Goal: Task Accomplishment & Management: Complete application form

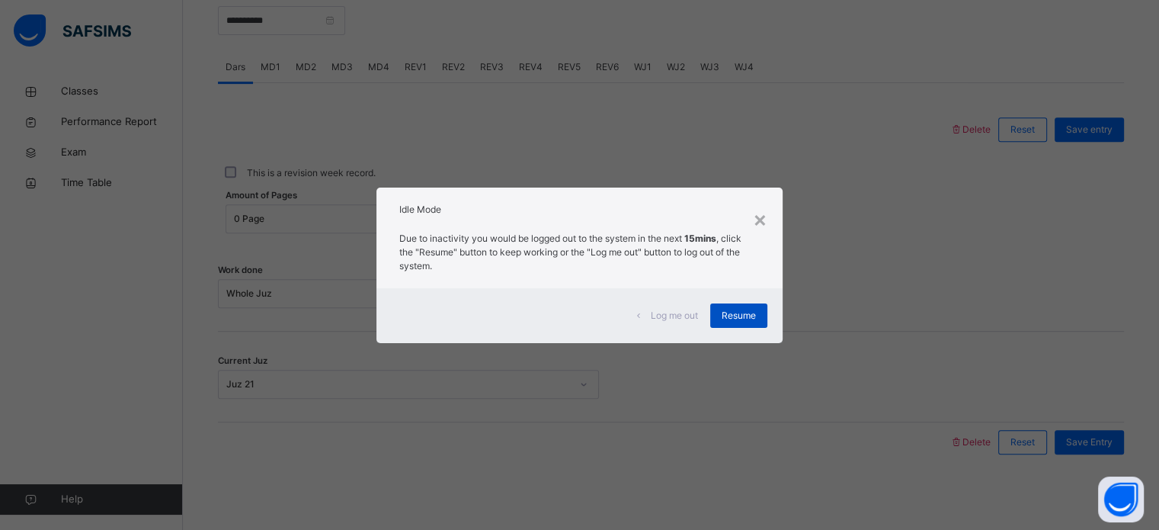
scroll to position [614, 0]
click at [743, 310] on span "Resume" at bounding box center [739, 316] width 34 height 14
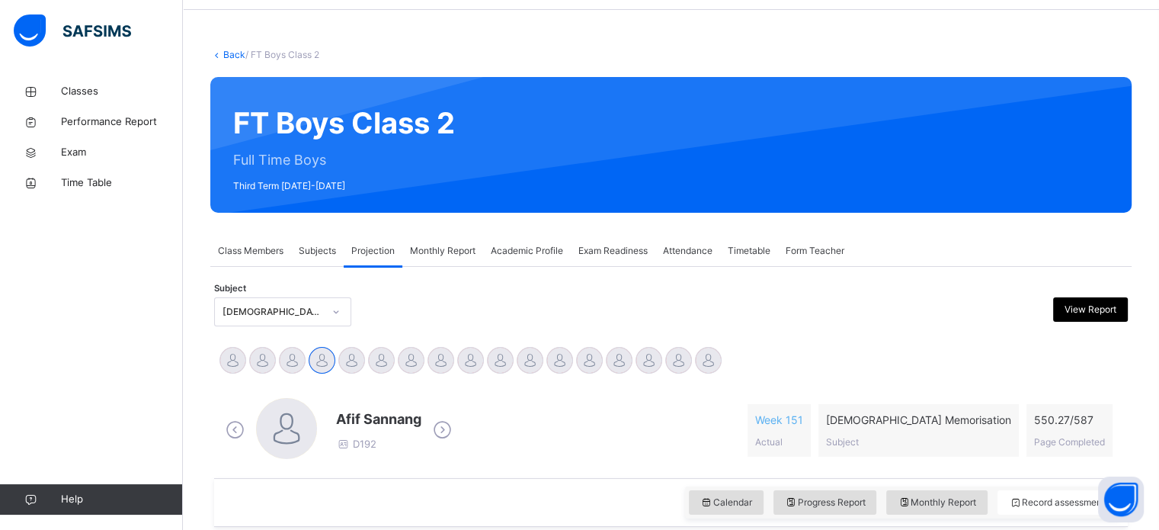
scroll to position [60, 0]
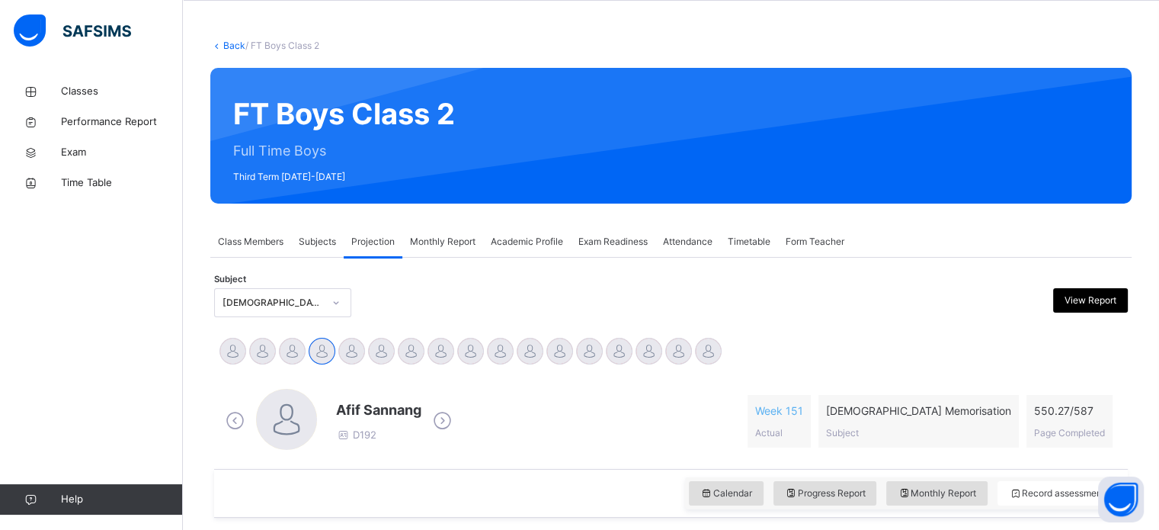
click at [694, 250] on div "Attendance" at bounding box center [687, 241] width 65 height 30
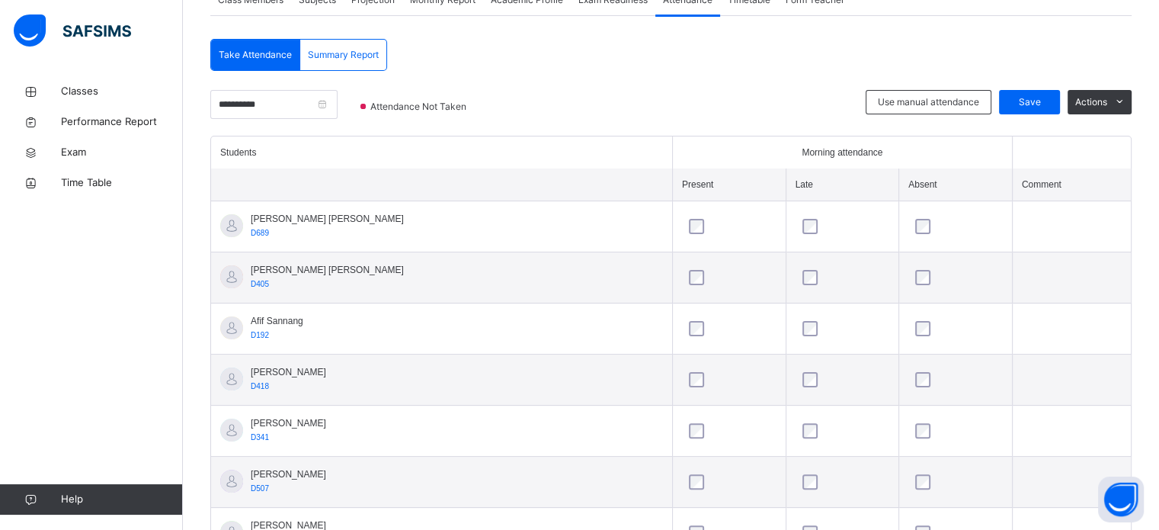
scroll to position [305, 0]
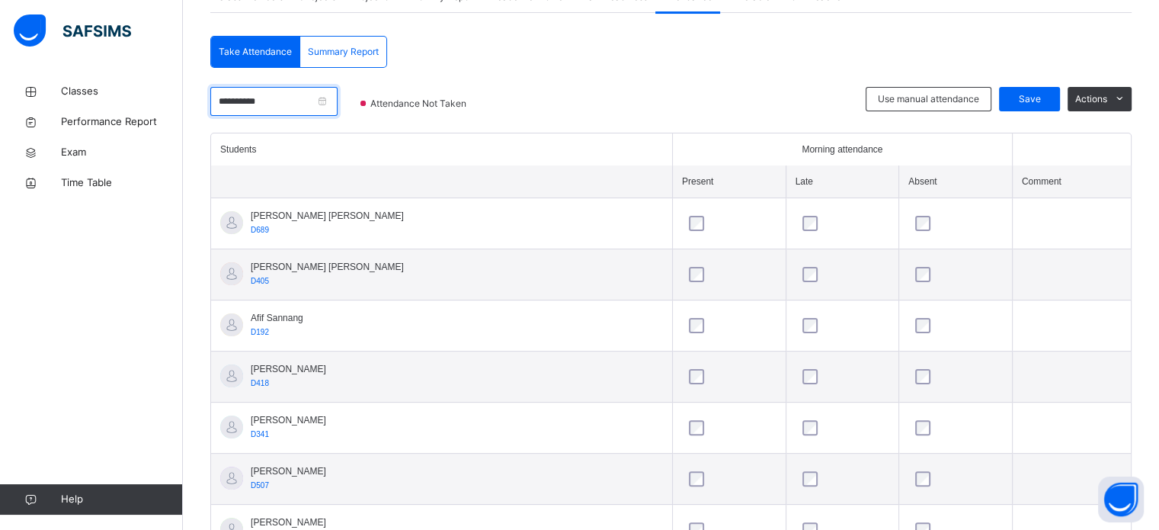
click at [338, 98] on input "**********" at bounding box center [273, 101] width 127 height 29
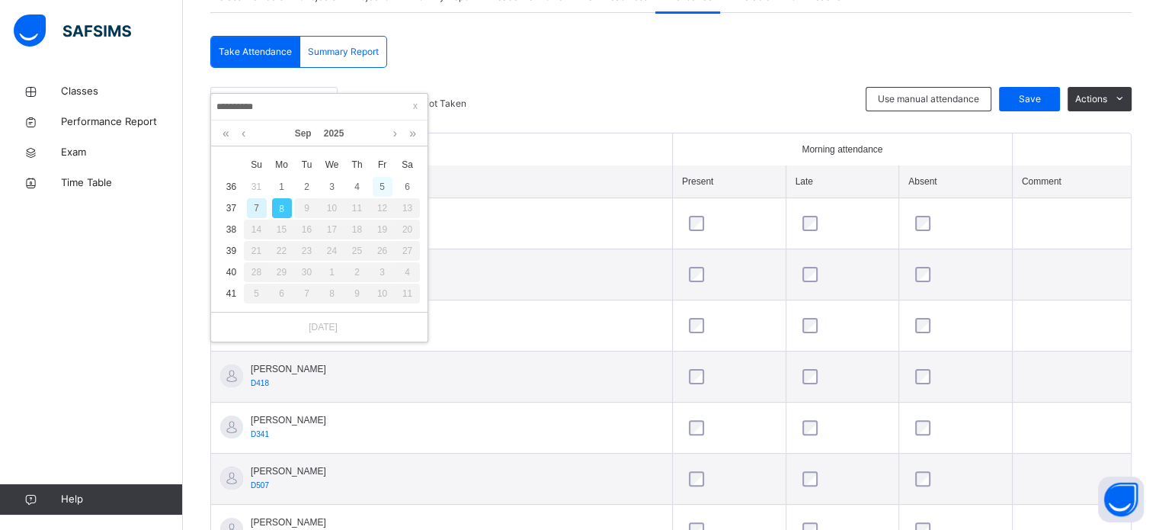
click at [380, 187] on div "5" at bounding box center [383, 187] width 20 height 20
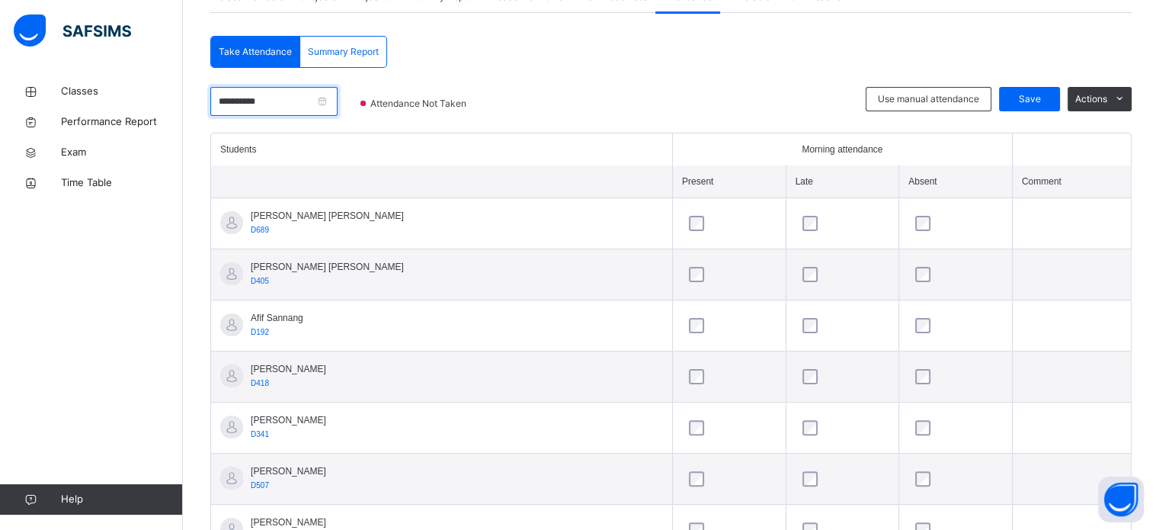
click at [265, 107] on input "**********" at bounding box center [273, 101] width 127 height 29
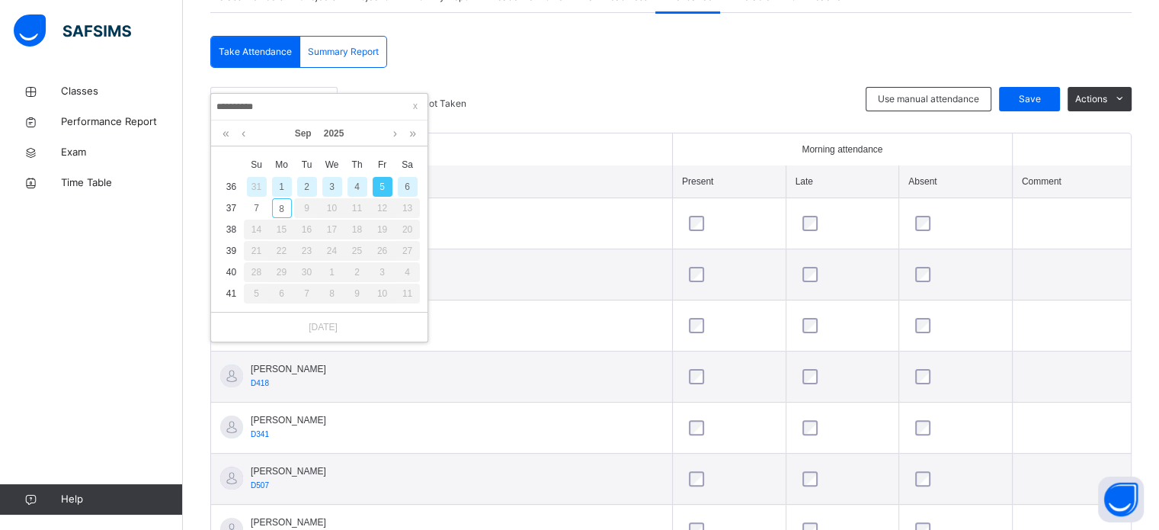
click at [354, 185] on div "4" at bounding box center [357, 187] width 20 height 20
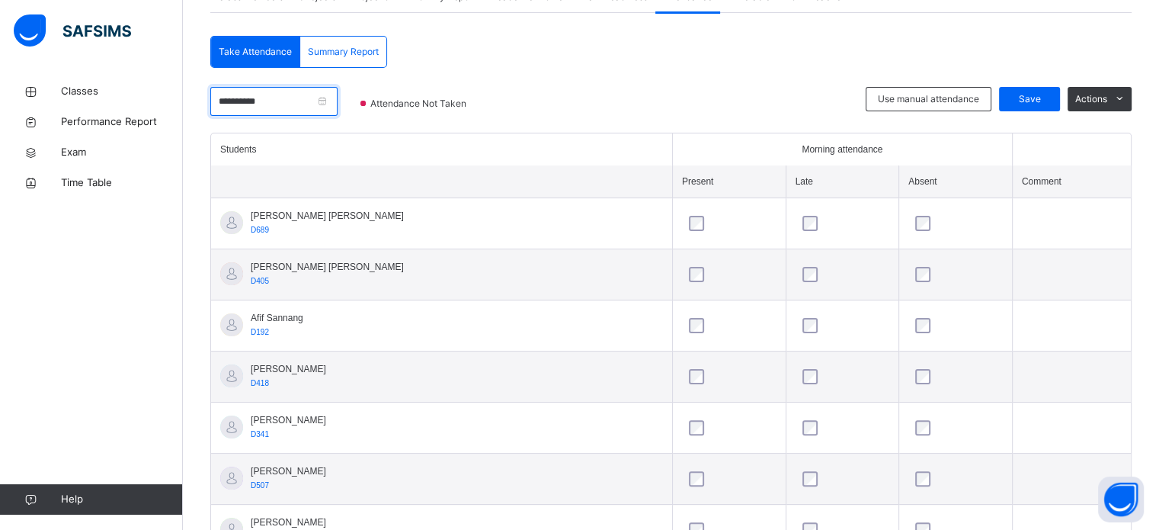
click at [311, 110] on input "**********" at bounding box center [273, 101] width 127 height 29
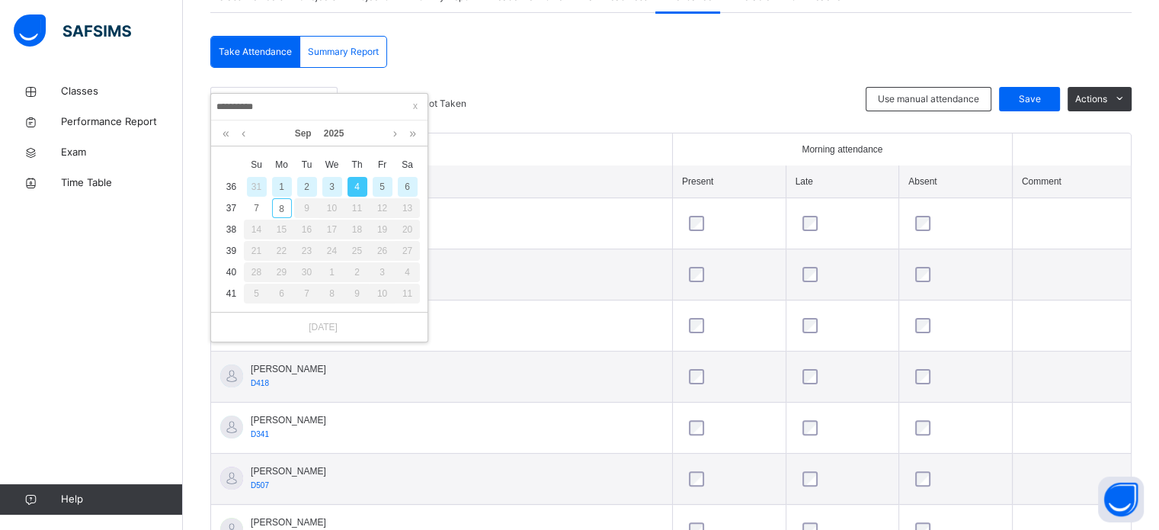
click at [331, 184] on div "3" at bounding box center [332, 187] width 20 height 20
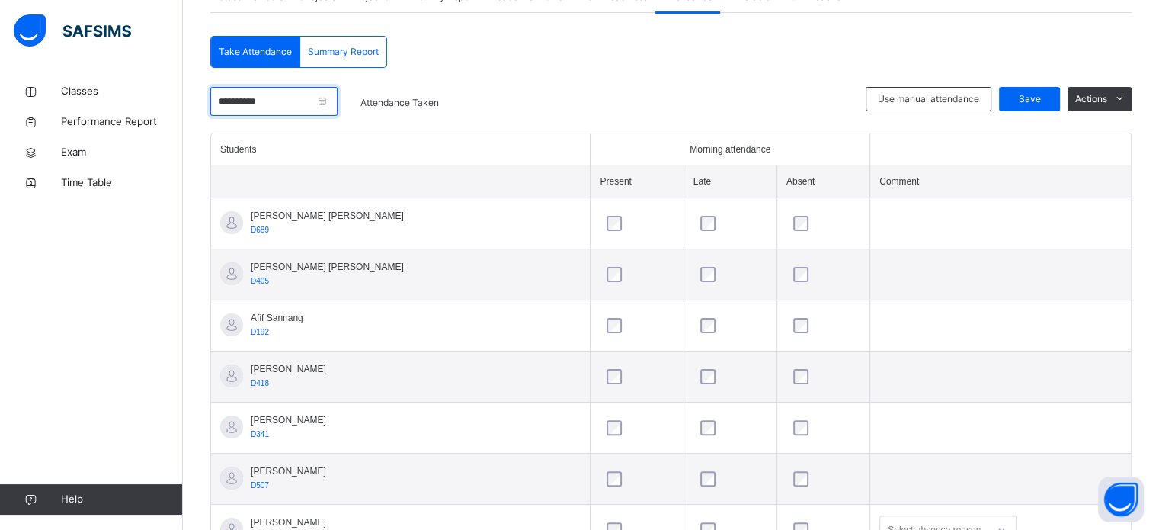
click at [332, 100] on input "**********" at bounding box center [273, 101] width 127 height 29
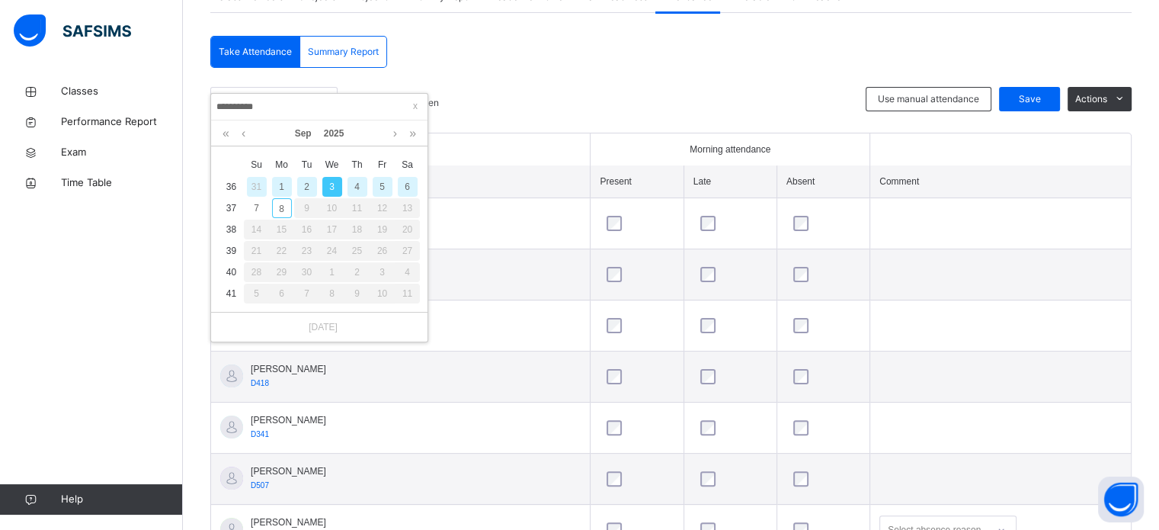
click at [357, 178] on div "4" at bounding box center [357, 187] width 20 height 20
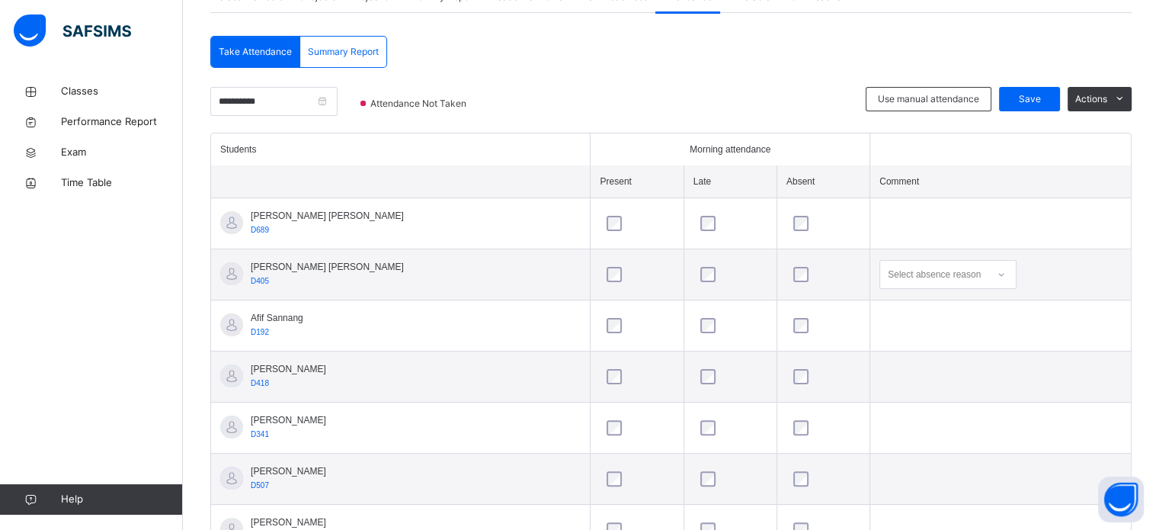
click at [797, 322] on div at bounding box center [823, 325] width 66 height 15
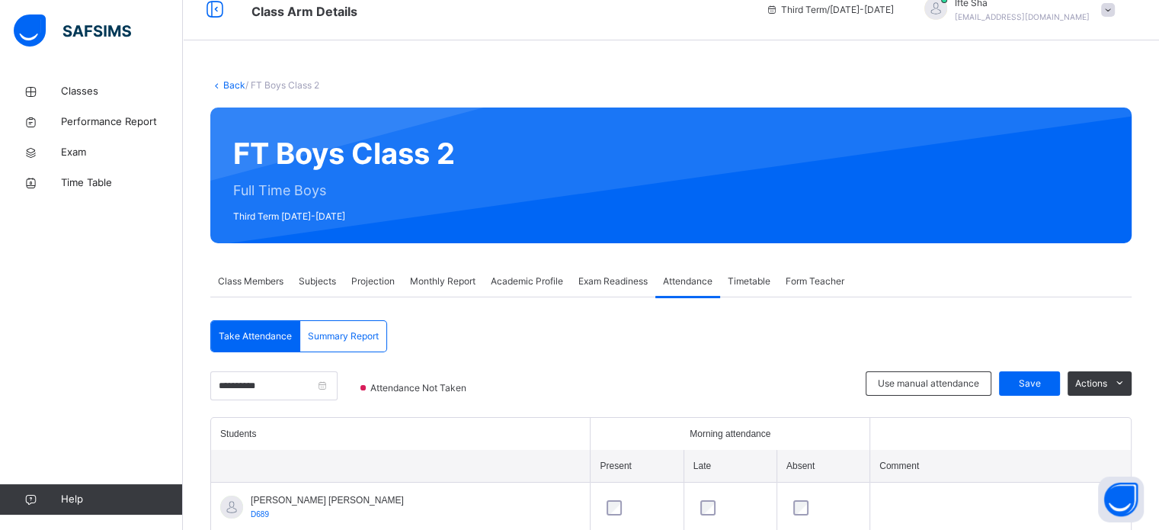
scroll to position [28, 0]
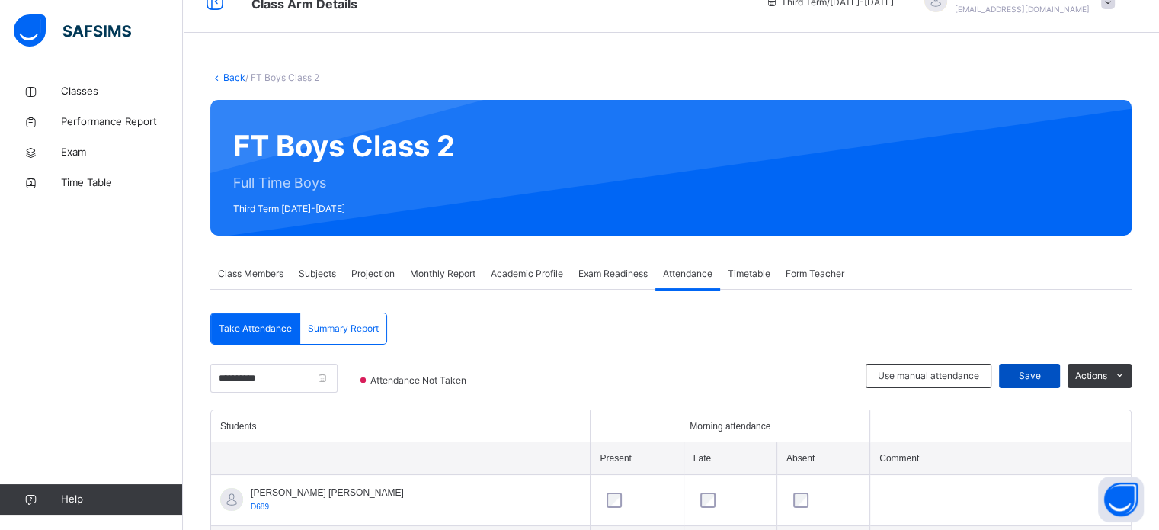
click at [1049, 373] on span "Save" at bounding box center [1029, 376] width 38 height 14
click at [328, 390] on input "**********" at bounding box center [273, 377] width 127 height 29
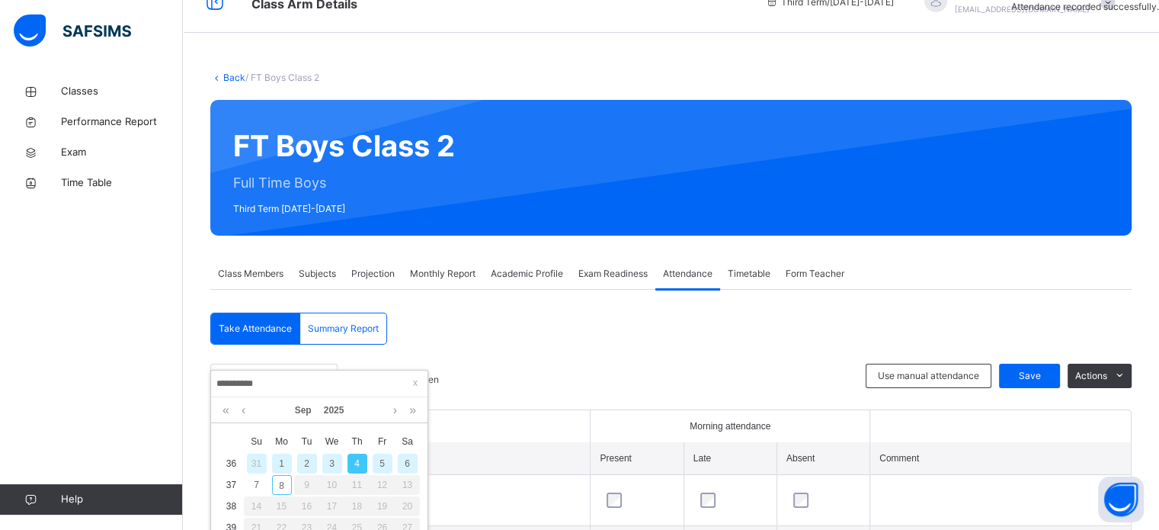
click at [381, 463] on div "5" at bounding box center [383, 463] width 20 height 20
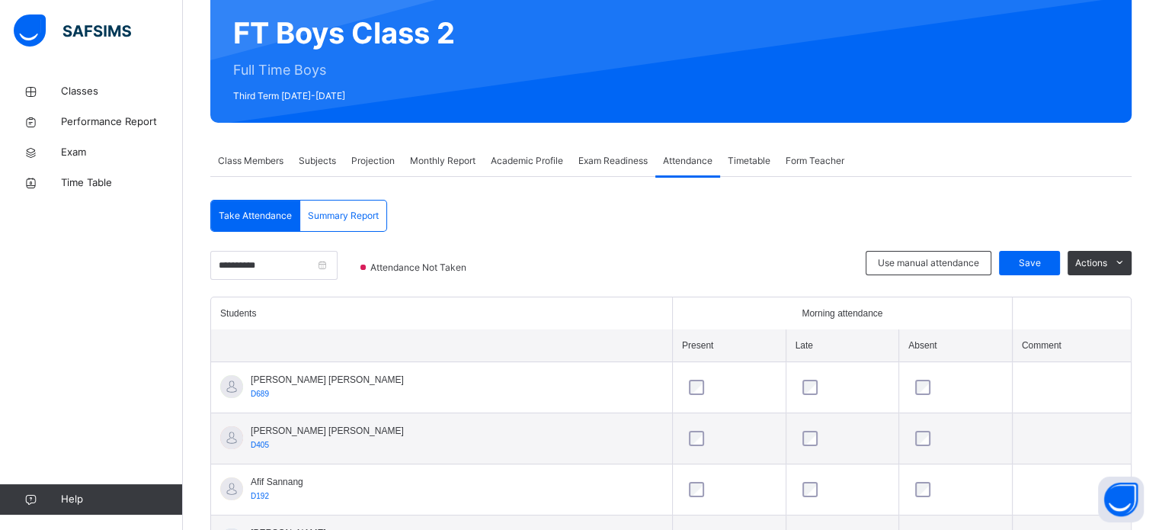
scroll to position [142, 0]
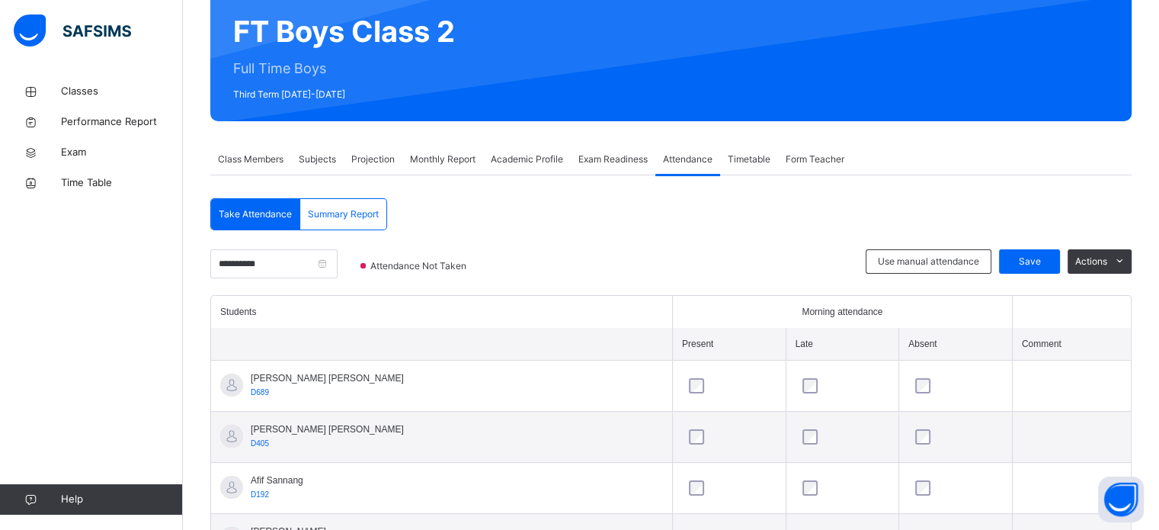
click at [799, 372] on div at bounding box center [843, 386] width 94 height 32
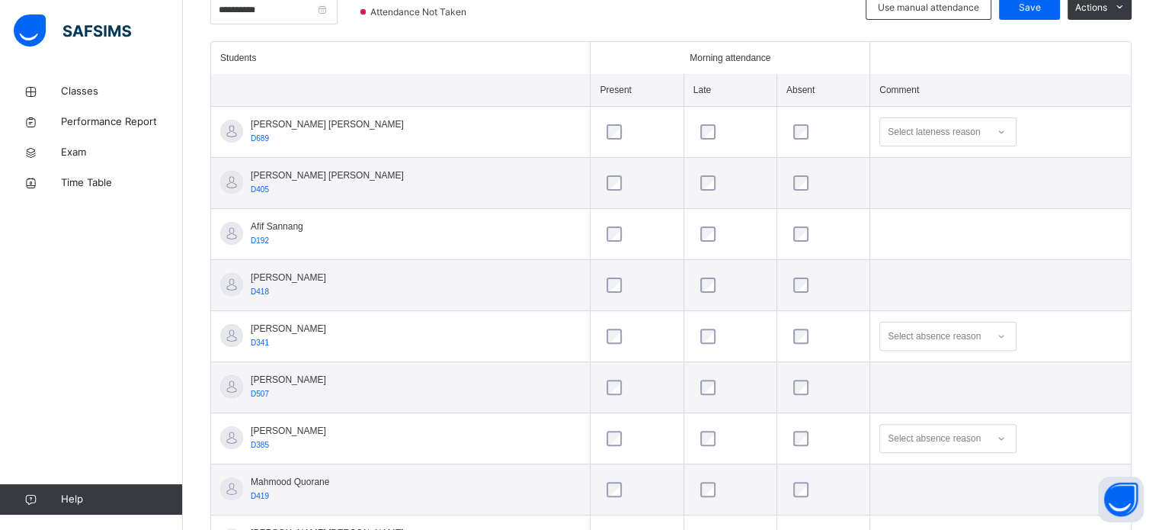
scroll to position [393, 0]
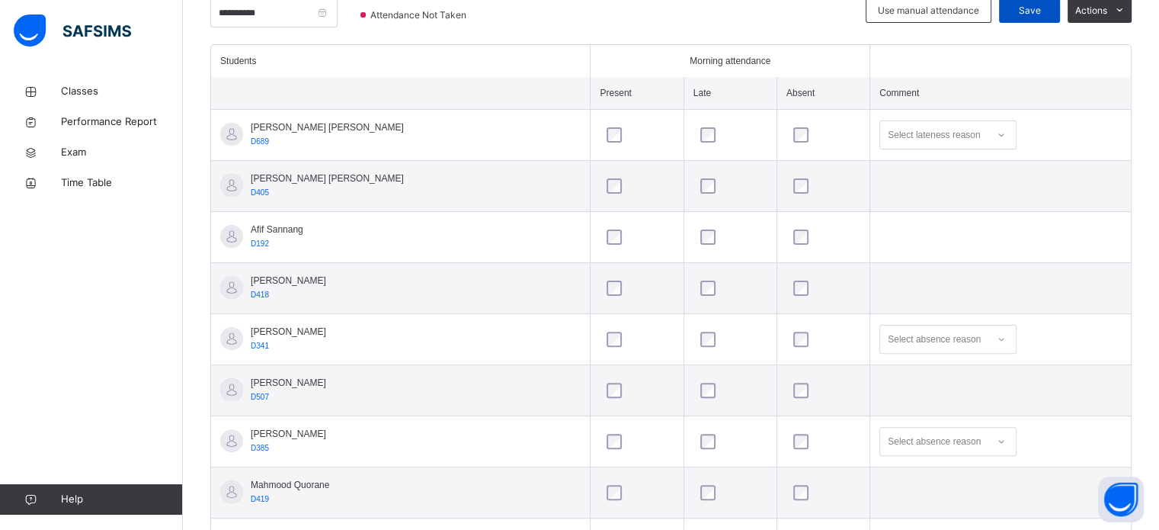
click at [1037, 7] on span "Save" at bounding box center [1029, 11] width 38 height 14
click at [334, 6] on input "**********" at bounding box center [273, 12] width 127 height 29
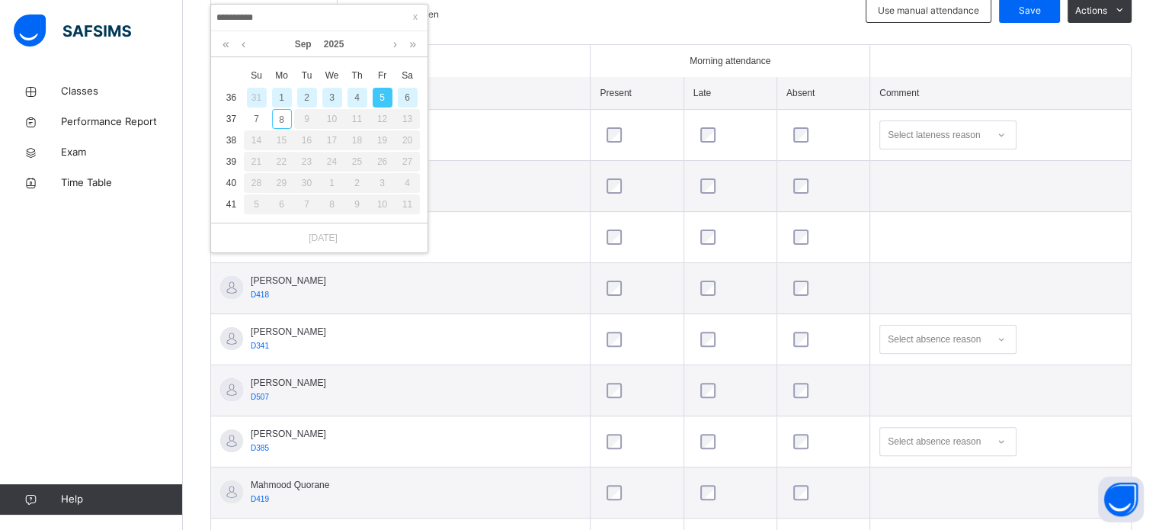
click at [407, 94] on div "6" at bounding box center [408, 98] width 20 height 20
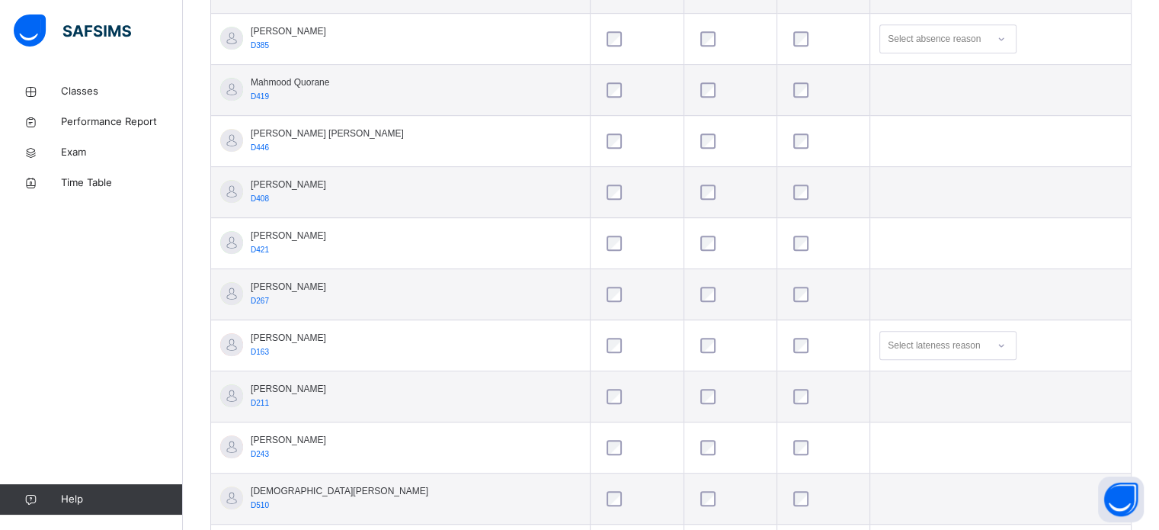
scroll to position [879, 0]
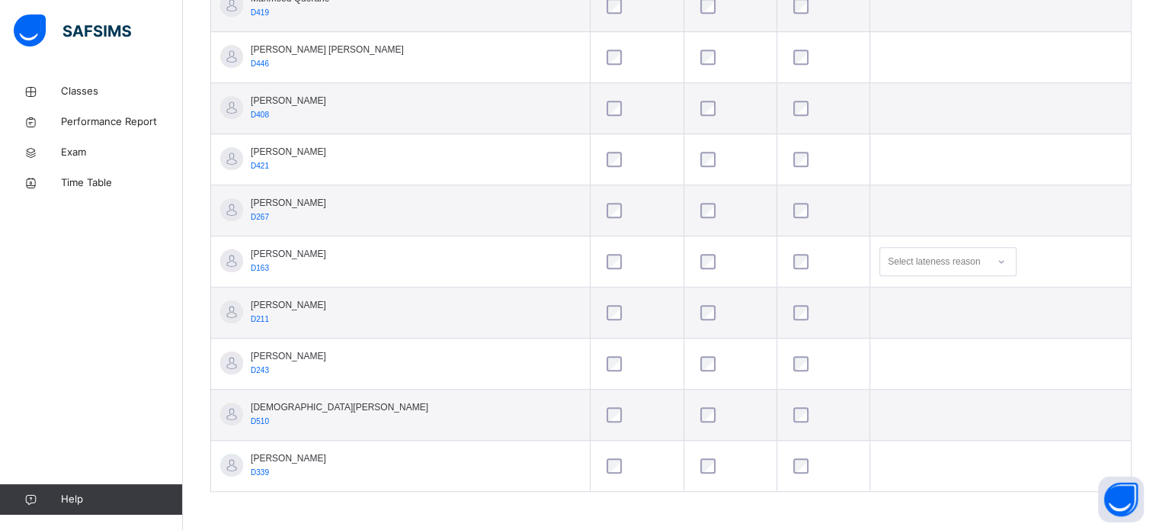
click at [697, 462] on div at bounding box center [730, 465] width 66 height 15
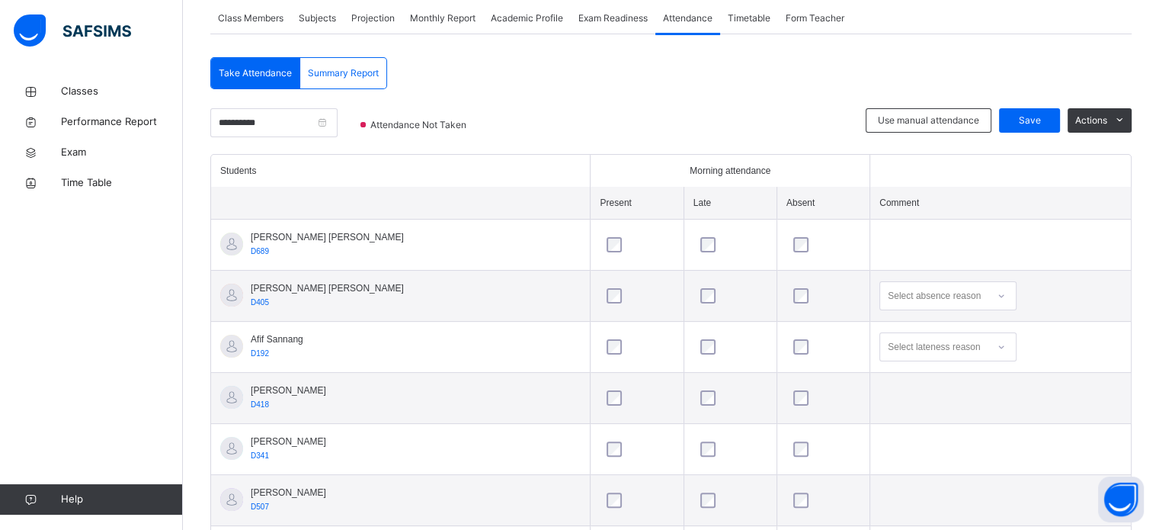
scroll to position [280, 0]
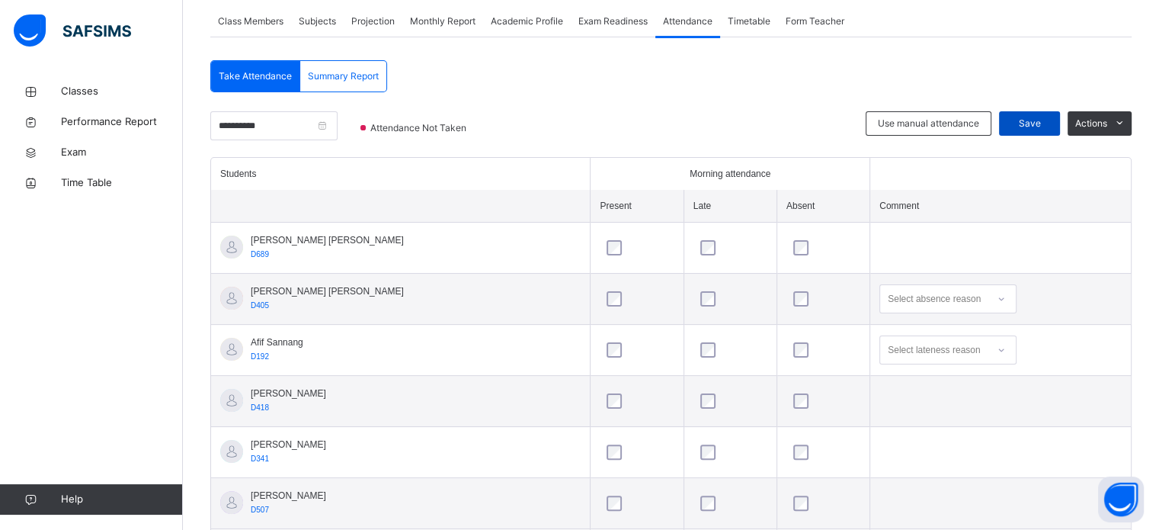
click at [1023, 120] on span "Save" at bounding box center [1029, 124] width 38 height 14
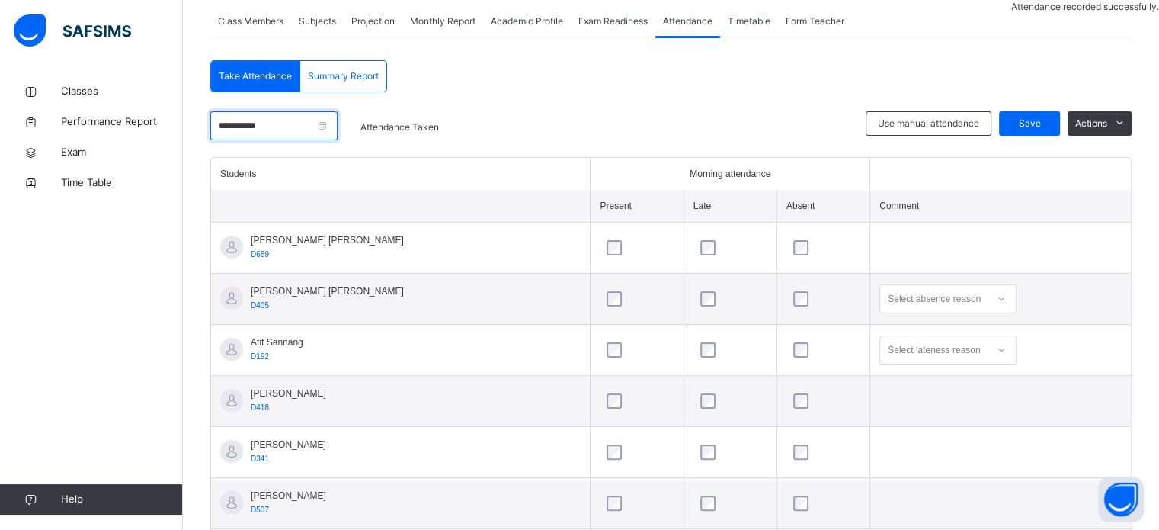
click at [278, 126] on input "**********" at bounding box center [273, 125] width 127 height 29
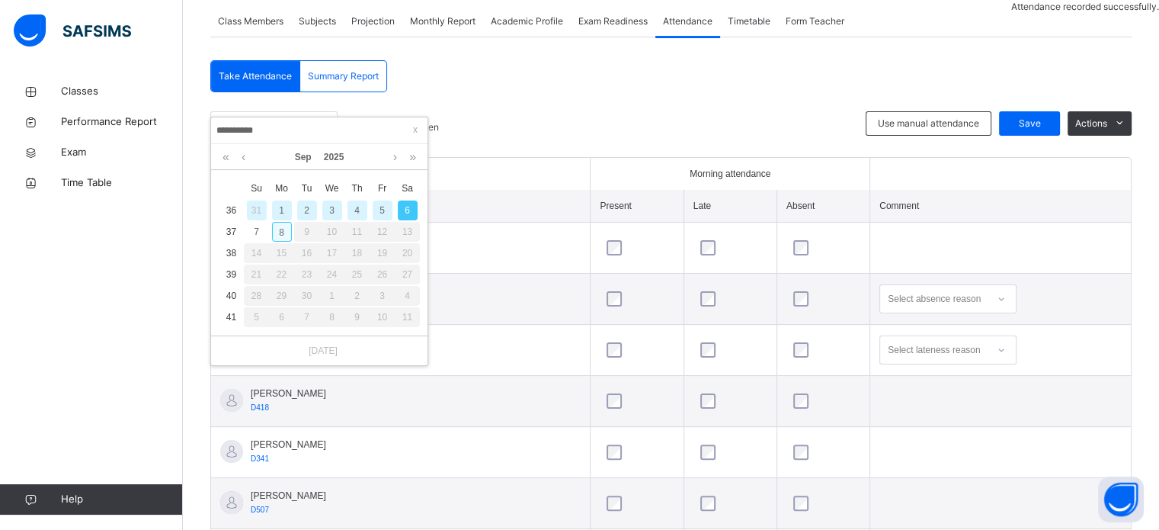
click at [280, 235] on div "8" at bounding box center [282, 232] width 20 height 20
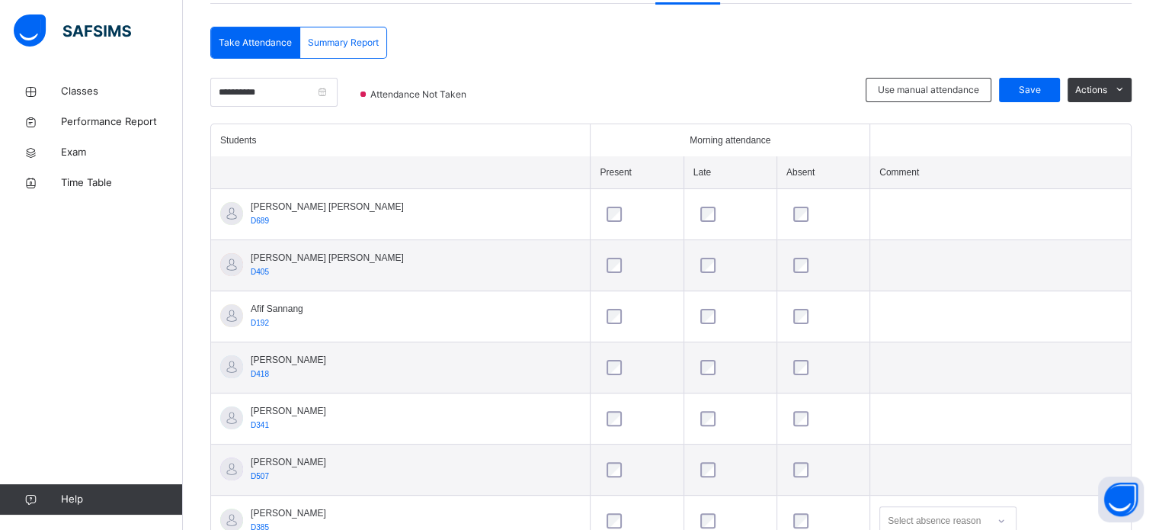
scroll to position [307, 0]
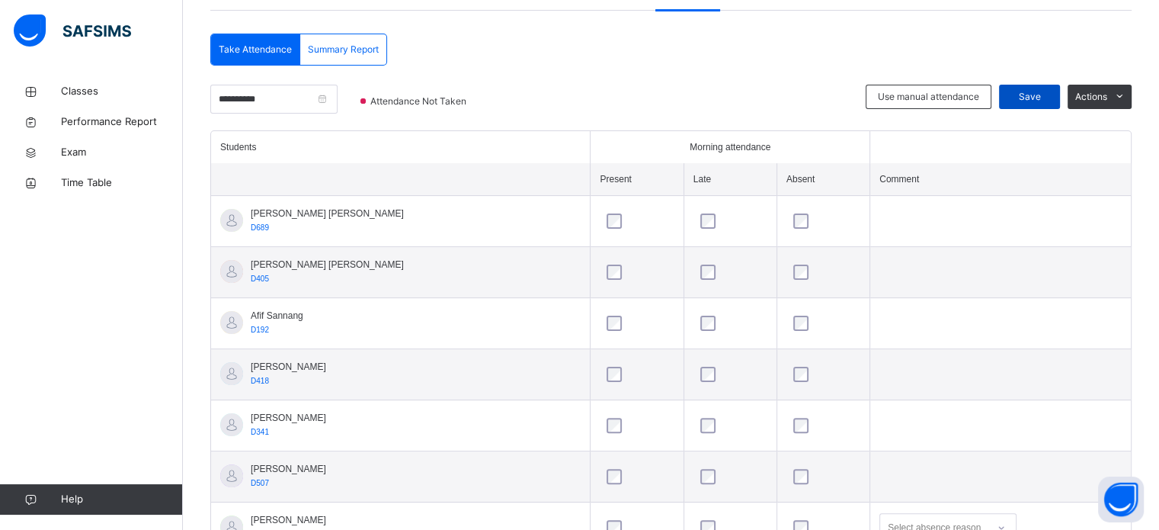
click at [1040, 94] on span "Save" at bounding box center [1029, 97] width 38 height 14
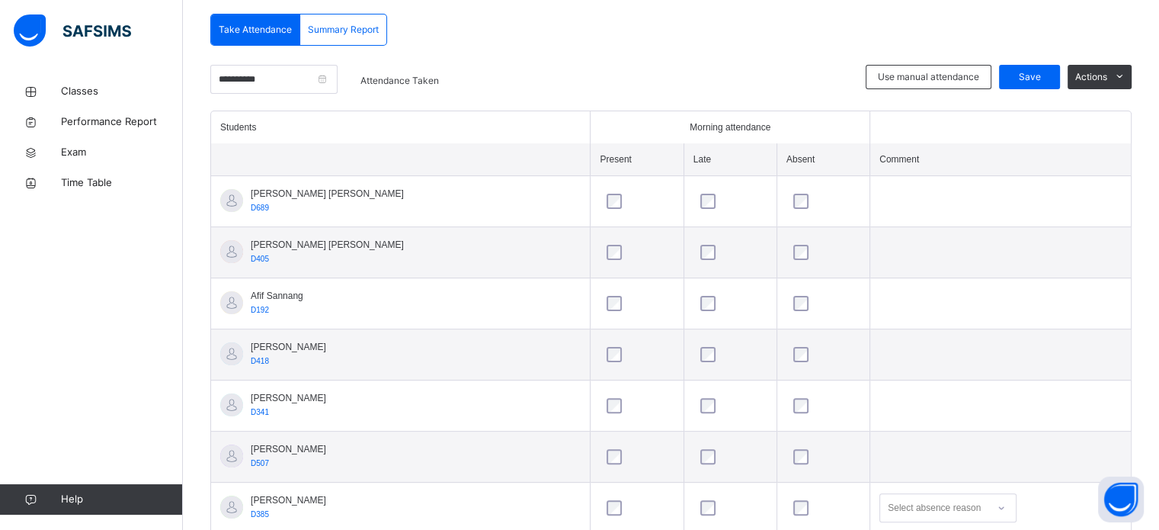
scroll to position [347, 0]
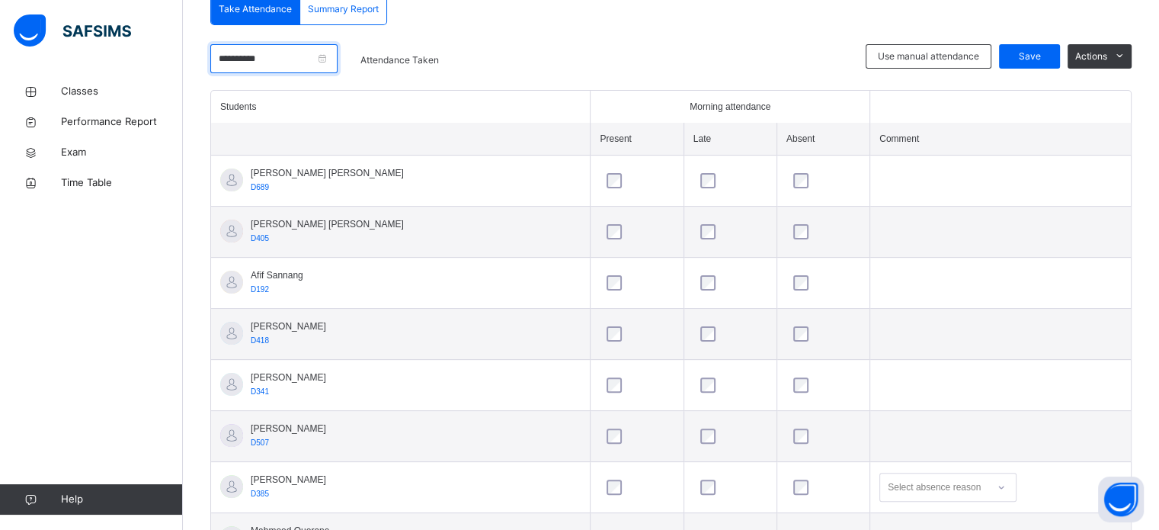
click at [326, 45] on input "**********" at bounding box center [273, 58] width 127 height 29
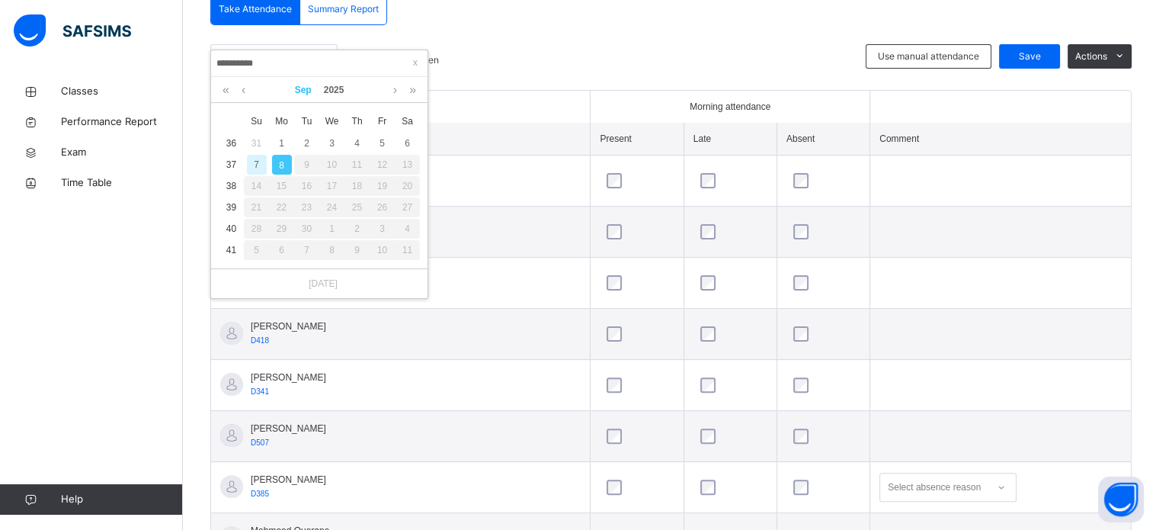
click at [296, 88] on link "Sep" at bounding box center [303, 90] width 29 height 26
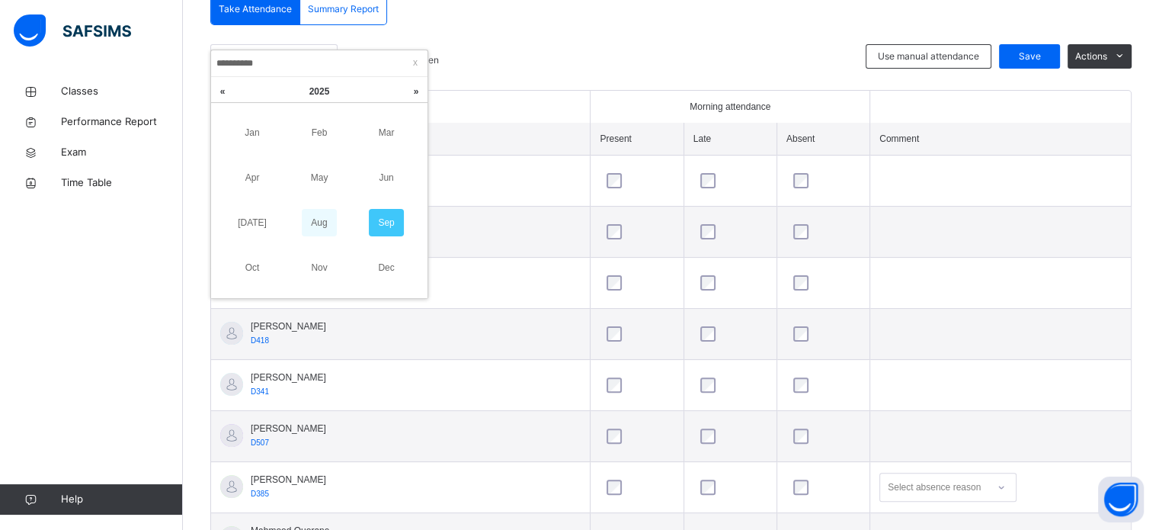
click at [321, 215] on link "Aug" at bounding box center [319, 222] width 35 height 27
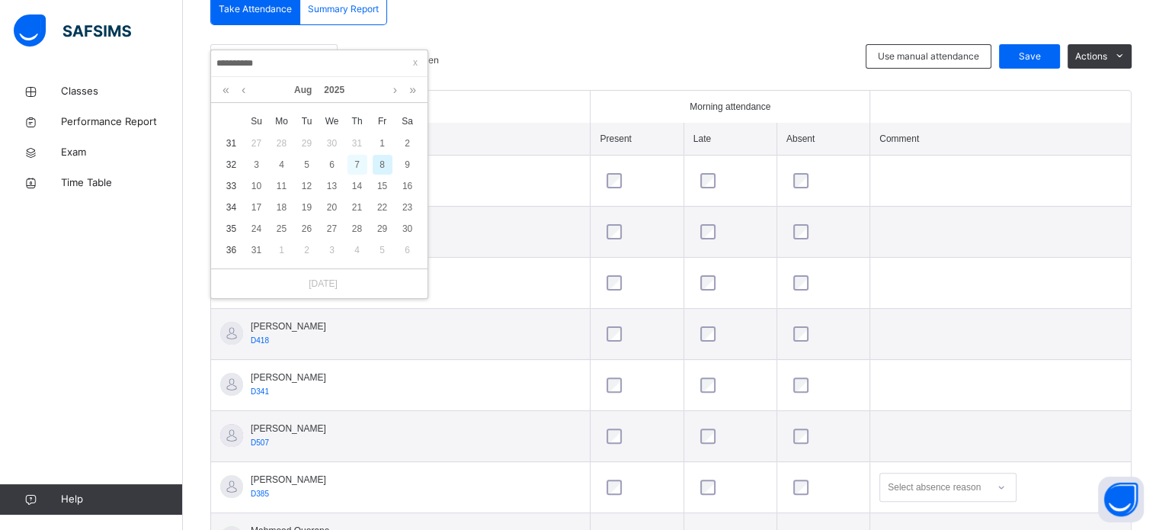
click at [354, 173] on div "7" at bounding box center [357, 165] width 20 height 20
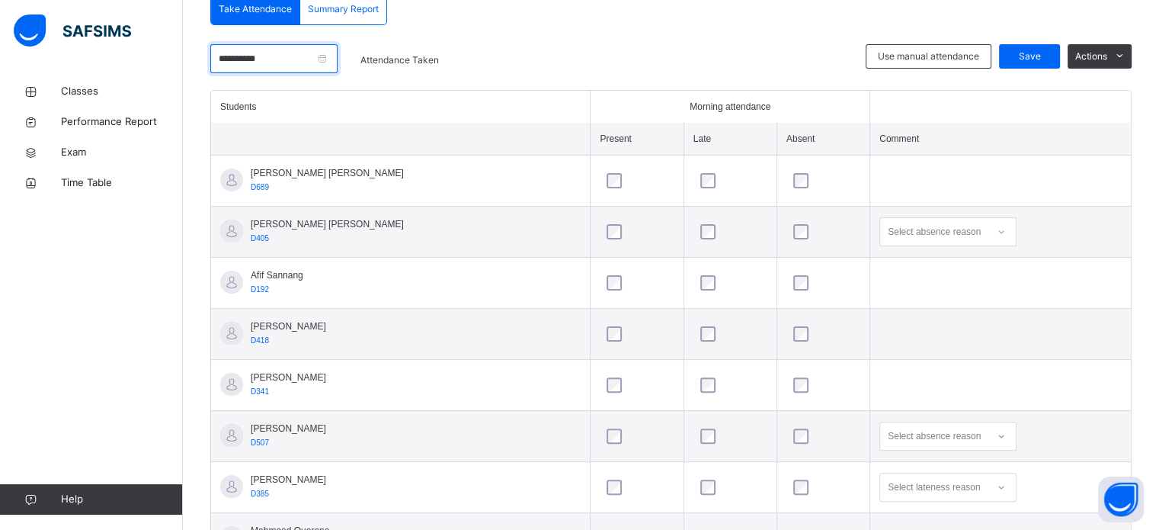
click at [320, 71] on input "**********" at bounding box center [273, 58] width 127 height 29
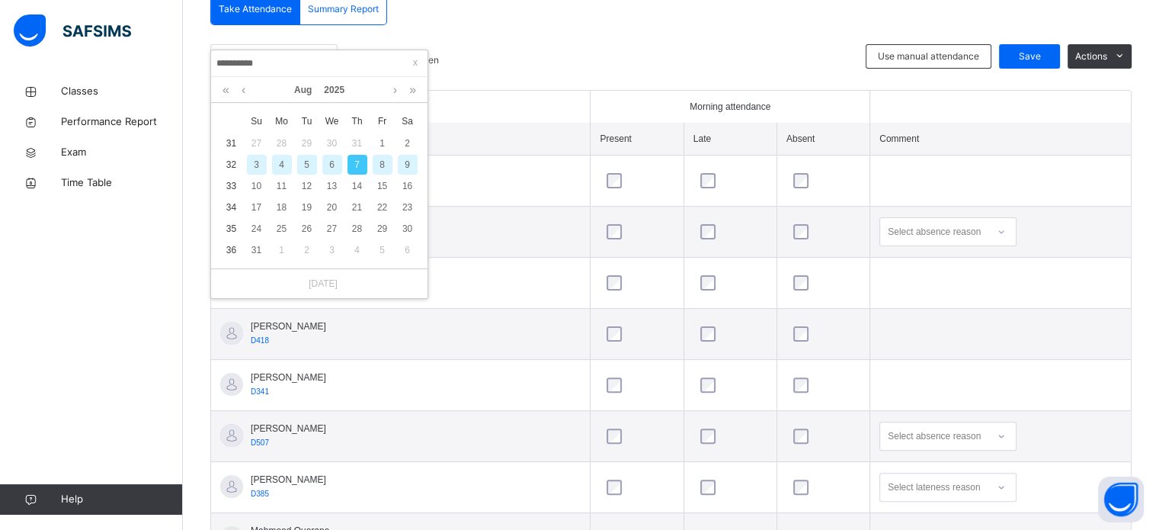
click at [407, 164] on div "9" at bounding box center [408, 165] width 20 height 20
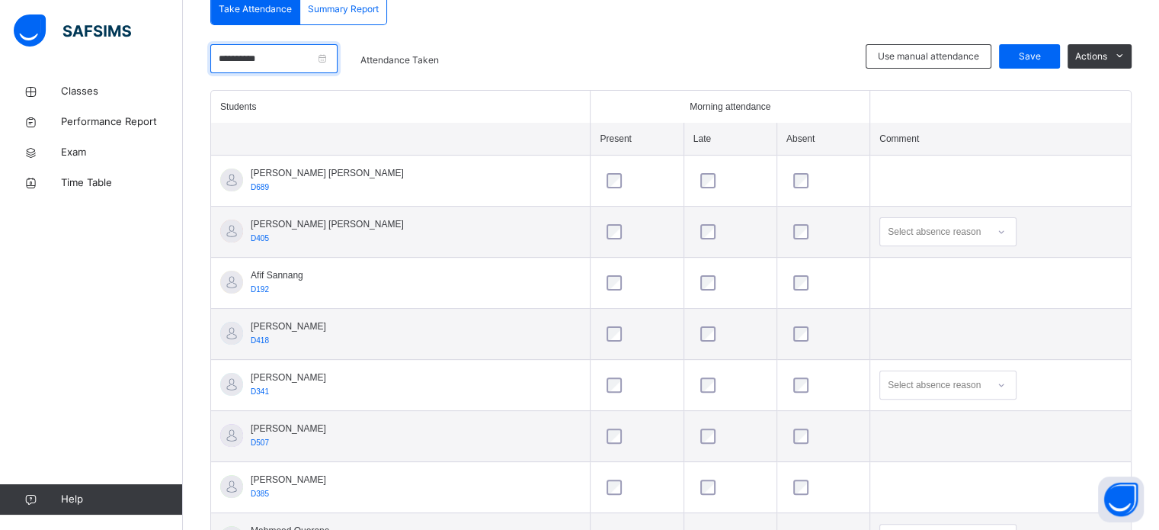
click at [328, 49] on input "**********" at bounding box center [273, 58] width 127 height 29
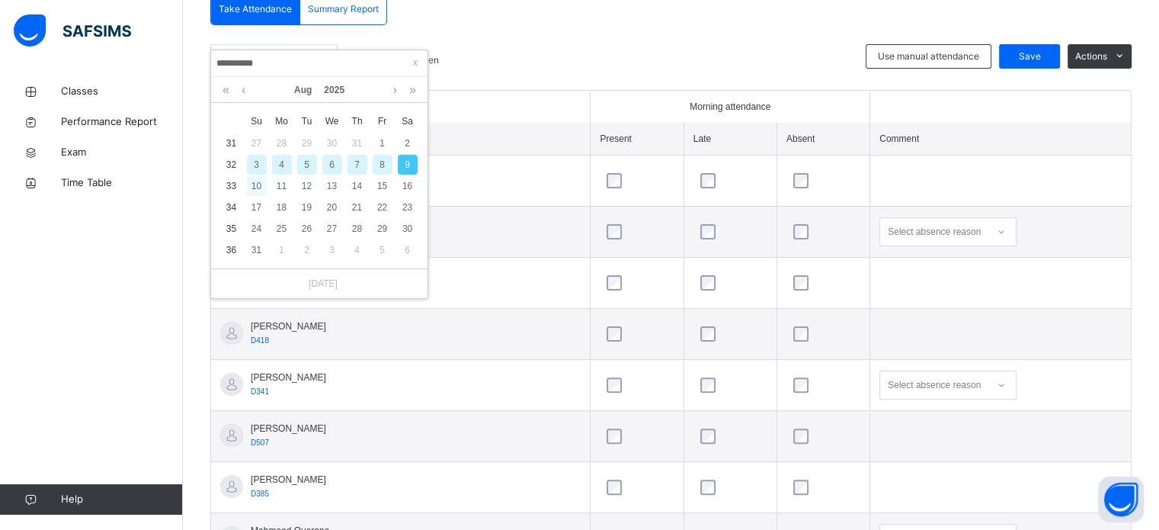
click at [252, 188] on div "10" at bounding box center [257, 186] width 20 height 20
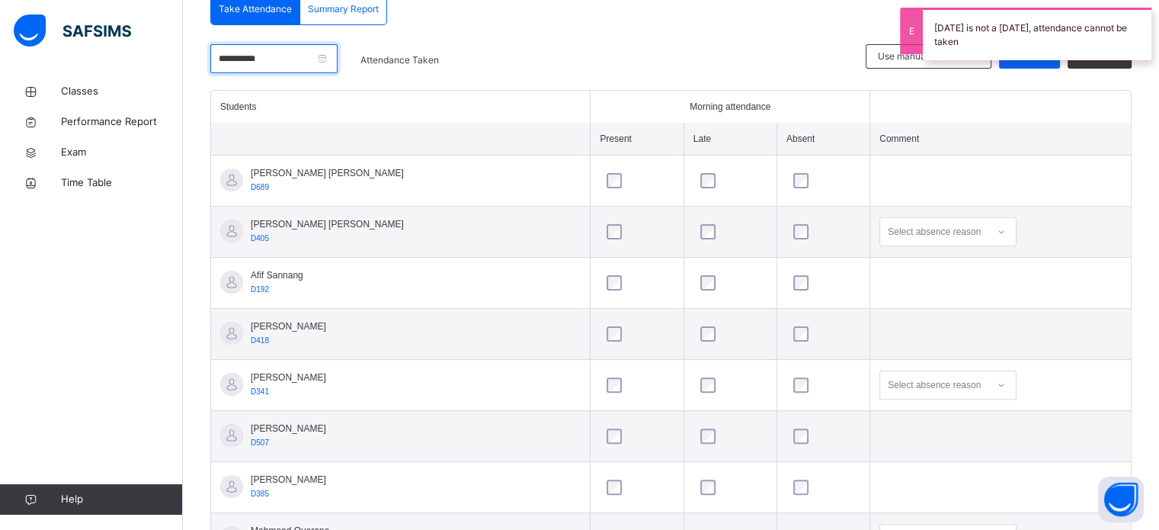
click at [338, 64] on input "**********" at bounding box center [273, 58] width 127 height 29
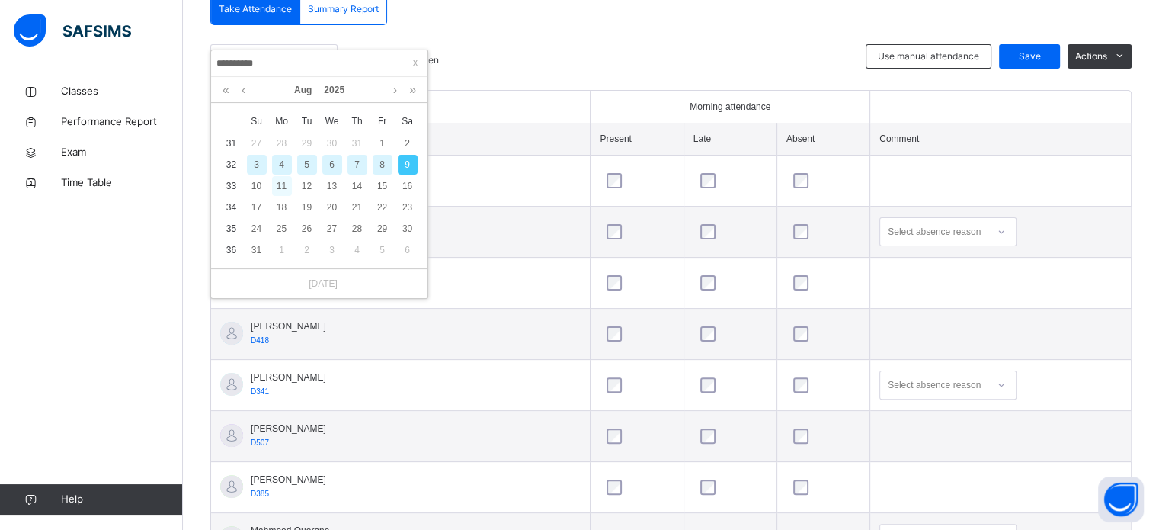
click at [280, 178] on div "11" at bounding box center [282, 186] width 20 height 20
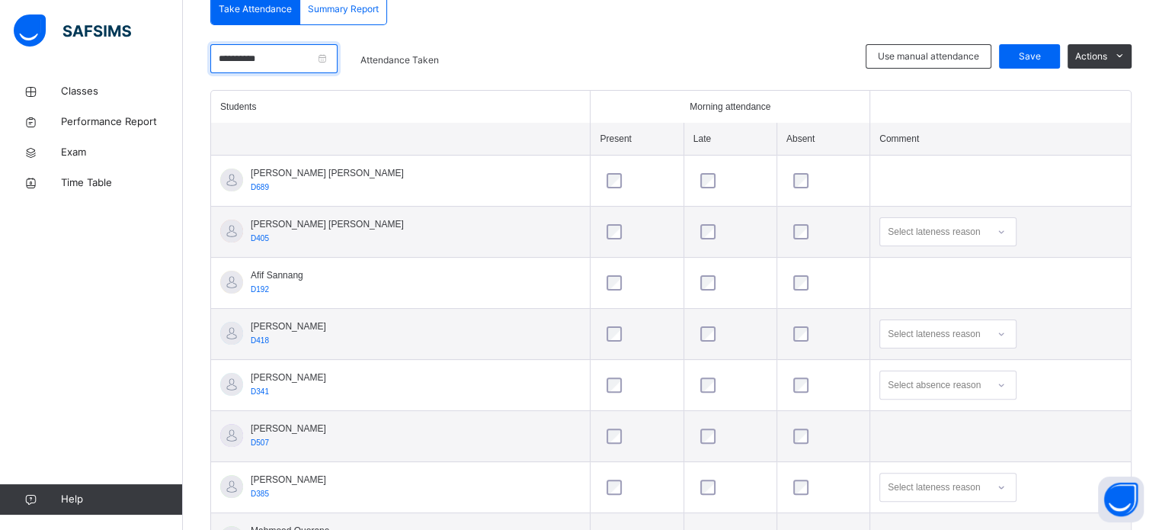
click at [330, 55] on input "**********" at bounding box center [273, 58] width 127 height 29
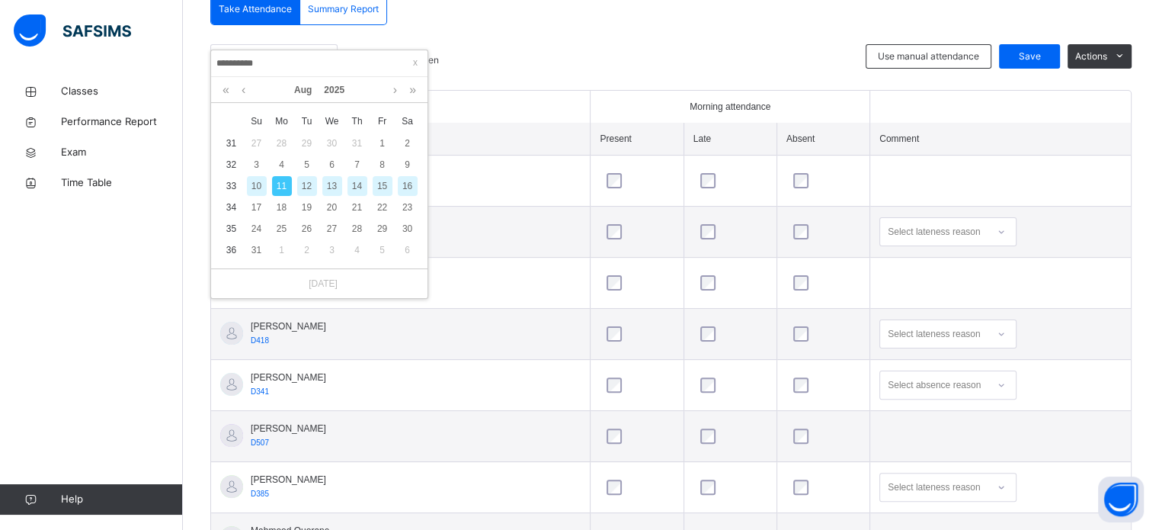
click at [308, 186] on div "12" at bounding box center [307, 186] width 20 height 20
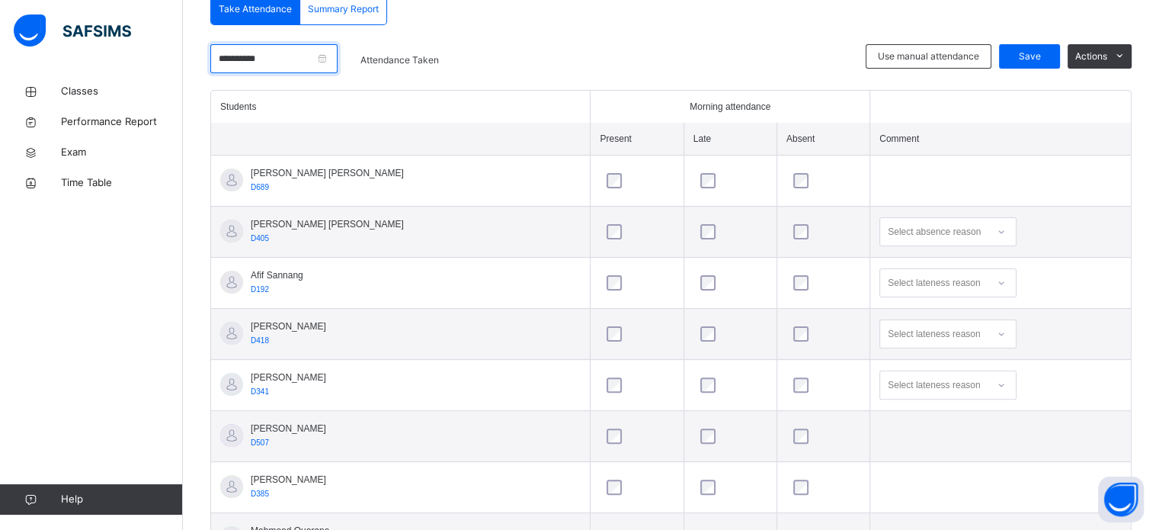
click at [295, 72] on input "**********" at bounding box center [273, 58] width 127 height 29
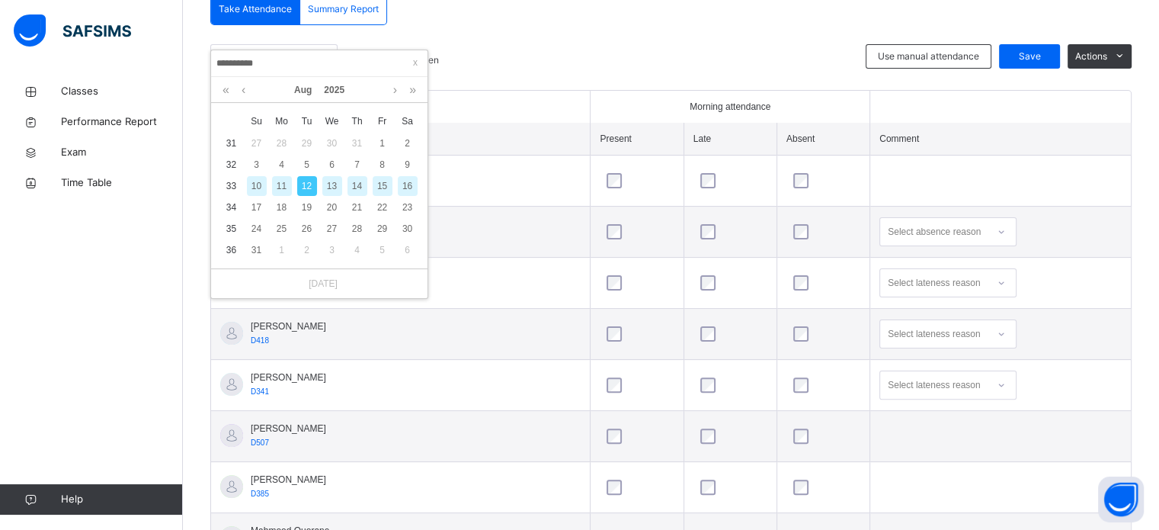
click at [331, 180] on div "13" at bounding box center [332, 186] width 20 height 20
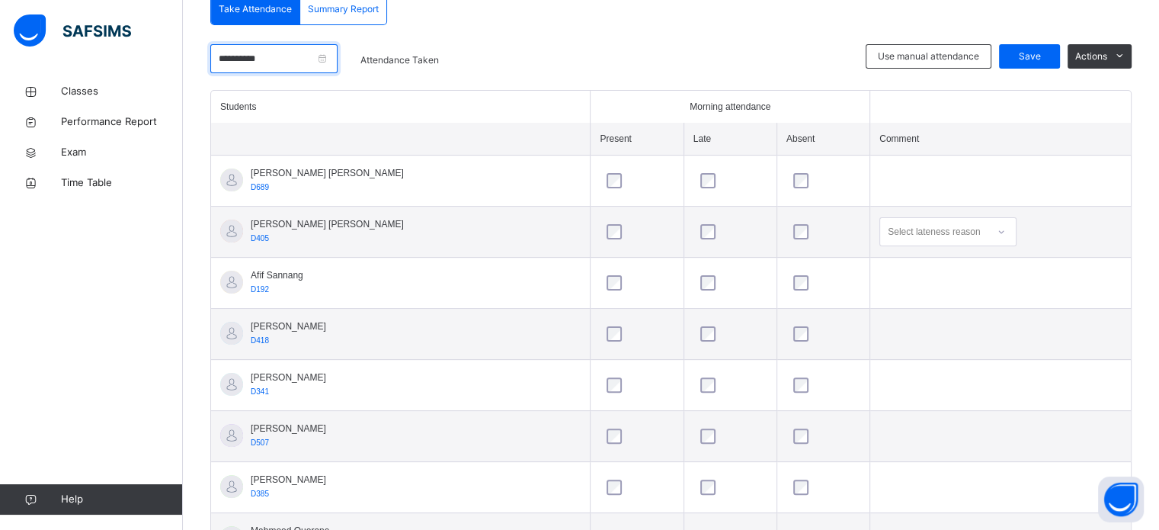
click at [308, 53] on input "**********" at bounding box center [273, 58] width 127 height 29
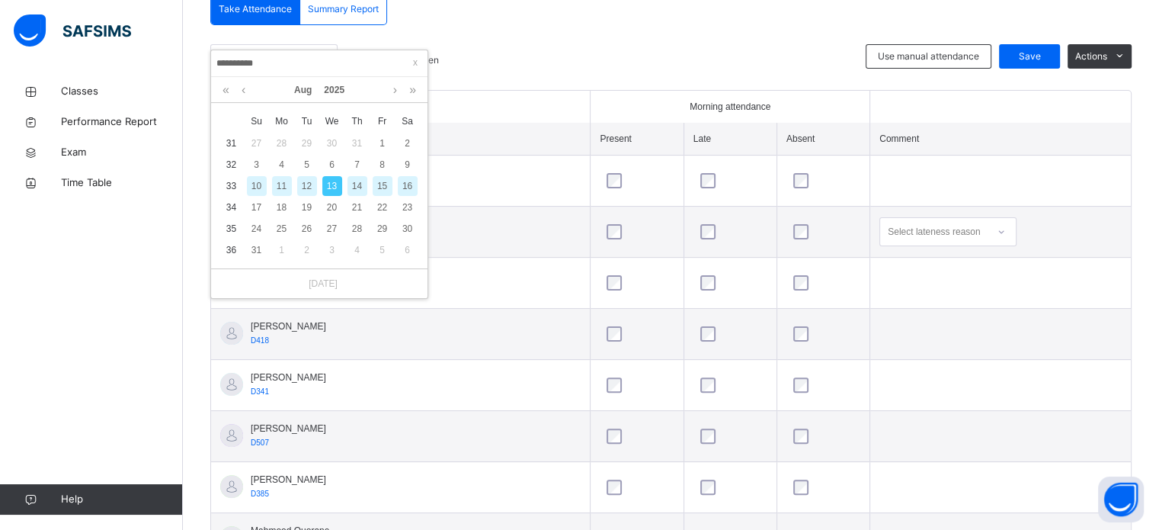
click at [361, 187] on div "14" at bounding box center [357, 186] width 20 height 20
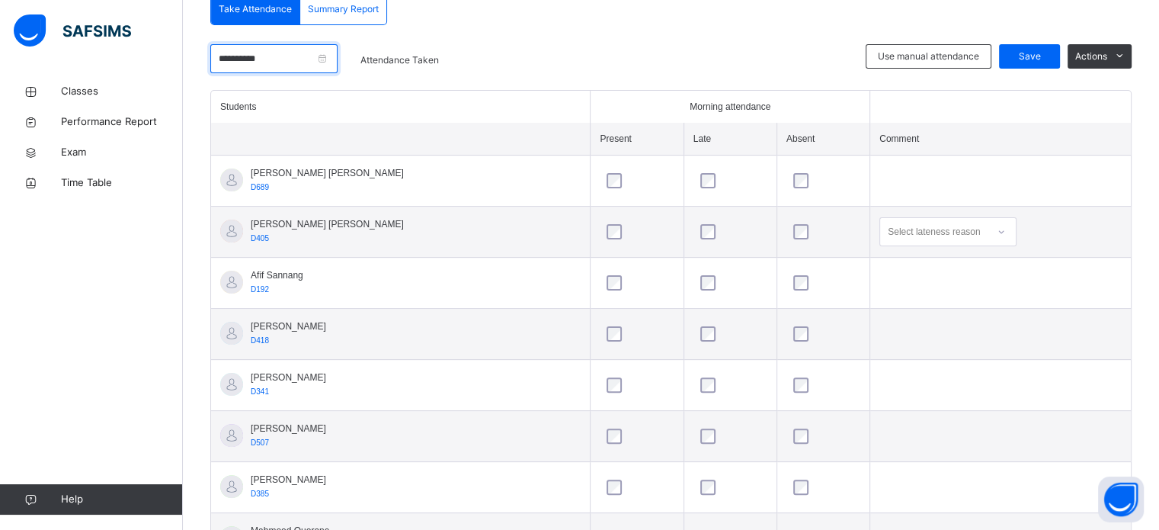
click at [271, 53] on input "**********" at bounding box center [273, 58] width 127 height 29
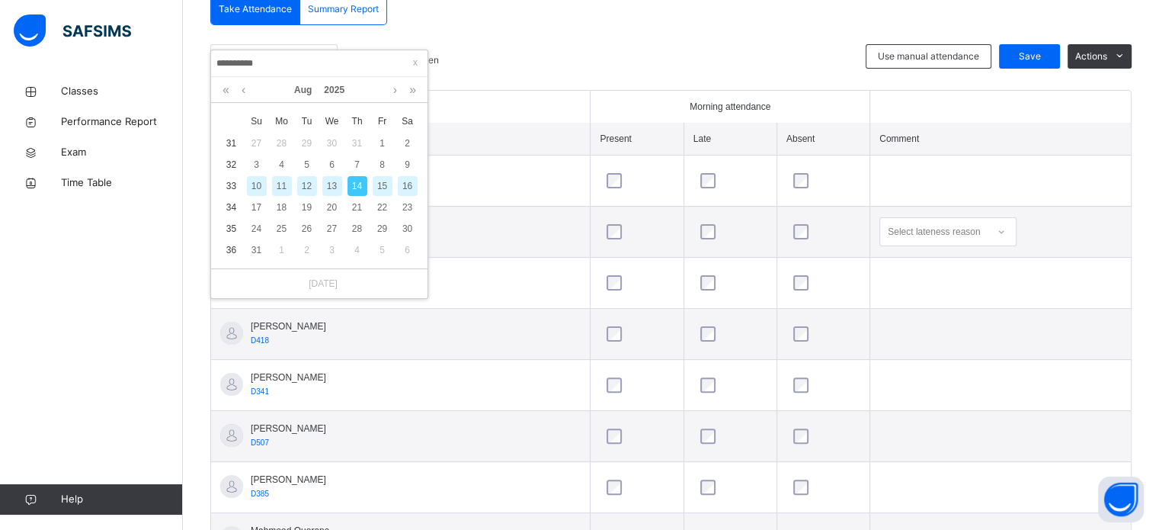
click at [383, 187] on div "15" at bounding box center [383, 186] width 20 height 20
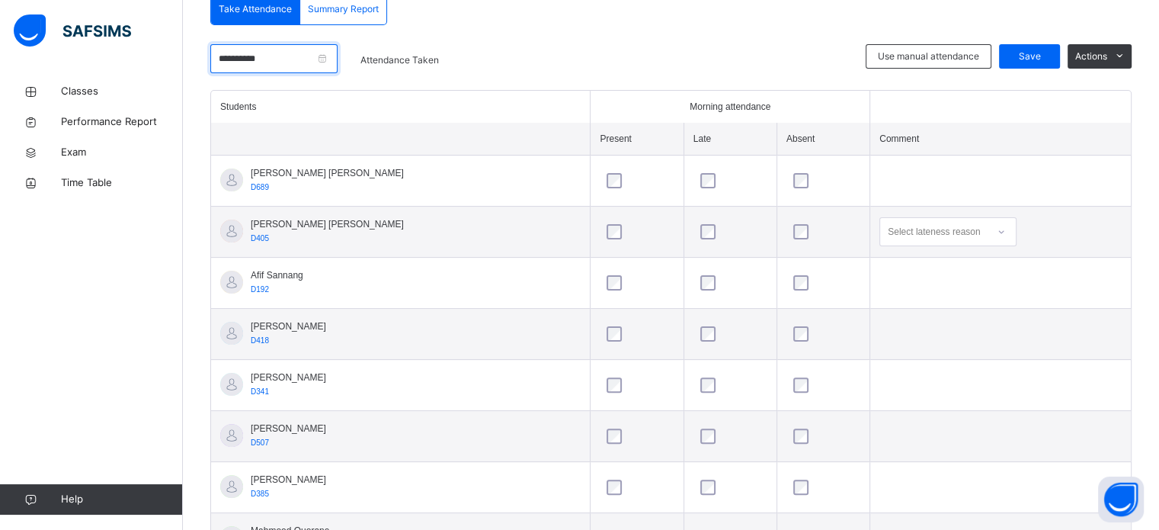
click at [333, 70] on input "**********" at bounding box center [273, 58] width 127 height 29
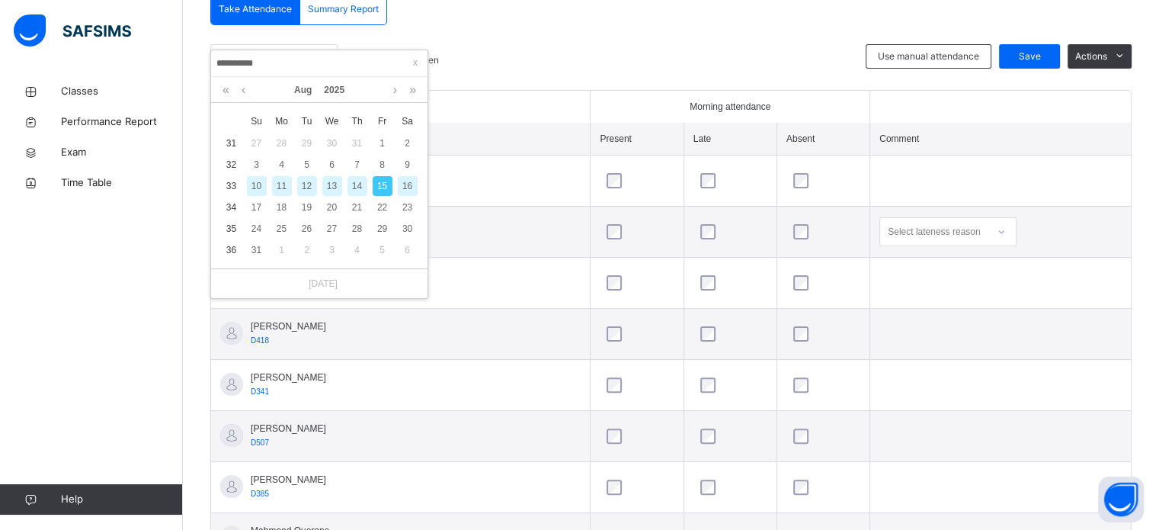
click at [405, 186] on div "16" at bounding box center [408, 186] width 20 height 20
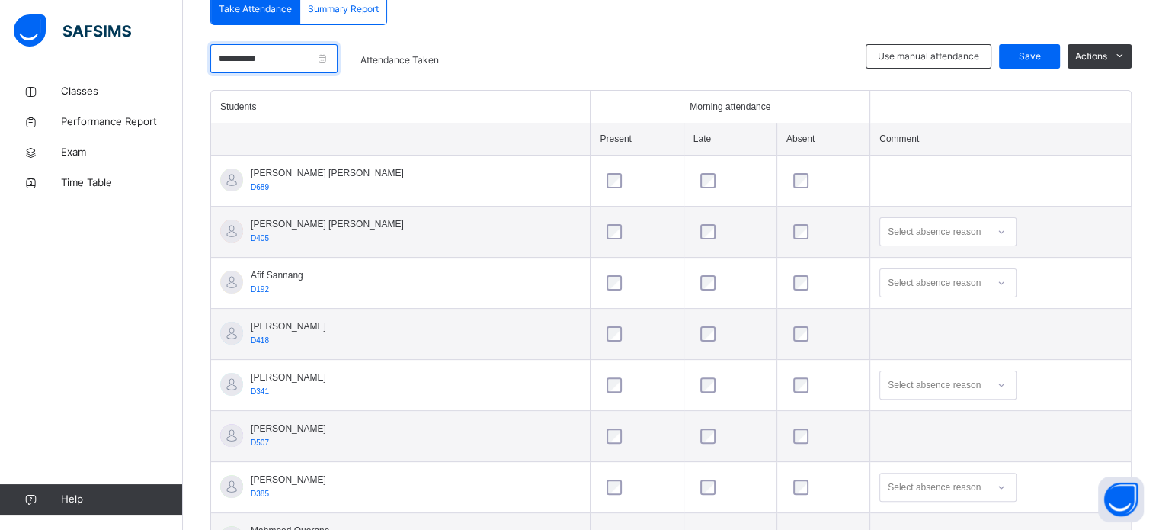
click at [320, 45] on input "**********" at bounding box center [273, 58] width 127 height 29
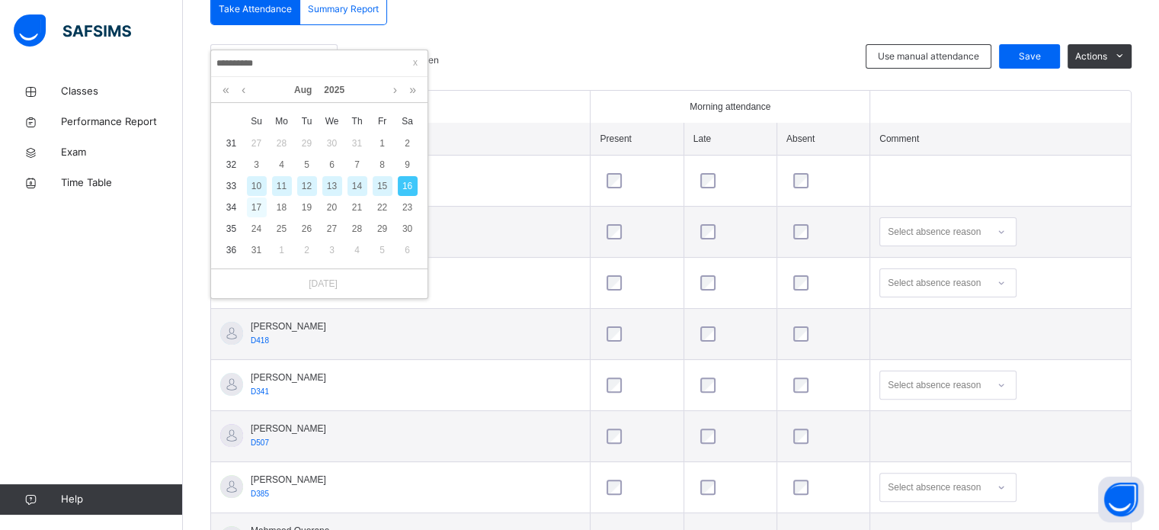
click at [254, 207] on div "17" at bounding box center [257, 207] width 20 height 20
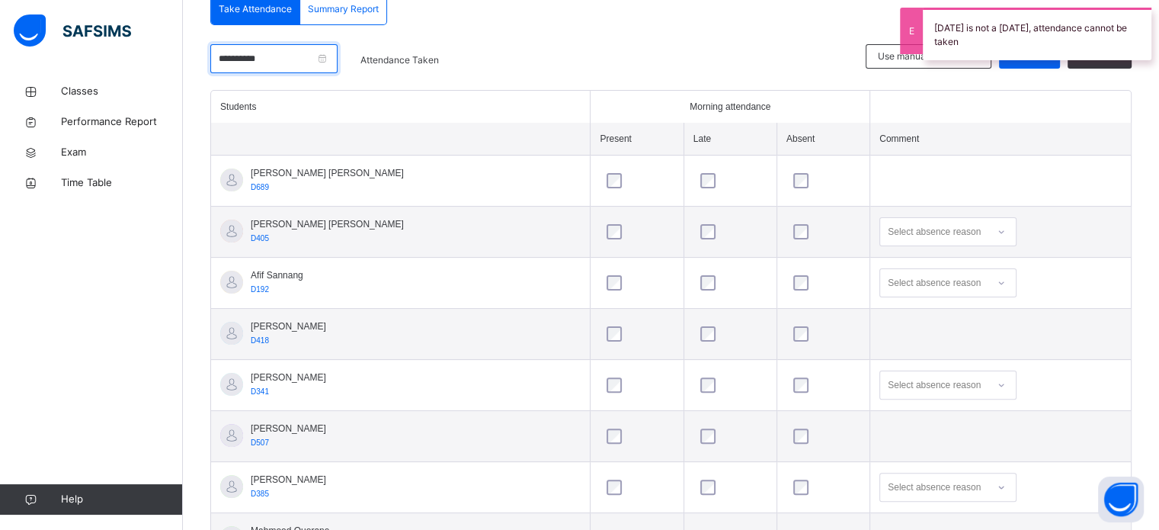
click at [328, 52] on input "**********" at bounding box center [273, 58] width 127 height 29
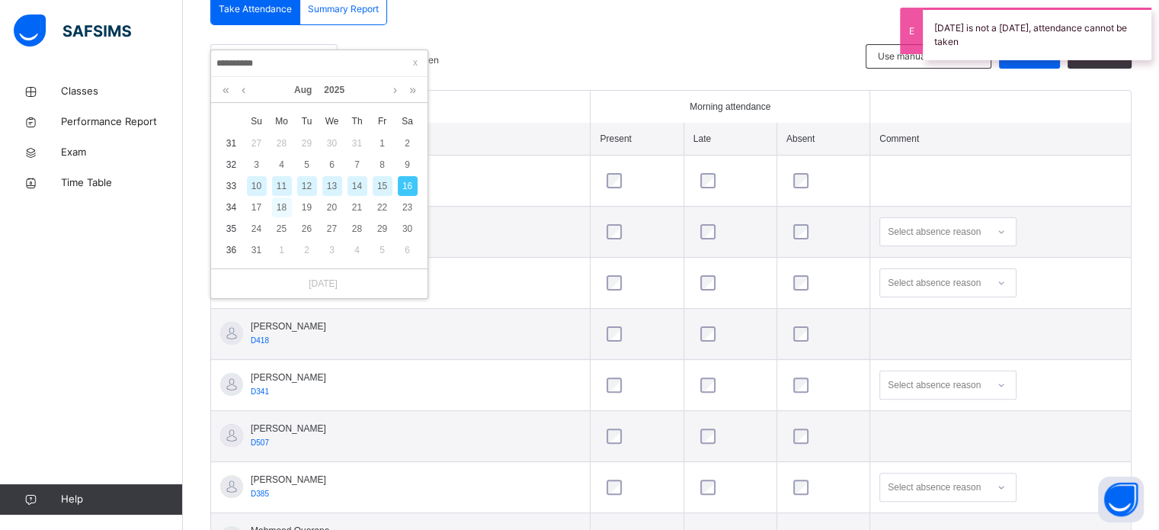
click at [280, 205] on div "18" at bounding box center [282, 207] width 20 height 20
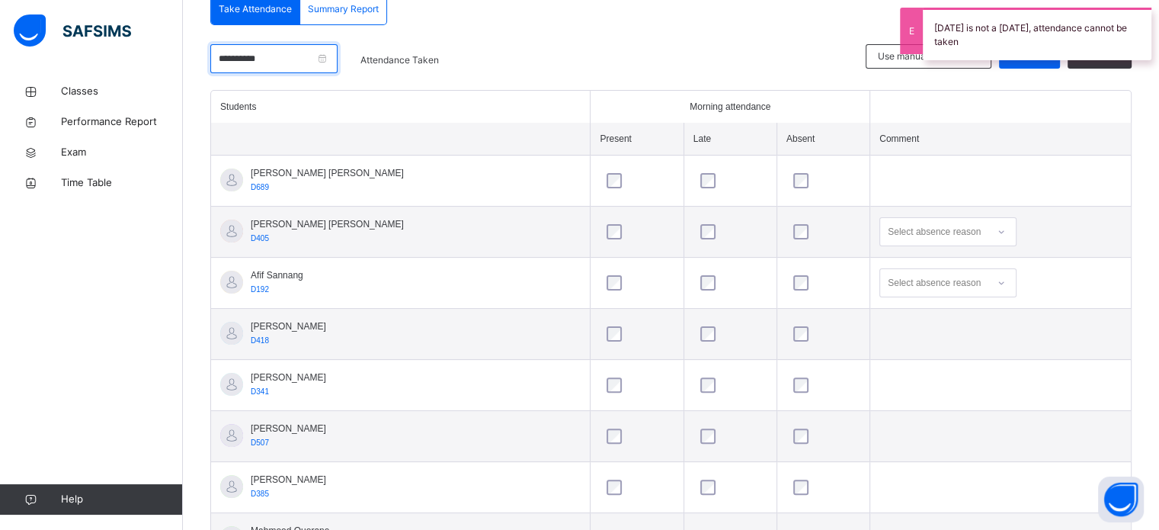
click at [310, 51] on input "**********" at bounding box center [273, 58] width 127 height 29
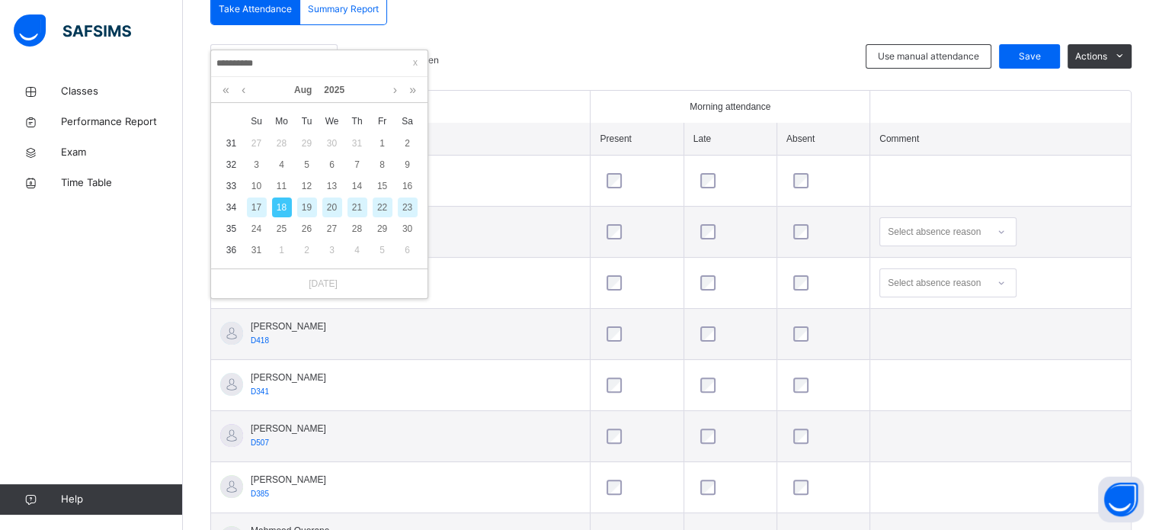
click at [308, 200] on div "19" at bounding box center [307, 207] width 20 height 20
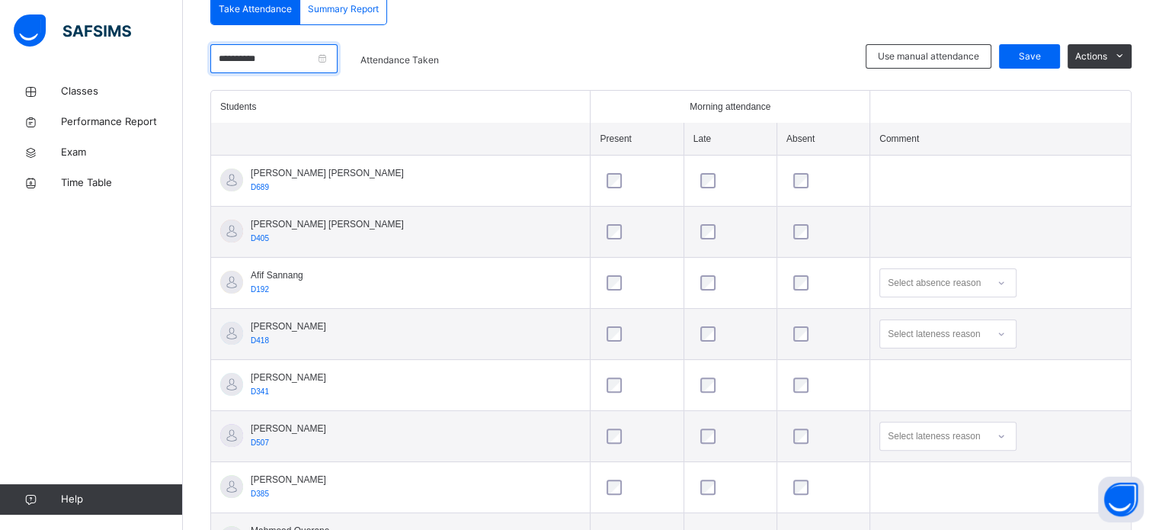
click at [324, 59] on input "**********" at bounding box center [273, 58] width 127 height 29
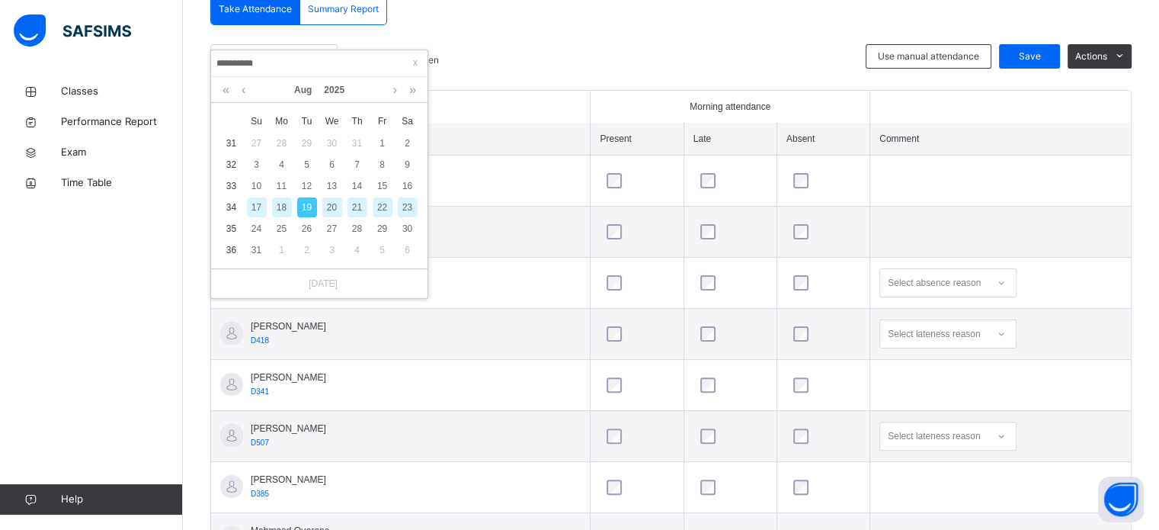
click at [336, 210] on div "20" at bounding box center [332, 207] width 20 height 20
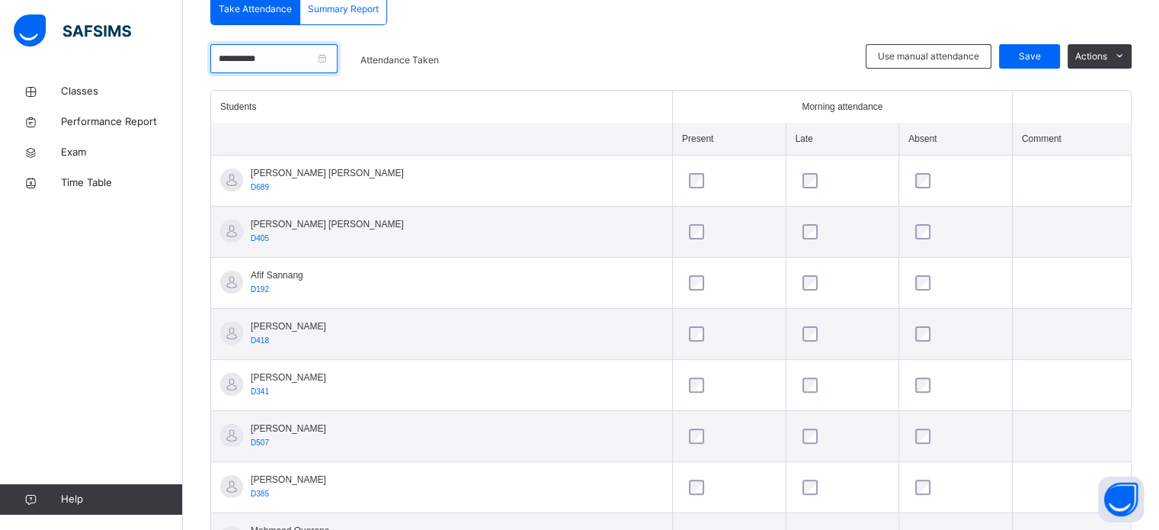
click at [296, 61] on input "**********" at bounding box center [273, 58] width 127 height 29
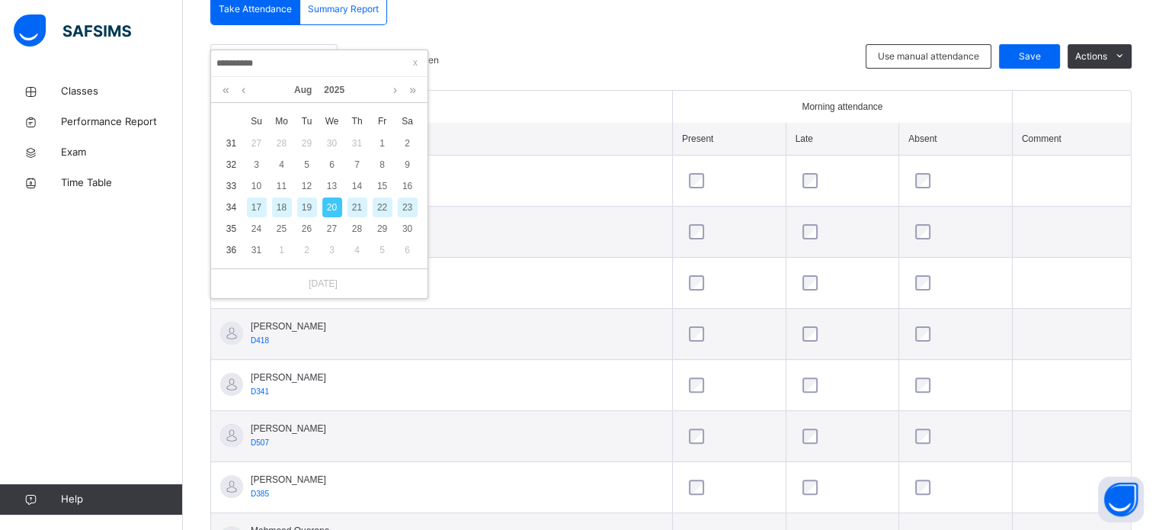
click at [360, 205] on div "21" at bounding box center [357, 207] width 20 height 20
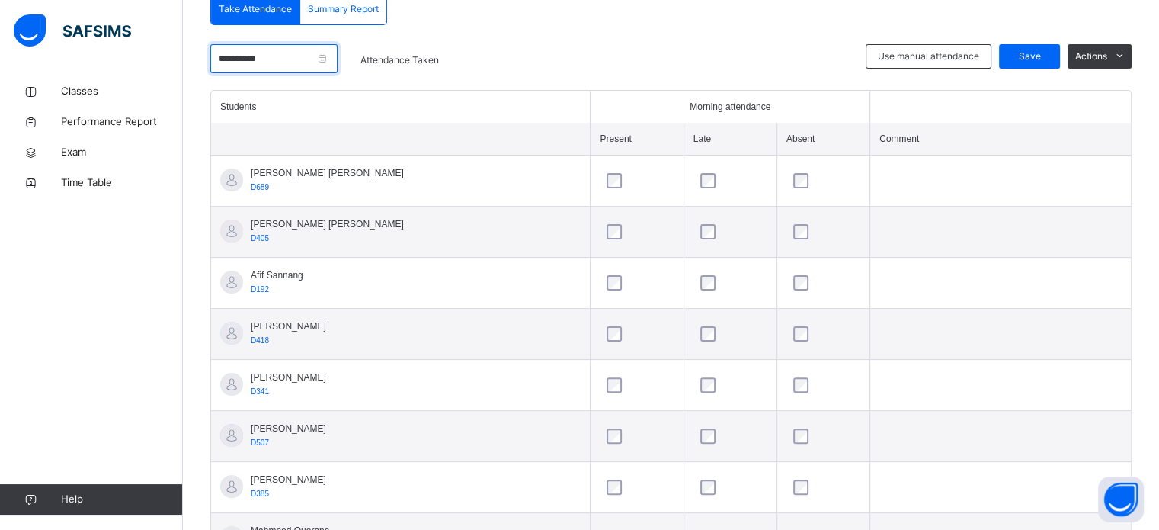
click at [324, 64] on input "**********" at bounding box center [273, 58] width 127 height 29
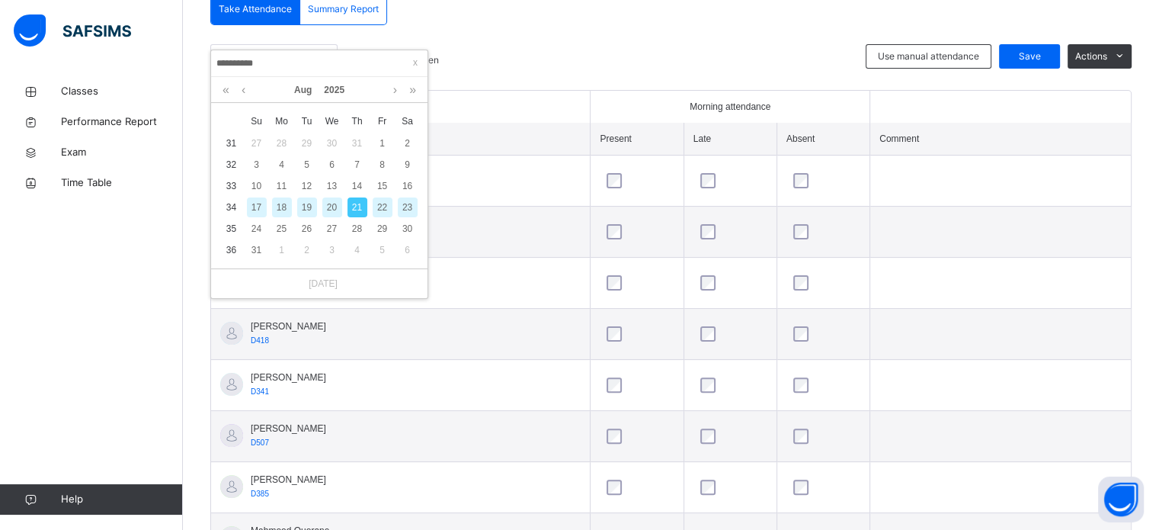
click at [383, 207] on div "22" at bounding box center [383, 207] width 20 height 20
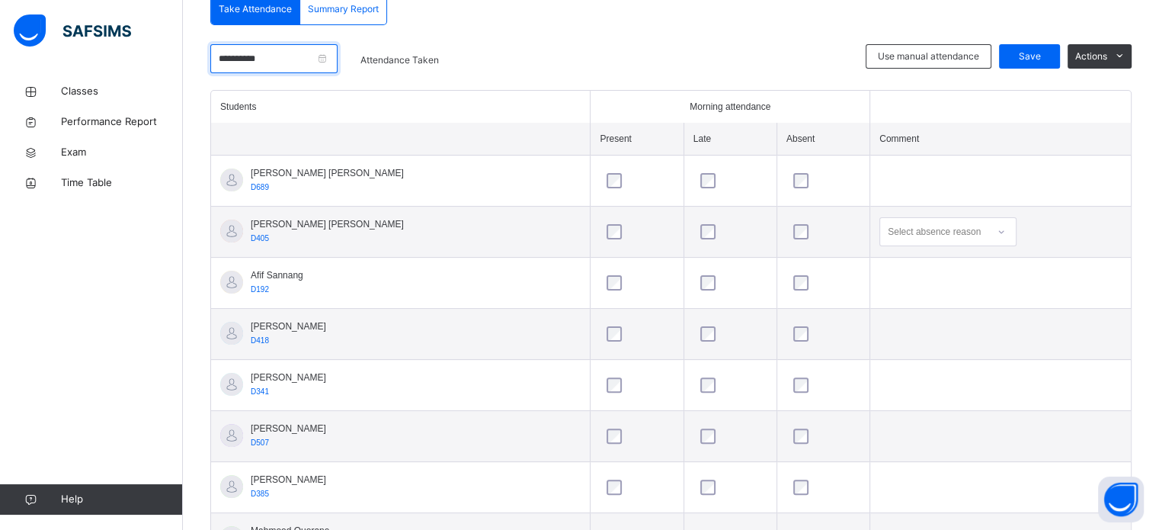
click at [338, 57] on input "**********" at bounding box center [273, 58] width 127 height 29
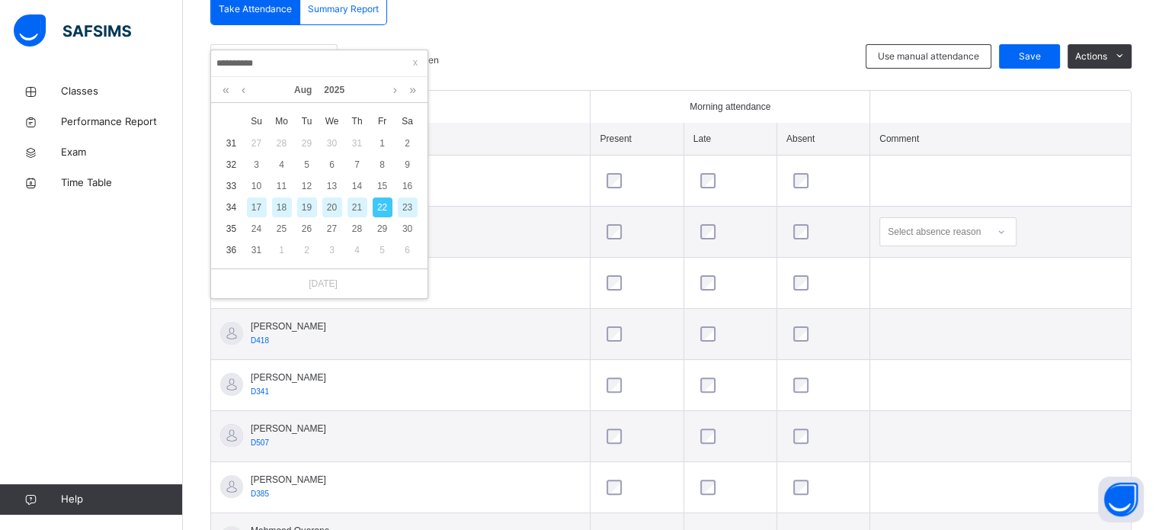
click at [409, 205] on div "23" at bounding box center [408, 207] width 20 height 20
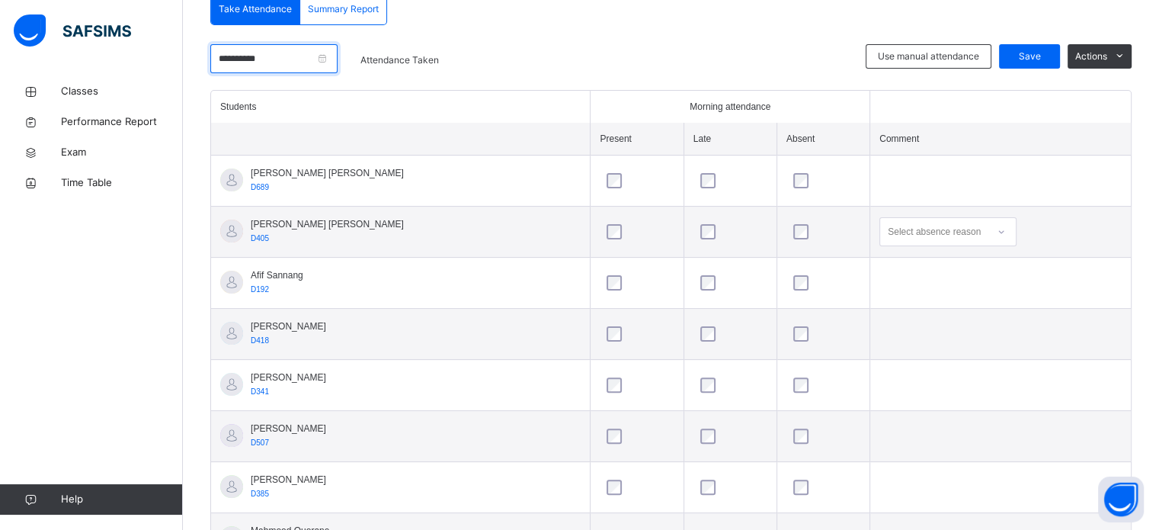
click at [317, 59] on input "**********" at bounding box center [273, 58] width 127 height 29
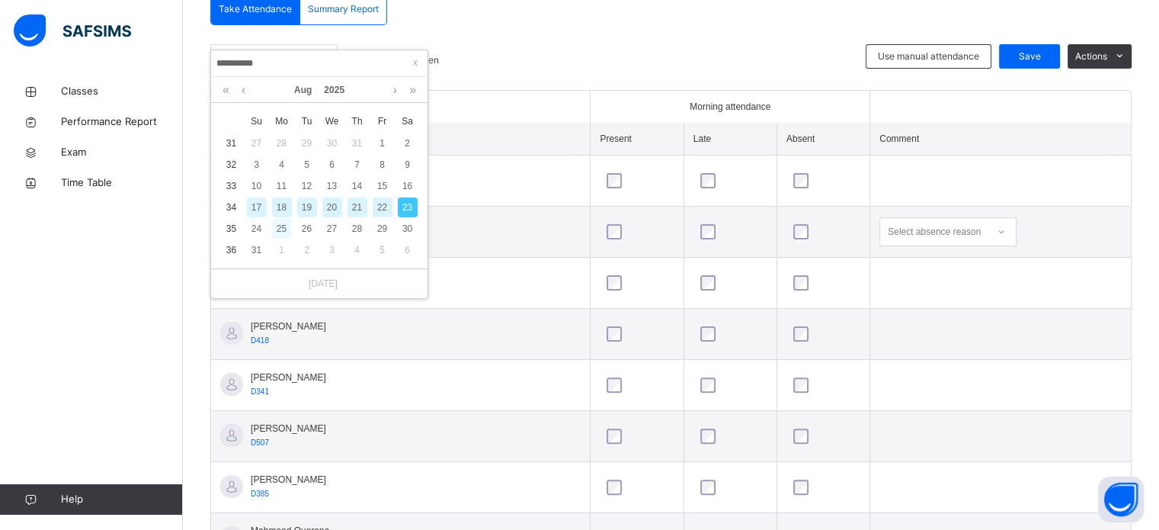
click at [275, 227] on div "25" at bounding box center [282, 229] width 20 height 20
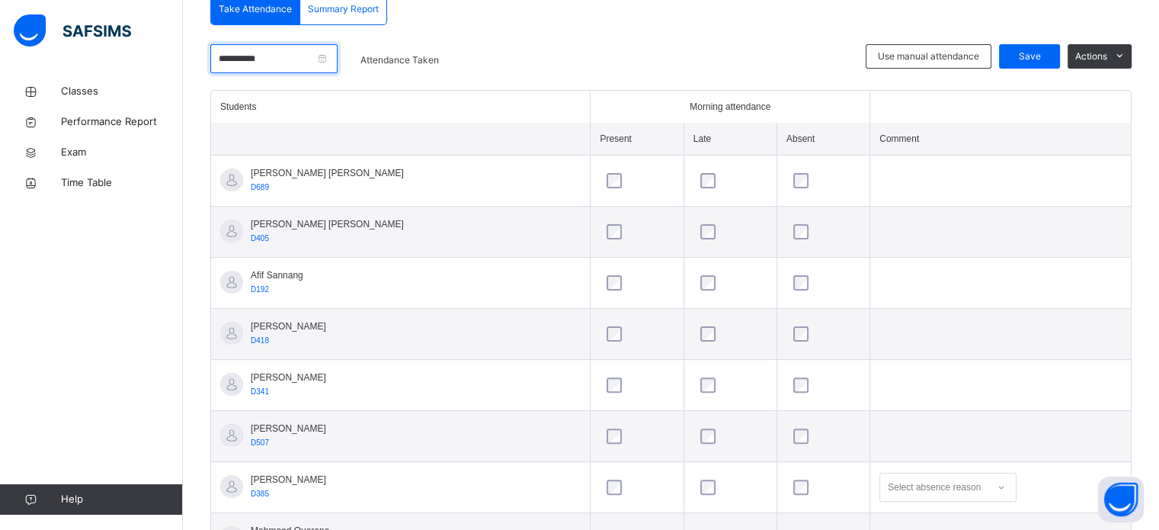
click at [294, 64] on input "**********" at bounding box center [273, 58] width 127 height 29
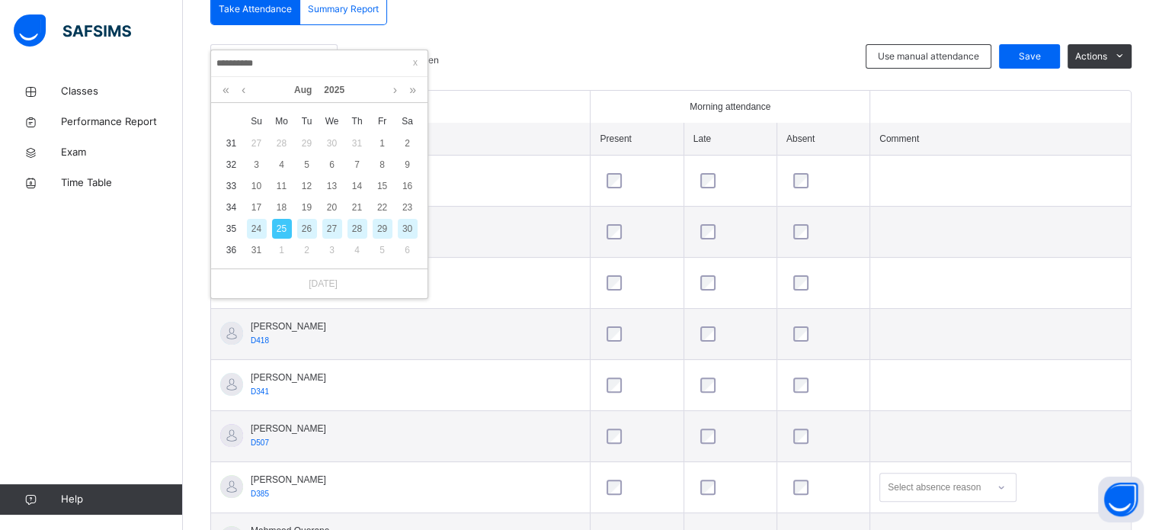
click at [305, 226] on div "26" at bounding box center [307, 229] width 20 height 20
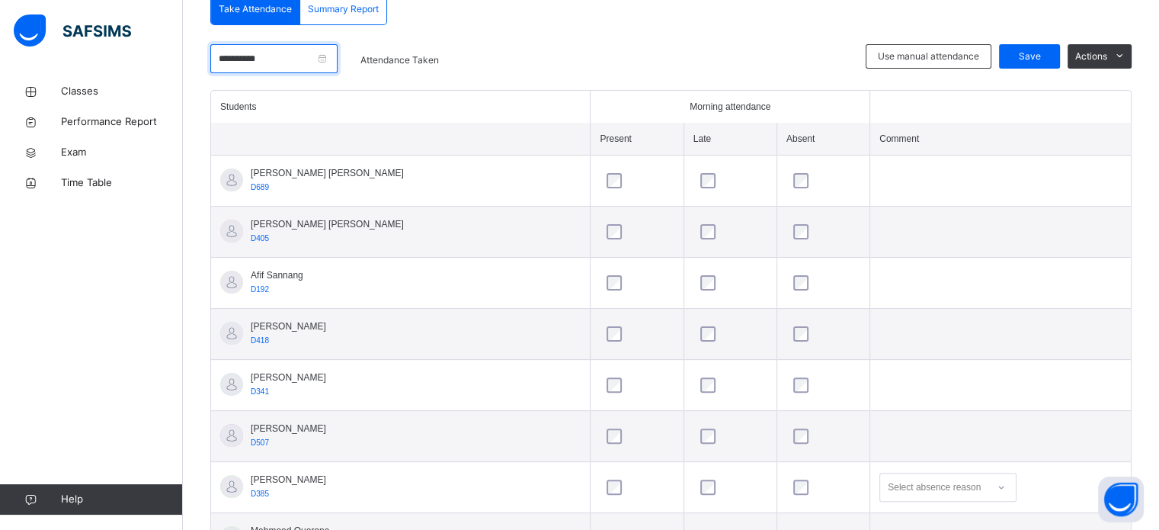
click at [311, 55] on input "**********" at bounding box center [273, 58] width 127 height 29
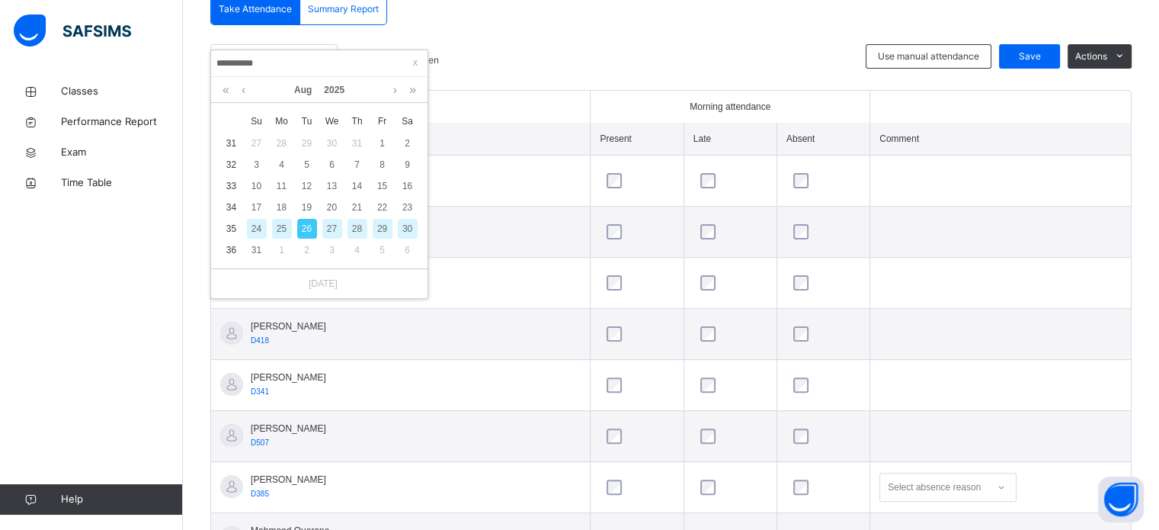
click at [329, 225] on div "27" at bounding box center [332, 229] width 20 height 20
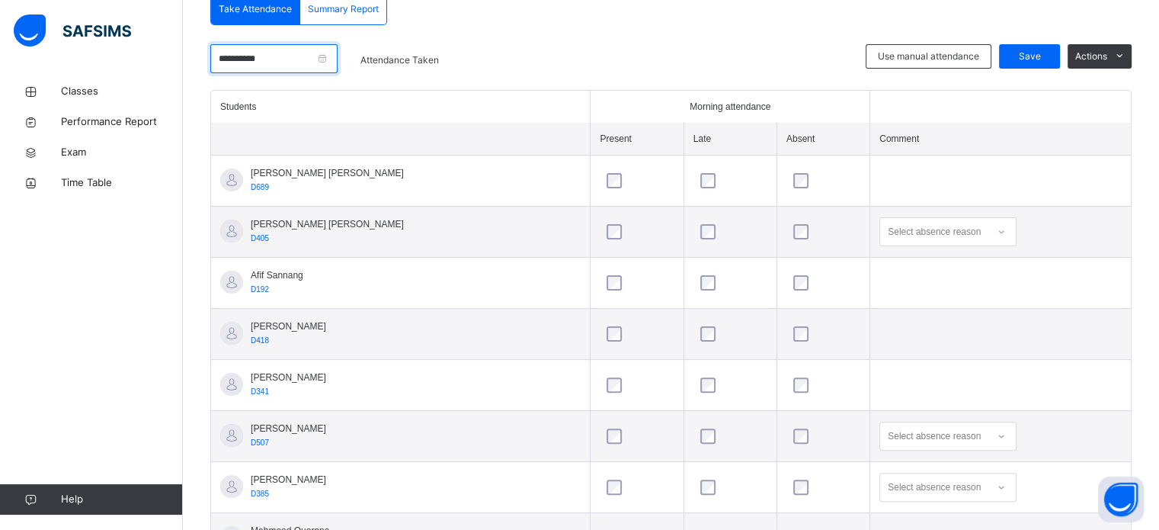
click at [302, 57] on input "**********" at bounding box center [273, 58] width 127 height 29
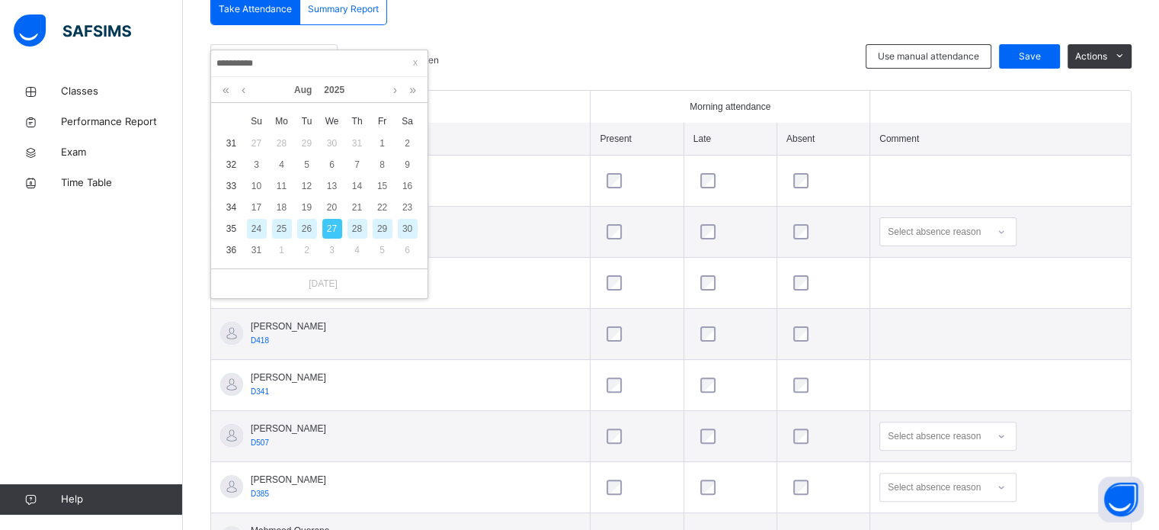
click at [357, 227] on div "28" at bounding box center [357, 229] width 20 height 20
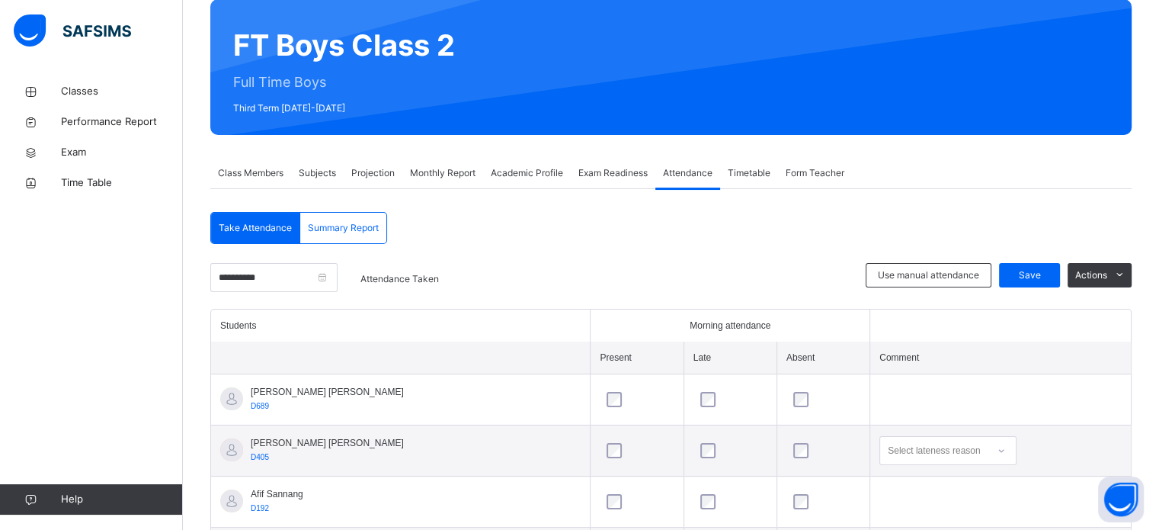
scroll to position [128, 0]
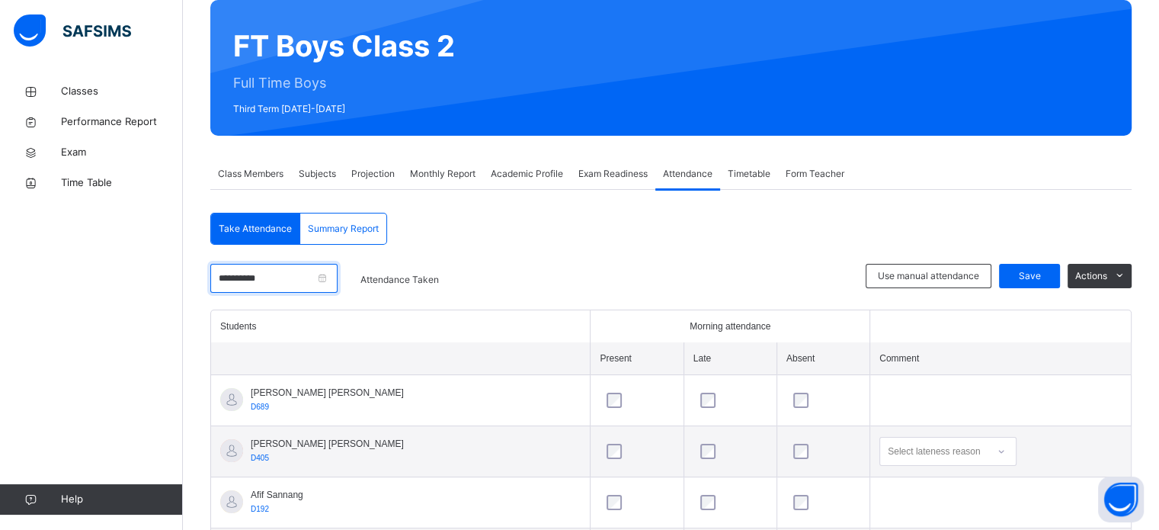
click at [338, 280] on input "**********" at bounding box center [273, 278] width 127 height 29
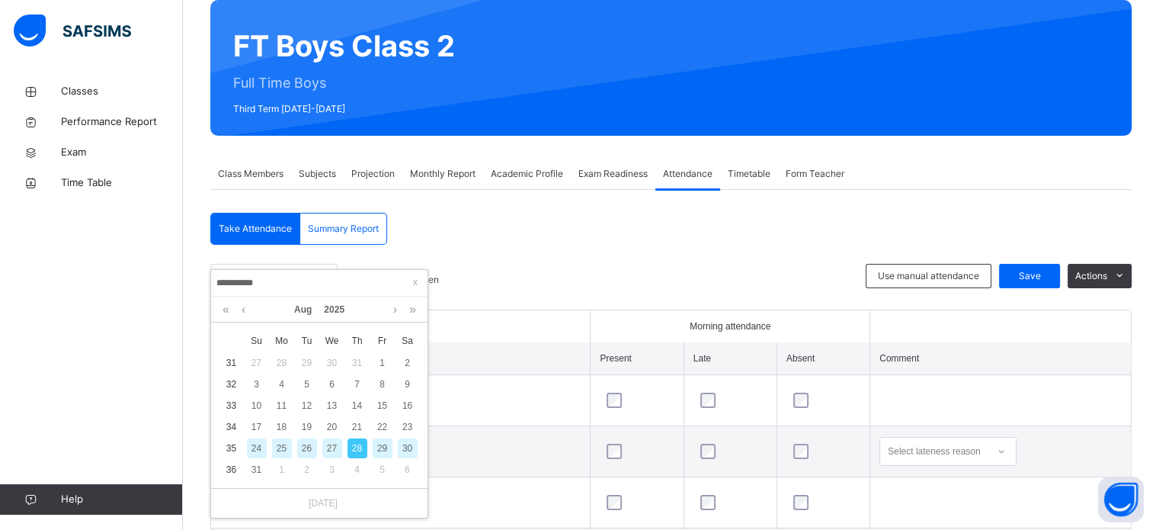
click at [379, 449] on div "29" at bounding box center [383, 448] width 20 height 20
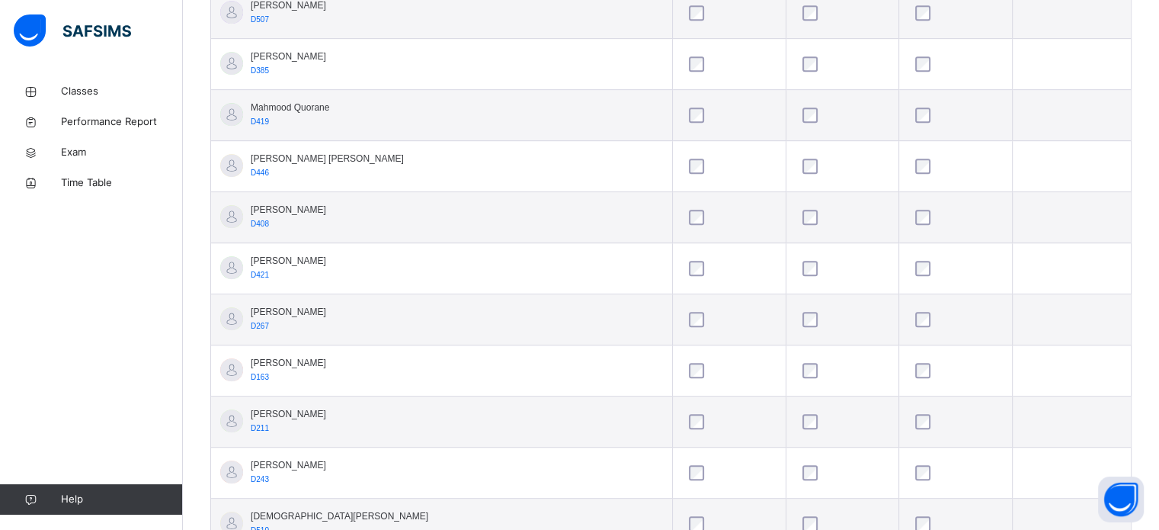
scroll to position [773, 0]
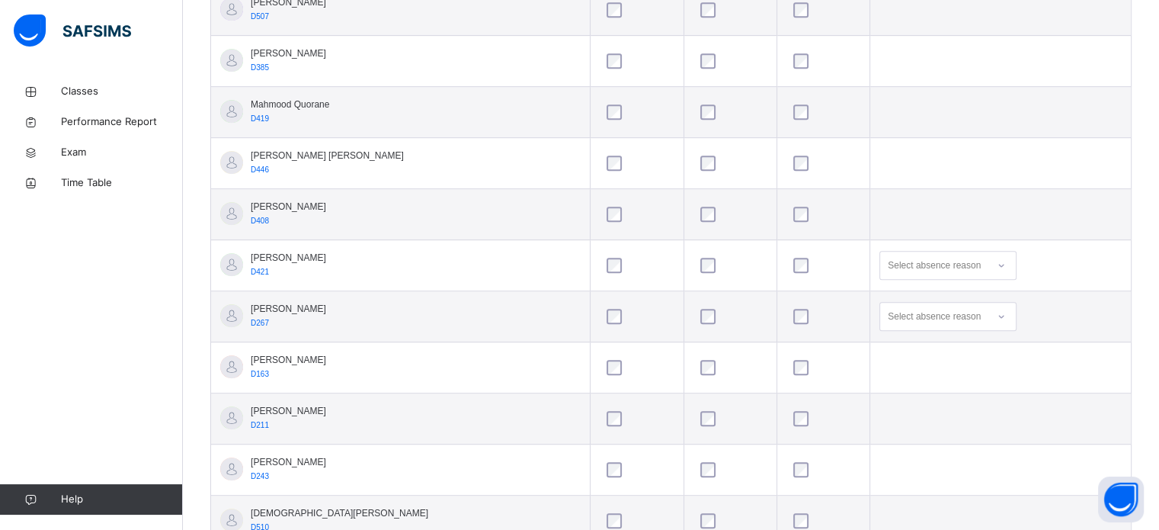
click at [791, 315] on div at bounding box center [823, 316] width 66 height 15
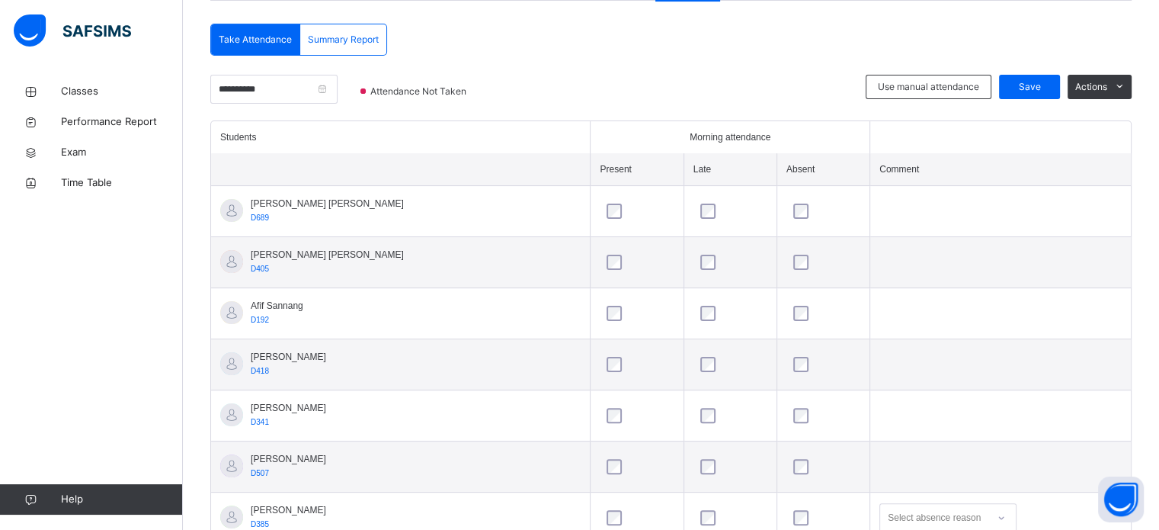
scroll to position [292, 0]
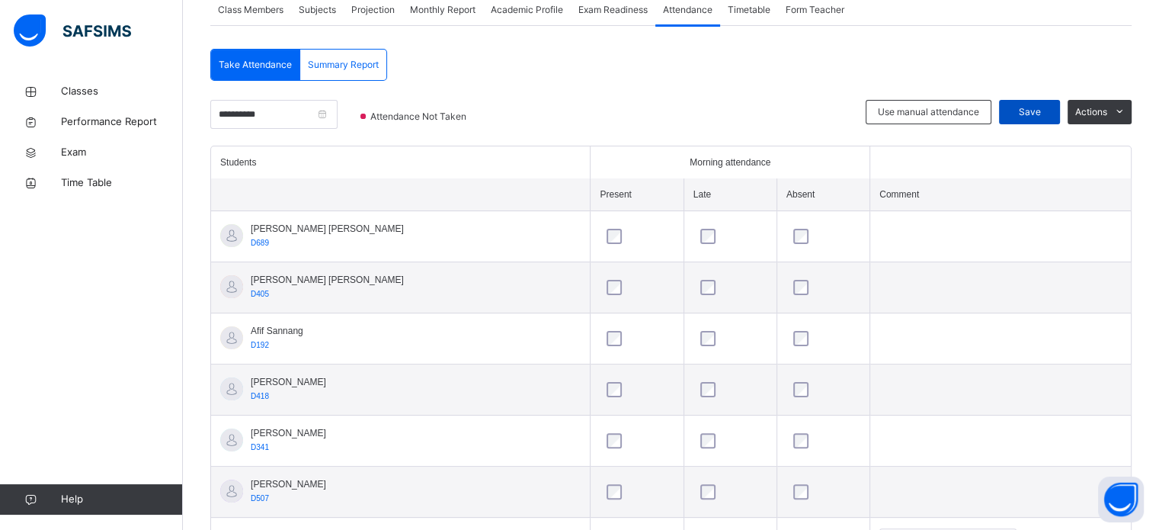
click at [1023, 119] on div "Save" at bounding box center [1029, 112] width 61 height 24
click at [300, 136] on div "**********" at bounding box center [273, 123] width 127 height 46
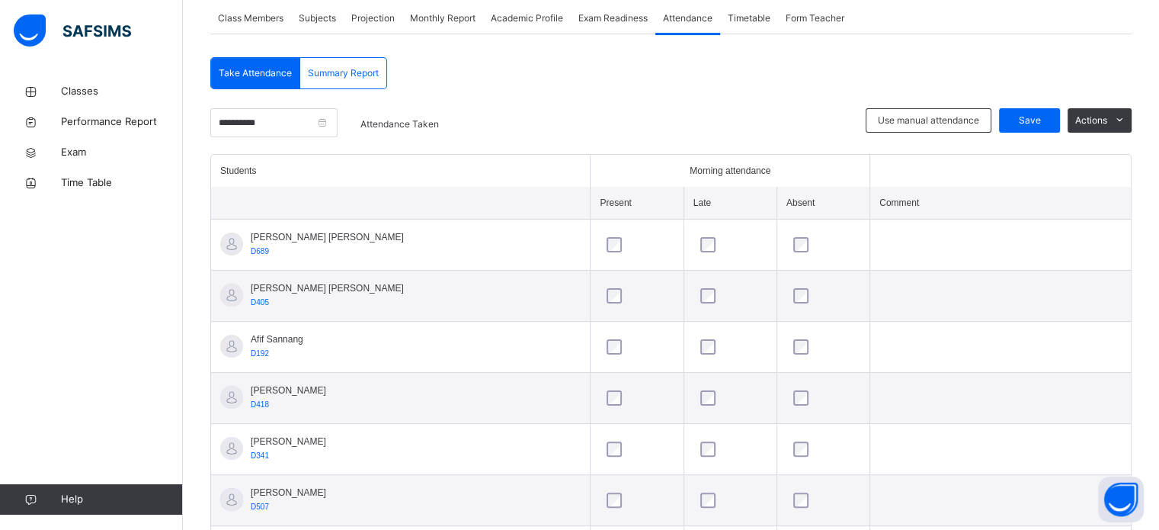
scroll to position [282, 0]
click at [330, 87] on div "Summary Report" at bounding box center [343, 74] width 86 height 30
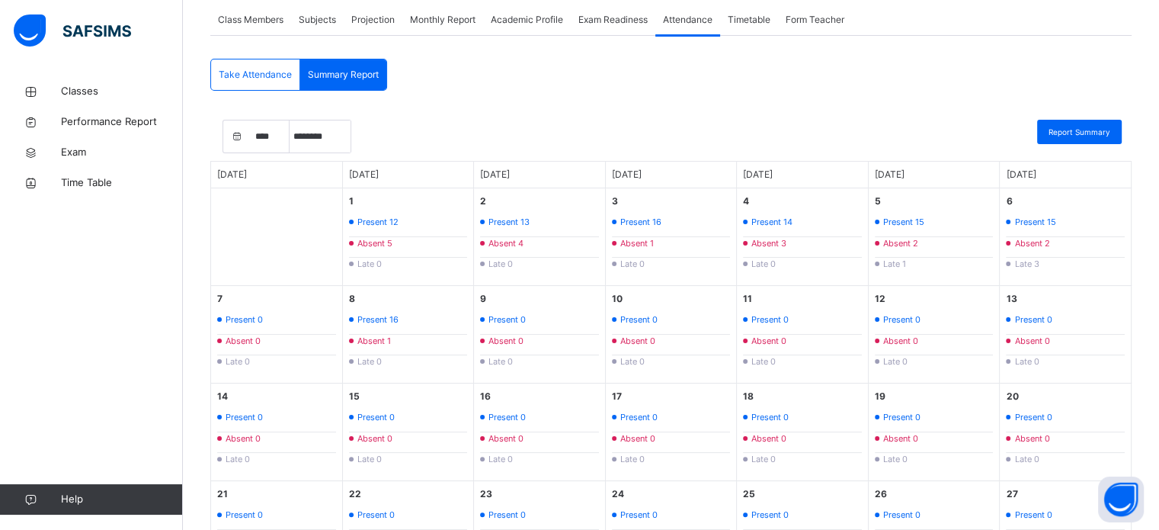
click at [263, 75] on span "Take Attendance" at bounding box center [255, 75] width 73 height 14
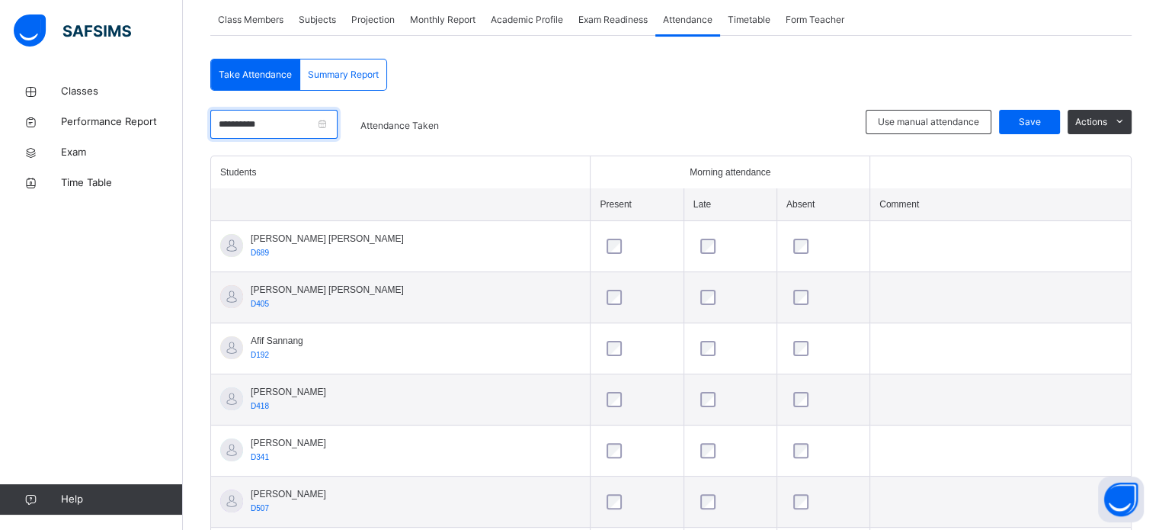
click at [312, 113] on input "**********" at bounding box center [273, 124] width 127 height 29
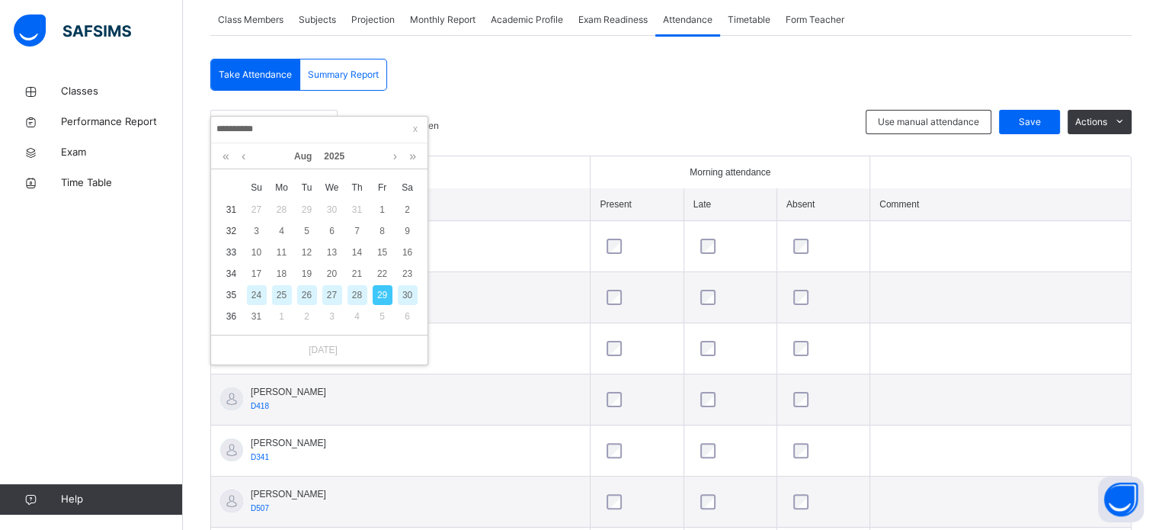
click at [408, 298] on div "30" at bounding box center [408, 295] width 20 height 20
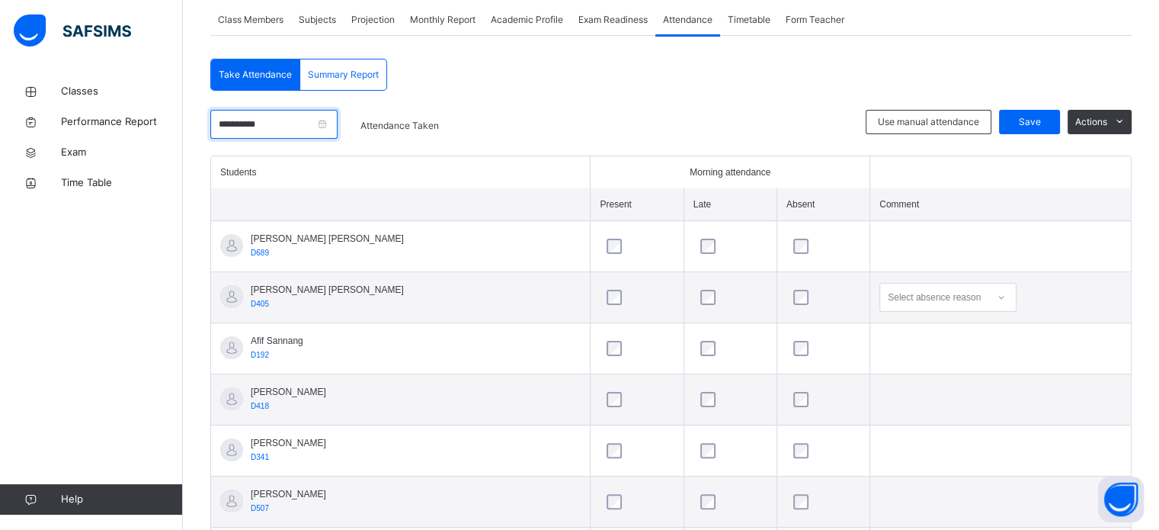
click at [289, 129] on input "**********" at bounding box center [273, 124] width 127 height 29
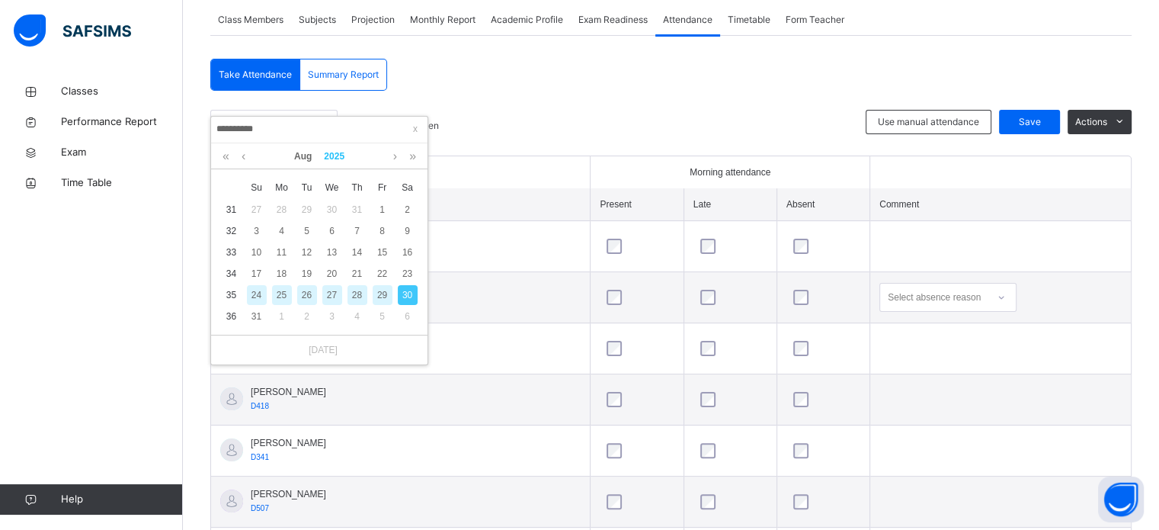
click at [318, 155] on link "2025" at bounding box center [334, 156] width 33 height 26
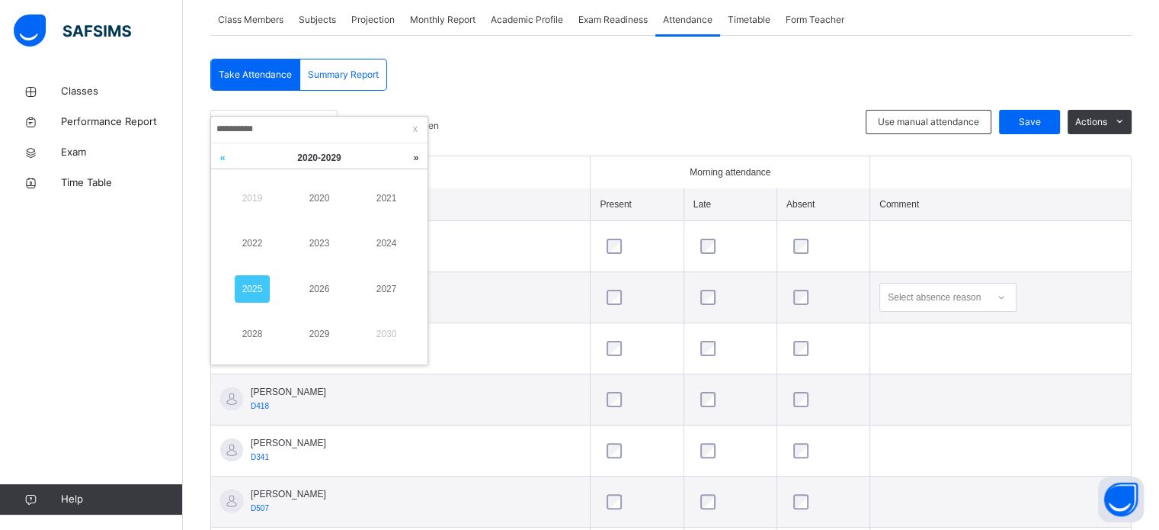
click at [220, 162] on link at bounding box center [222, 157] width 23 height 29
click at [427, 159] on link at bounding box center [416, 157] width 23 height 29
click at [254, 277] on link "2025" at bounding box center [252, 288] width 35 height 27
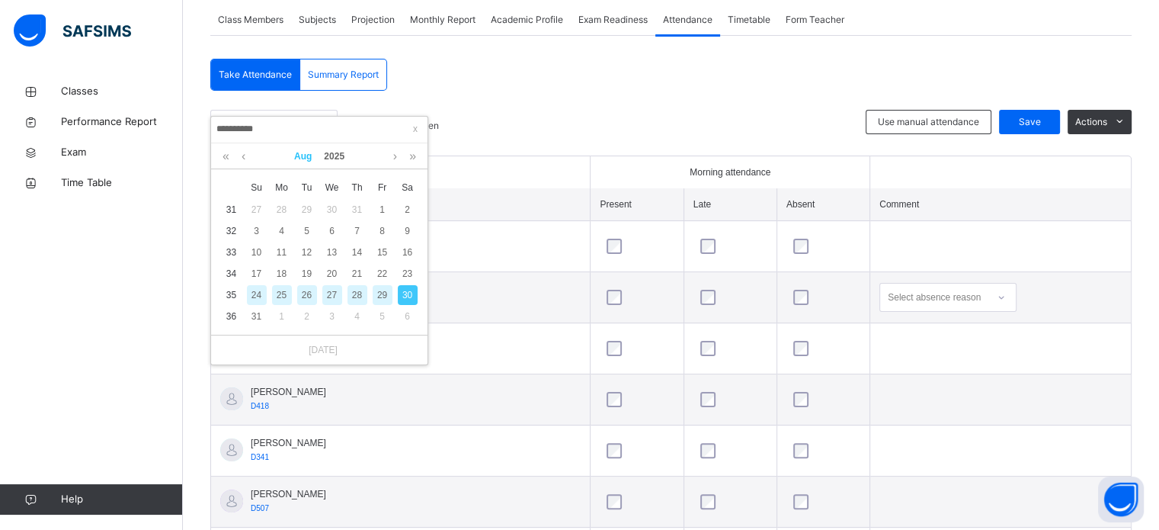
click at [301, 161] on link "Aug" at bounding box center [303, 156] width 30 height 26
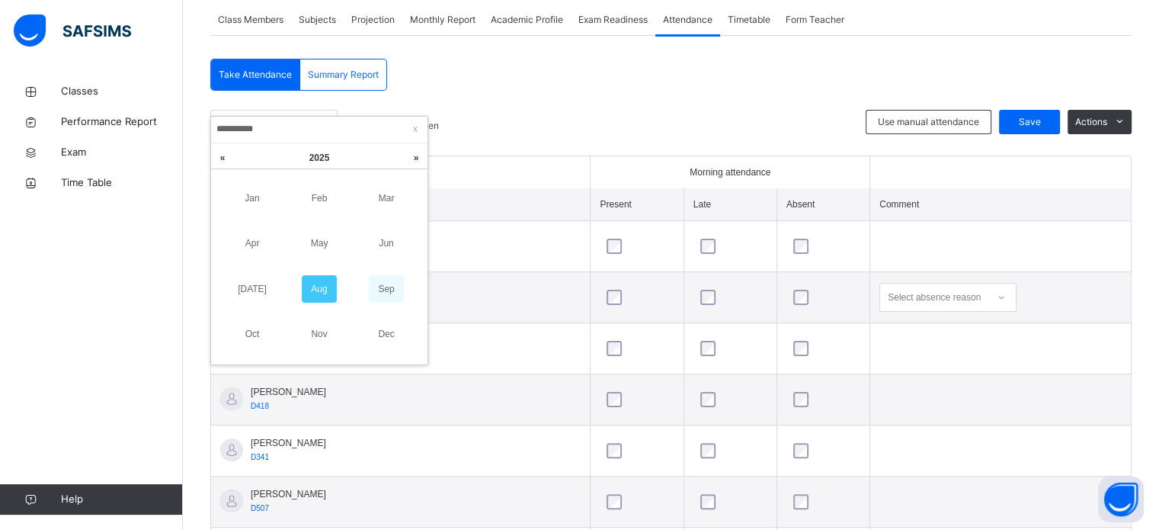
click at [399, 288] on link "Sep" at bounding box center [386, 288] width 35 height 27
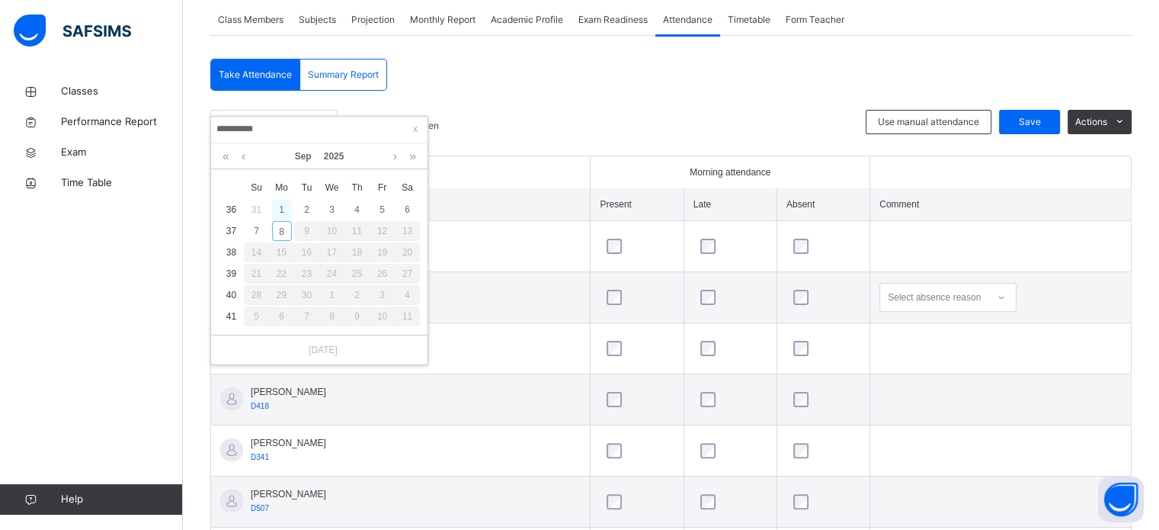
click at [288, 205] on div "1" at bounding box center [282, 210] width 20 height 20
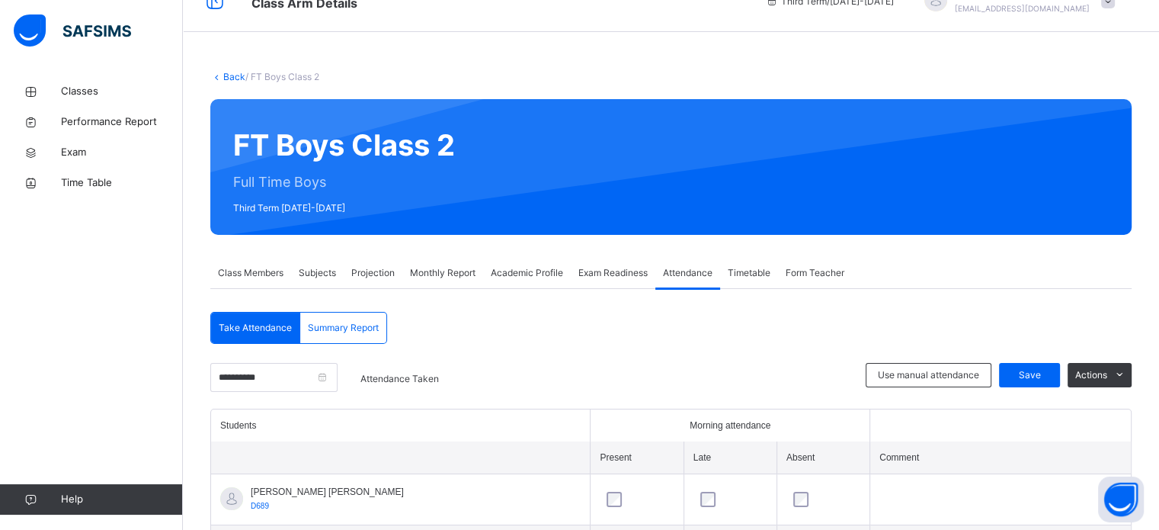
scroll to position [0, 0]
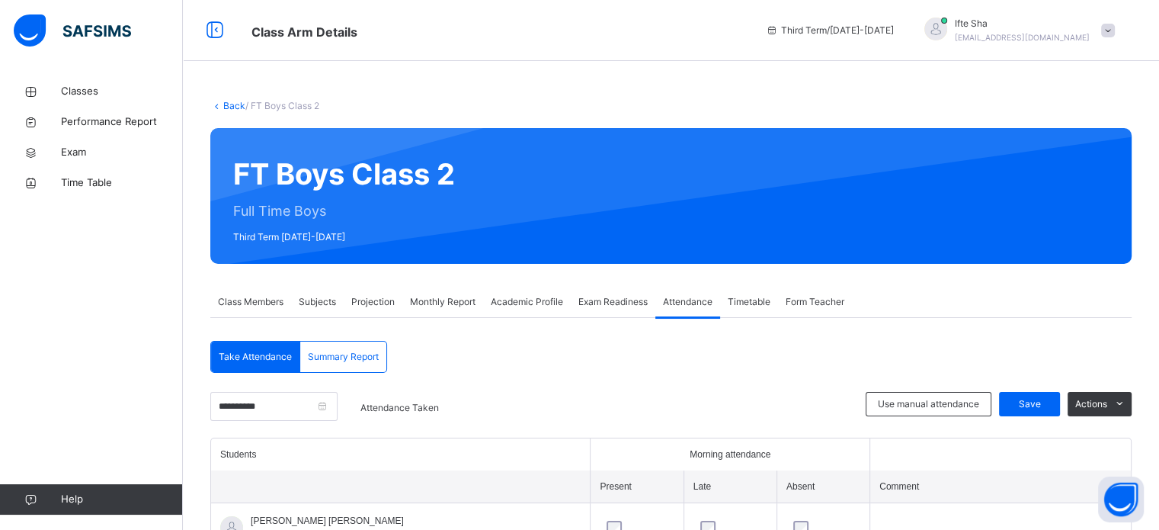
click at [444, 299] on span "Monthly Report" at bounding box center [443, 302] width 66 height 14
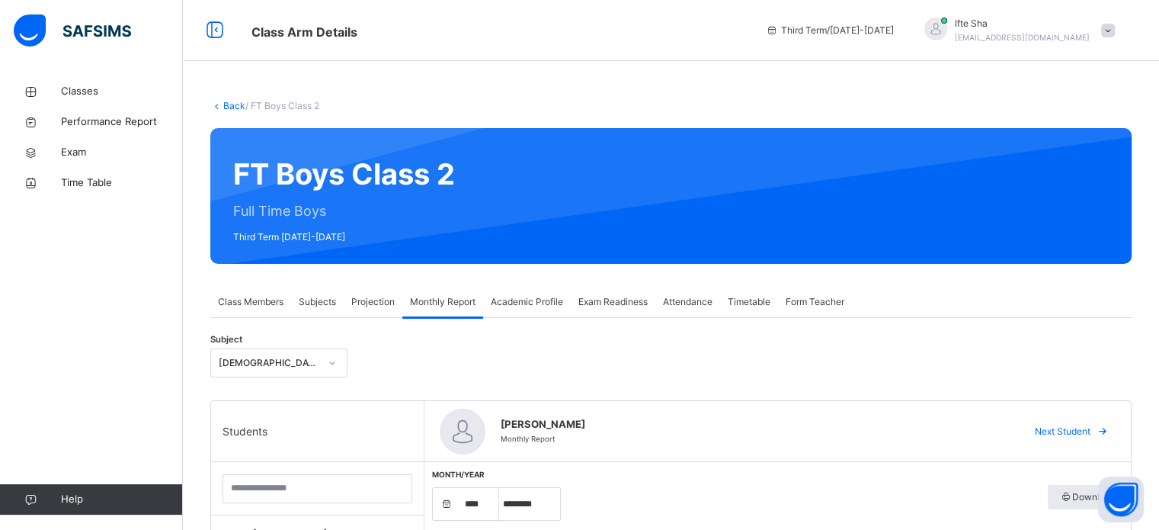
scroll to position [198, 0]
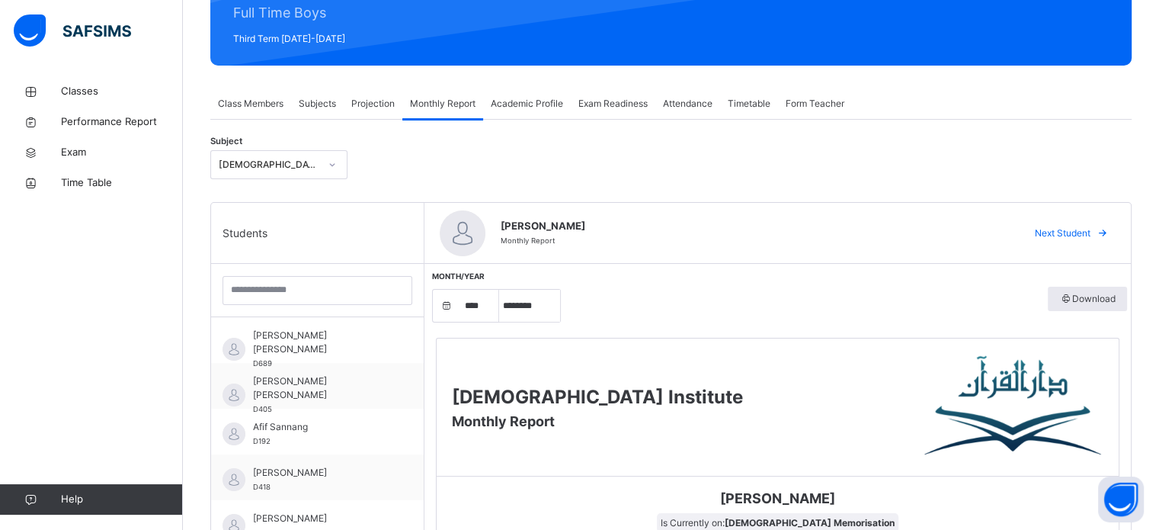
click at [383, 100] on span "Projection" at bounding box center [372, 104] width 43 height 14
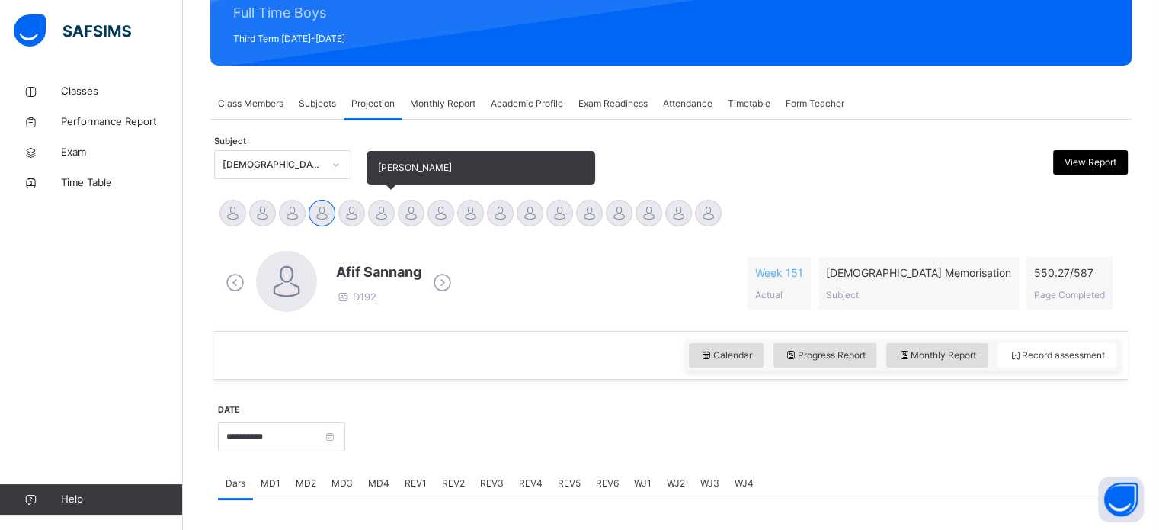
click at [388, 203] on div at bounding box center [381, 213] width 27 height 27
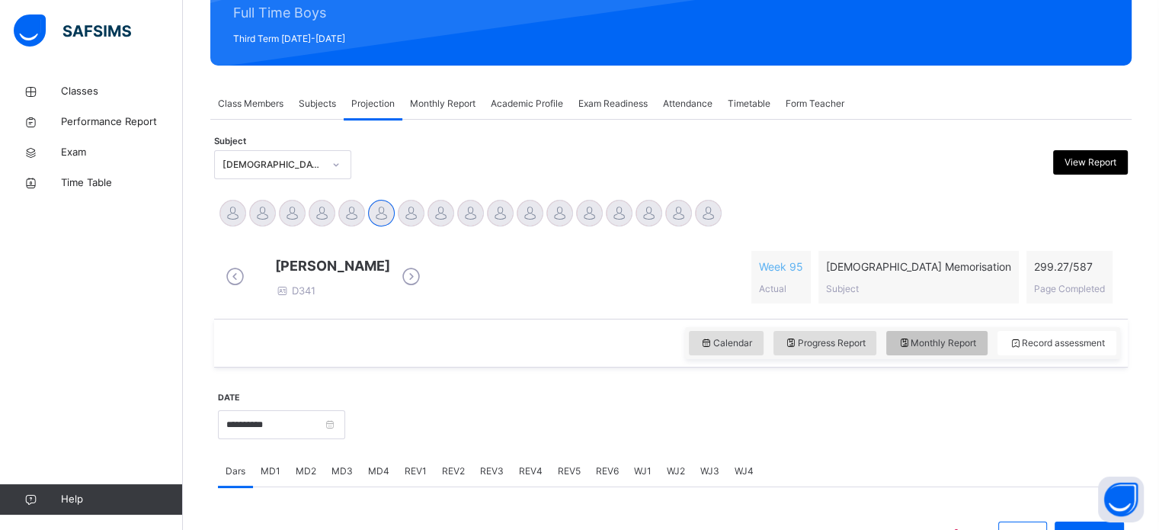
click at [946, 350] on span "Monthly Report" at bounding box center [937, 343] width 78 height 14
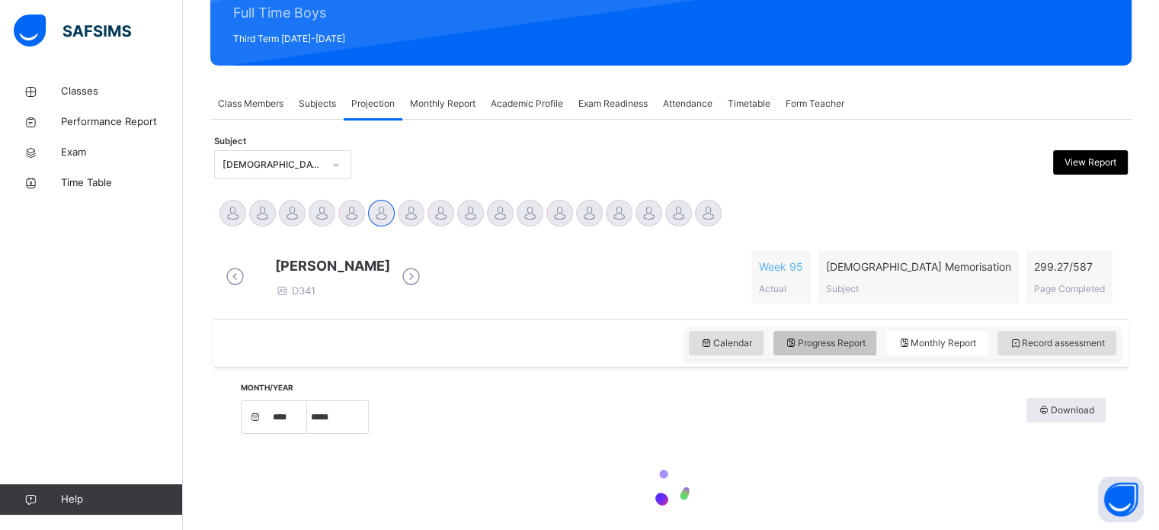
select select "****"
select select "*"
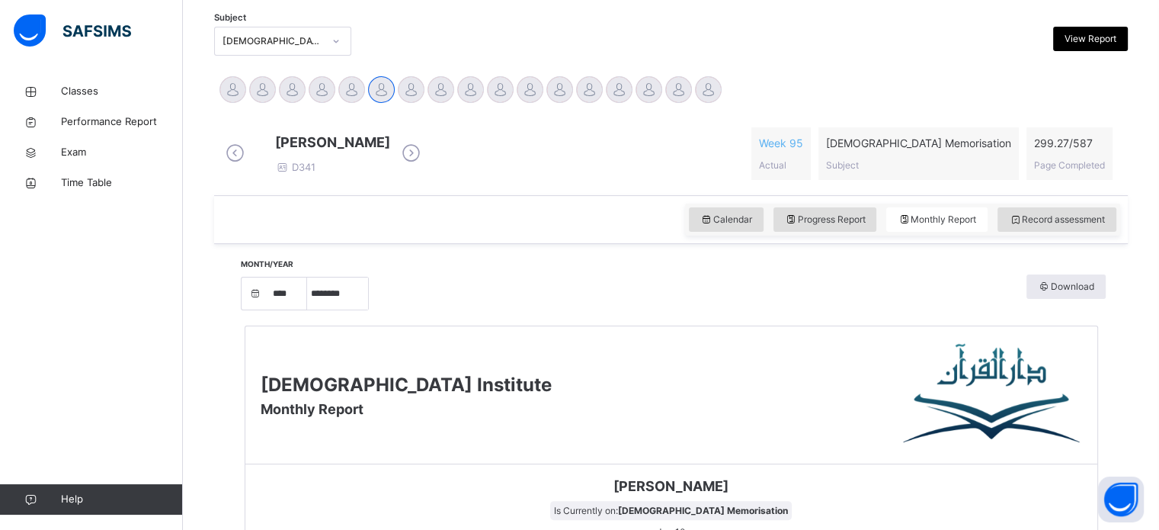
scroll to position [322, 0]
click at [1105, 226] on span "Record assessment" at bounding box center [1057, 219] width 96 height 14
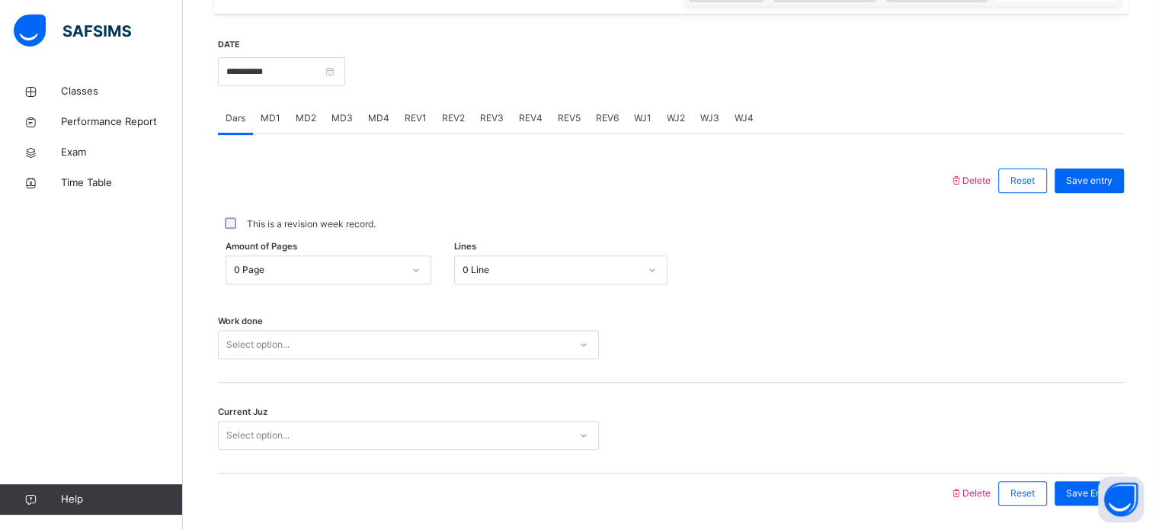
scroll to position [550, 0]
click at [293, 85] on input "**********" at bounding box center [281, 72] width 127 height 29
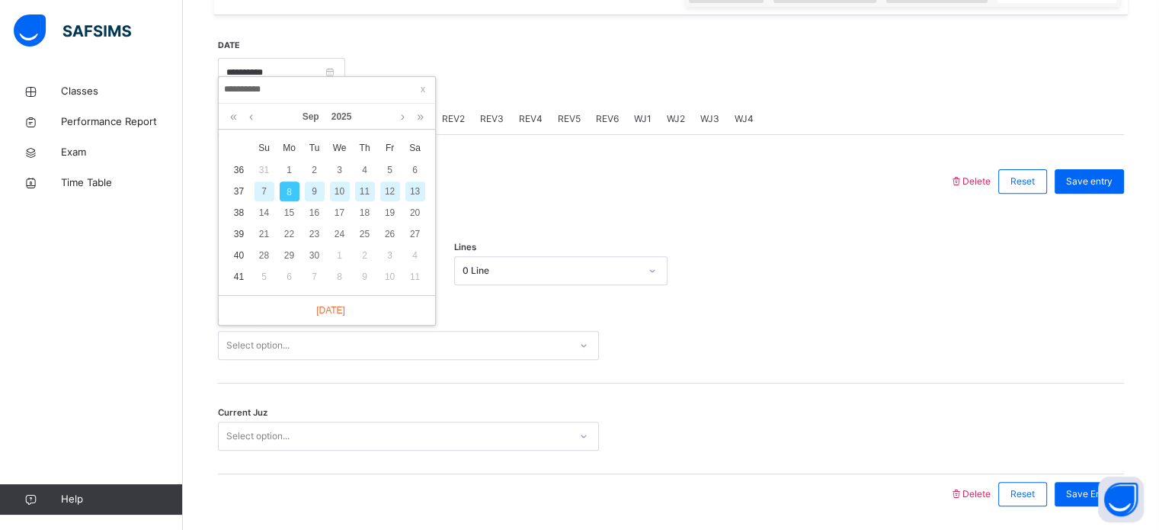
click at [488, 104] on div at bounding box center [735, 71] width 764 height 66
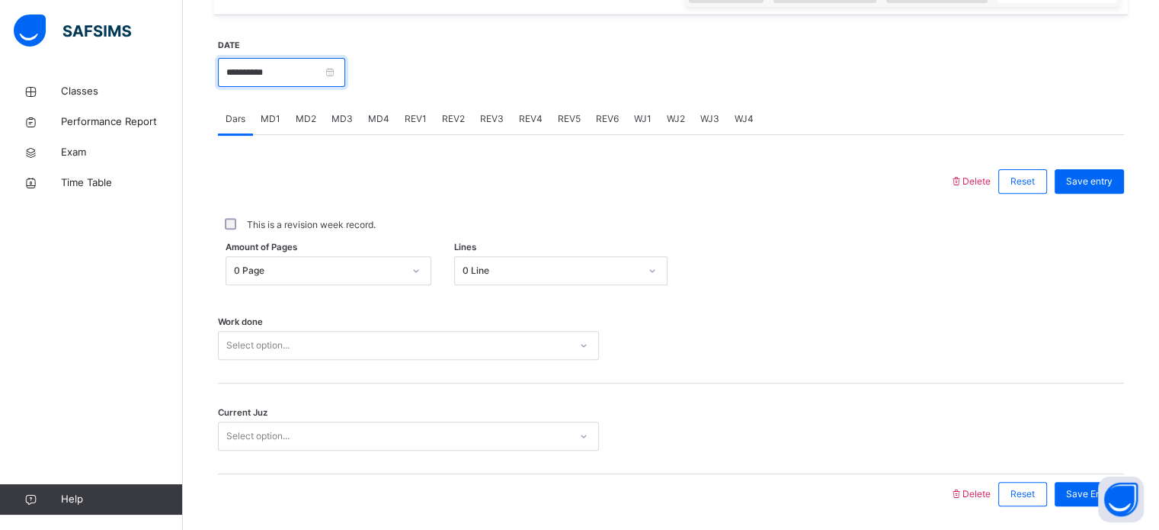
click at [283, 87] on input "**********" at bounding box center [281, 72] width 127 height 29
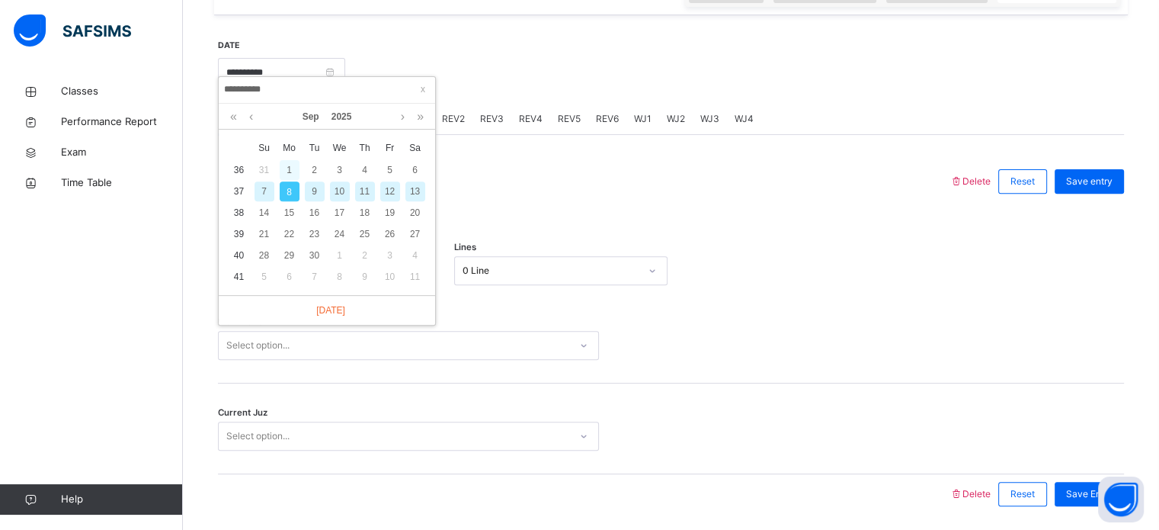
click at [283, 168] on div "1" at bounding box center [290, 170] width 20 height 20
type input "**********"
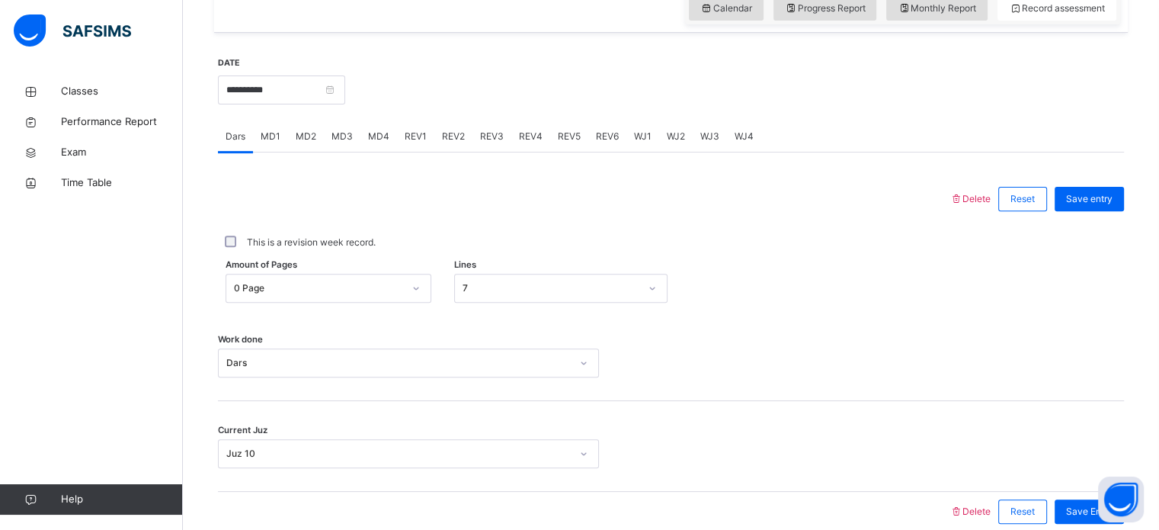
scroll to position [602, 0]
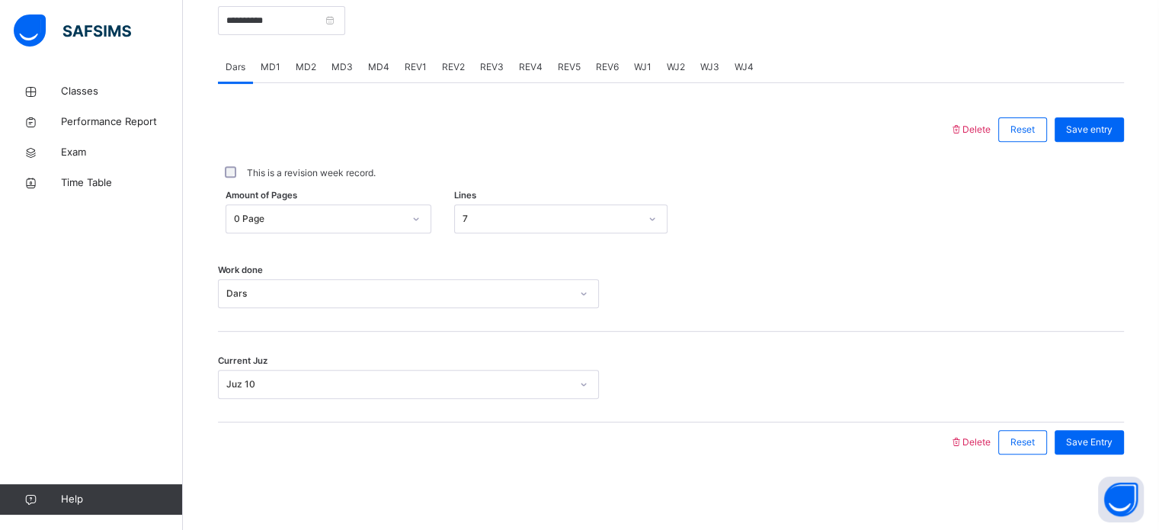
click at [341, 82] on div "MD3" at bounding box center [342, 67] width 37 height 30
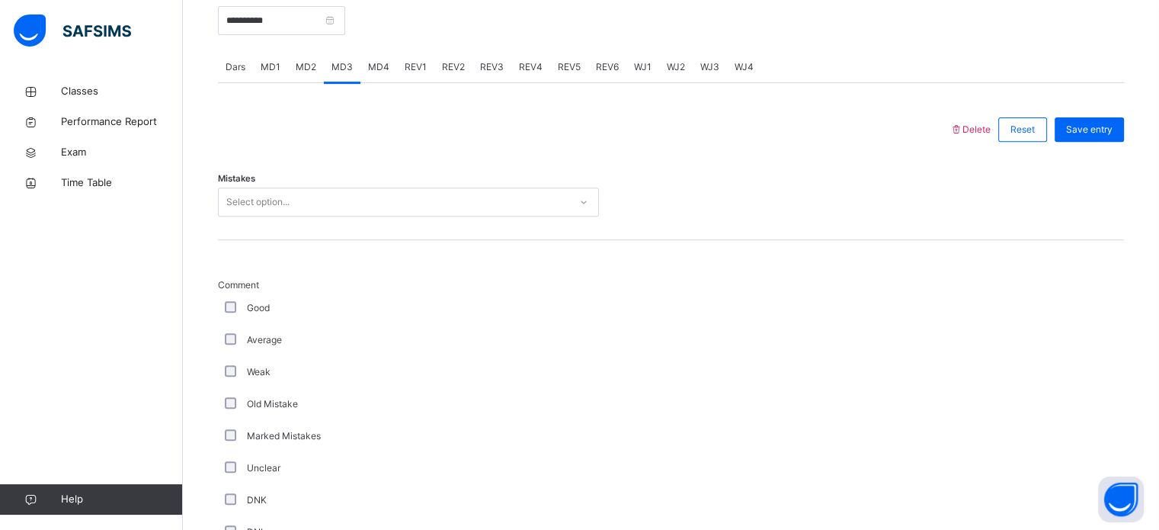
click at [315, 214] on div "Select option..." at bounding box center [394, 203] width 351 height 24
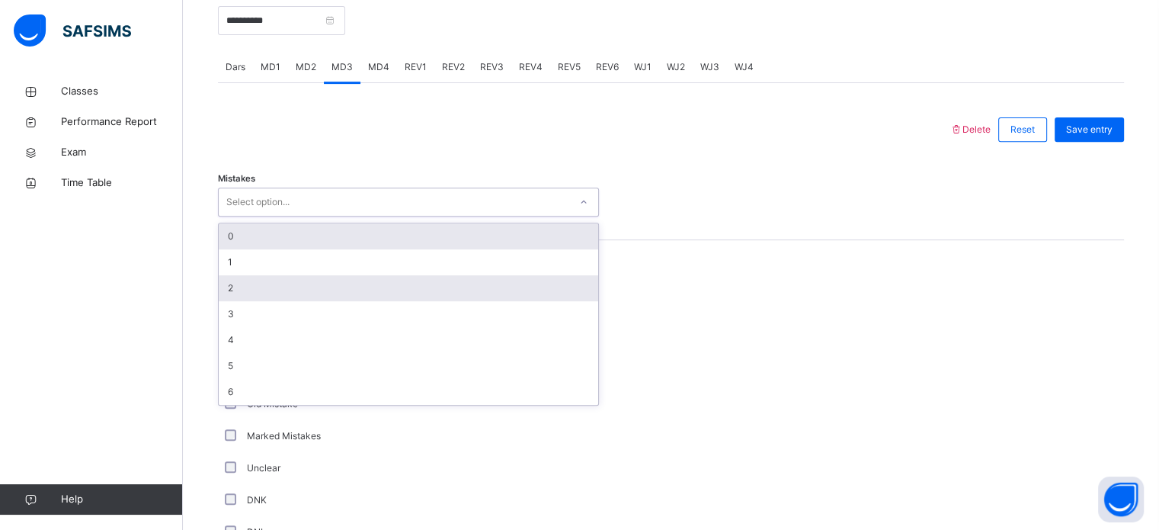
click at [253, 294] on div "2" at bounding box center [408, 288] width 379 height 26
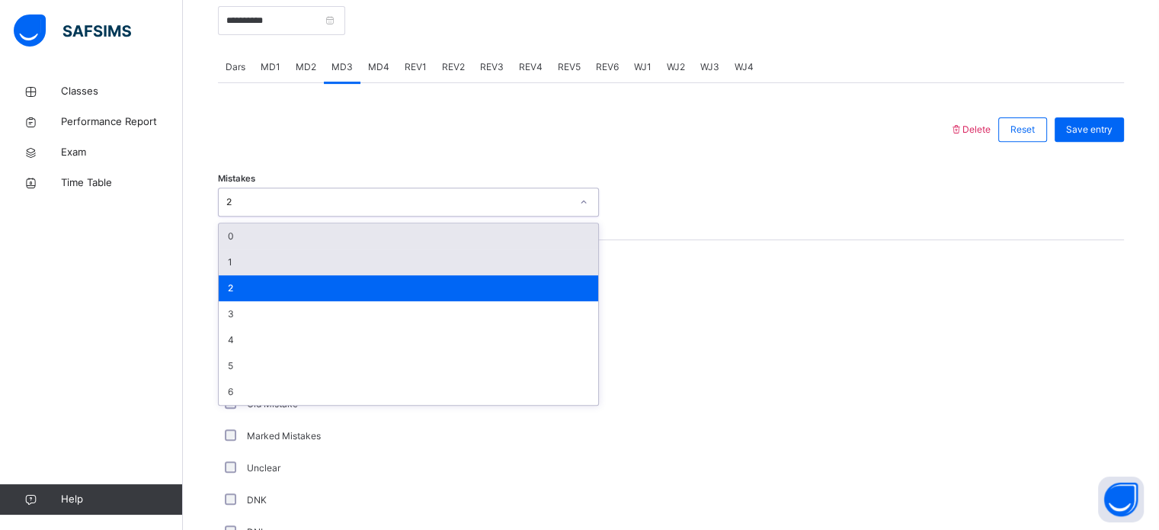
click at [266, 275] on div "1" at bounding box center [408, 262] width 379 height 26
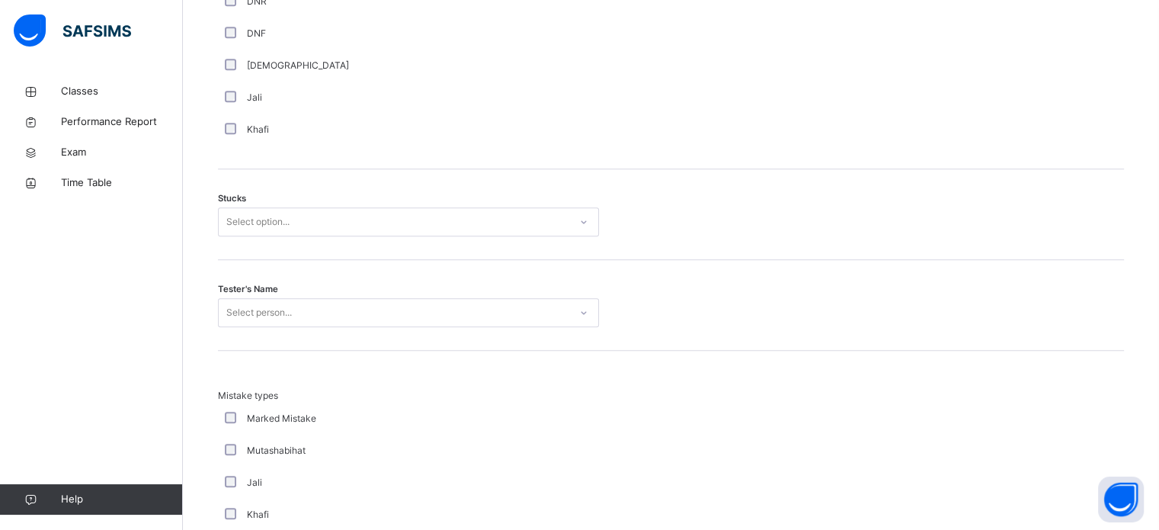
scroll to position [1177, 0]
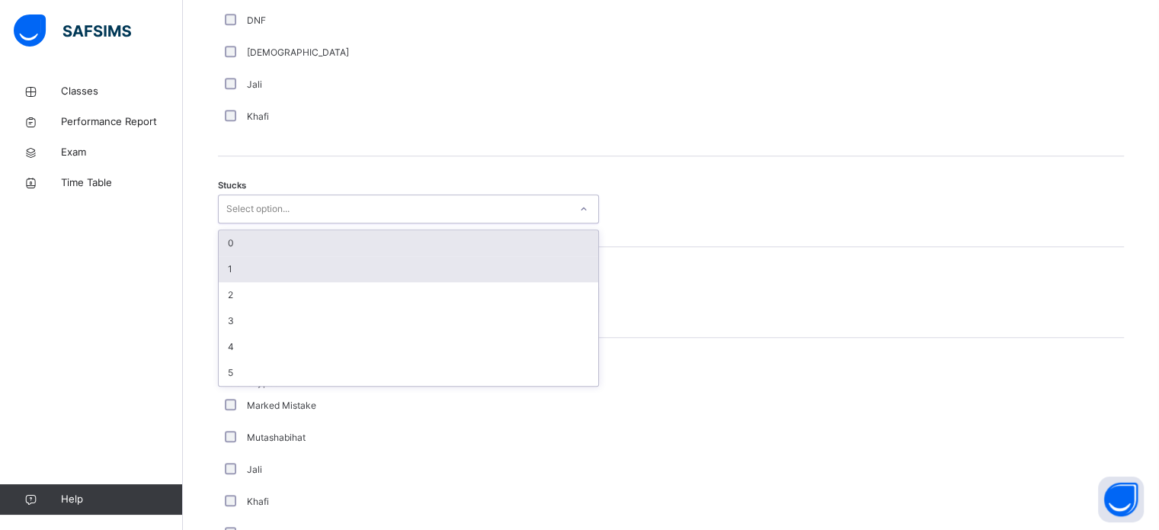
click at [277, 280] on div "1" at bounding box center [408, 269] width 379 height 26
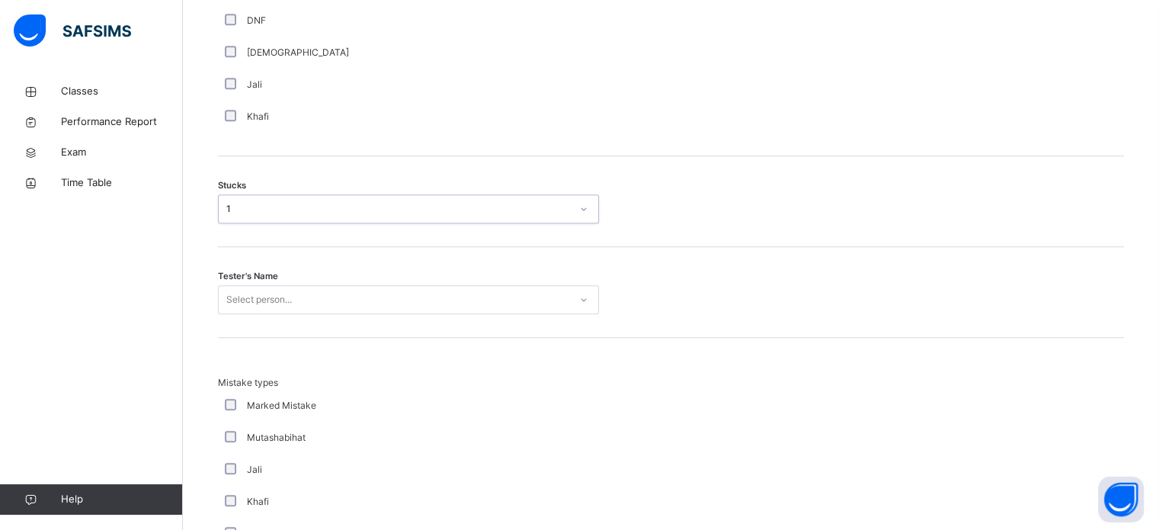
click at [239, 338] on div "Tester's Name Select person..." at bounding box center [671, 292] width 906 height 91
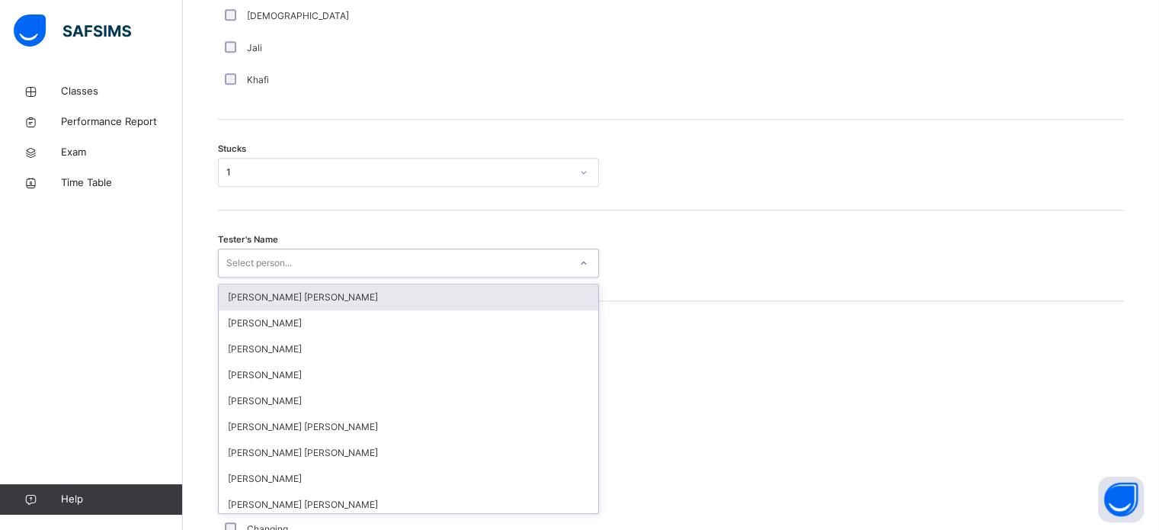
scroll to position [1215, 0]
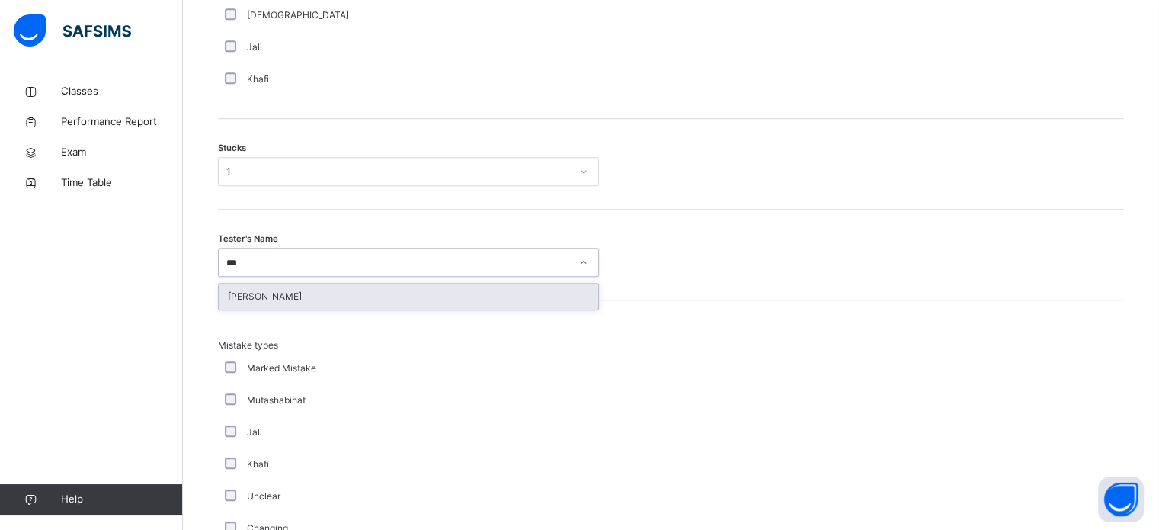
type input "****"
click at [268, 303] on div "[PERSON_NAME]" at bounding box center [408, 296] width 379 height 26
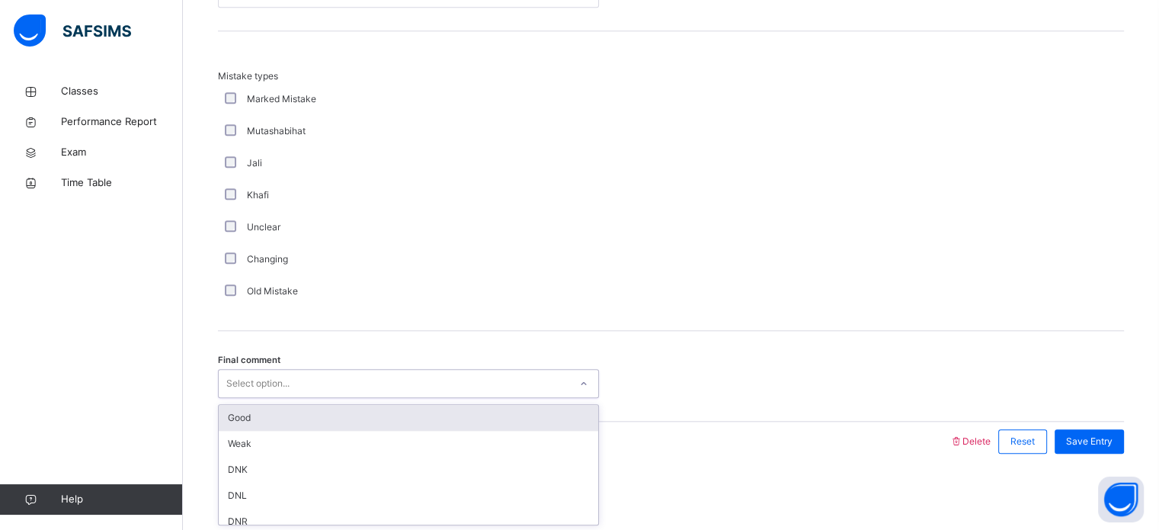
scroll to position [1494, 0]
click at [250, 424] on div "Good" at bounding box center [408, 418] width 379 height 26
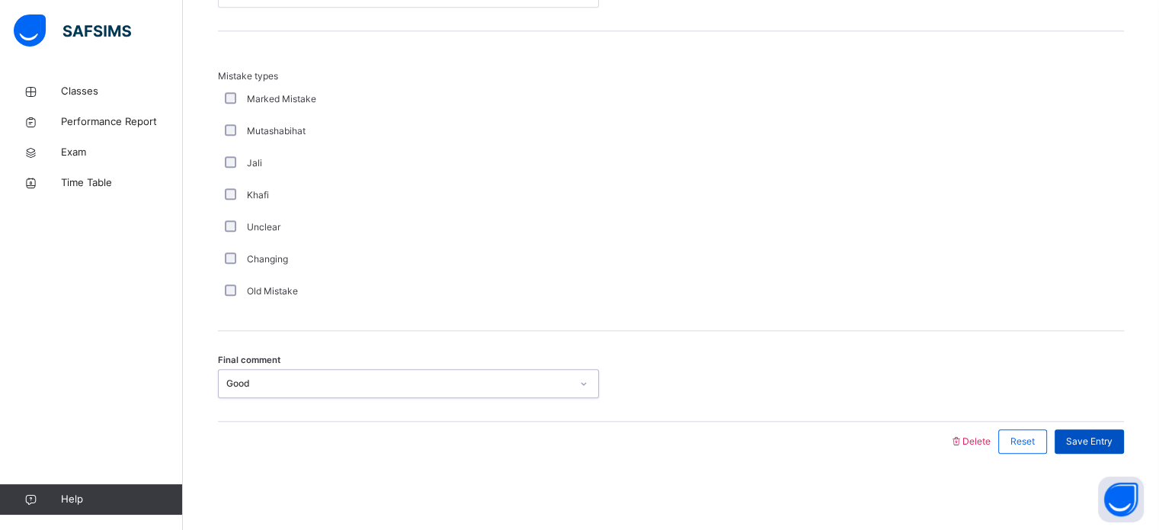
click at [1094, 444] on span "Save Entry" at bounding box center [1089, 441] width 46 height 14
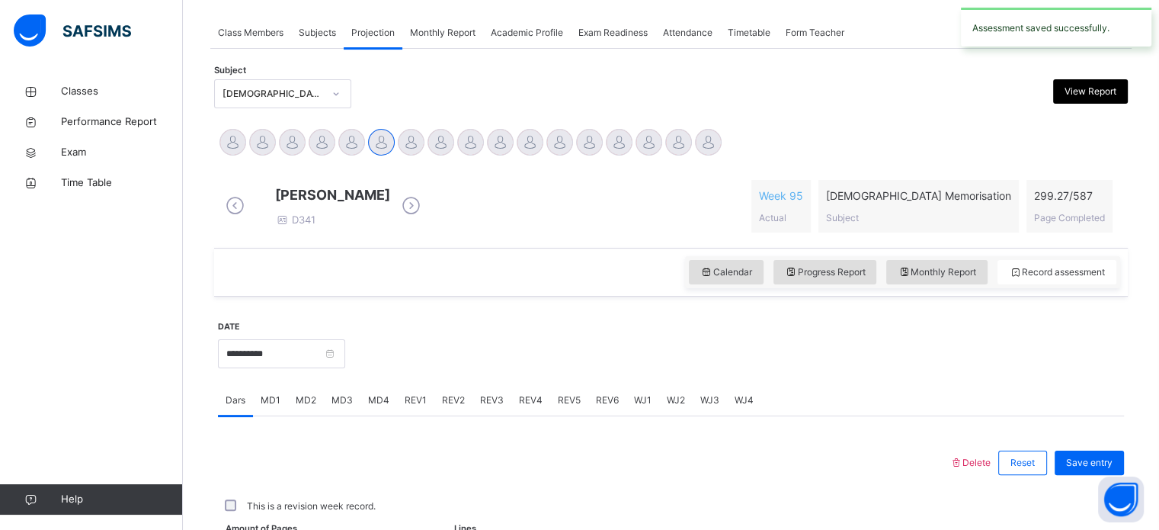
scroll to position [614, 0]
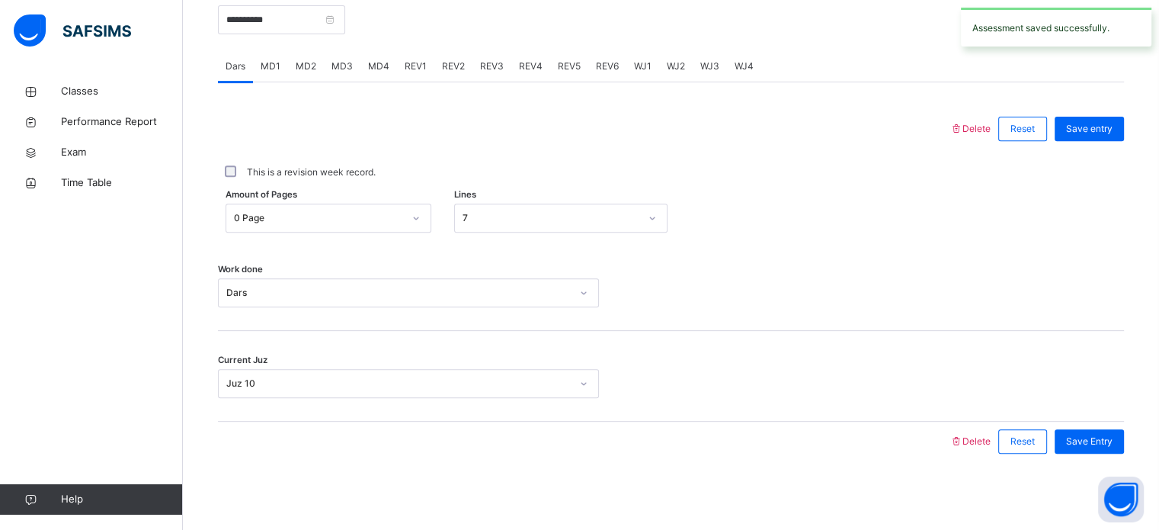
click at [382, 76] on div "MD4" at bounding box center [378, 66] width 37 height 30
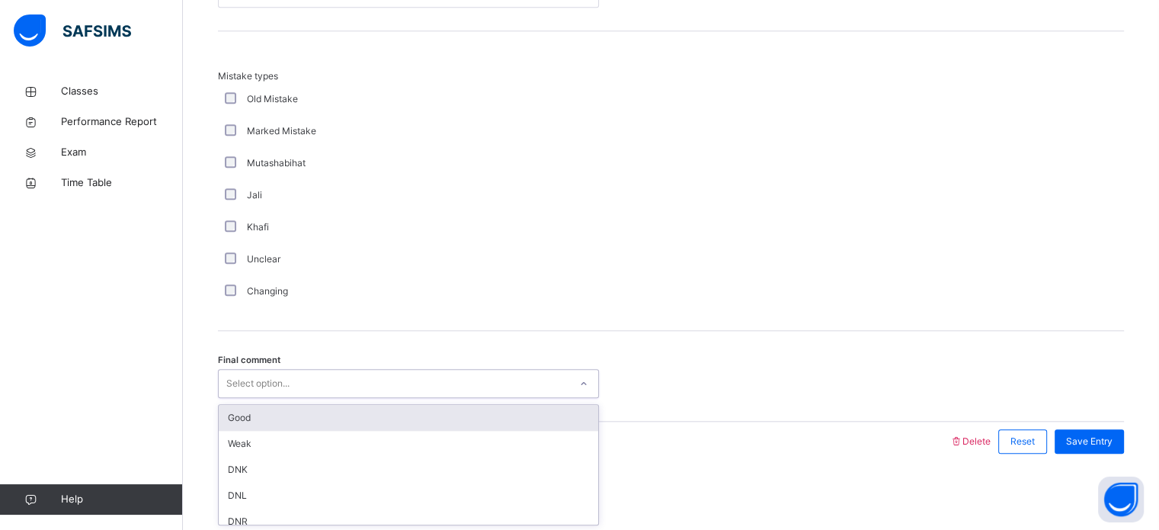
click at [341, 414] on div "Good" at bounding box center [408, 418] width 379 height 26
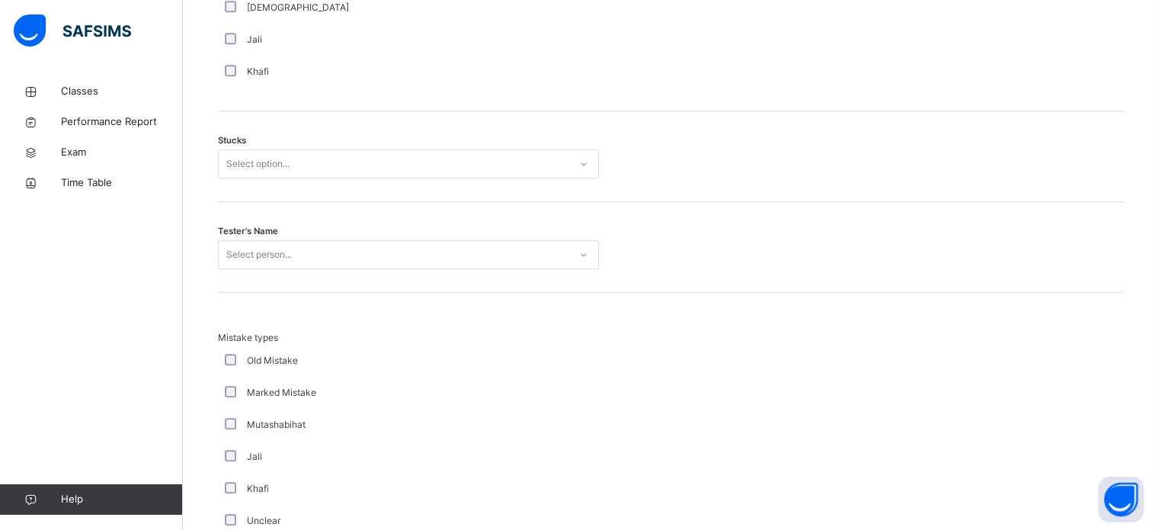
scroll to position [1222, 0]
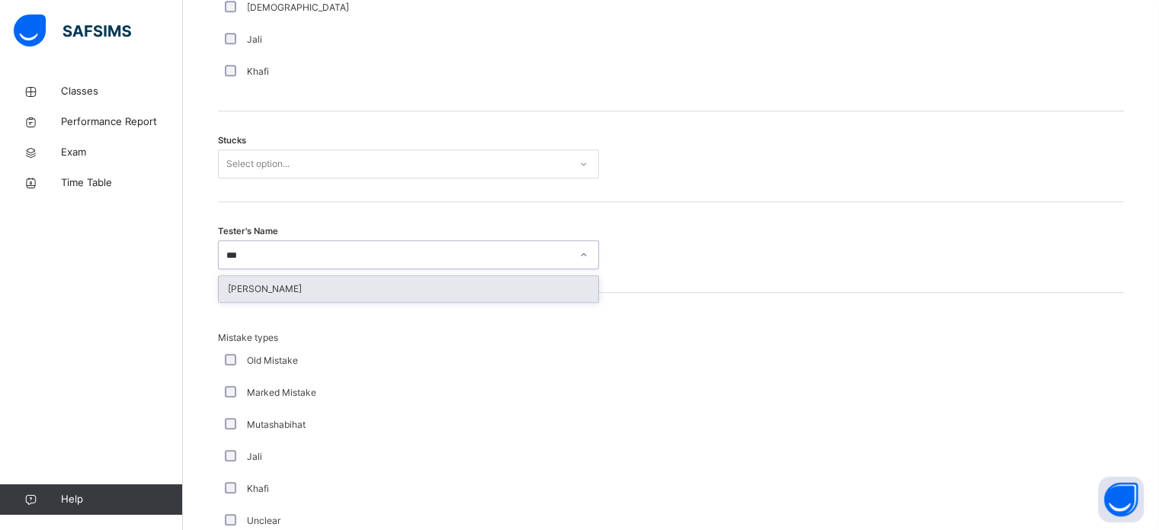
type input "****"
click at [259, 302] on div "[PERSON_NAME]" at bounding box center [408, 289] width 379 height 26
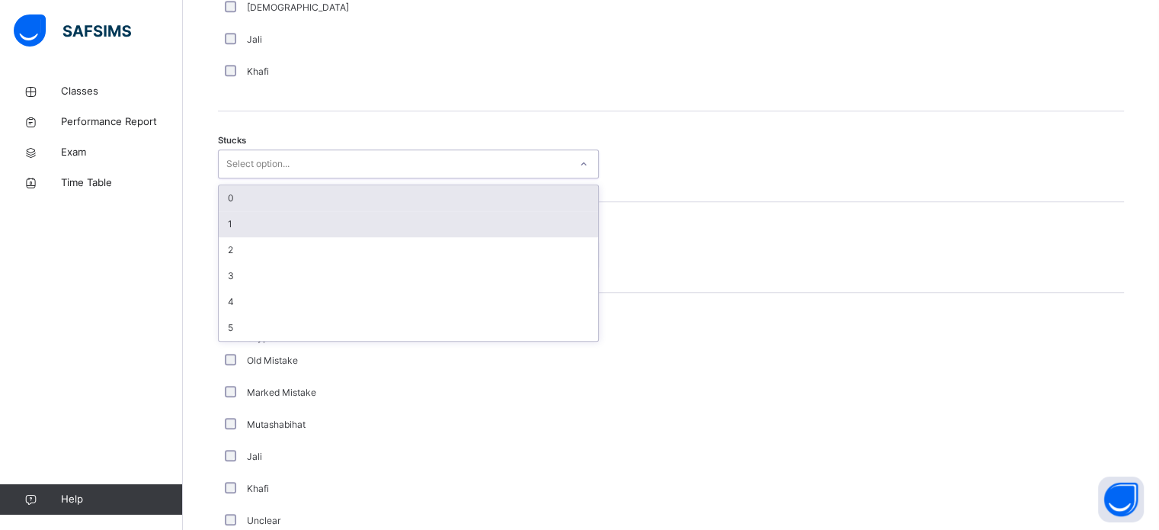
click at [280, 237] on div "1" at bounding box center [408, 224] width 379 height 26
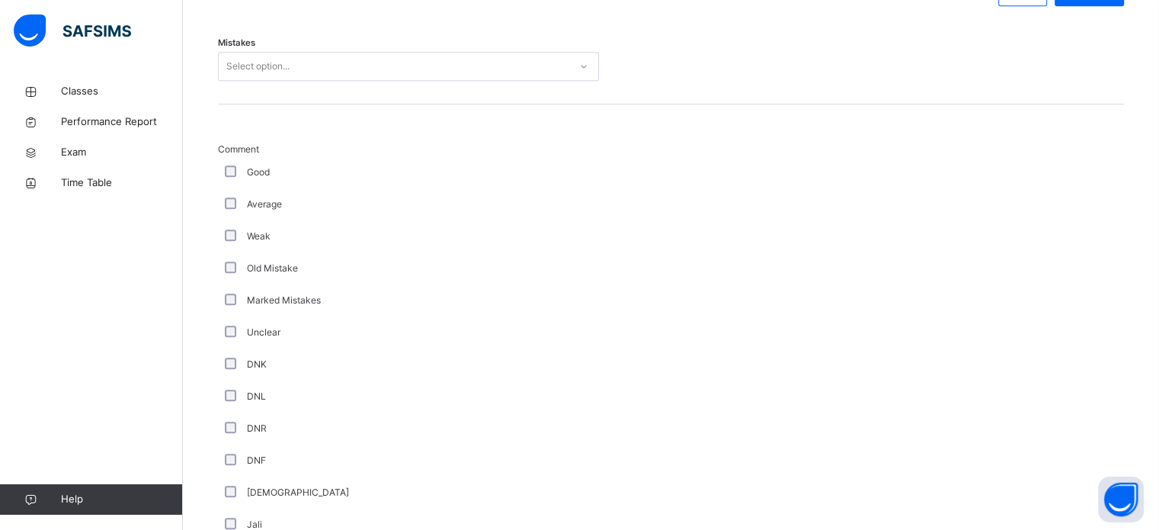
scroll to position [694, 0]
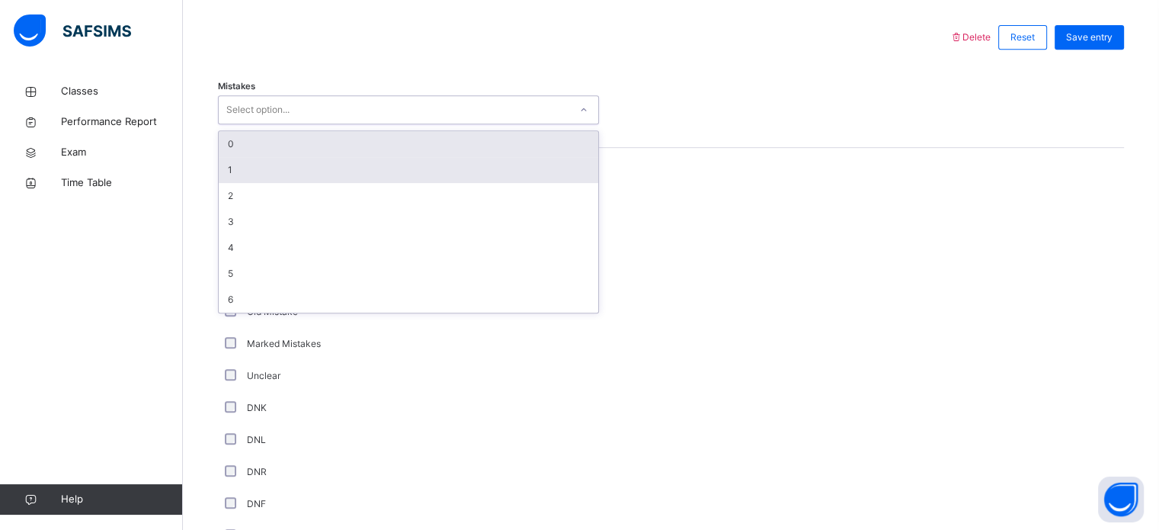
click at [308, 183] on div "1" at bounding box center [408, 170] width 379 height 26
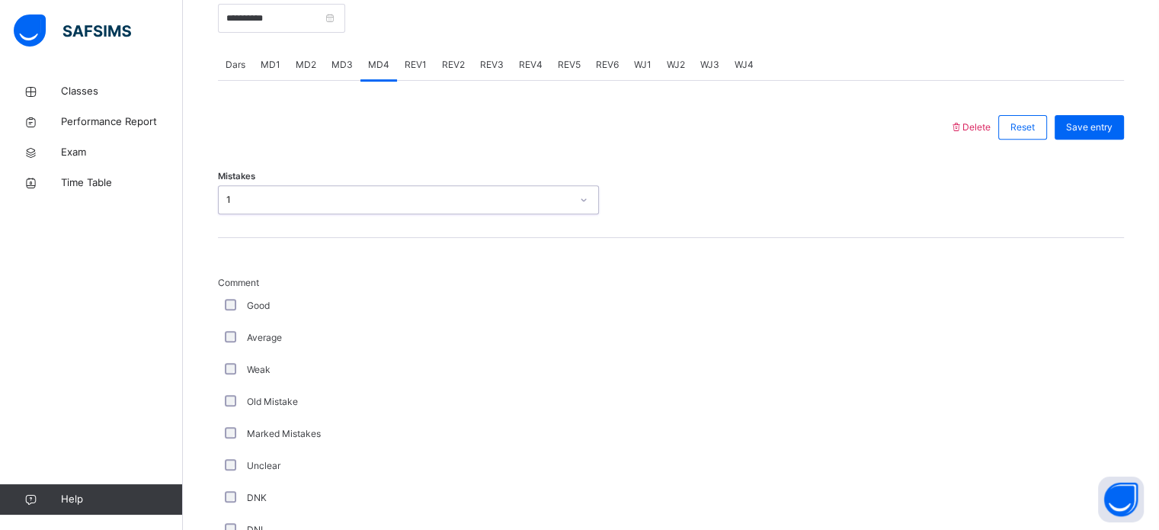
scroll to position [519, 0]
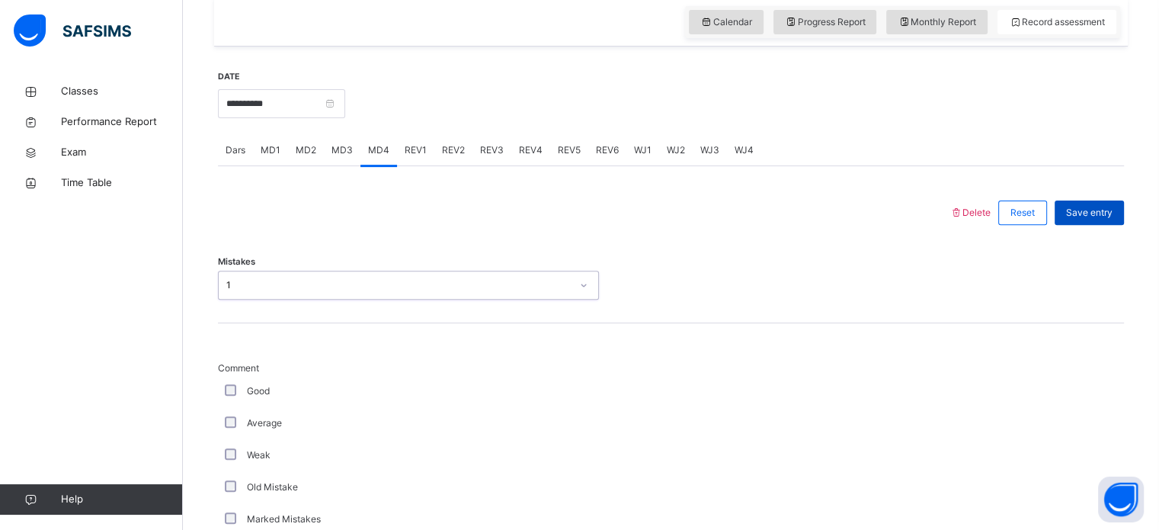
click at [1106, 225] on div "Save entry" at bounding box center [1089, 212] width 69 height 24
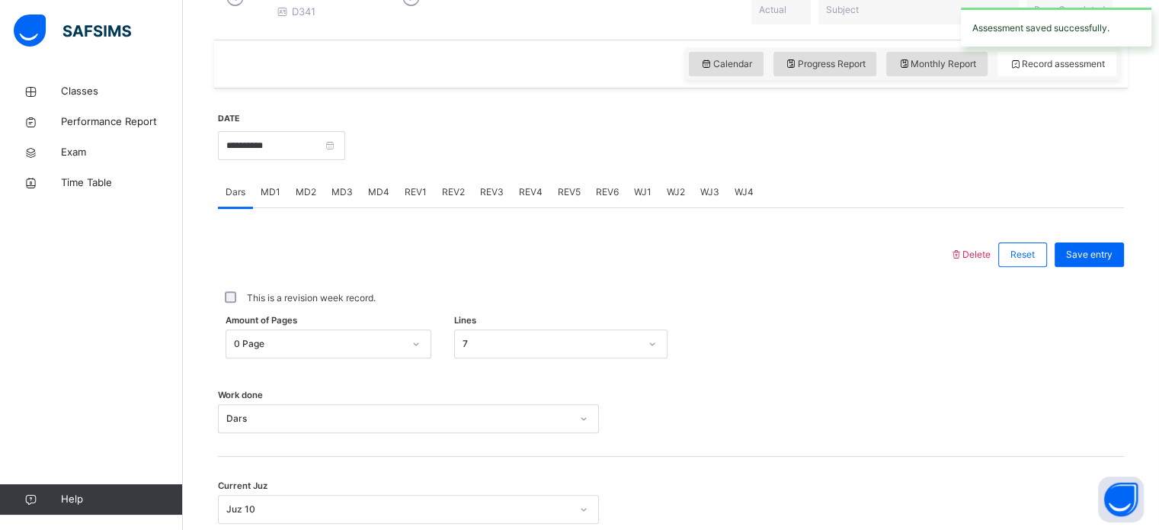
scroll to position [476, 0]
click at [387, 207] on div "MD4" at bounding box center [378, 193] width 37 height 30
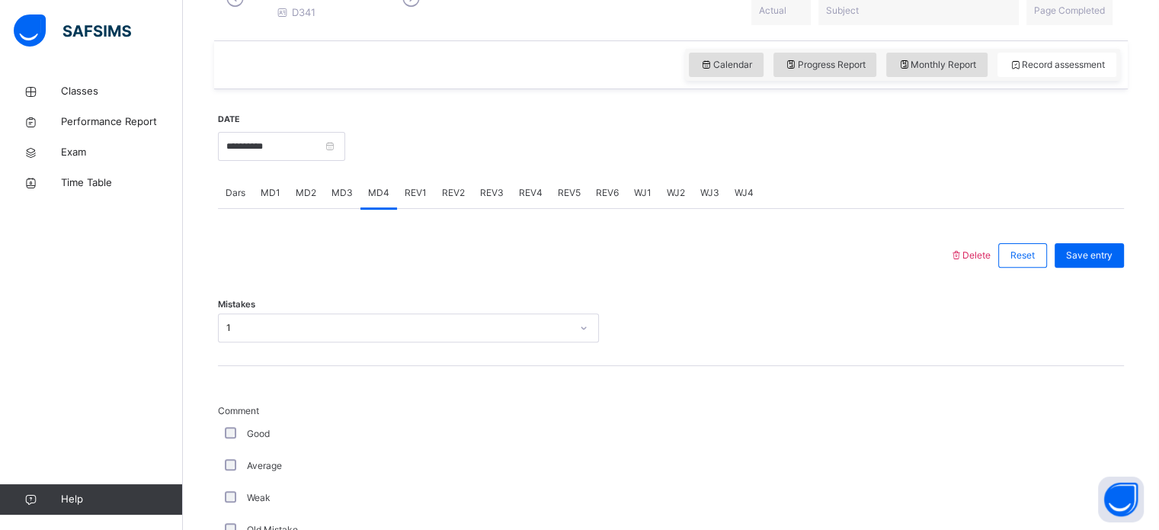
click at [416, 198] on span "REV1" at bounding box center [416, 193] width 22 height 14
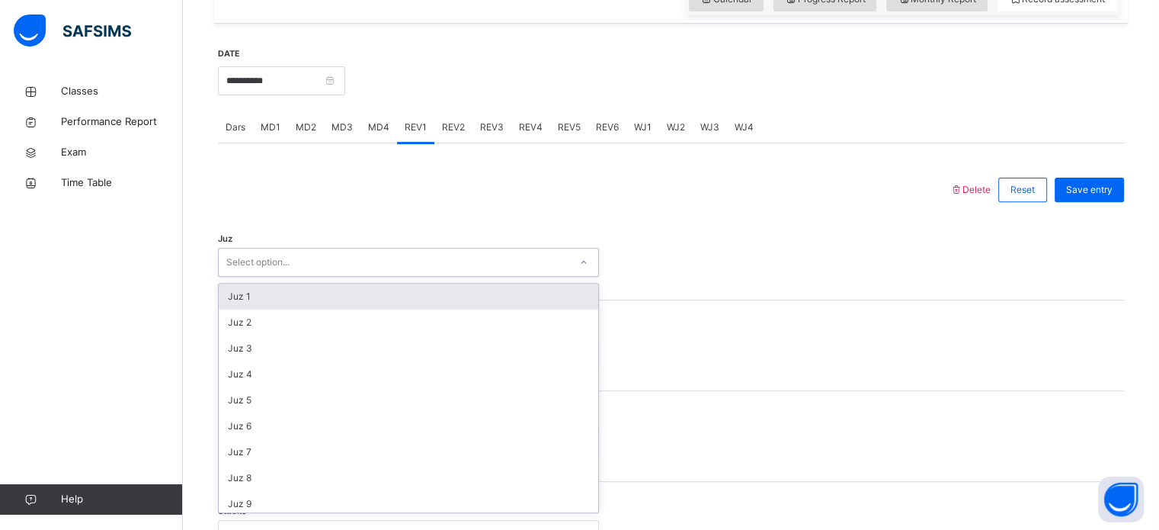
scroll to position [543, 0]
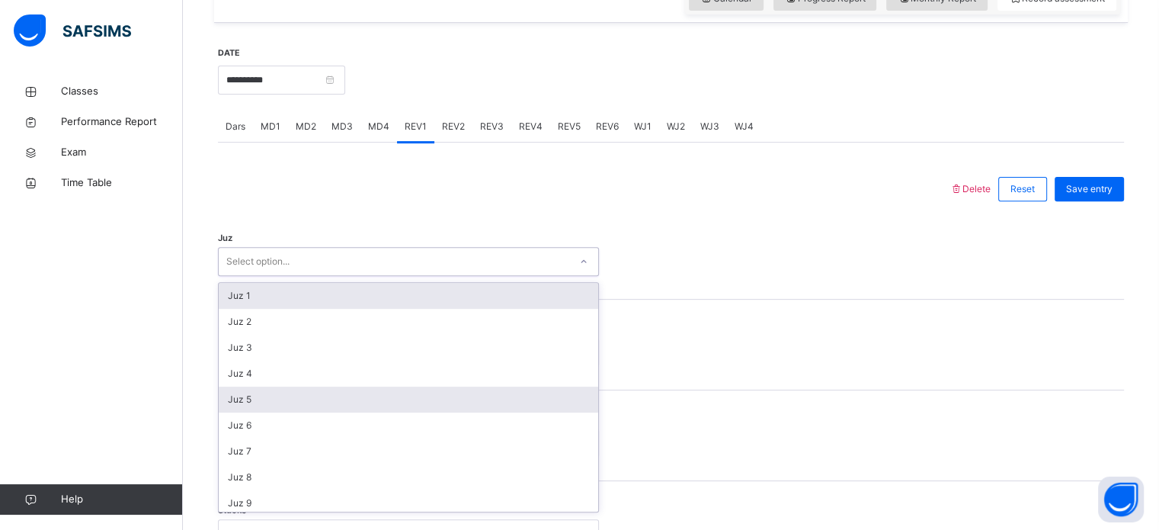
click at [358, 411] on div "Juz 5" at bounding box center [408, 399] width 379 height 26
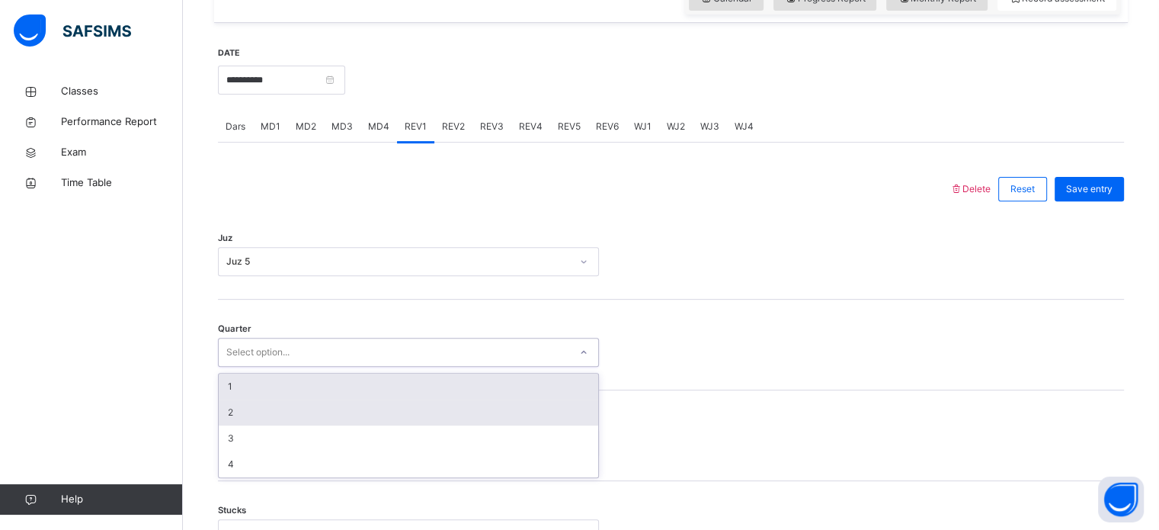
click at [360, 413] on div "2" at bounding box center [408, 412] width 379 height 26
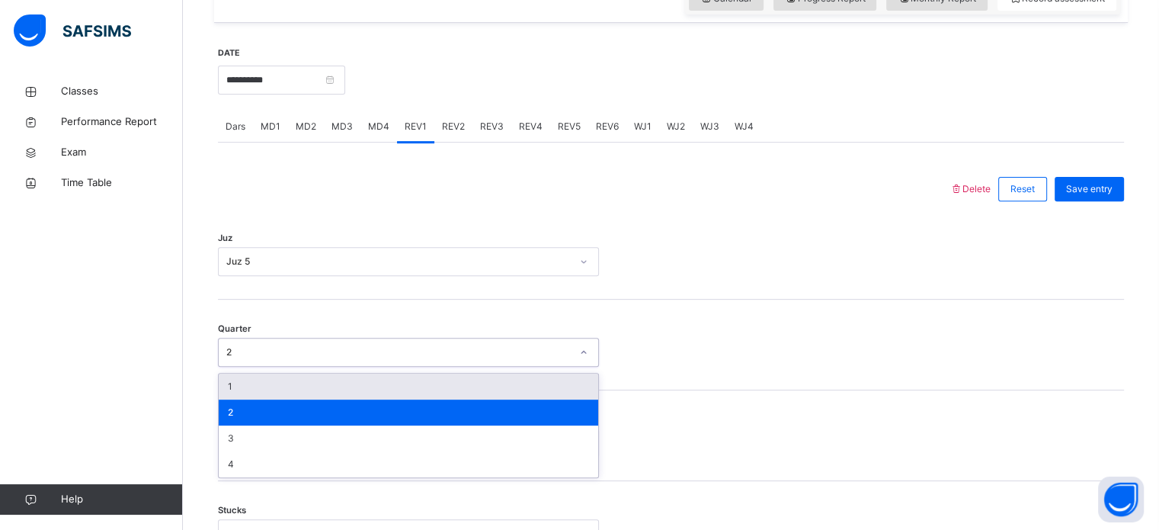
click at [351, 399] on div "1" at bounding box center [408, 386] width 379 height 26
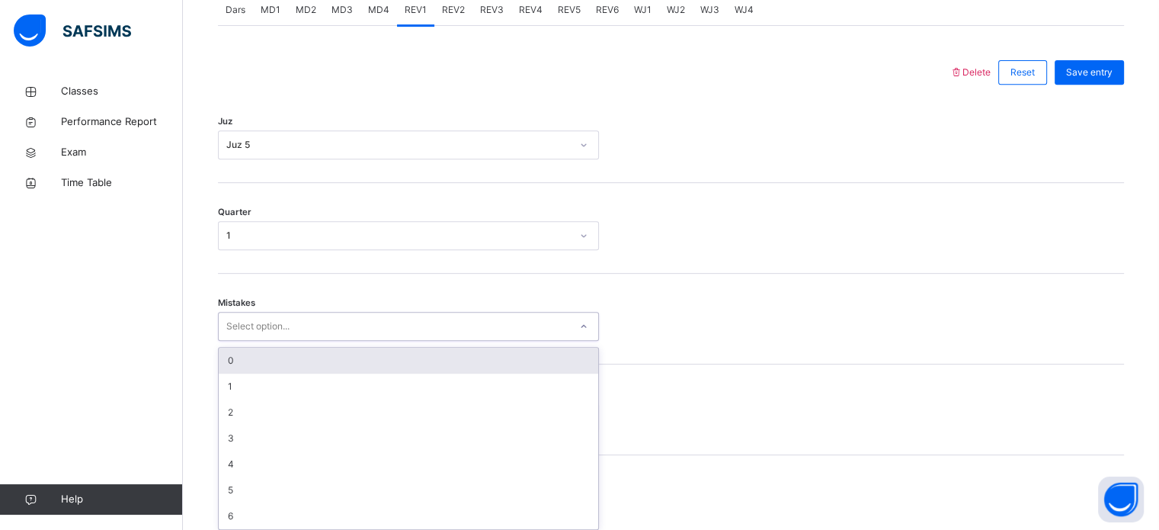
scroll to position [677, 0]
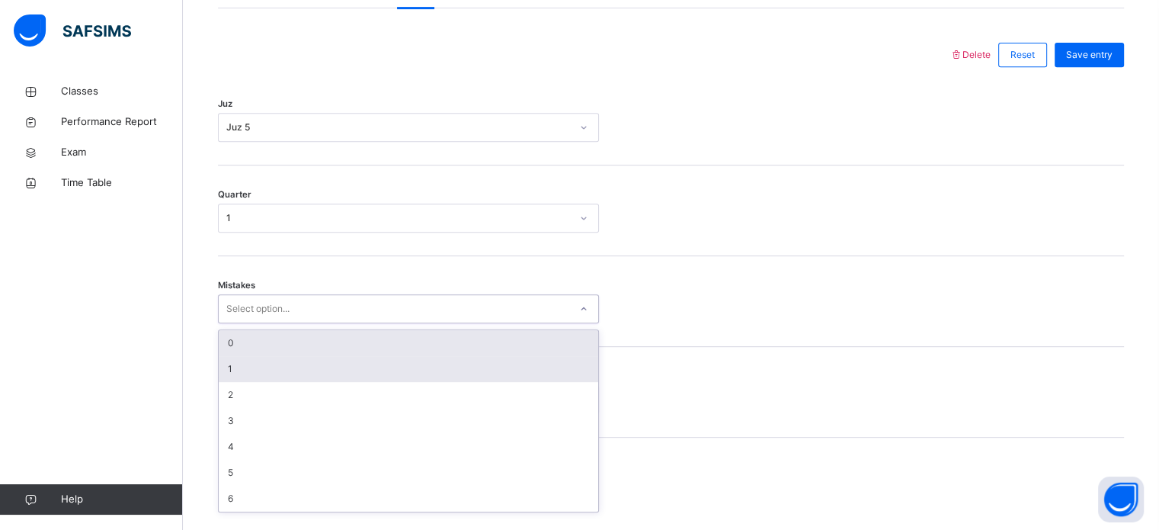
click at [369, 376] on div "1" at bounding box center [408, 369] width 379 height 26
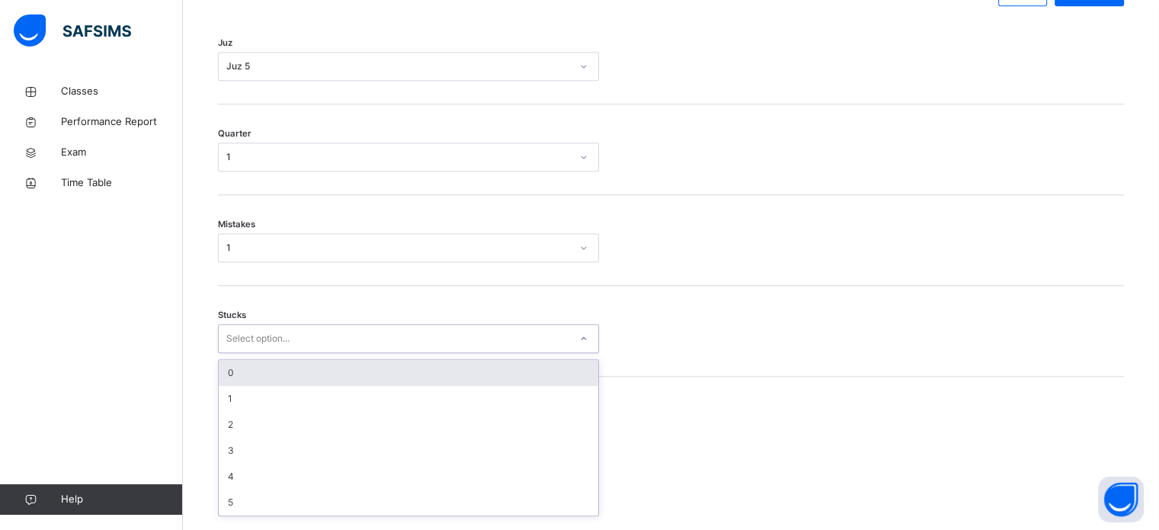
scroll to position [741, 0]
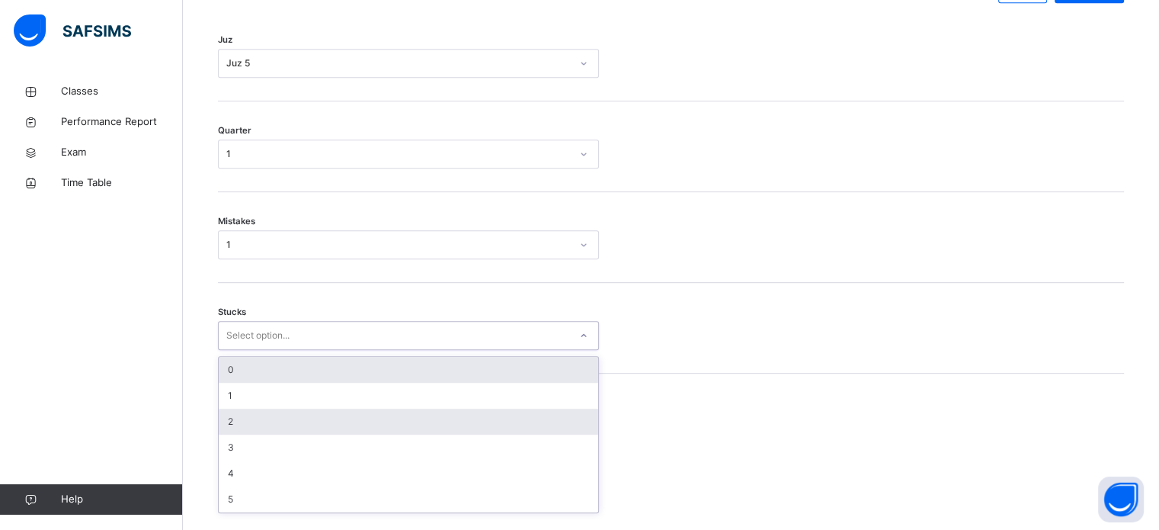
click at [333, 434] on div "2" at bounding box center [408, 421] width 379 height 26
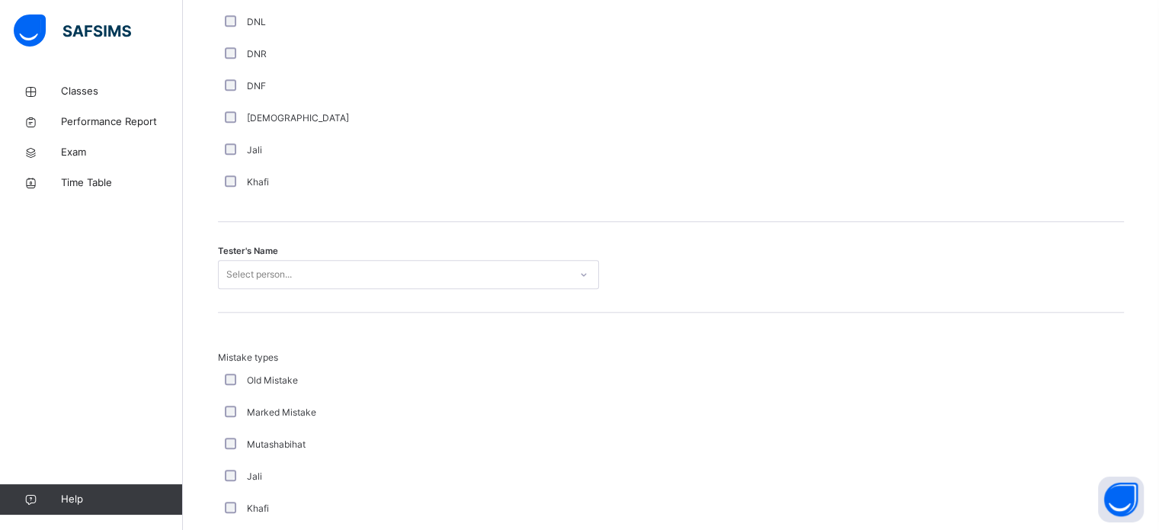
scroll to position [1406, 0]
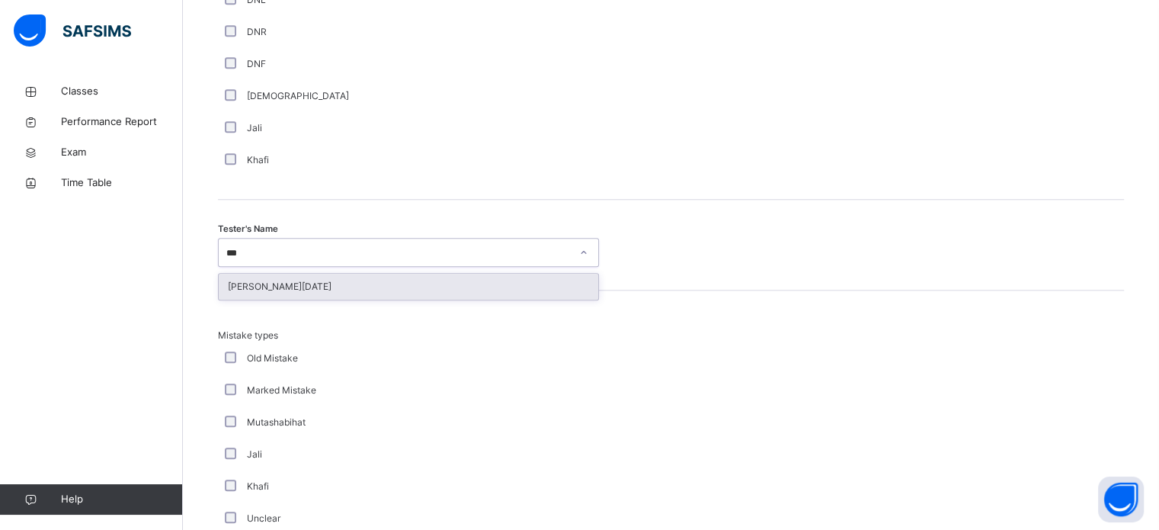
type input "****"
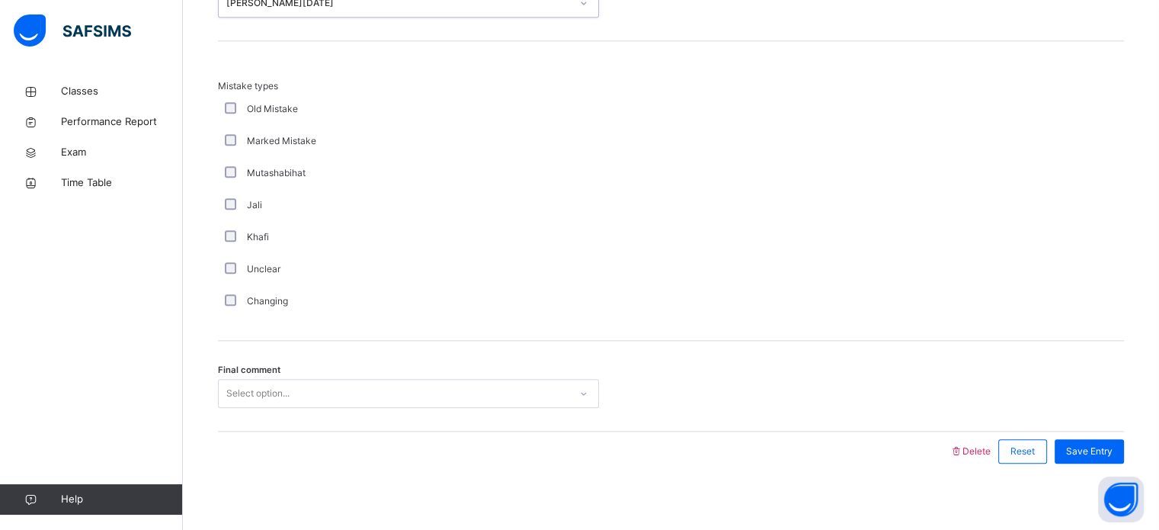
scroll to position [1676, 0]
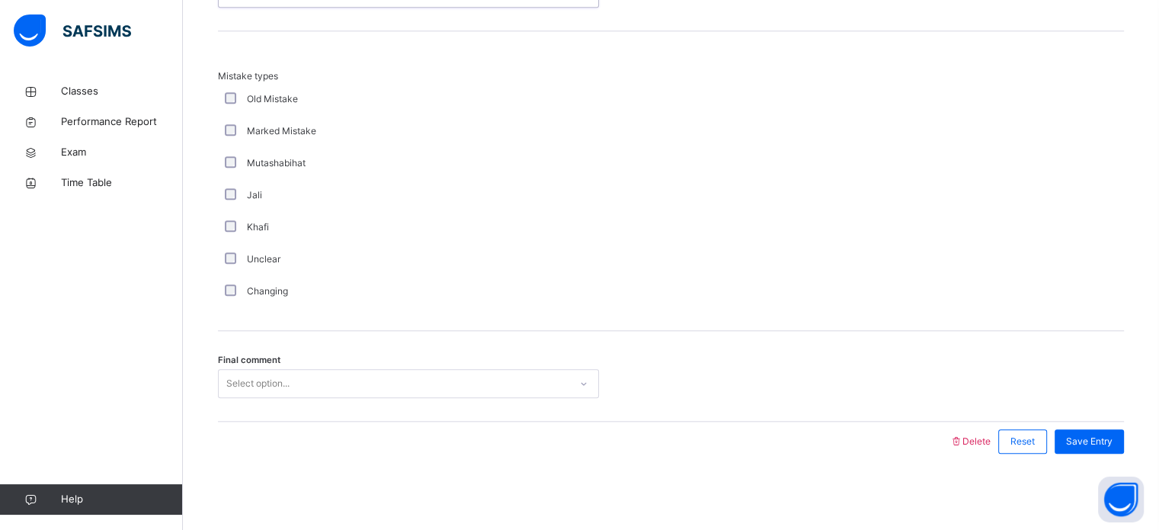
click at [244, 299] on div "Changing" at bounding box center [408, 291] width 381 height 32
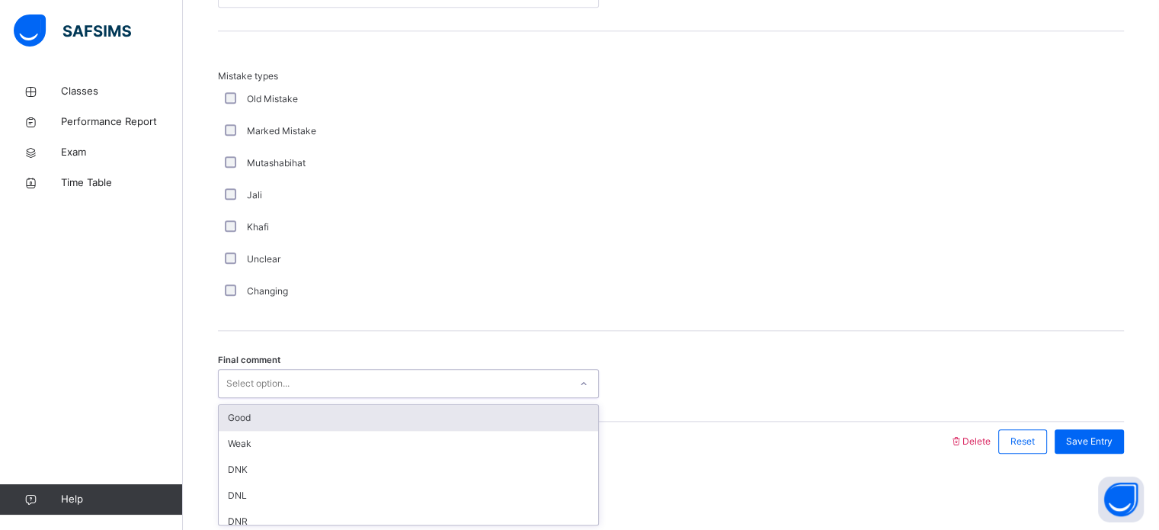
click at [287, 428] on div "Good" at bounding box center [408, 418] width 379 height 26
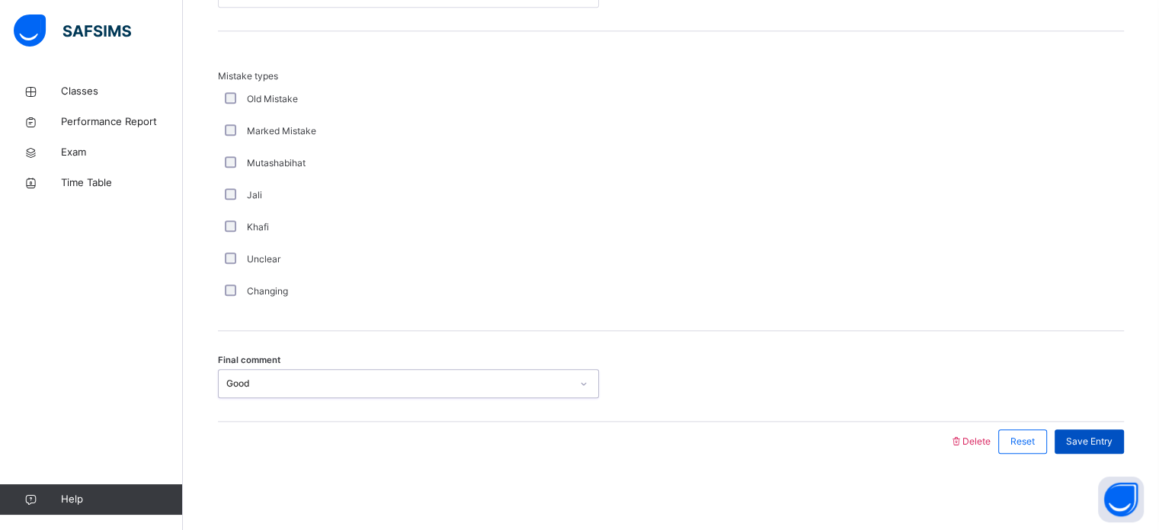
click at [1113, 450] on div "Save Entry" at bounding box center [1089, 441] width 69 height 24
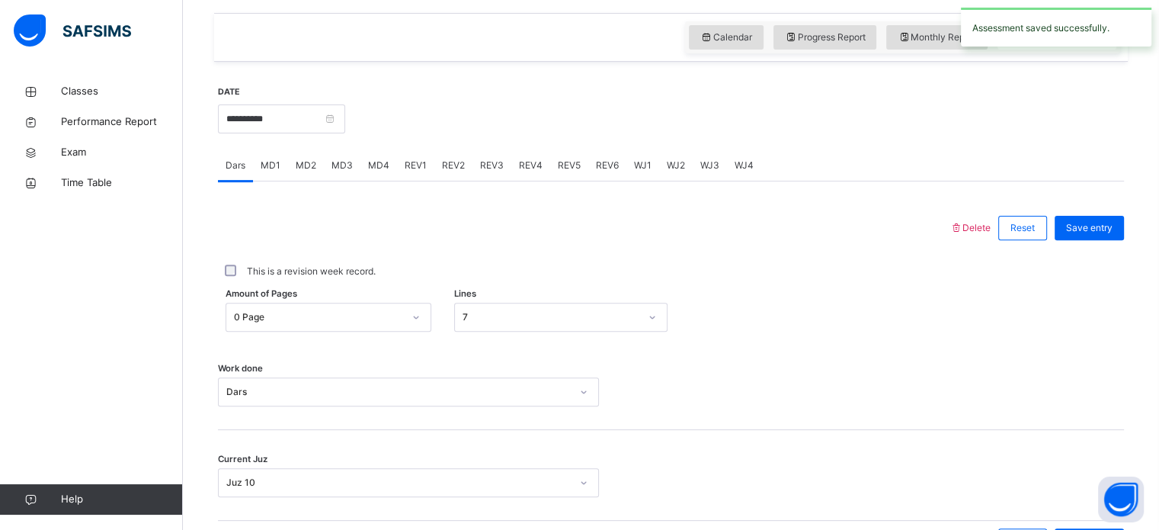
scroll to position [501, 0]
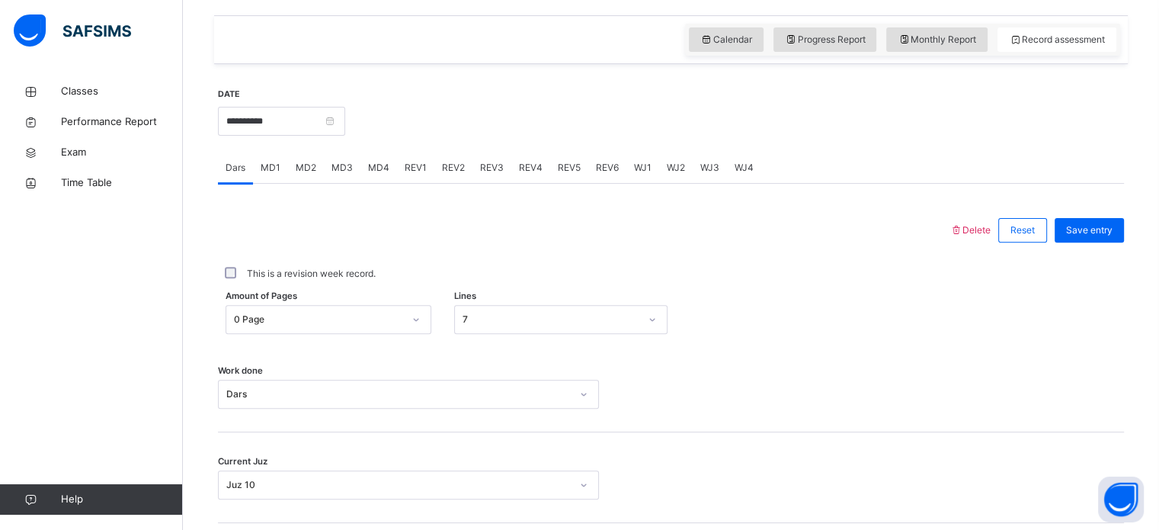
click at [408, 204] on div "Delete Reset Save entry This is a revision week record. Amount of Pages 0 Page …" at bounding box center [671, 373] width 906 height 379
click at [418, 175] on span "REV1" at bounding box center [416, 168] width 22 height 14
click at [451, 183] on div "REV2" at bounding box center [453, 167] width 38 height 30
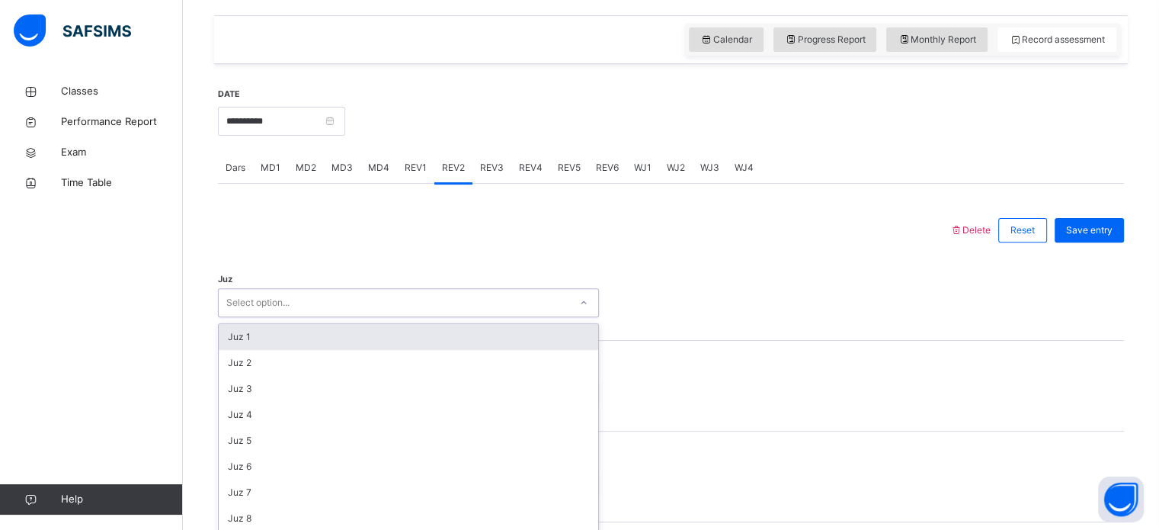
scroll to position [543, 0]
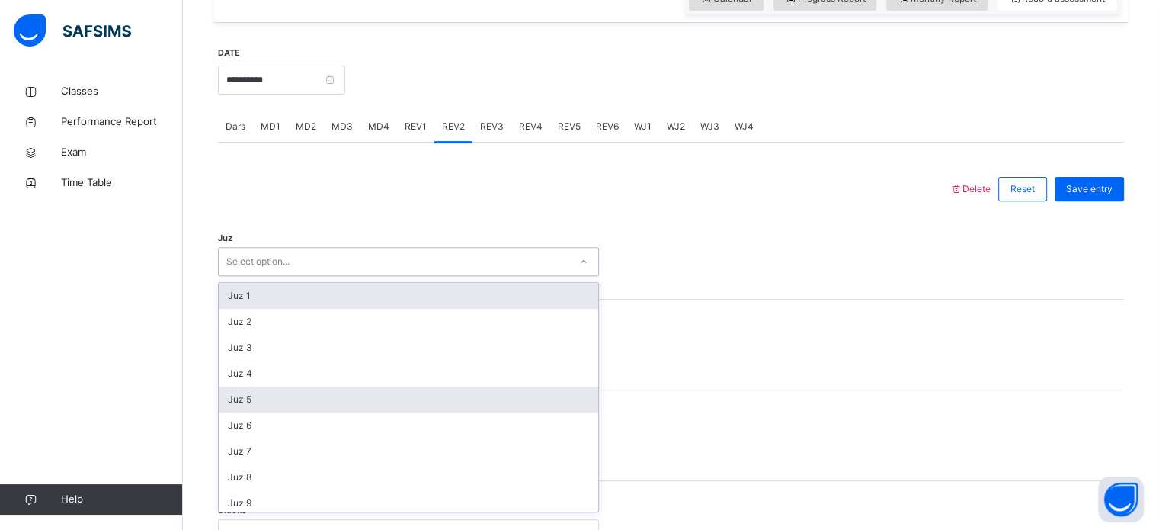
click at [313, 412] on div "Juz 5" at bounding box center [408, 399] width 379 height 26
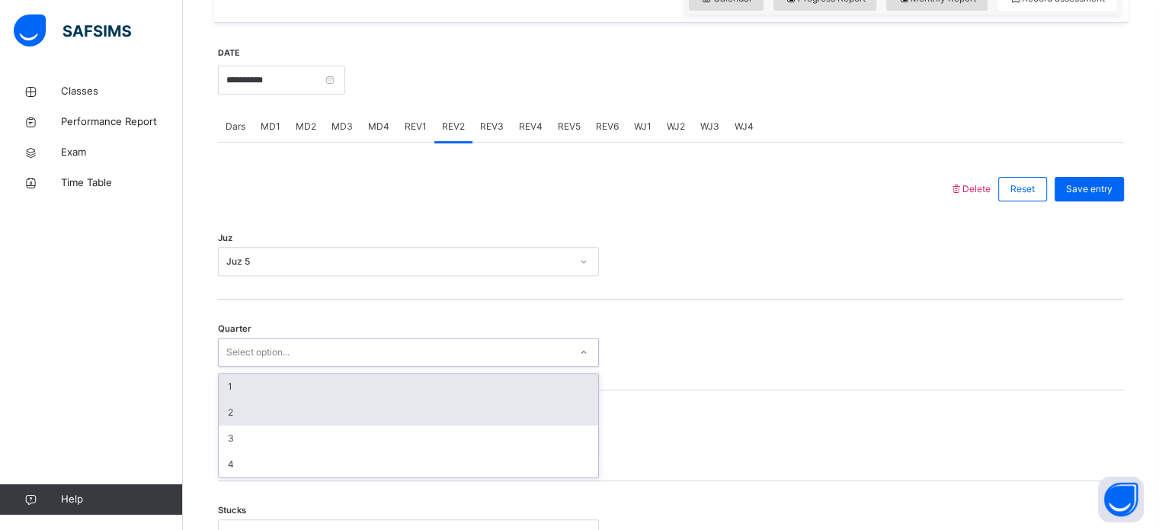
click at [314, 421] on div "2" at bounding box center [408, 412] width 379 height 26
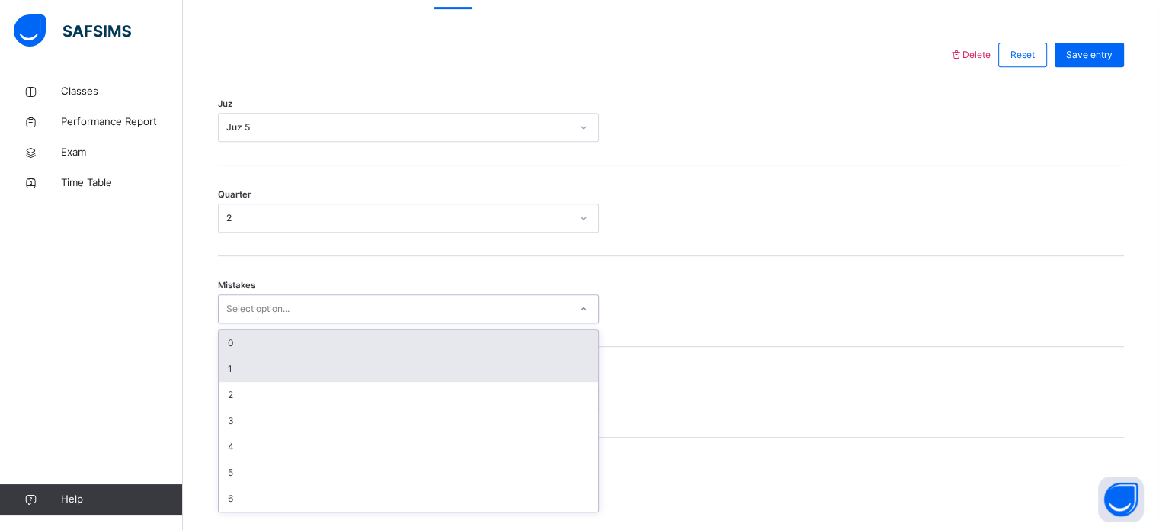
click at [328, 382] on div "1" at bounding box center [408, 369] width 379 height 26
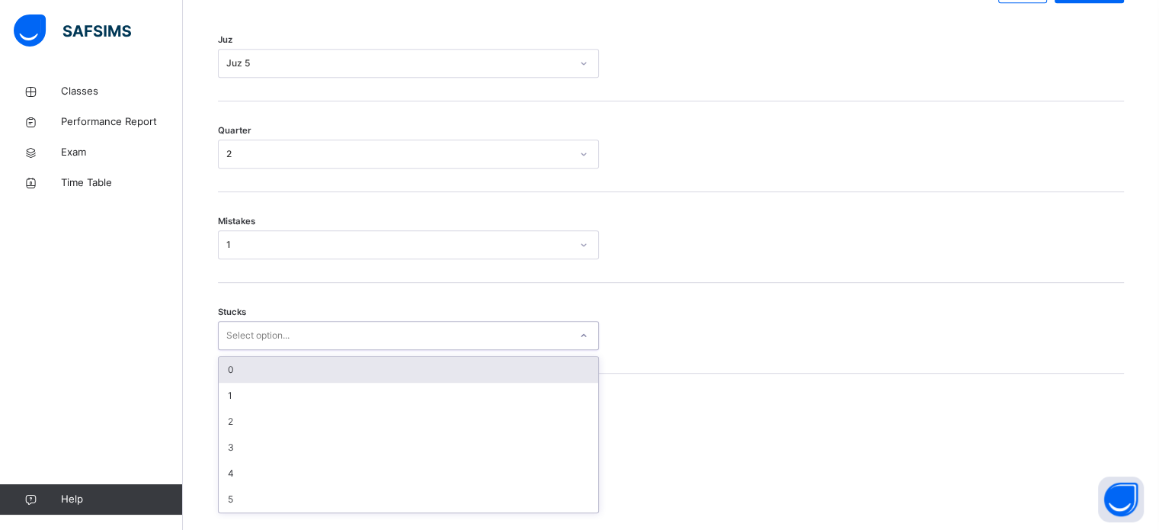
scroll to position [741, 0]
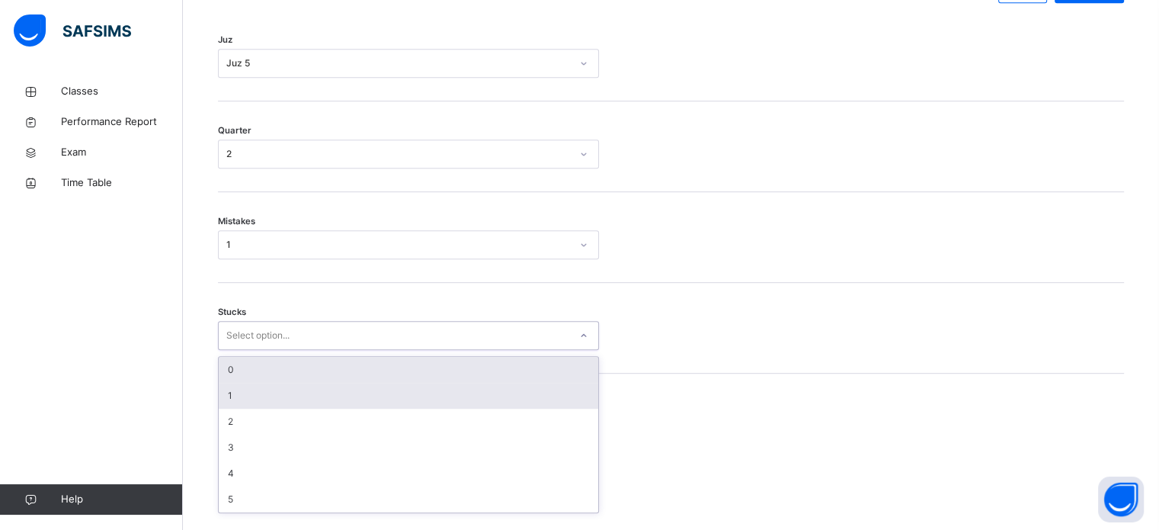
click at [320, 408] on div "1" at bounding box center [408, 396] width 379 height 26
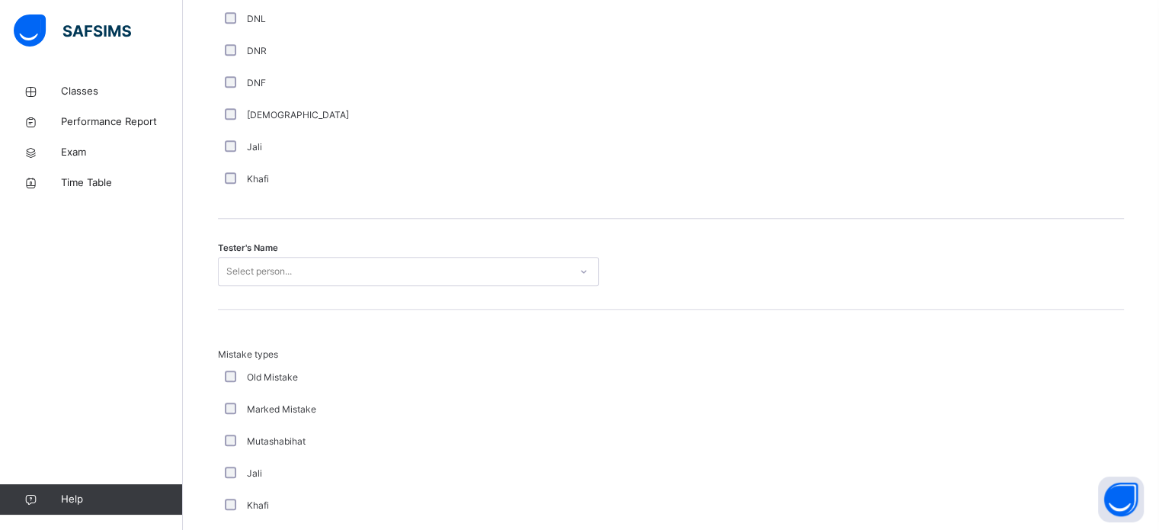
scroll to position [1390, 0]
type input "********"
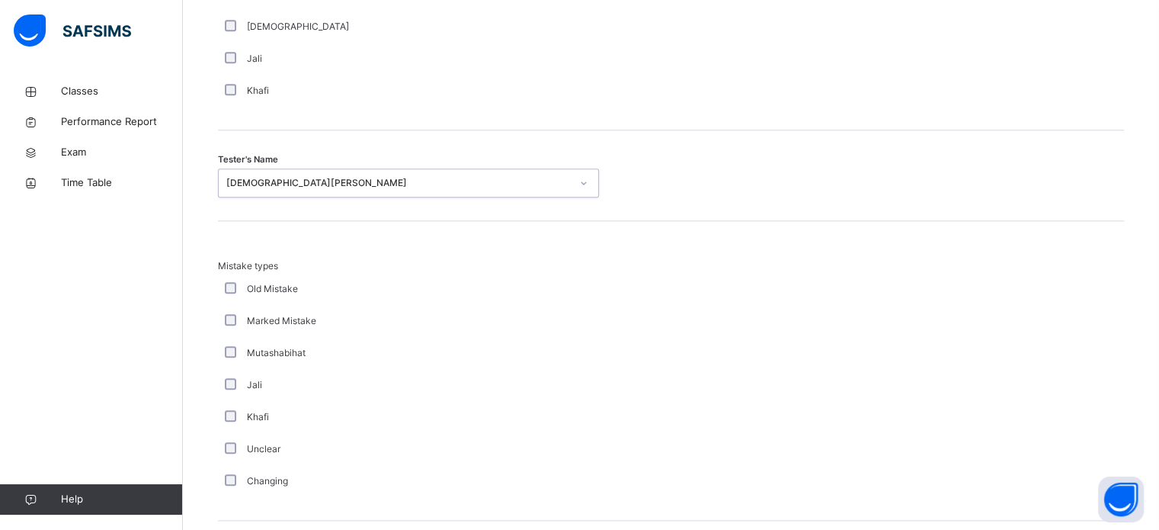
scroll to position [1676, 0]
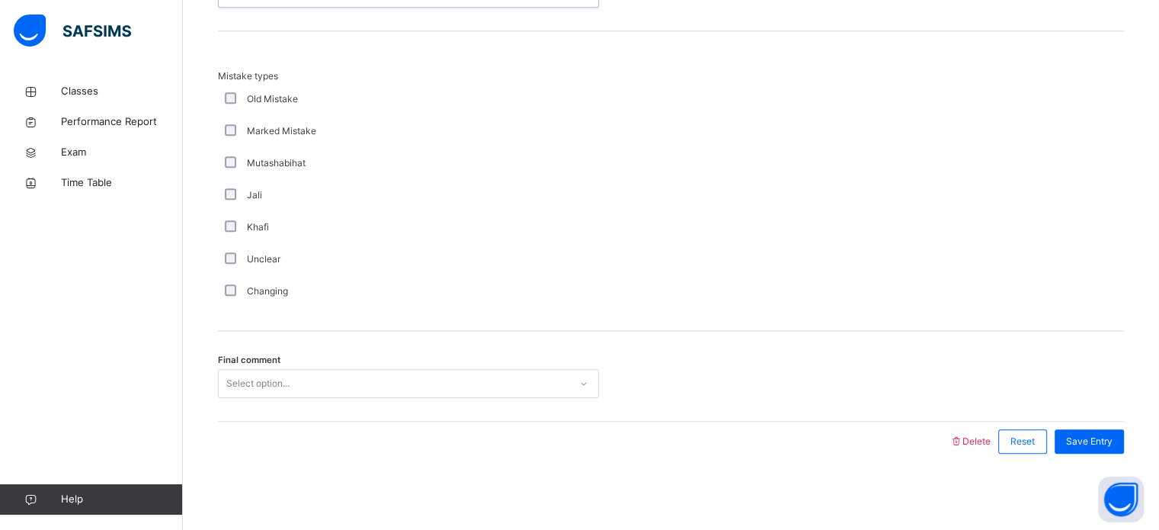
click at [229, 304] on div "Changing" at bounding box center [408, 291] width 381 height 32
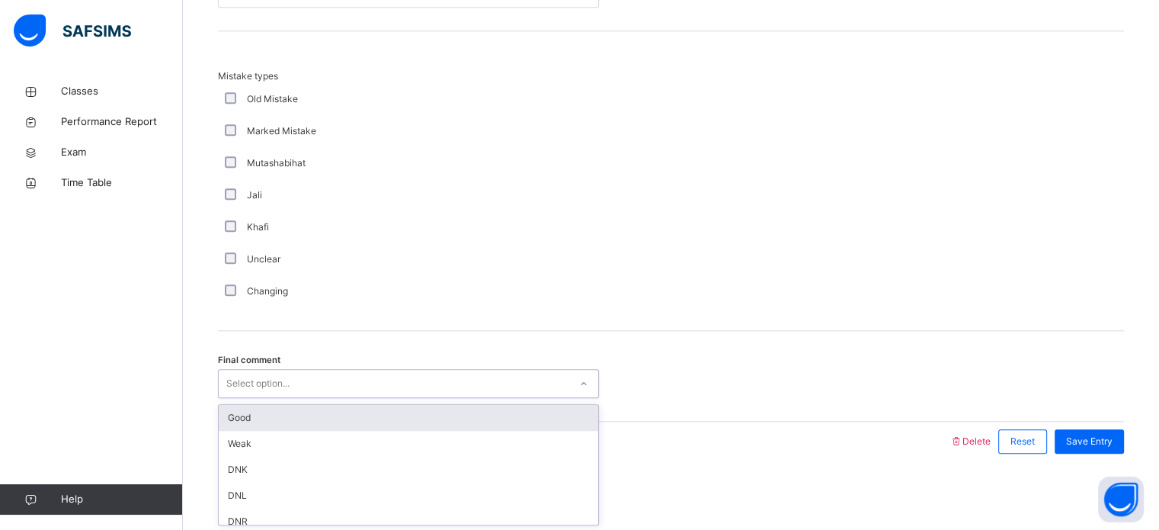
click at [235, 425] on div "Good" at bounding box center [408, 418] width 379 height 26
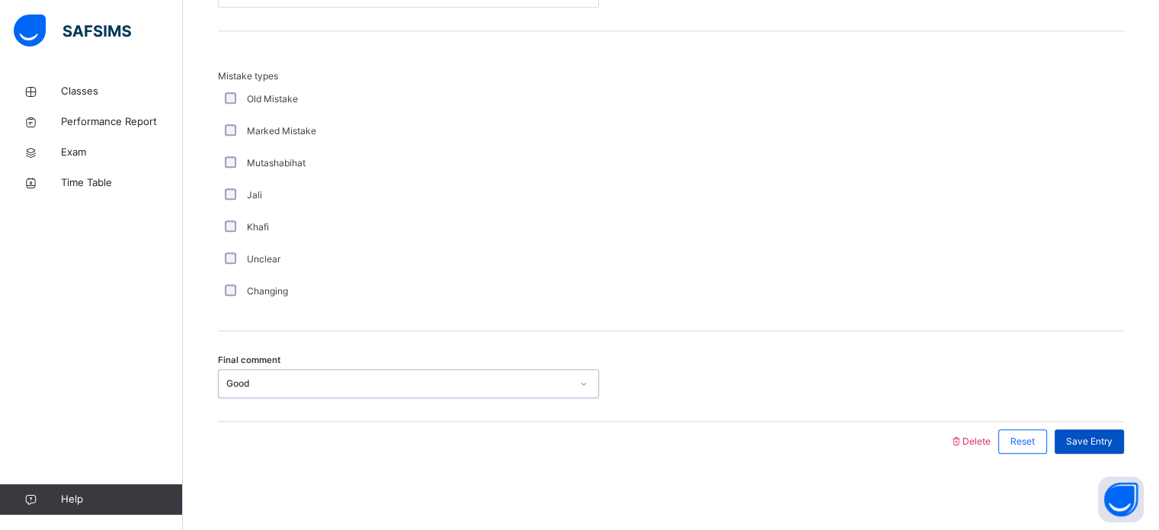
click at [1113, 451] on div "Save Entry" at bounding box center [1089, 441] width 69 height 24
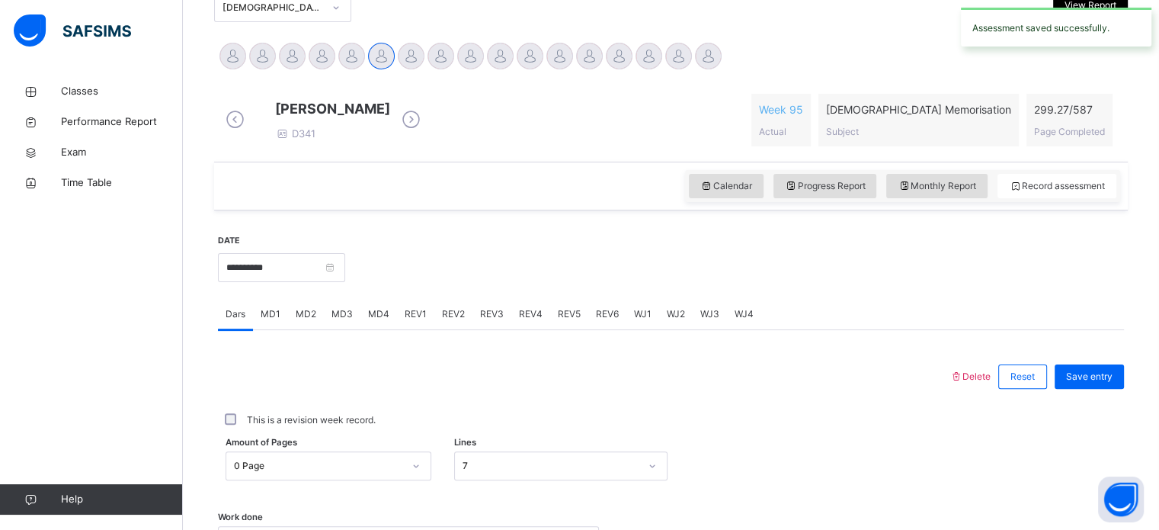
scroll to position [362, 0]
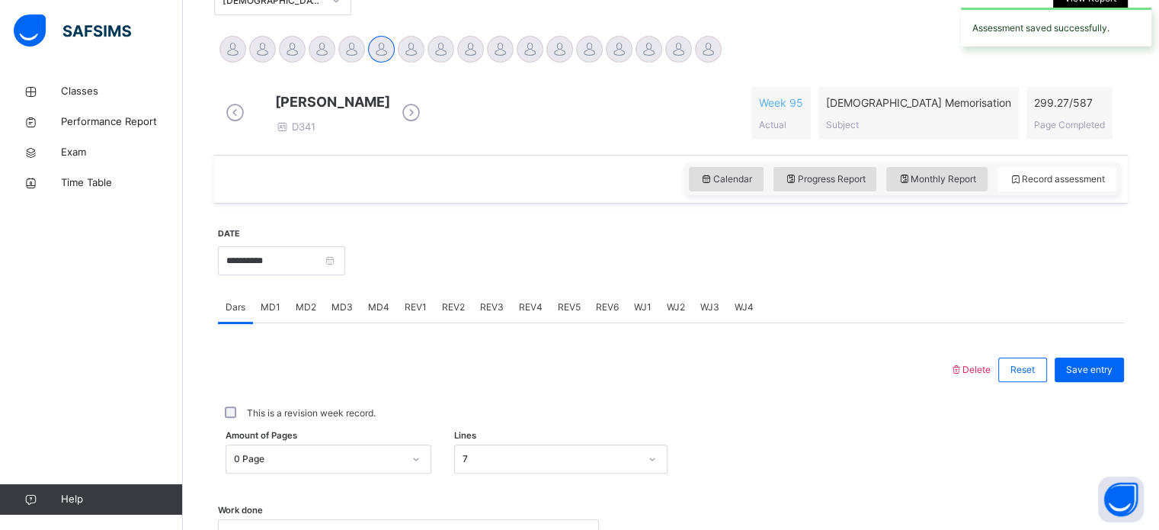
click at [527, 322] on div "REV4" at bounding box center [530, 307] width 39 height 30
click at [500, 314] on span "REV3" at bounding box center [492, 307] width 24 height 14
click at [530, 314] on span "REV4" at bounding box center [531, 307] width 24 height 14
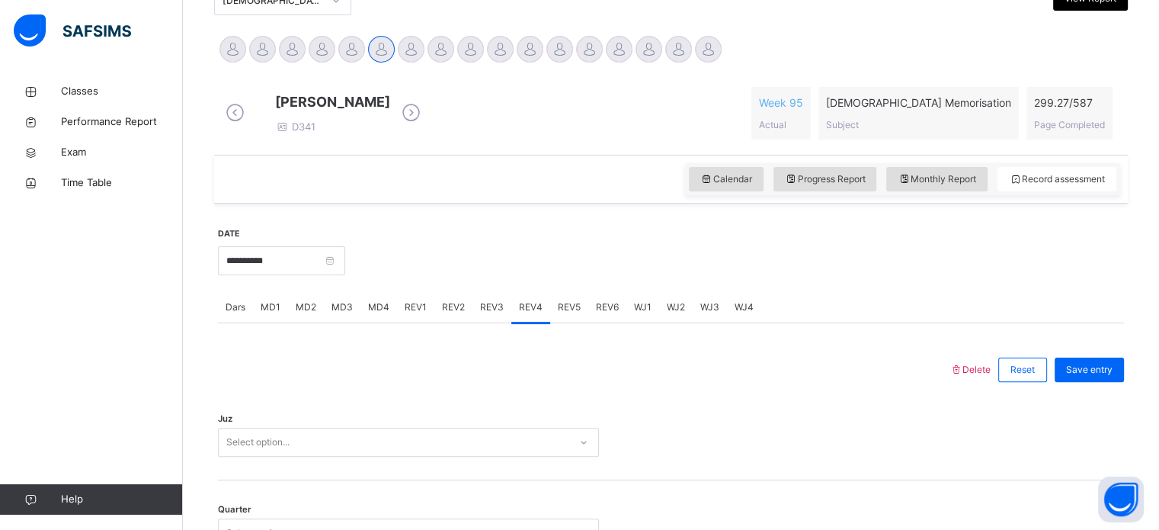
click at [497, 314] on span "REV3" at bounding box center [492, 307] width 24 height 14
click at [456, 322] on div "REV2" at bounding box center [453, 307] width 38 height 30
click at [497, 314] on span "REV3" at bounding box center [492, 307] width 24 height 14
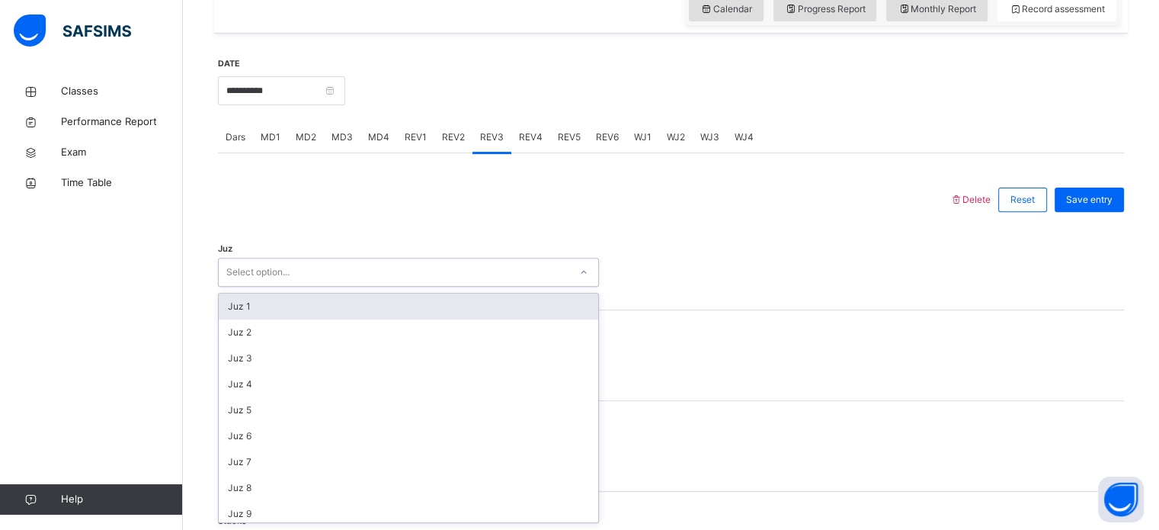
scroll to position [543, 0]
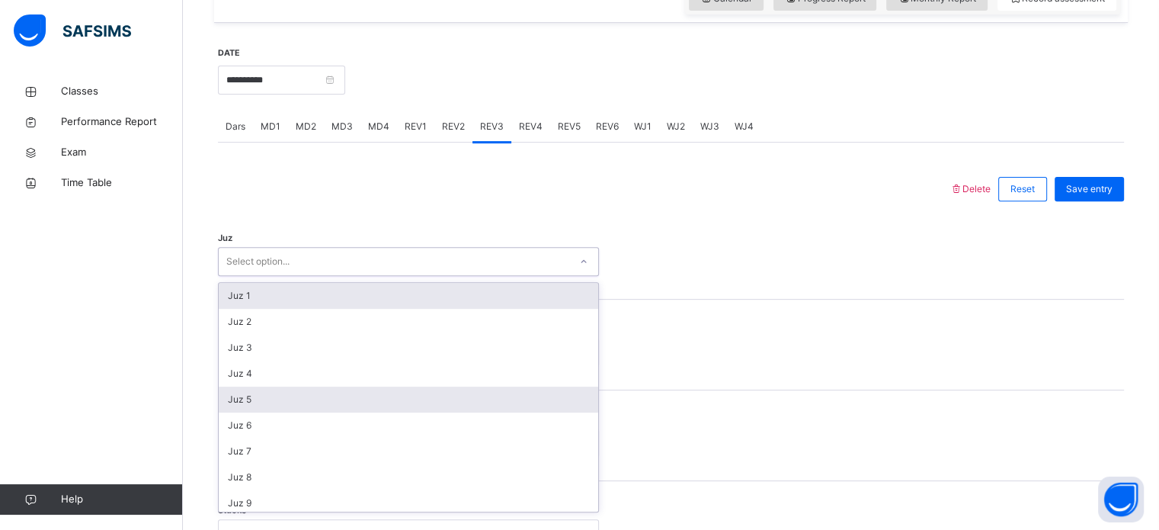
click at [263, 412] on div "Juz 5" at bounding box center [408, 399] width 379 height 26
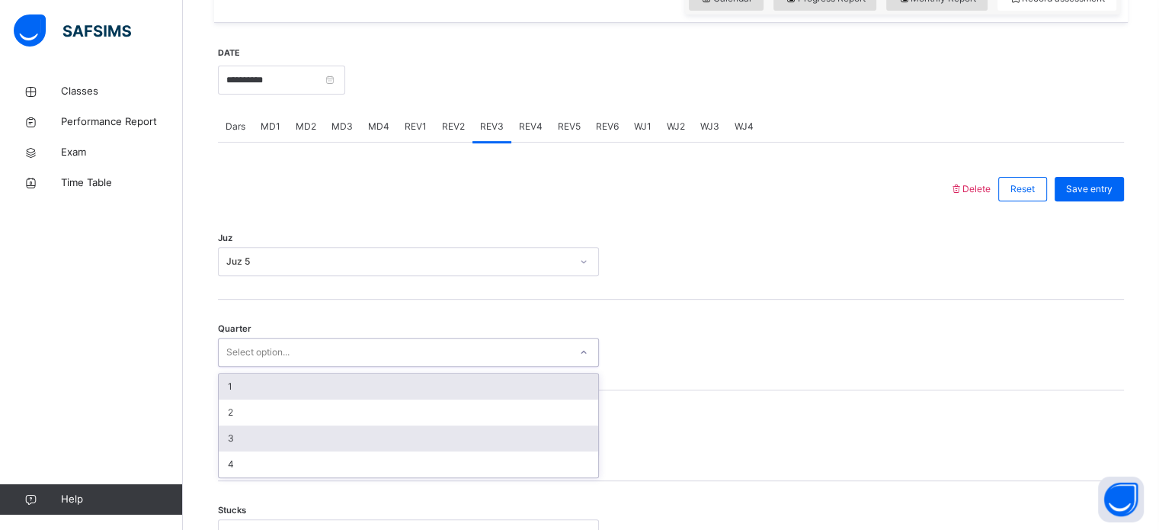
click at [277, 451] on div "3" at bounding box center [408, 438] width 379 height 26
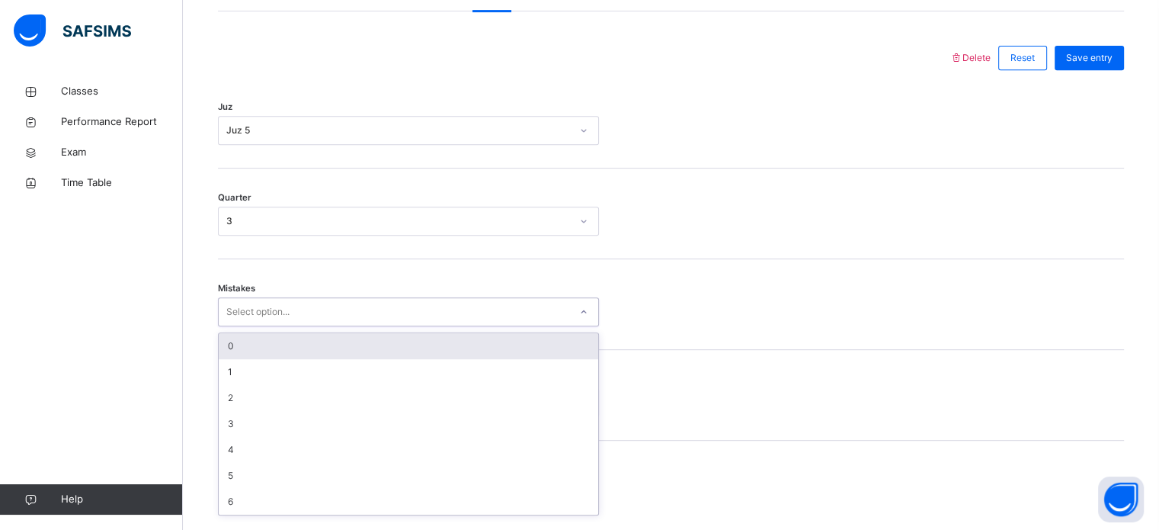
scroll to position [677, 0]
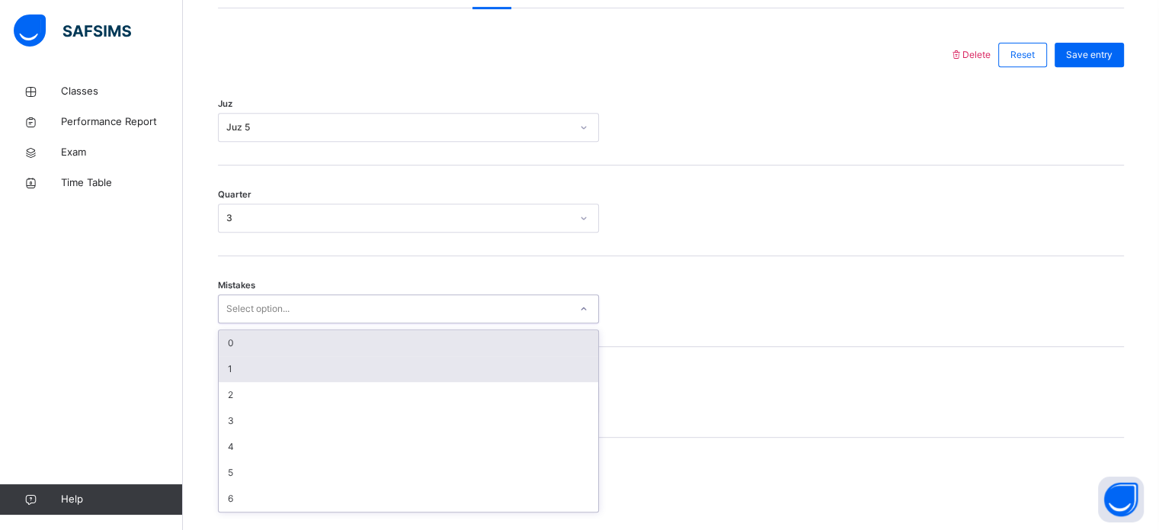
click at [274, 381] on div "1" at bounding box center [408, 369] width 379 height 26
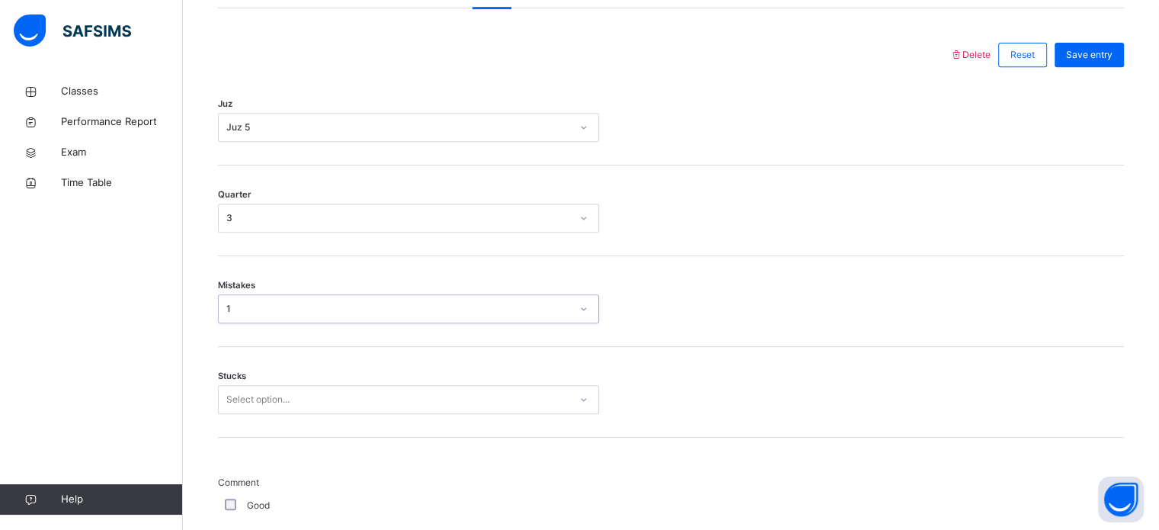
click at [263, 436] on div "Stucks Select option..." at bounding box center [671, 392] width 906 height 91
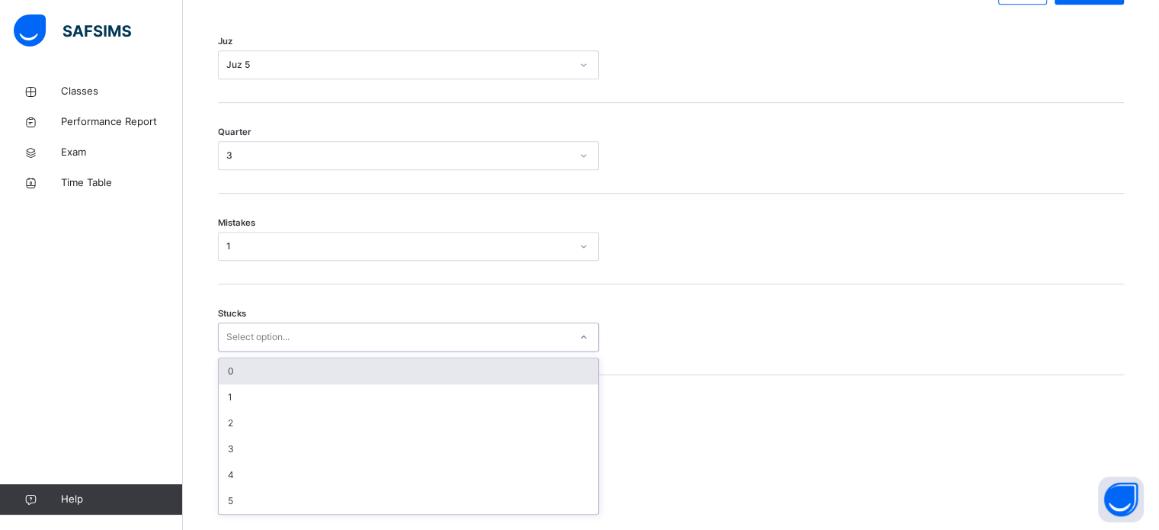
scroll to position [741, 0]
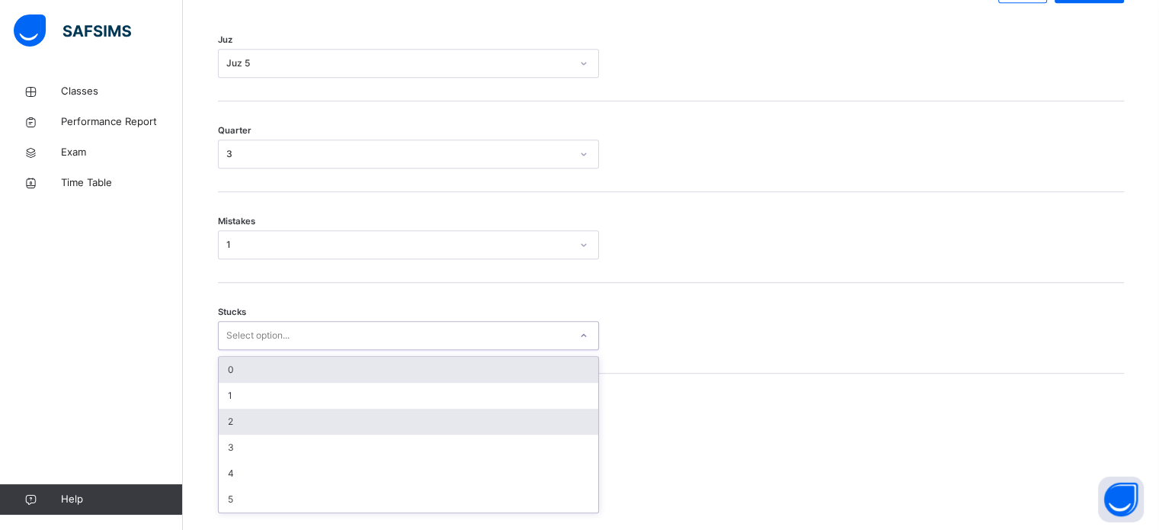
click at [279, 434] on div "2" at bounding box center [408, 421] width 379 height 26
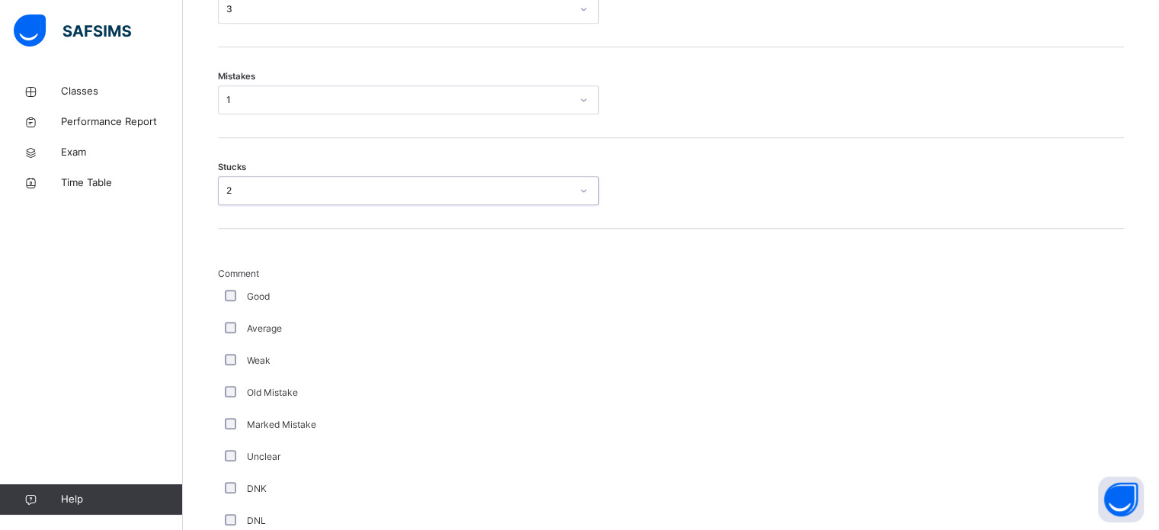
scroll to position [964, 0]
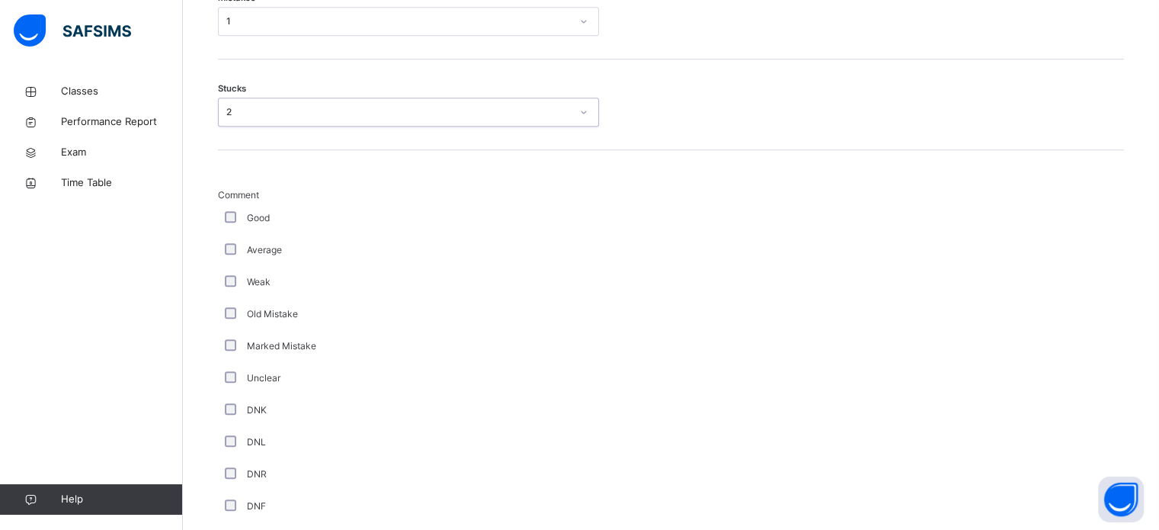
click at [246, 225] on div "Good" at bounding box center [408, 218] width 373 height 14
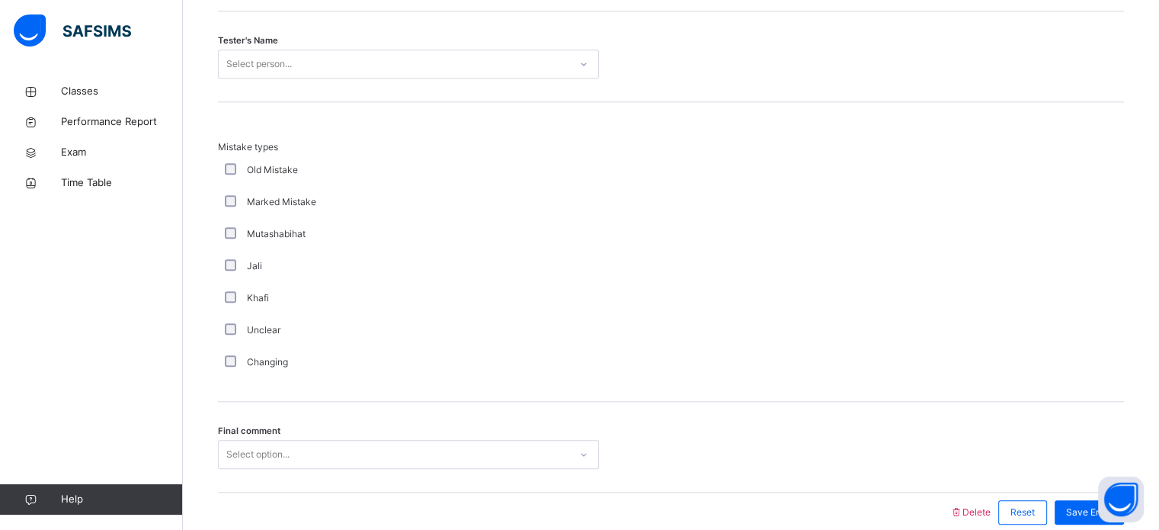
scroll to position [1597, 0]
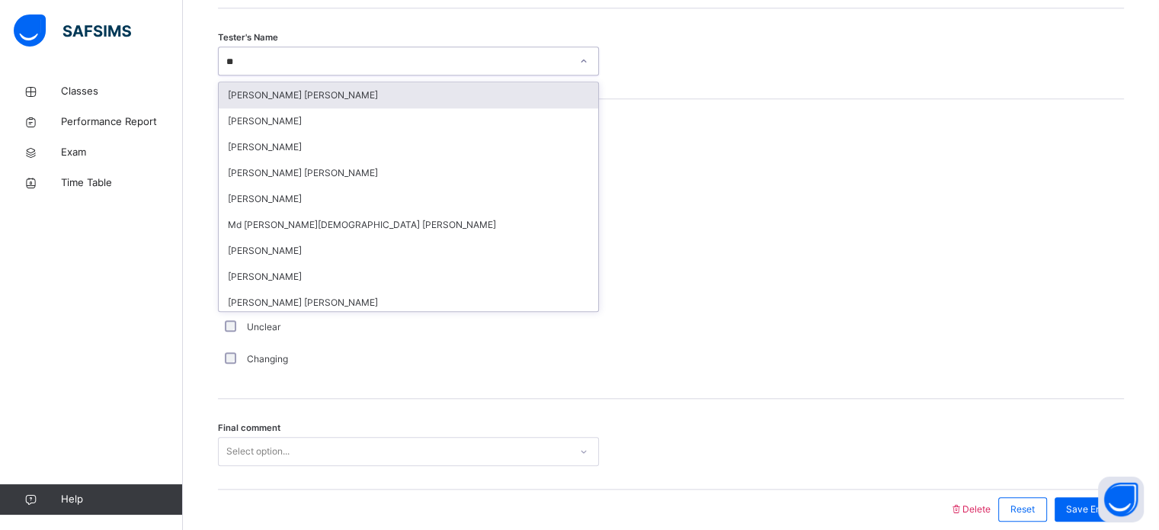
type input "***"
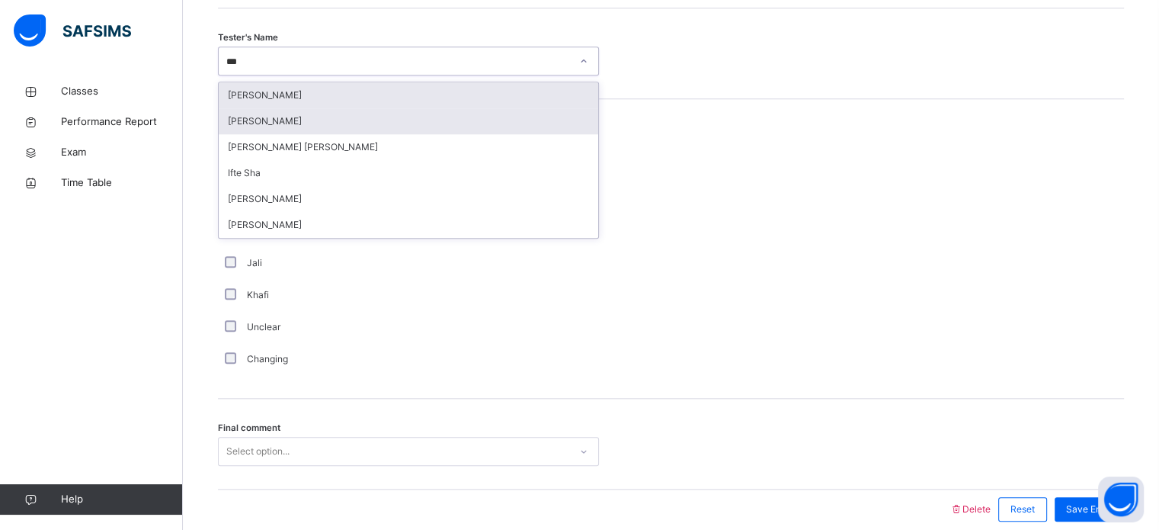
click at [249, 133] on div "[PERSON_NAME]" at bounding box center [408, 121] width 379 height 26
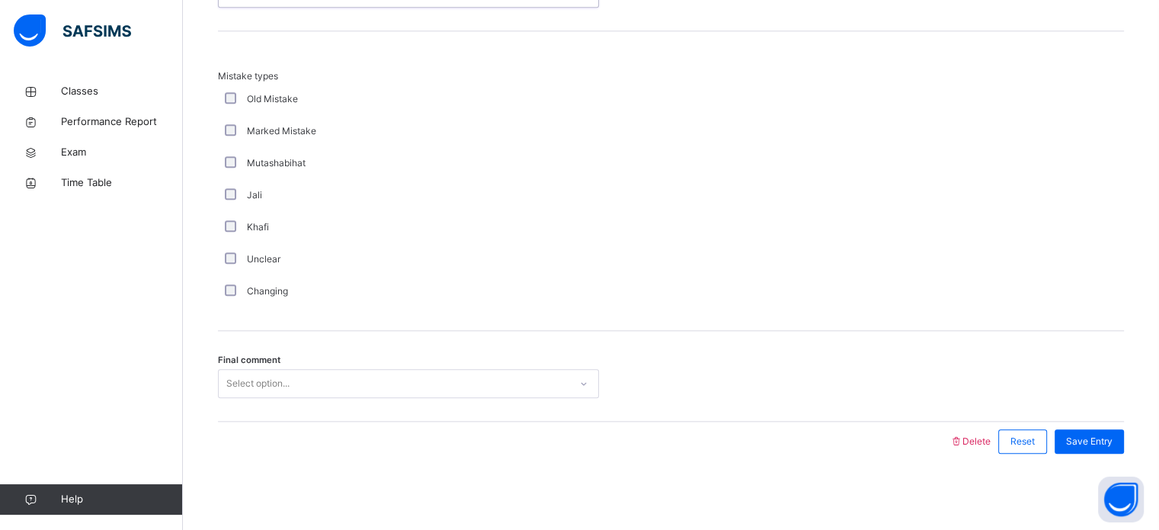
scroll to position [1676, 0]
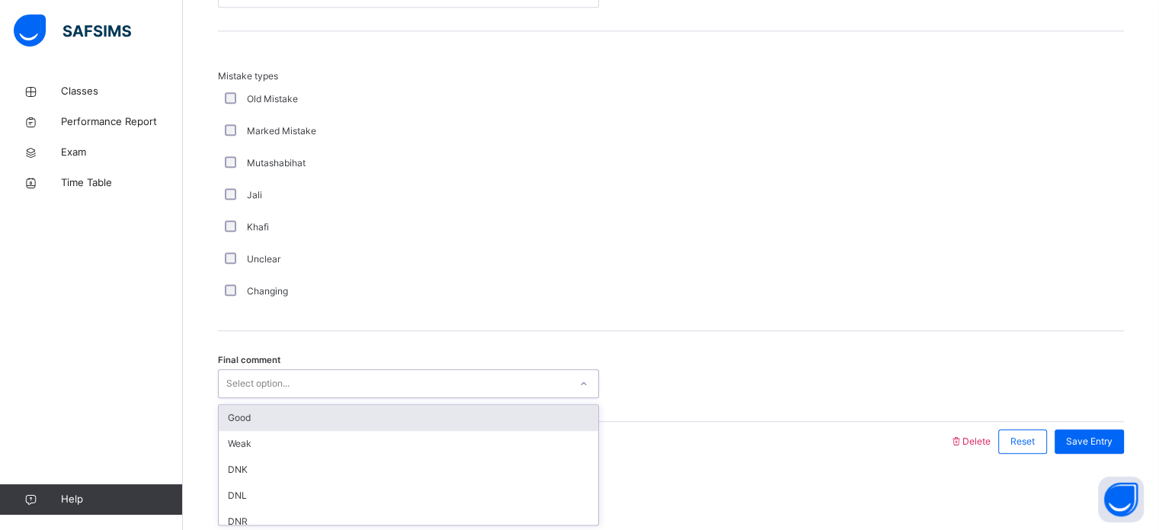
click at [240, 427] on div "Good" at bounding box center [408, 418] width 379 height 26
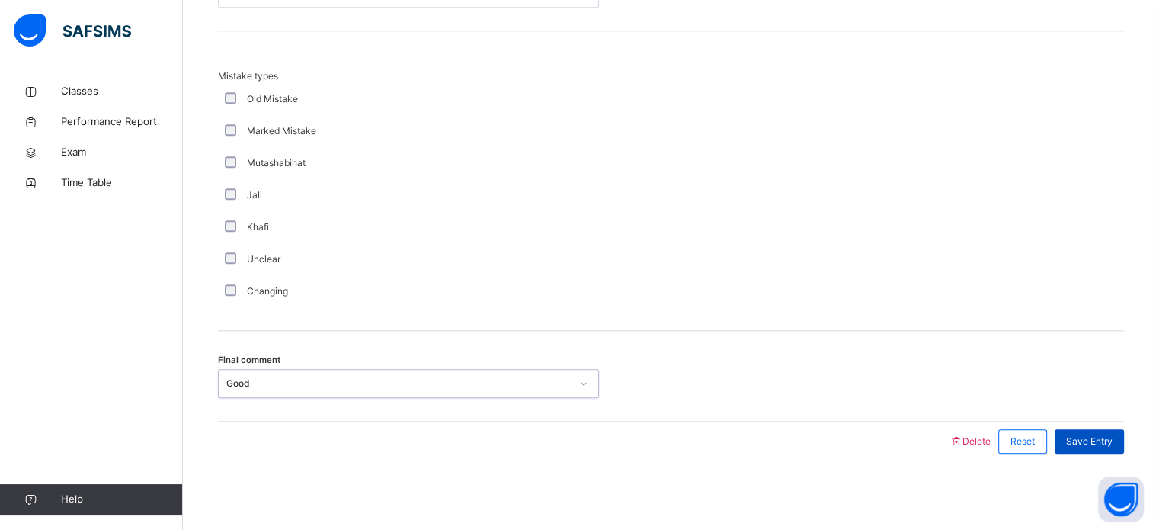
click at [1106, 449] on div "Save Entry" at bounding box center [1089, 441] width 69 height 24
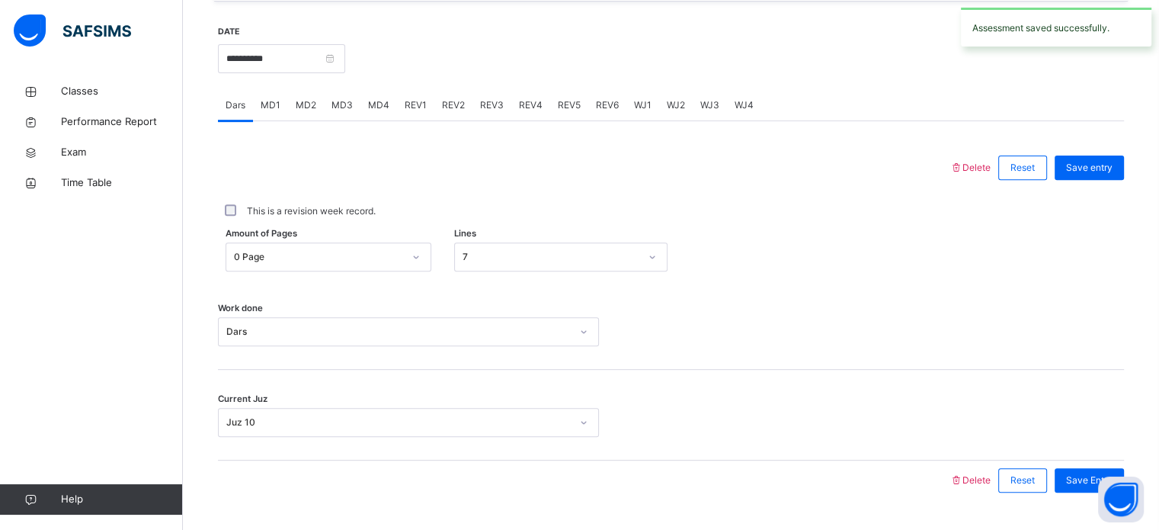
scroll to position [536, 0]
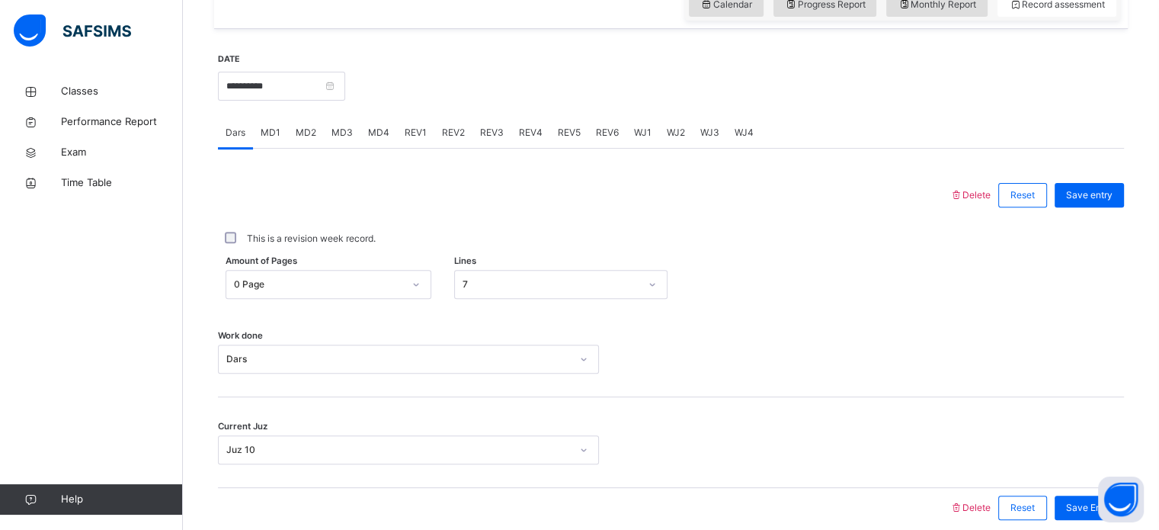
click at [521, 139] on span "REV4" at bounding box center [531, 133] width 24 height 14
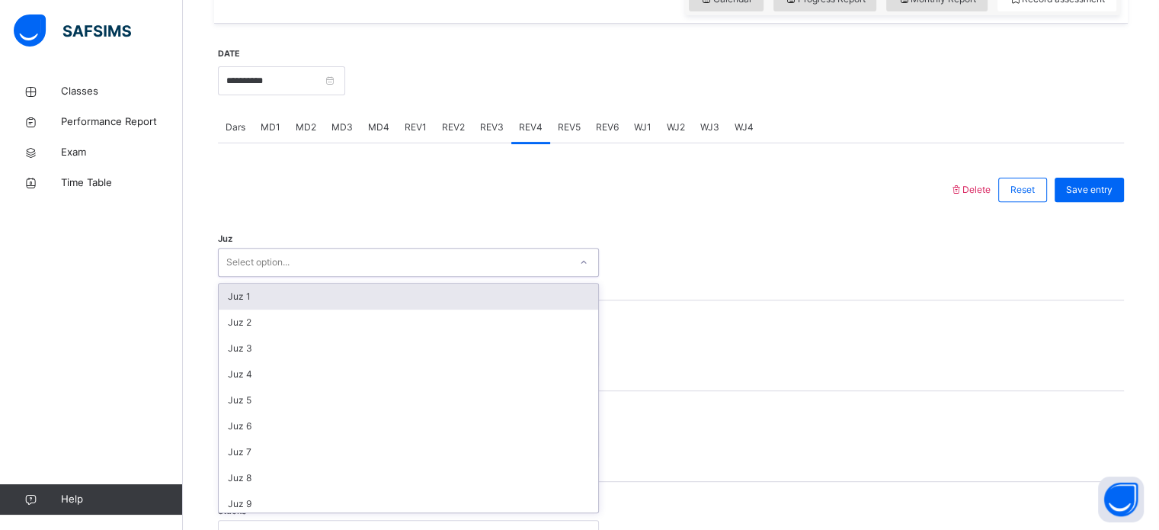
scroll to position [543, 0]
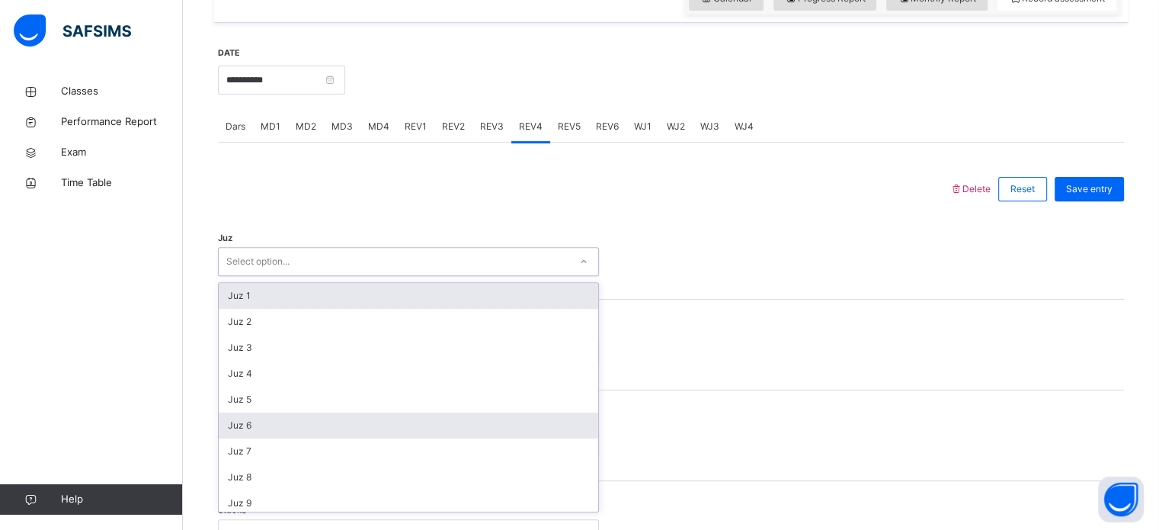
click at [263, 427] on div "Juz 6" at bounding box center [408, 425] width 379 height 26
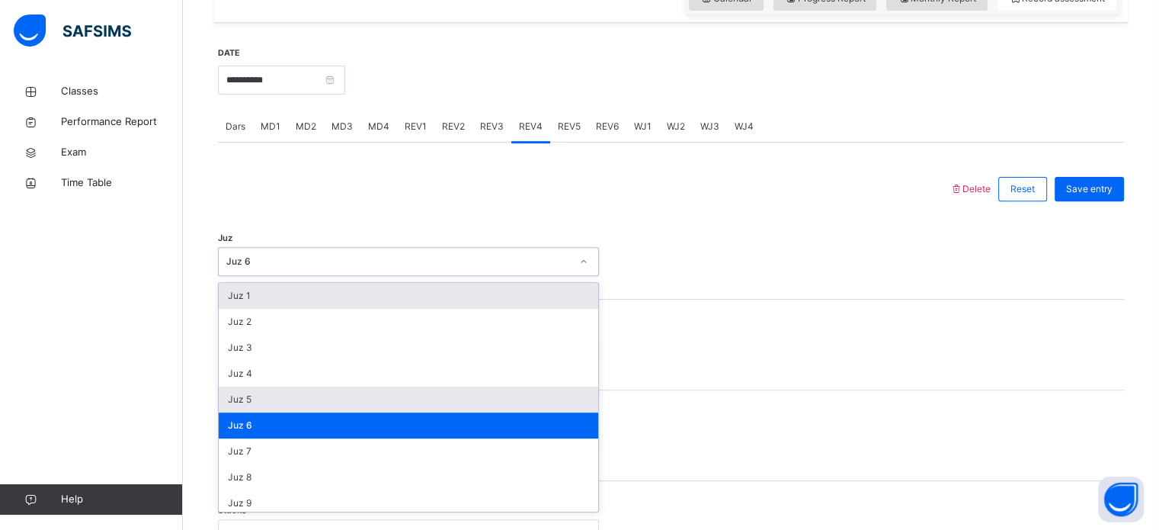
click at [244, 412] on div "Juz 5" at bounding box center [408, 399] width 379 height 26
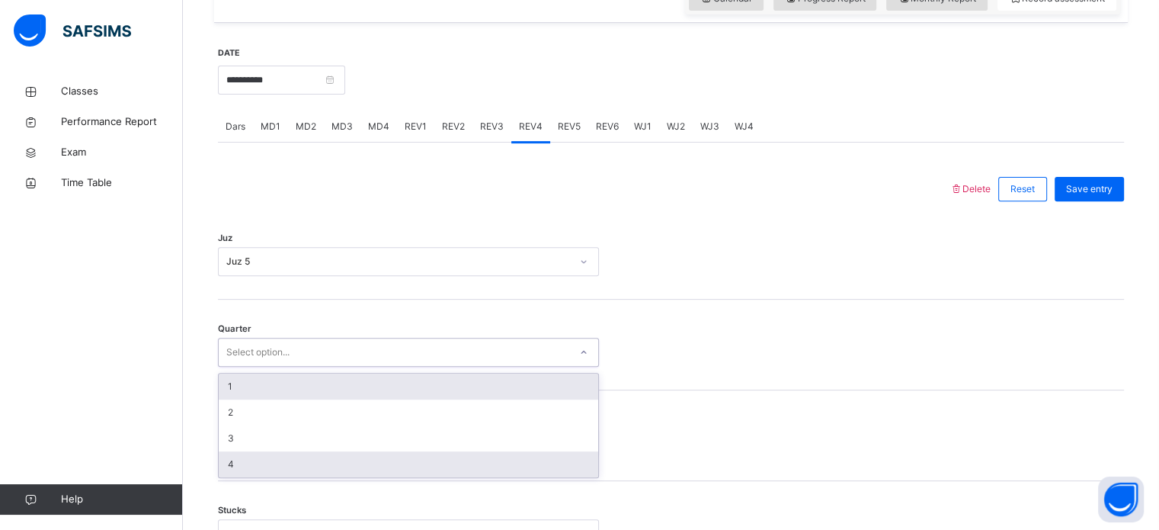
click at [242, 477] on div "4" at bounding box center [408, 464] width 379 height 26
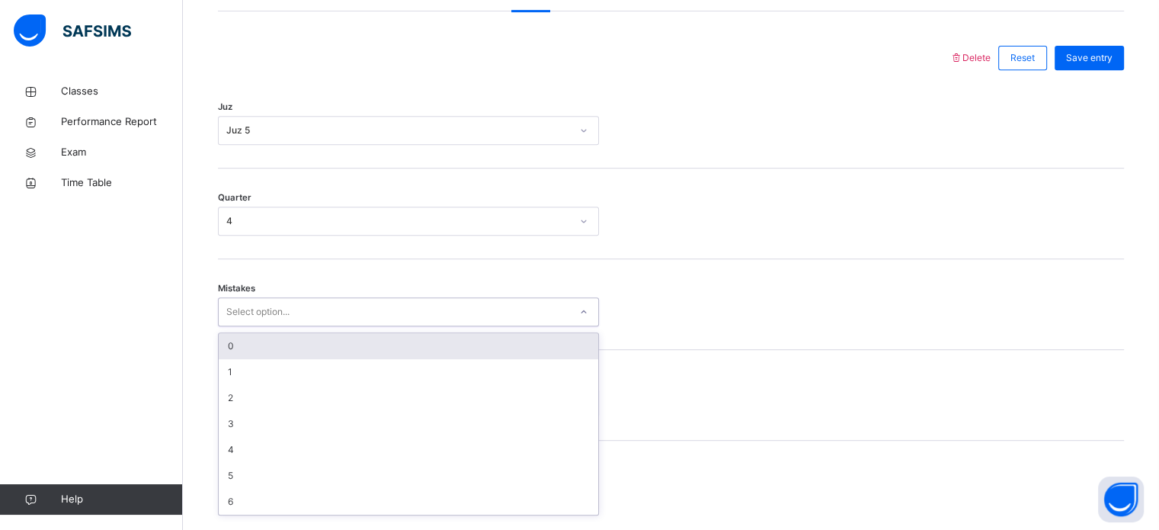
scroll to position [677, 0]
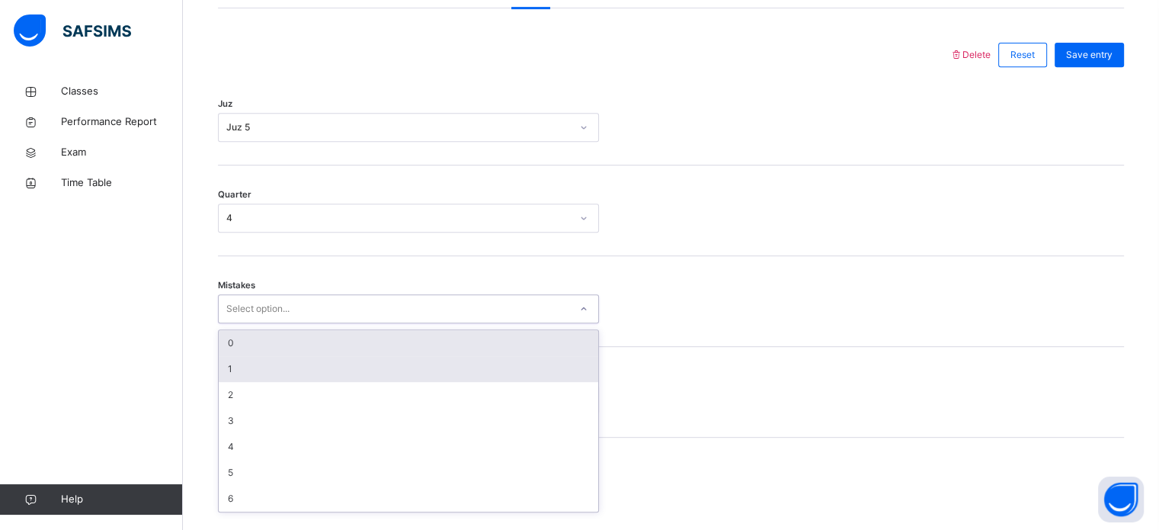
click at [251, 382] on div "1" at bounding box center [408, 369] width 379 height 26
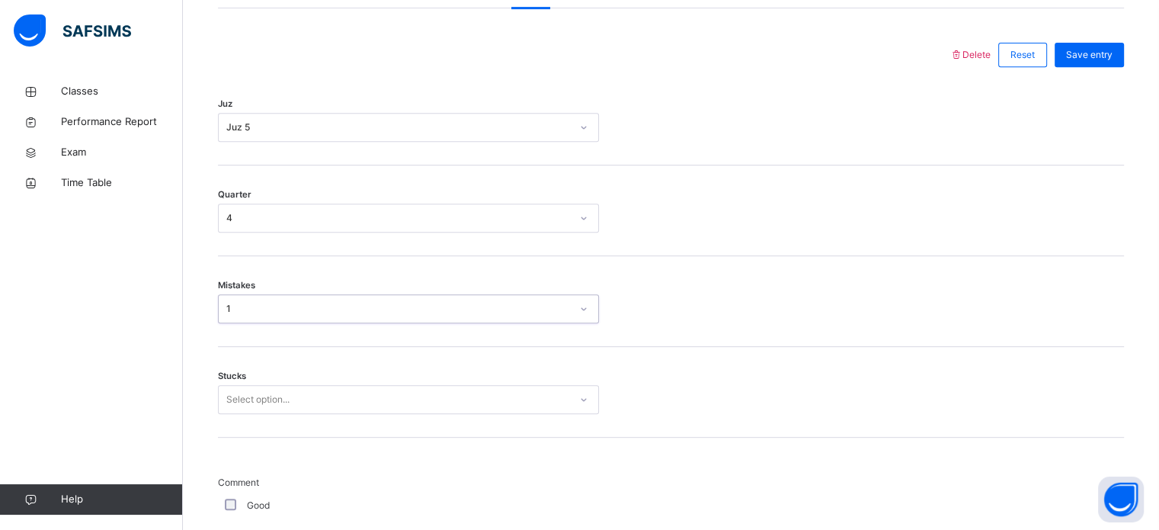
click at [238, 437] on div "Stucks Select option..." at bounding box center [671, 392] width 906 height 91
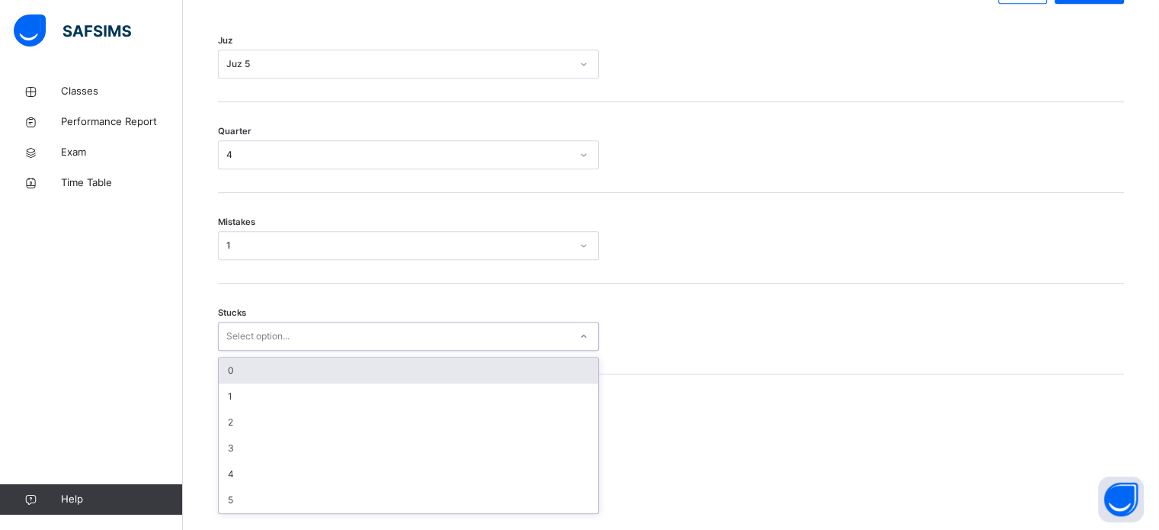
scroll to position [741, 0]
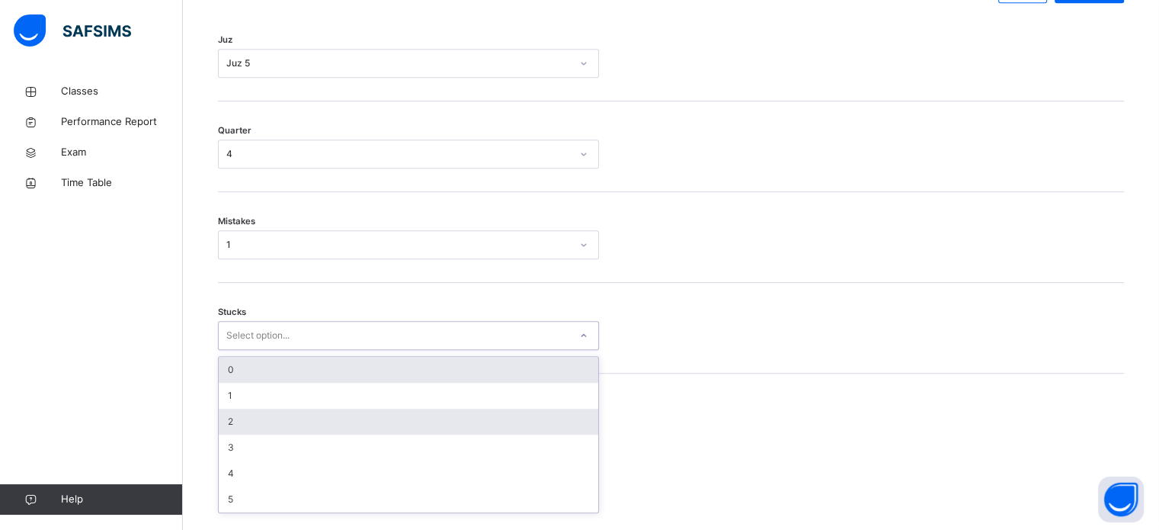
click at [255, 422] on div "2" at bounding box center [408, 421] width 379 height 26
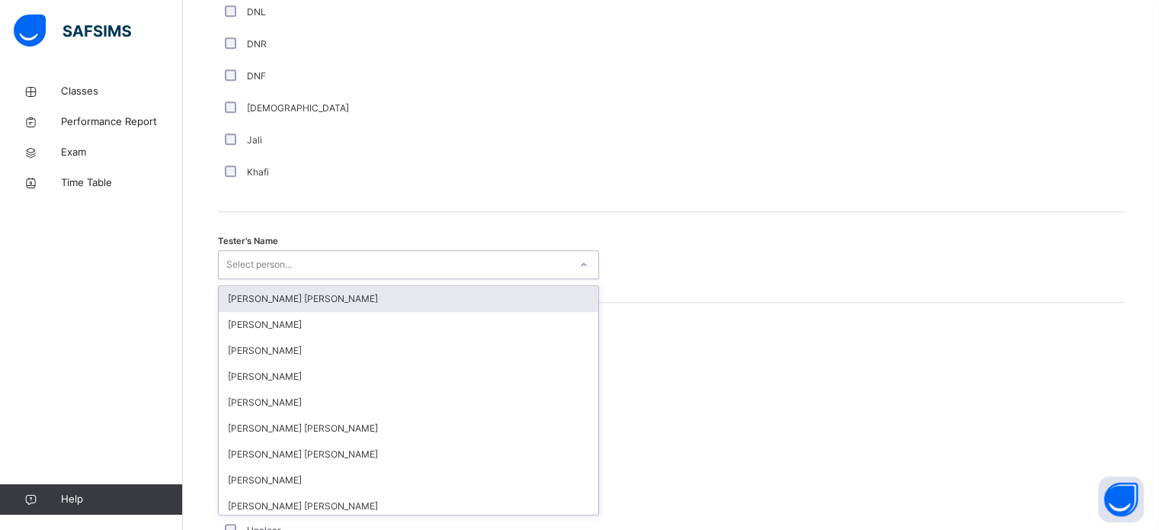
scroll to position [1396, 0]
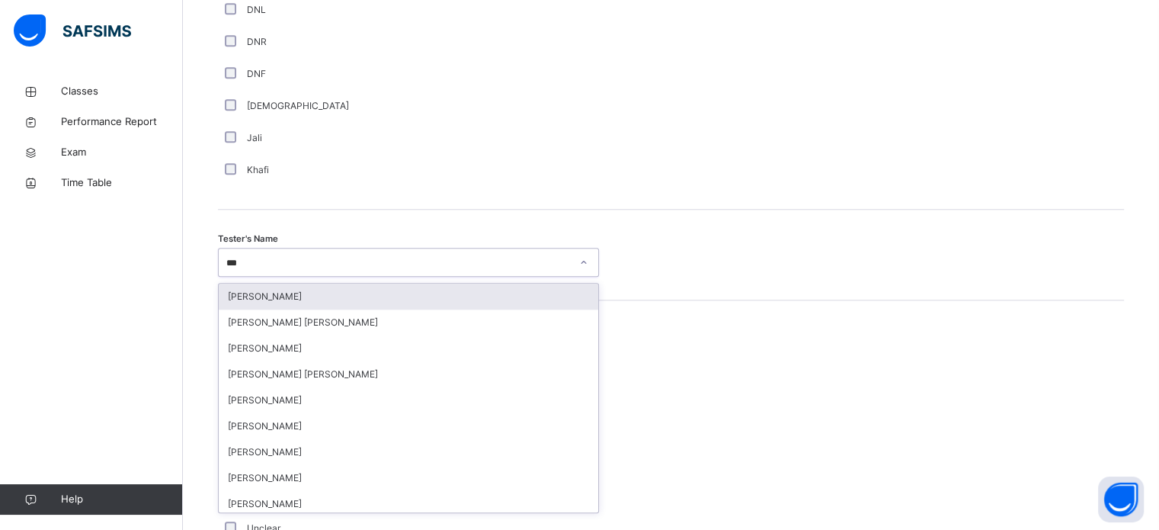
type input "****"
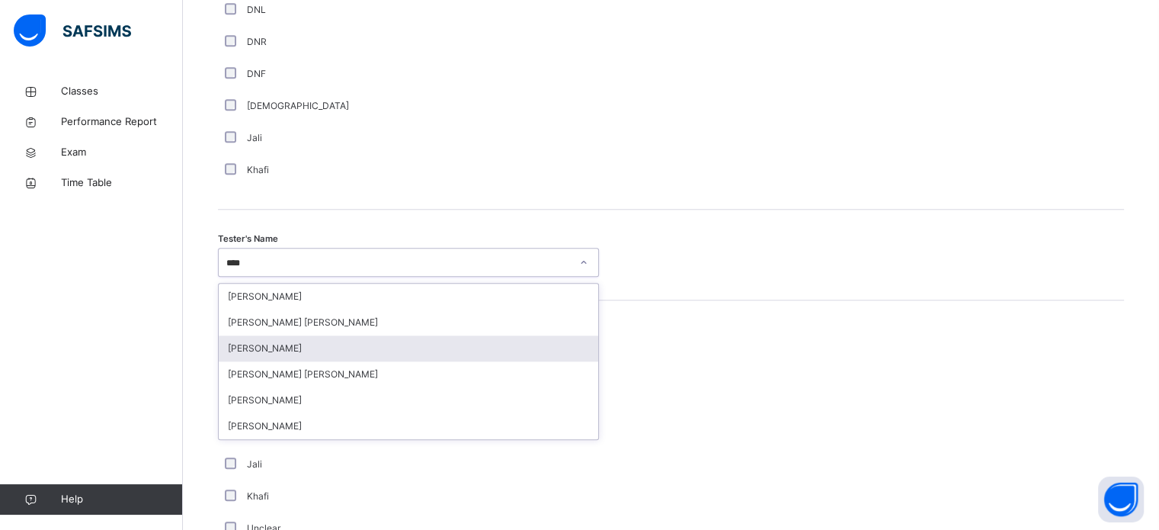
click at [254, 361] on div "[PERSON_NAME]" at bounding box center [408, 348] width 379 height 26
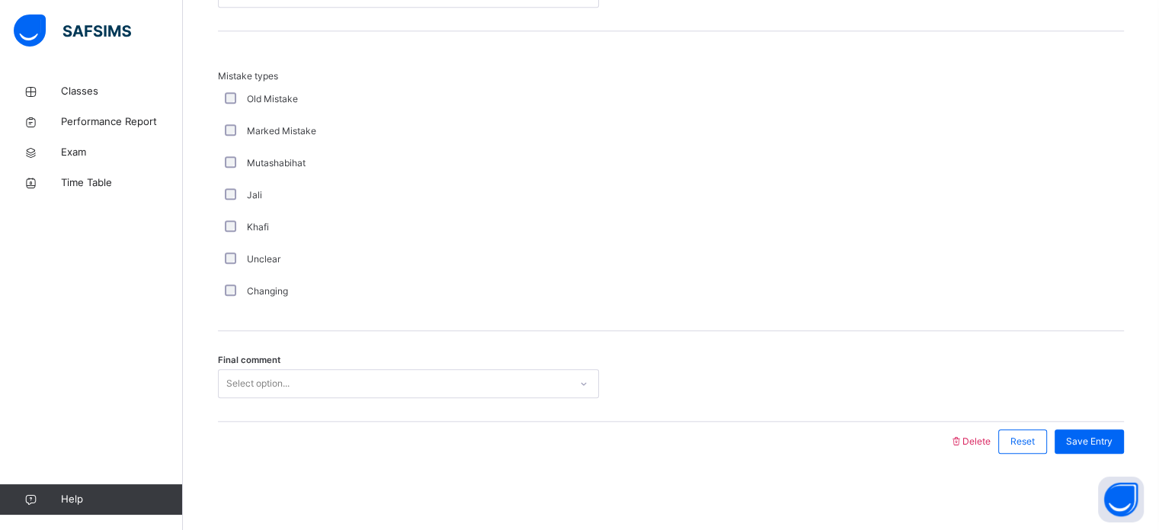
scroll to position [1676, 0]
click at [266, 389] on div "Select option..." at bounding box center [257, 383] width 63 height 29
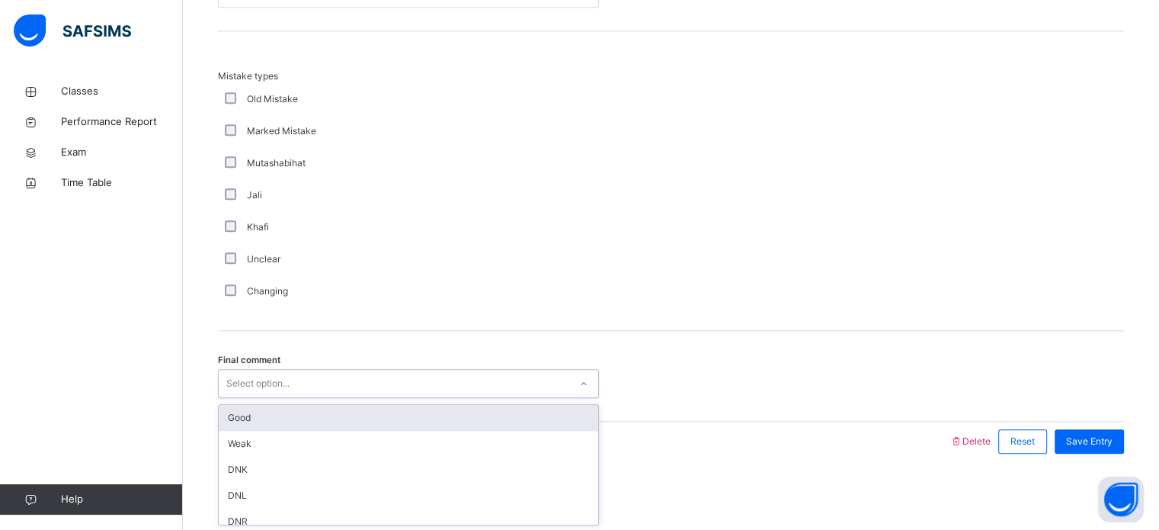
click at [229, 419] on div "Good" at bounding box center [408, 418] width 379 height 26
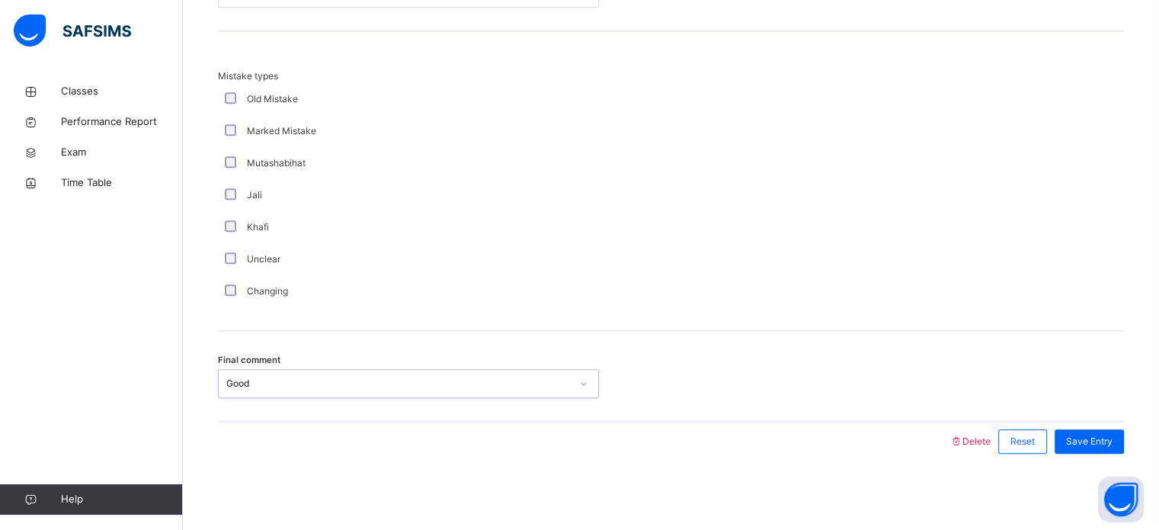
click at [1124, 427] on div "Save Entry" at bounding box center [1085, 441] width 77 height 40
click at [1113, 432] on div "Save Entry" at bounding box center [1089, 441] width 69 height 24
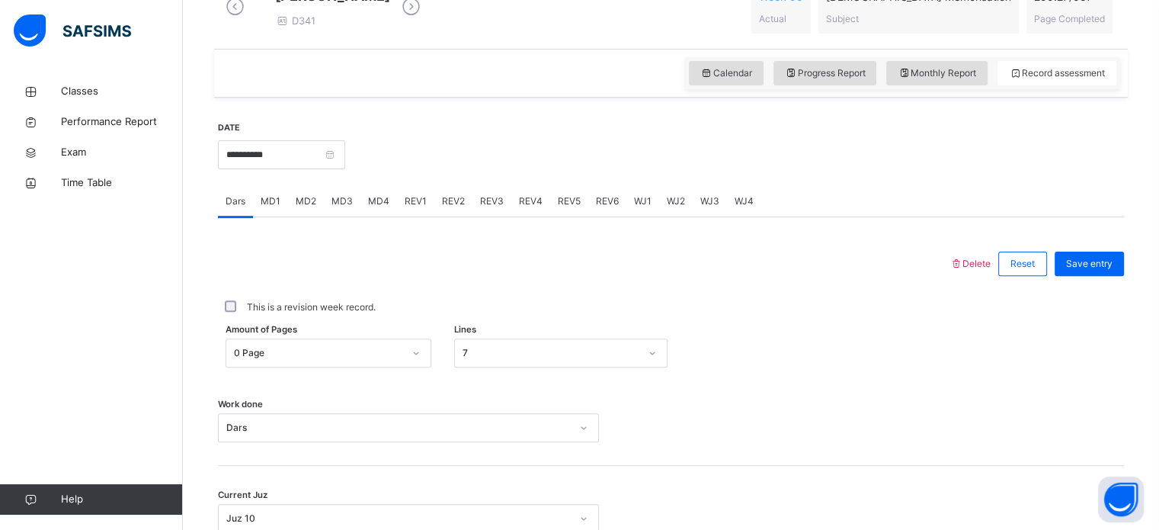
scroll to position [487, 0]
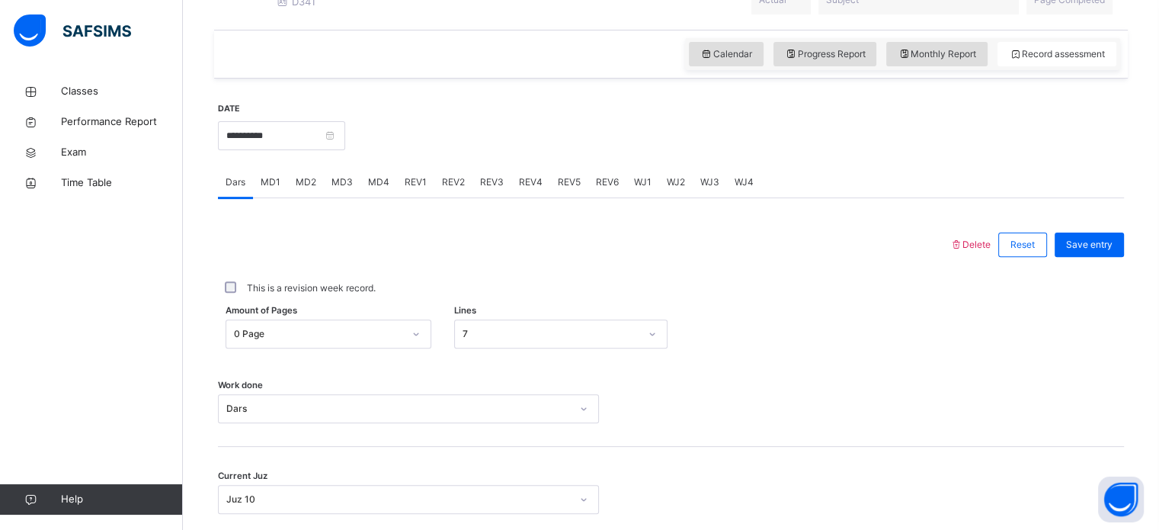
click at [492, 184] on div "REV3" at bounding box center [491, 182] width 39 height 30
click at [512, 191] on div "REV4" at bounding box center [530, 182] width 39 height 30
click at [476, 185] on div "REV3" at bounding box center [491, 182] width 39 height 30
click at [472, 184] on div "REV3" at bounding box center [491, 182] width 39 height 30
click at [445, 184] on div "REV2" at bounding box center [453, 182] width 38 height 30
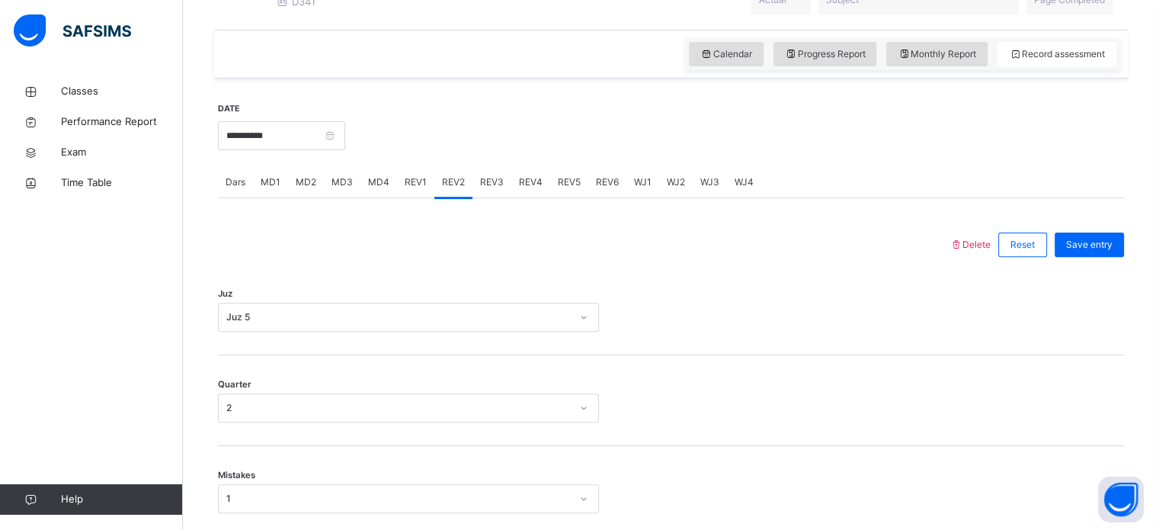
click at [418, 189] on span "REV1" at bounding box center [416, 182] width 22 height 14
click at [456, 189] on span "REV2" at bounding box center [453, 182] width 23 height 14
click at [485, 189] on span "REV3" at bounding box center [492, 182] width 24 height 14
click at [235, 189] on span "Dars" at bounding box center [236, 182] width 20 height 14
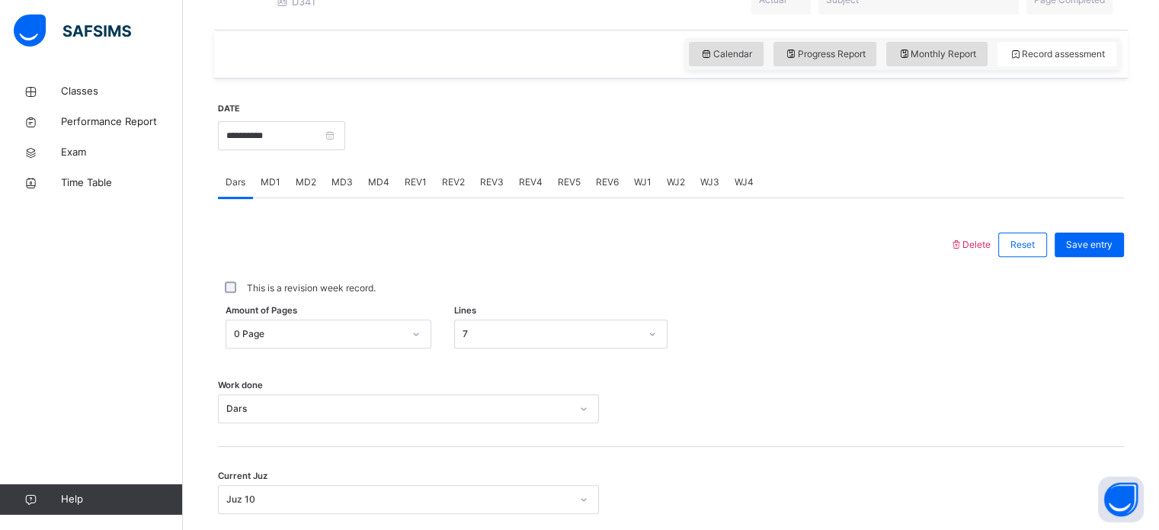
click at [259, 197] on div "MD1" at bounding box center [270, 182] width 35 height 30
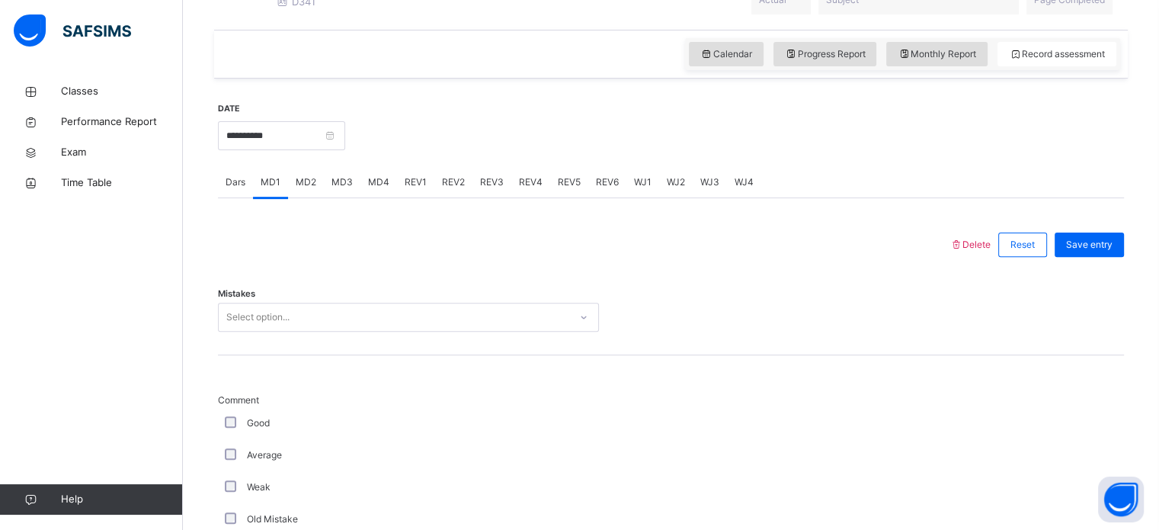
click at [314, 189] on span "MD2" at bounding box center [306, 182] width 21 height 14
click at [335, 189] on span "MD3" at bounding box center [341, 182] width 21 height 14
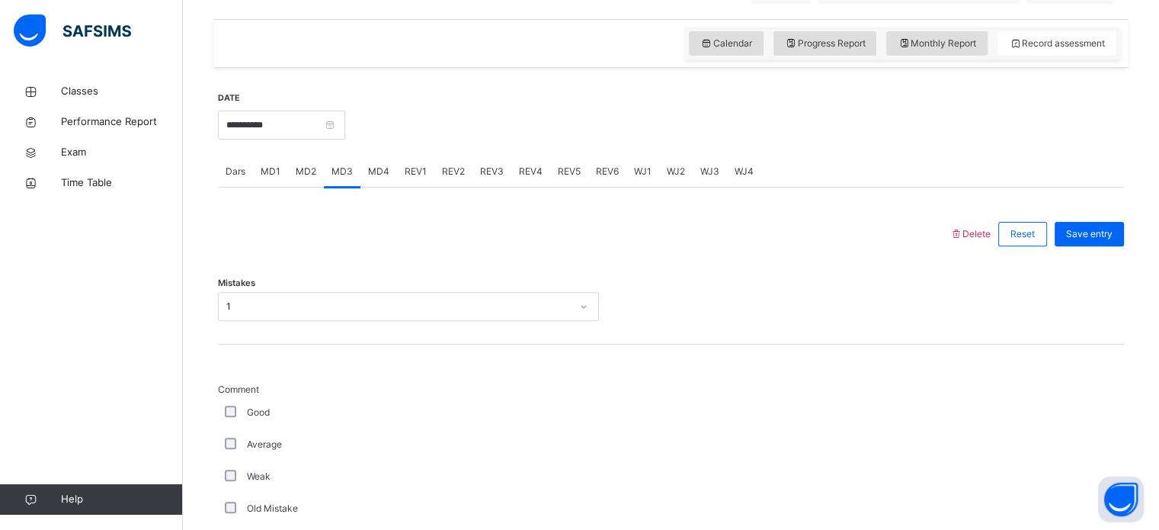
scroll to position [496, 0]
click at [391, 188] on div "MD4" at bounding box center [378, 173] width 37 height 30
click at [411, 179] on span "REV1" at bounding box center [416, 173] width 22 height 14
click at [450, 180] on span "REV2" at bounding box center [453, 173] width 23 height 14
click at [484, 180] on span "REV3" at bounding box center [492, 173] width 24 height 14
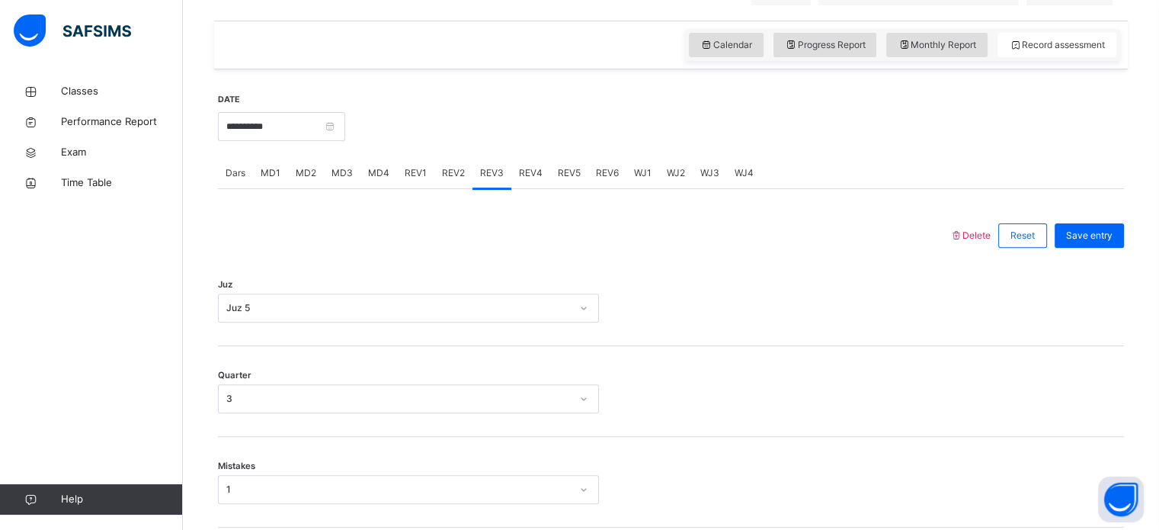
click at [528, 180] on span "REV4" at bounding box center [531, 173] width 24 height 14
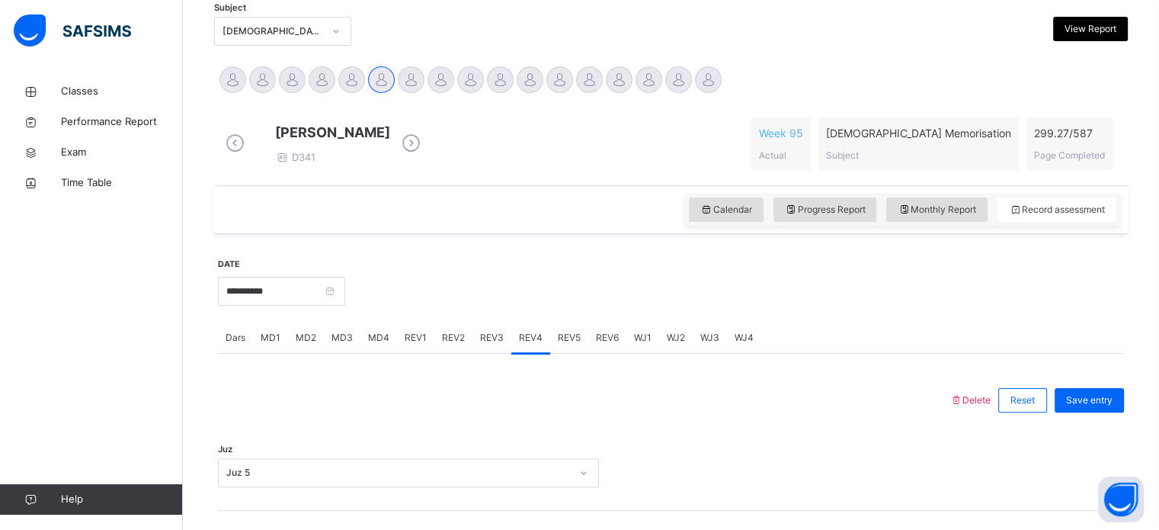
scroll to position [306, 0]
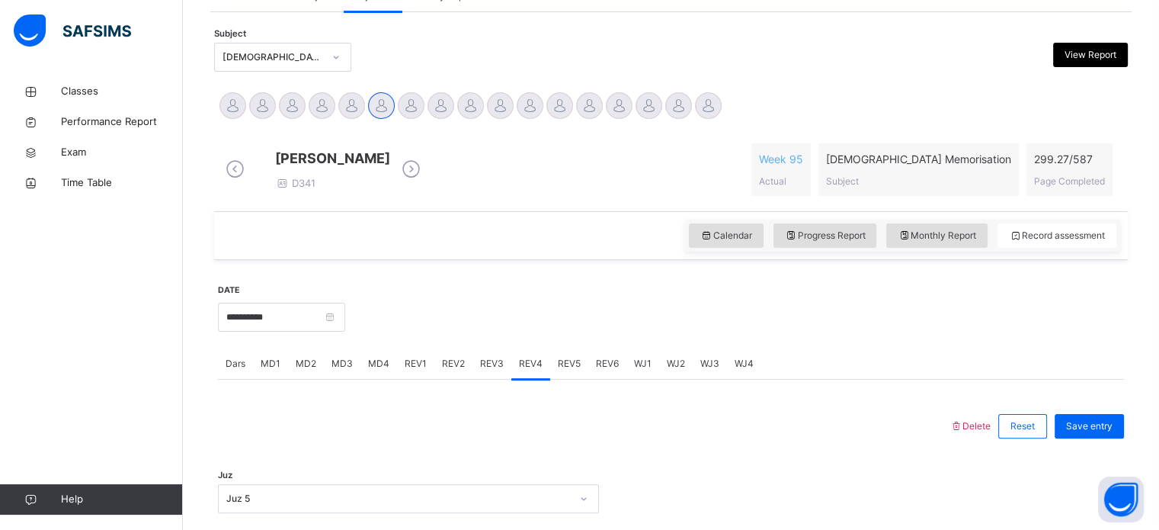
click at [485, 370] on span "REV3" at bounding box center [492, 364] width 24 height 14
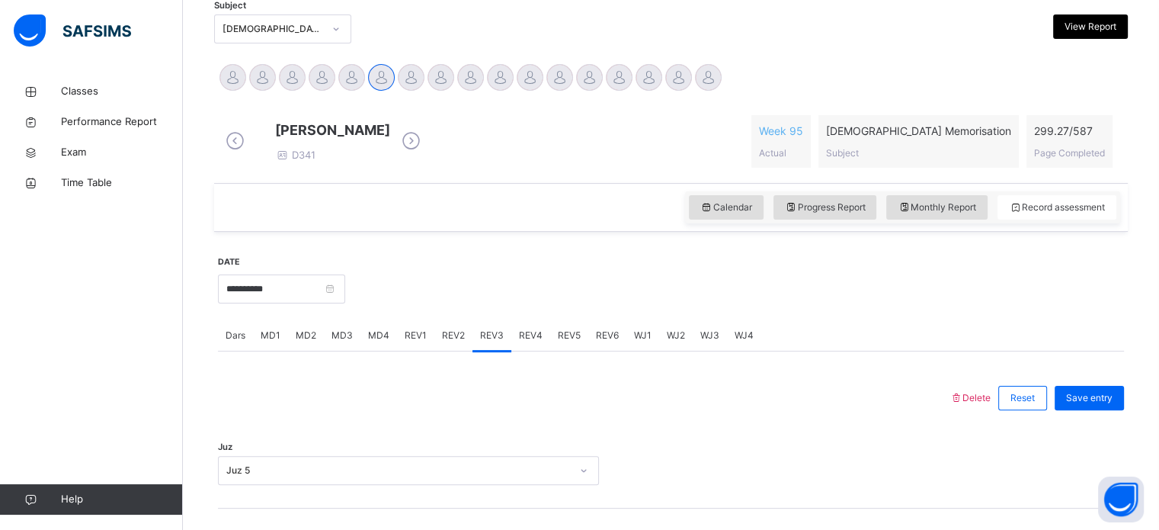
scroll to position [338, 0]
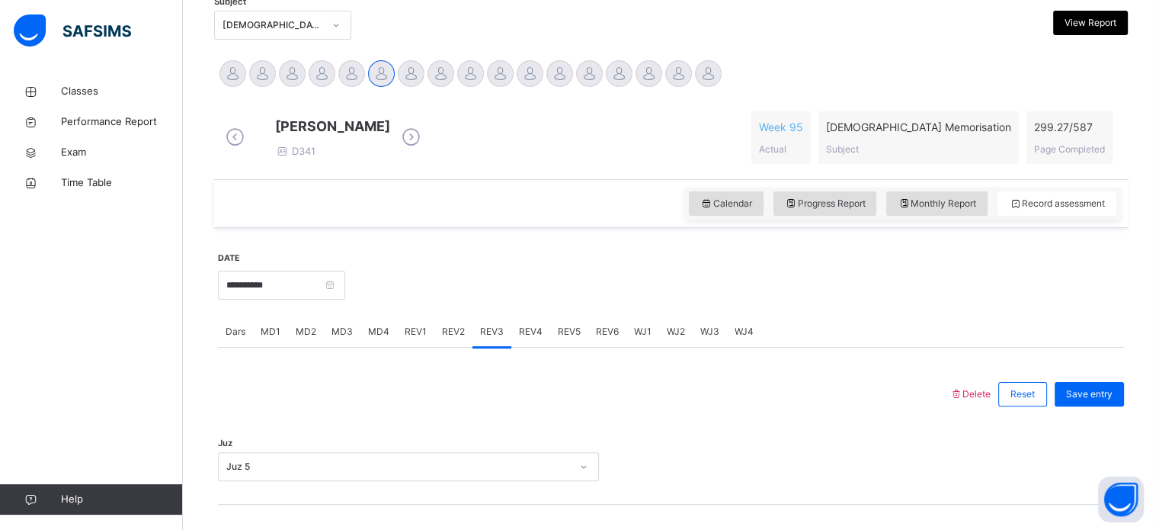
click at [453, 338] on span "REV2" at bounding box center [453, 332] width 23 height 14
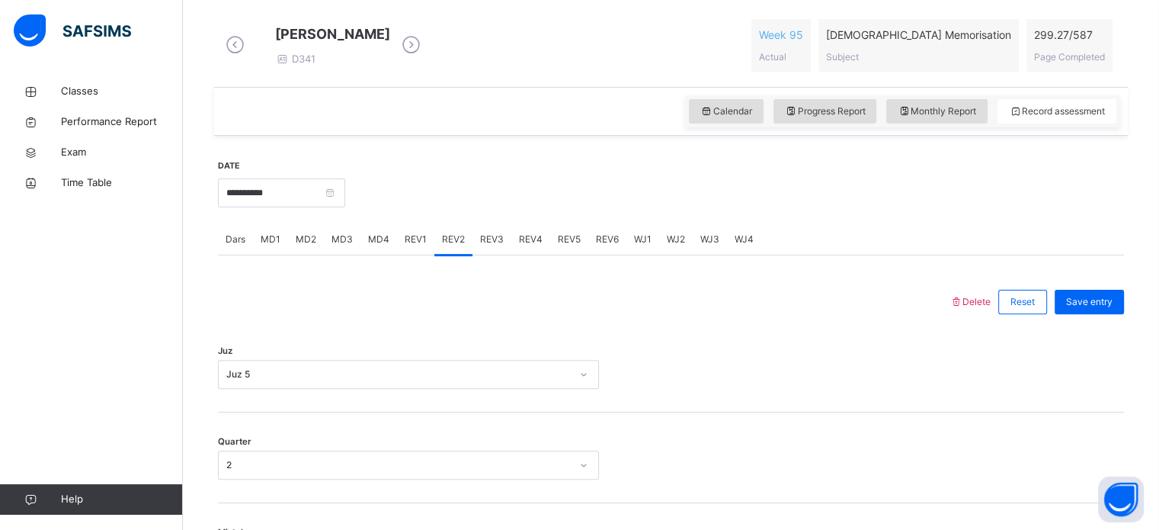
scroll to position [429, 0]
click at [414, 247] on span "REV1" at bounding box center [416, 240] width 22 height 14
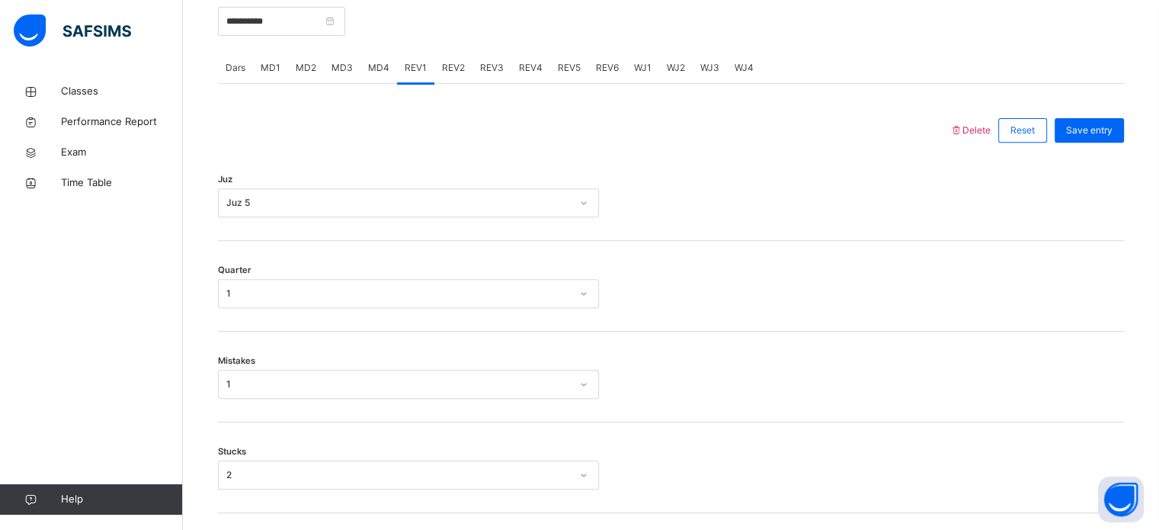
scroll to position [444, 0]
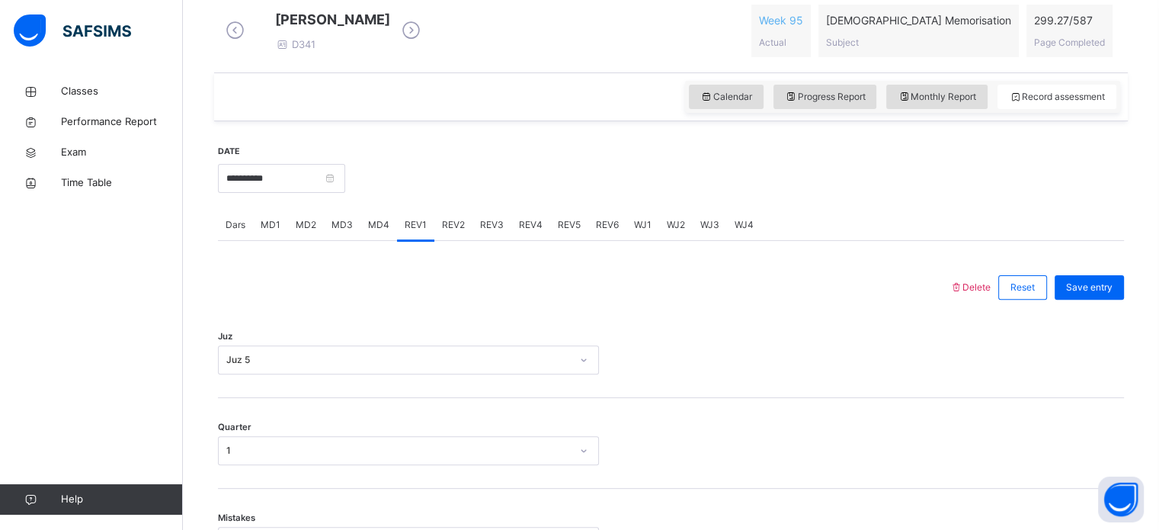
click at [376, 232] on span "MD4" at bounding box center [378, 225] width 21 height 14
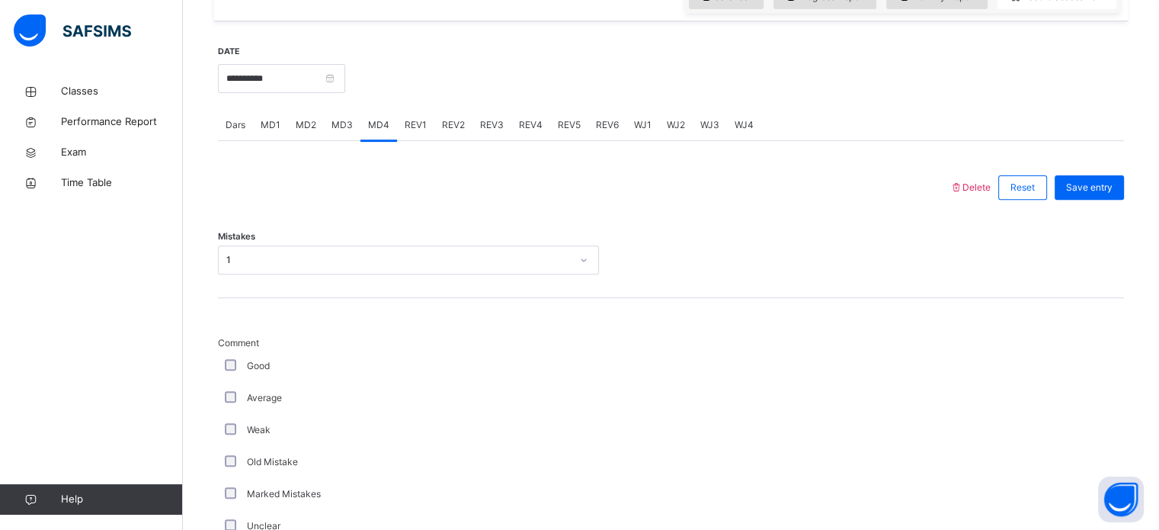
scroll to position [535, 0]
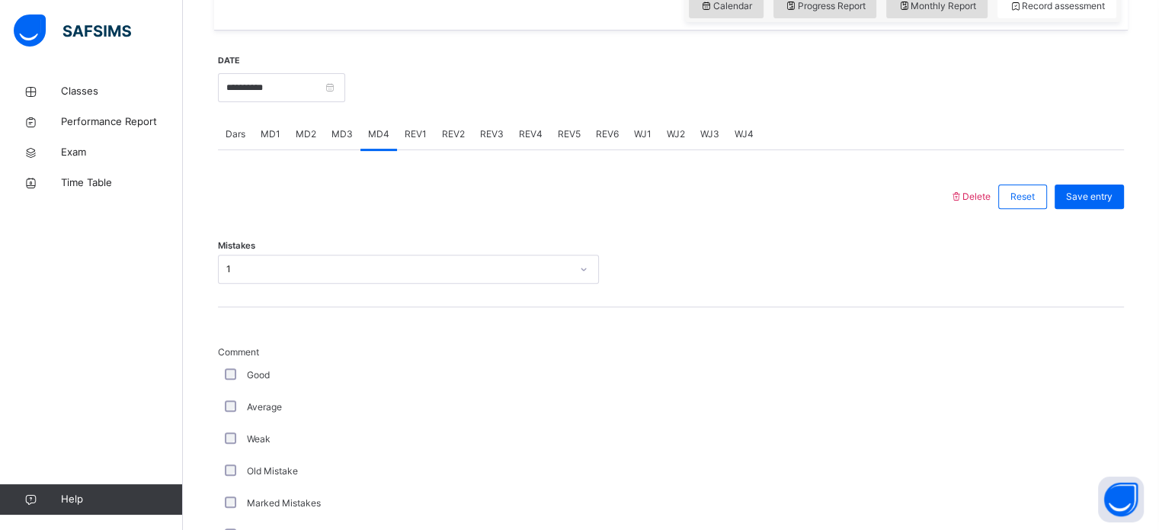
click at [331, 141] on span "MD3" at bounding box center [341, 134] width 21 height 14
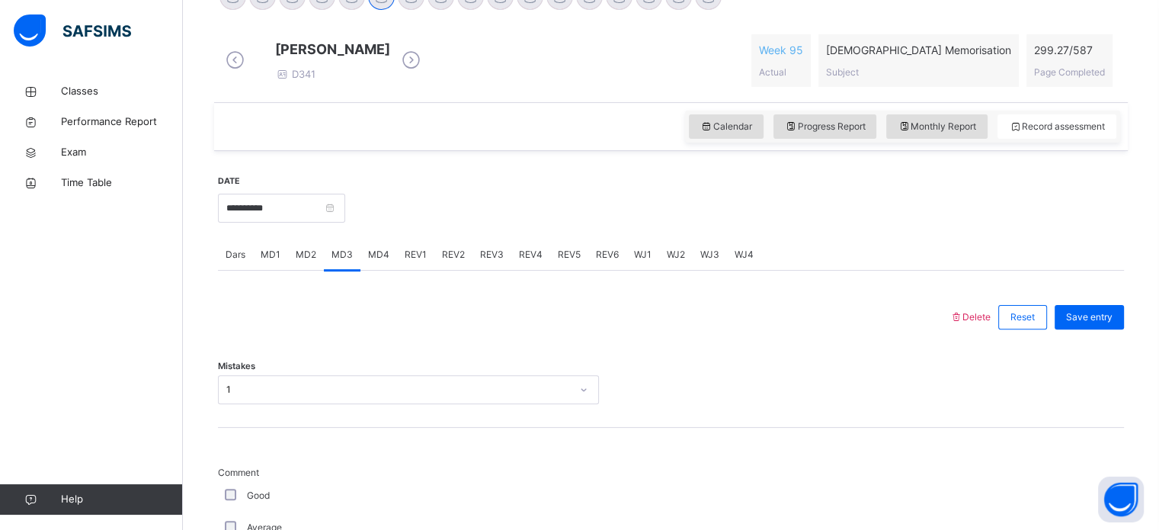
scroll to position [424, 0]
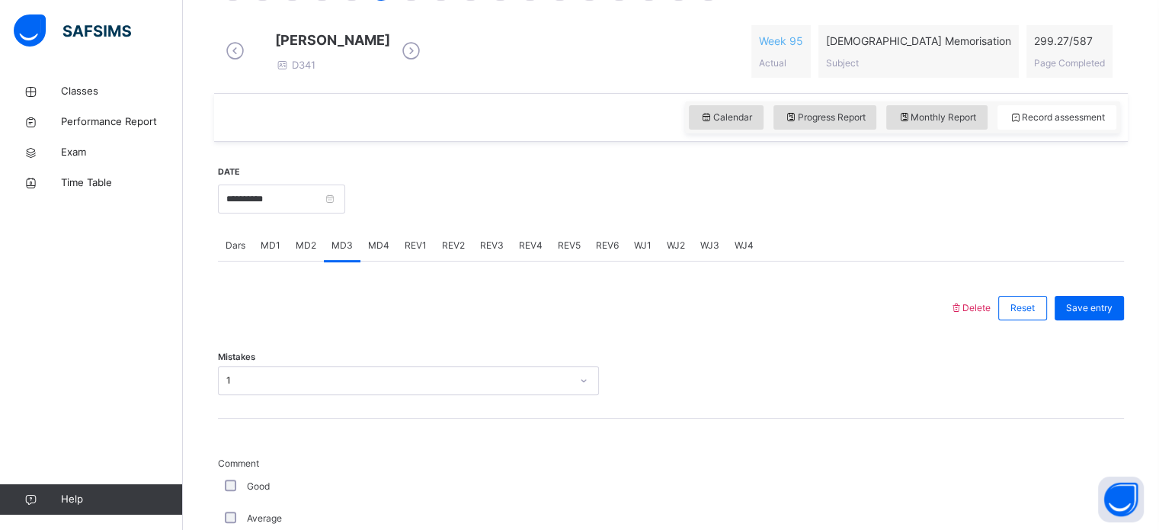
click at [242, 252] on span "Dars" at bounding box center [236, 246] width 20 height 14
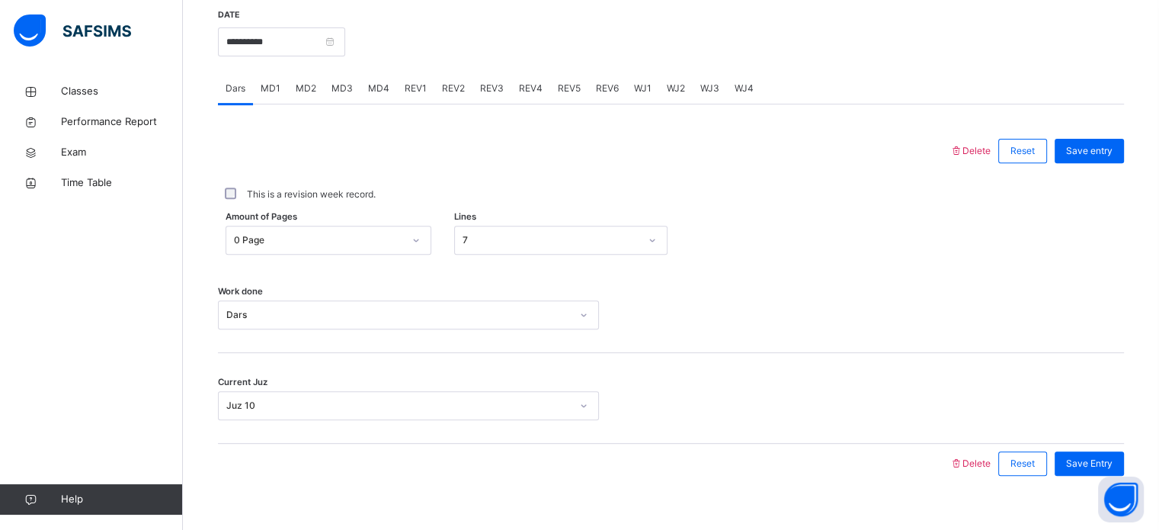
scroll to position [588, 0]
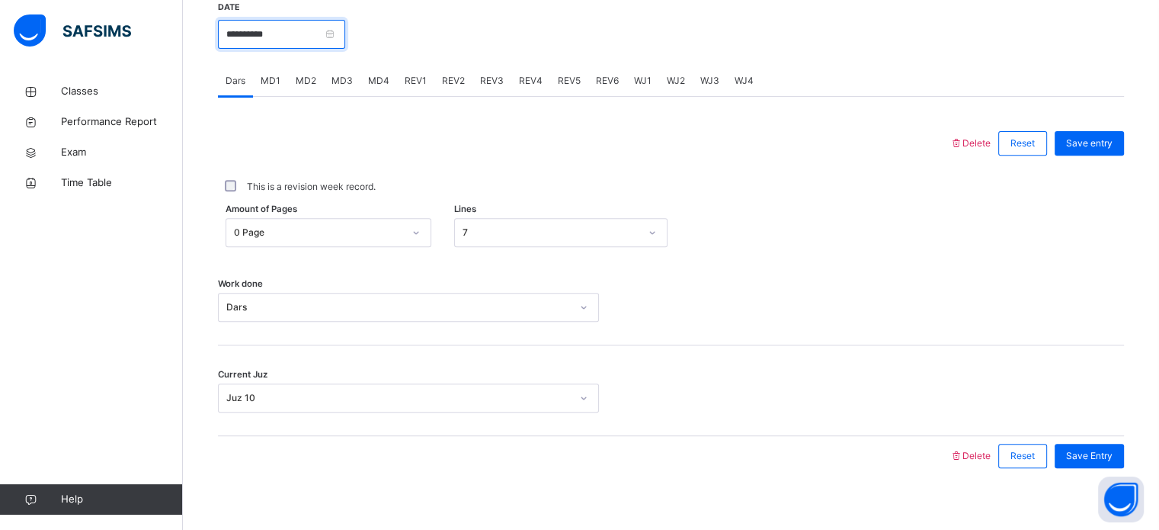
click at [253, 44] on input "**********" at bounding box center [281, 34] width 127 height 29
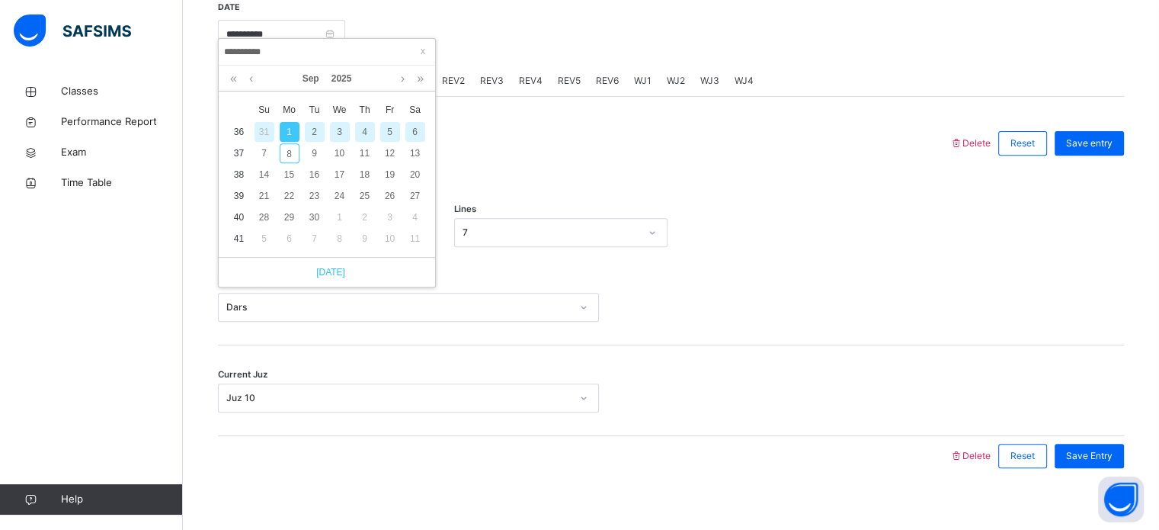
click at [322, 275] on link "[DATE]" at bounding box center [327, 272] width 37 height 14
type input "**********"
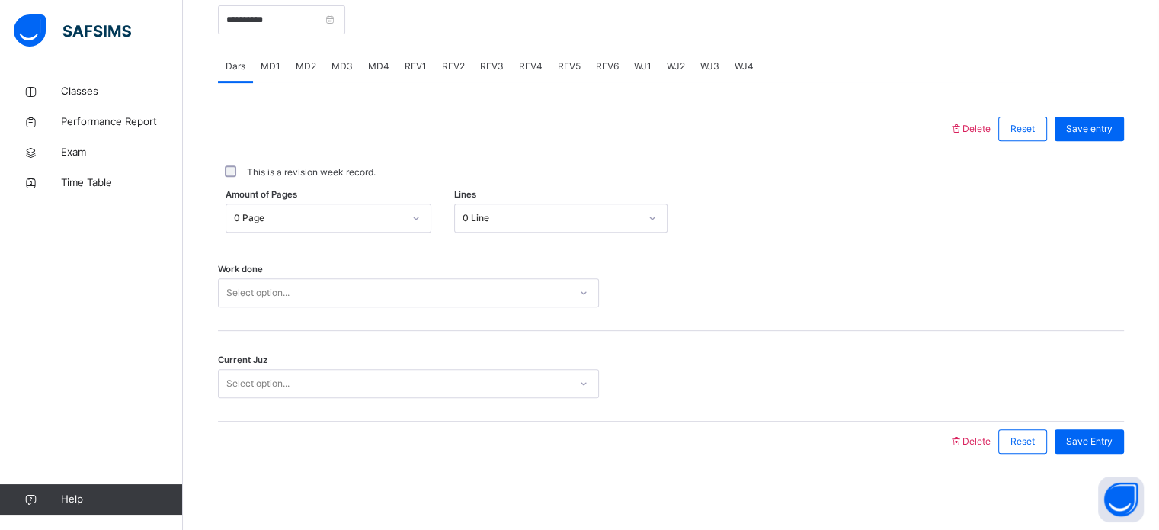
scroll to position [517, 0]
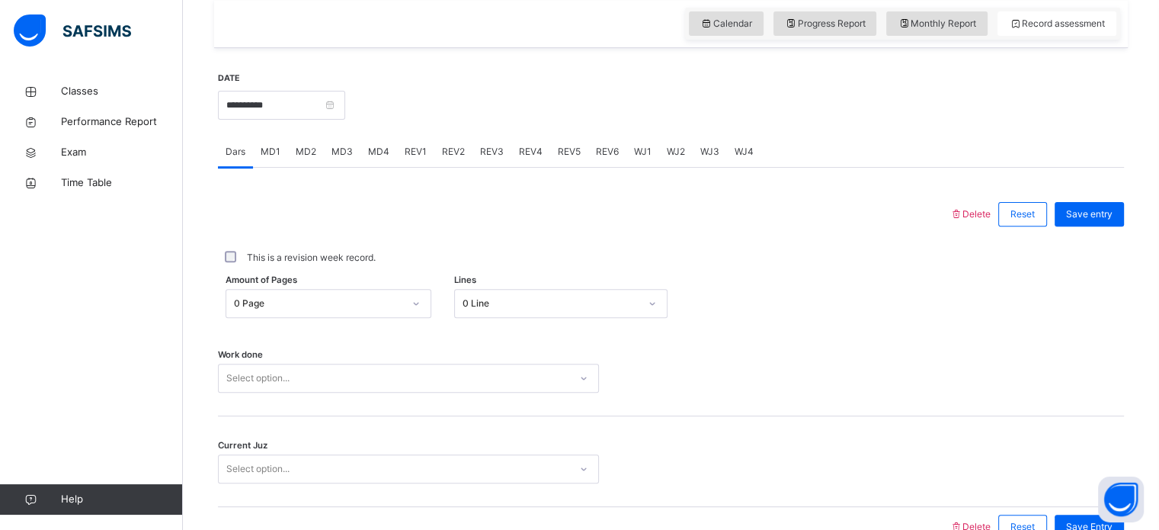
click at [278, 322] on div "Amount of Pages 0 Page Lines 0 Line" at bounding box center [671, 303] width 906 height 44
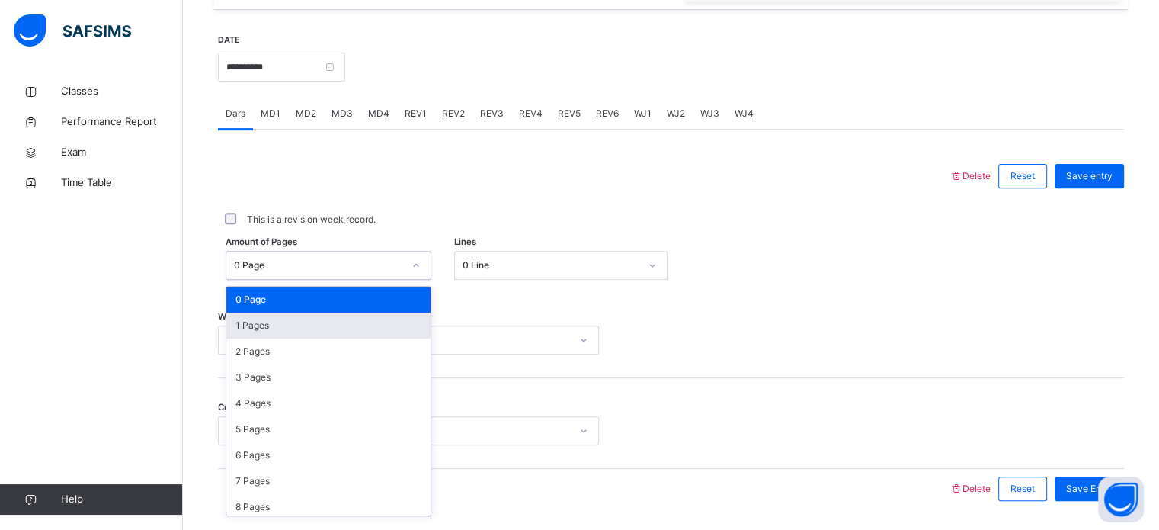
scroll to position [559, 0]
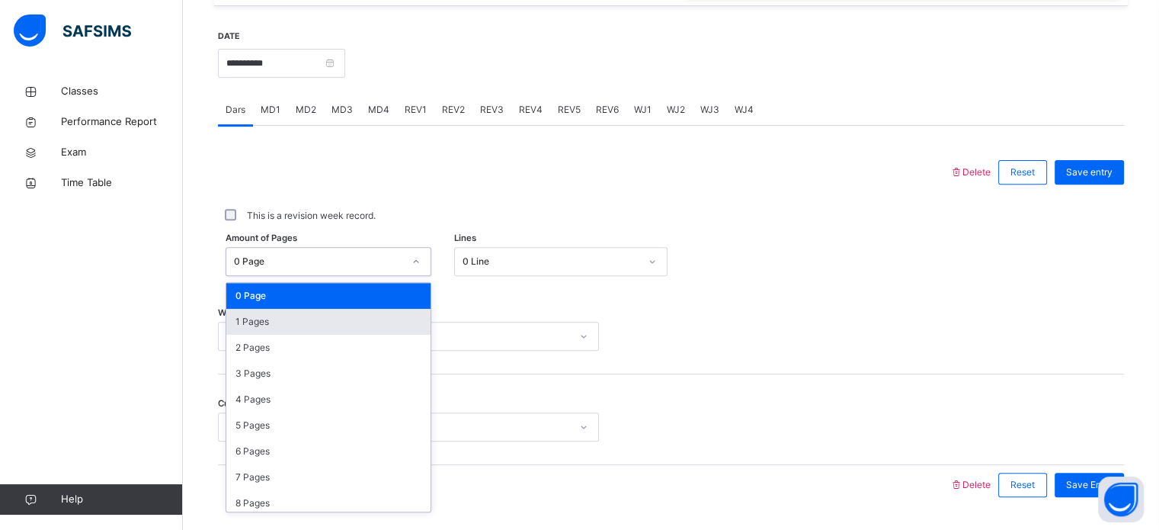
click at [267, 330] on div "1 Pages" at bounding box center [328, 322] width 204 height 26
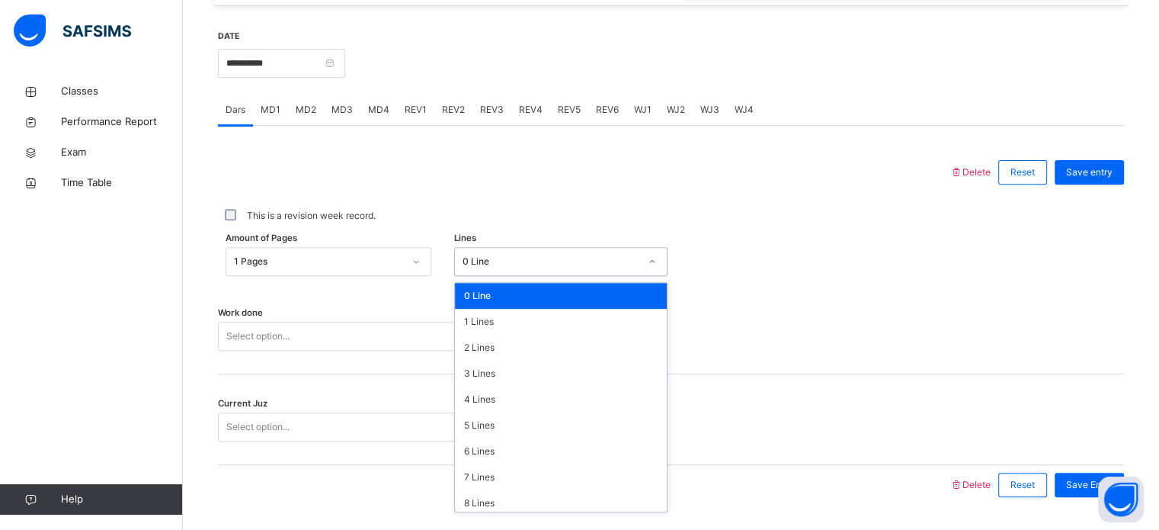
click at [498, 268] on div "0 Line" at bounding box center [551, 262] width 177 height 14
click at [472, 487] on div "7 Lines" at bounding box center [561, 477] width 212 height 26
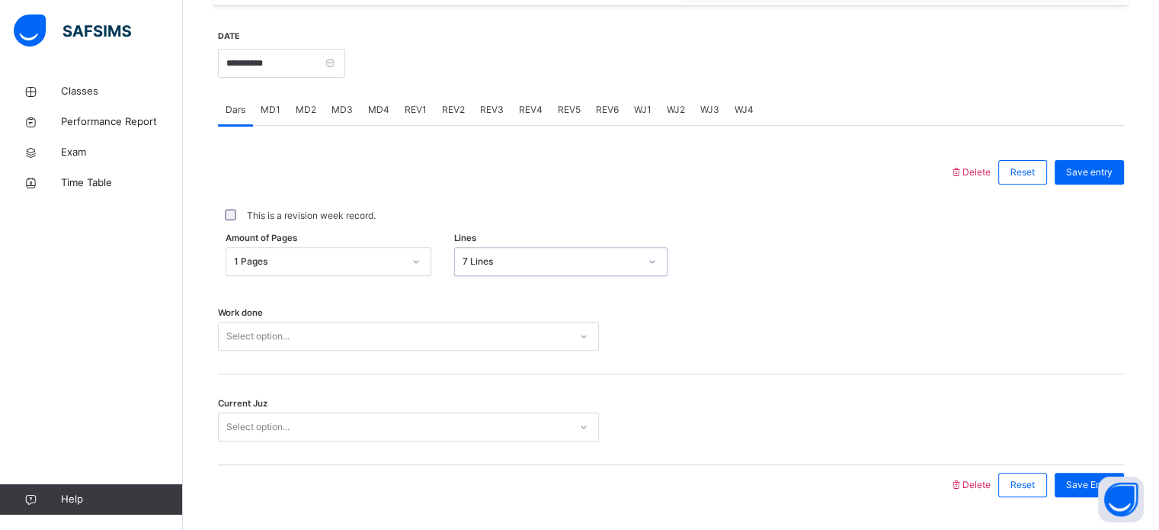
click at [359, 344] on div "Select option..." at bounding box center [408, 336] width 381 height 29
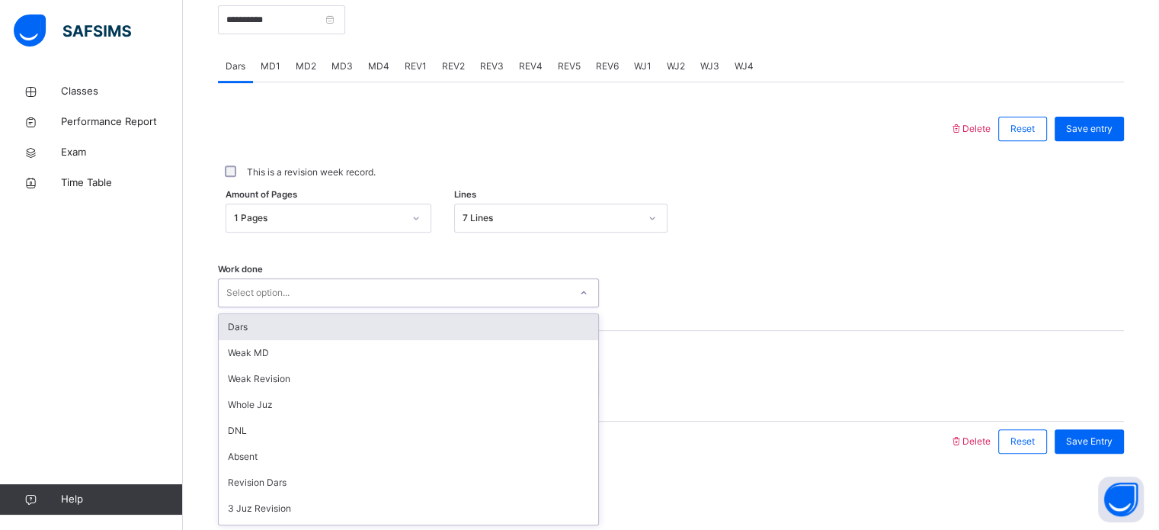
click at [312, 332] on div "Dars" at bounding box center [408, 327] width 379 height 26
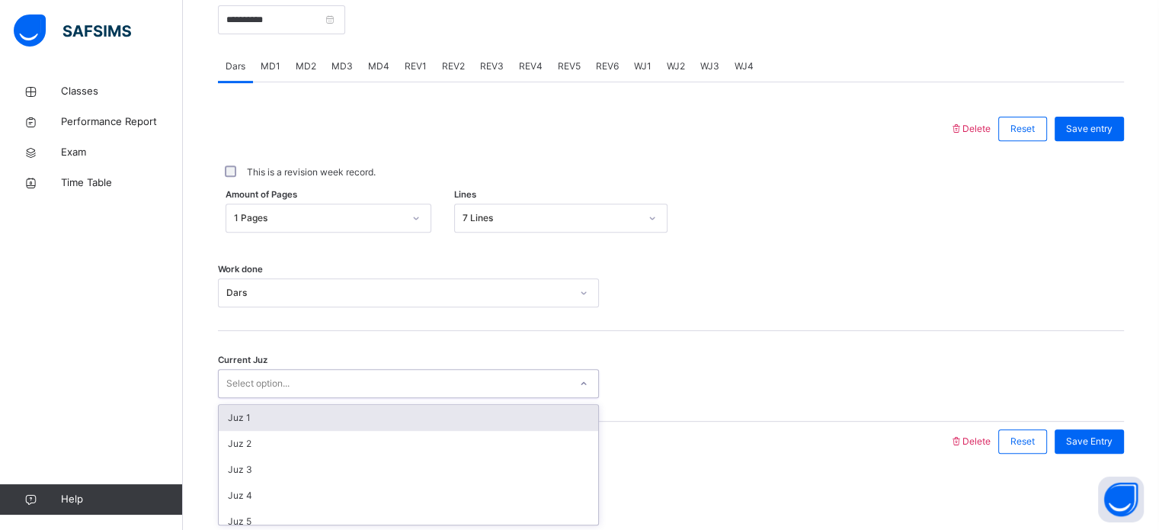
click at [258, 377] on div "Select option..." at bounding box center [257, 383] width 63 height 29
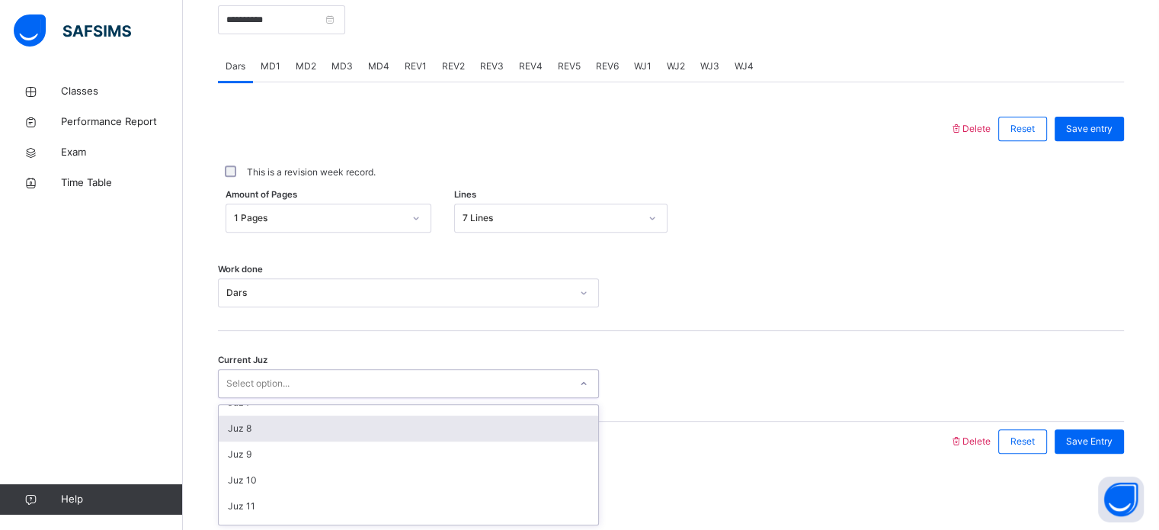
scroll to position [172, 0]
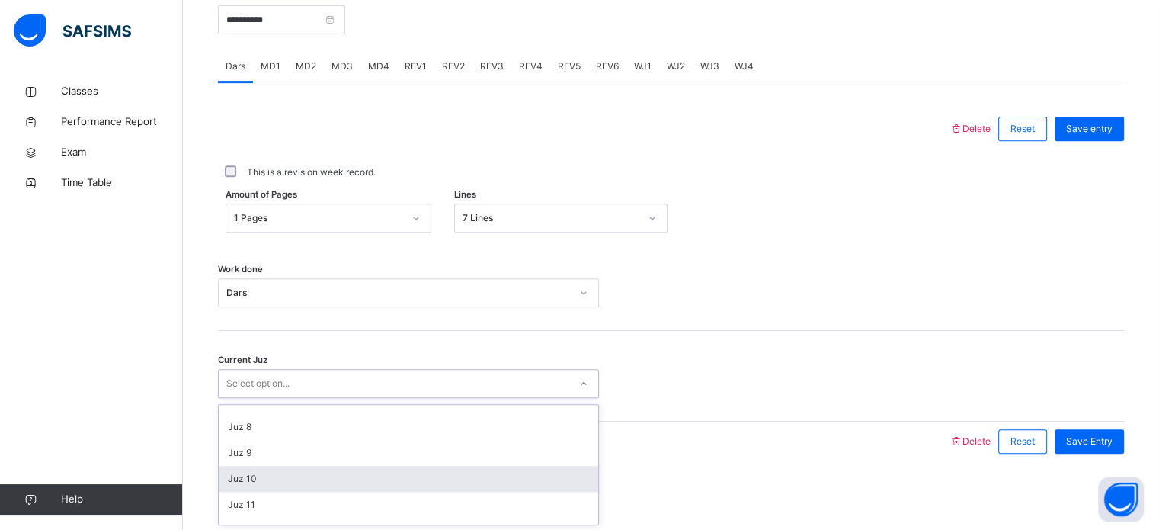
click at [242, 476] on div "Juz 10" at bounding box center [408, 479] width 379 height 26
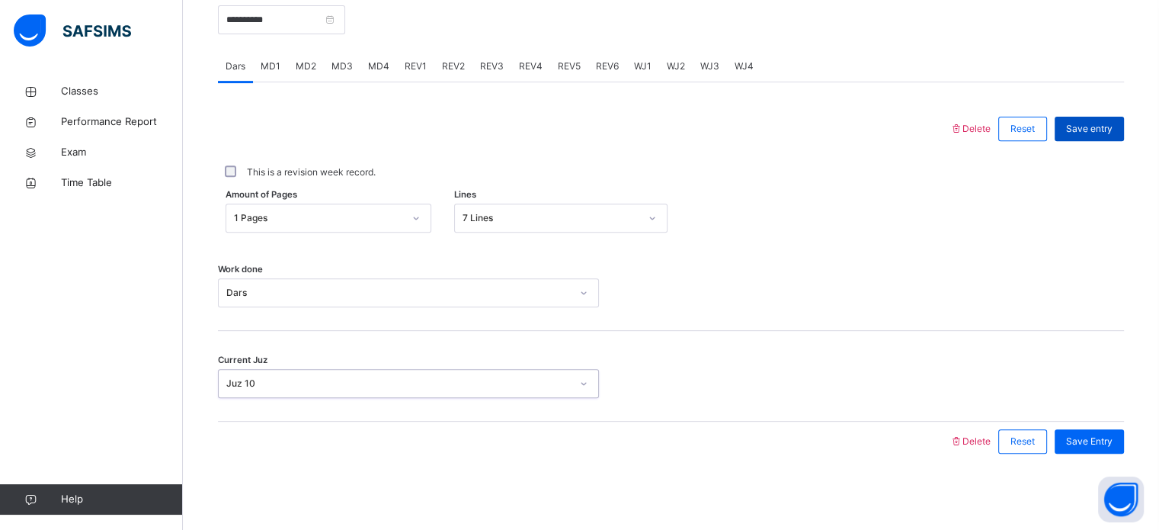
click at [1095, 136] on div "Save entry" at bounding box center [1089, 129] width 69 height 24
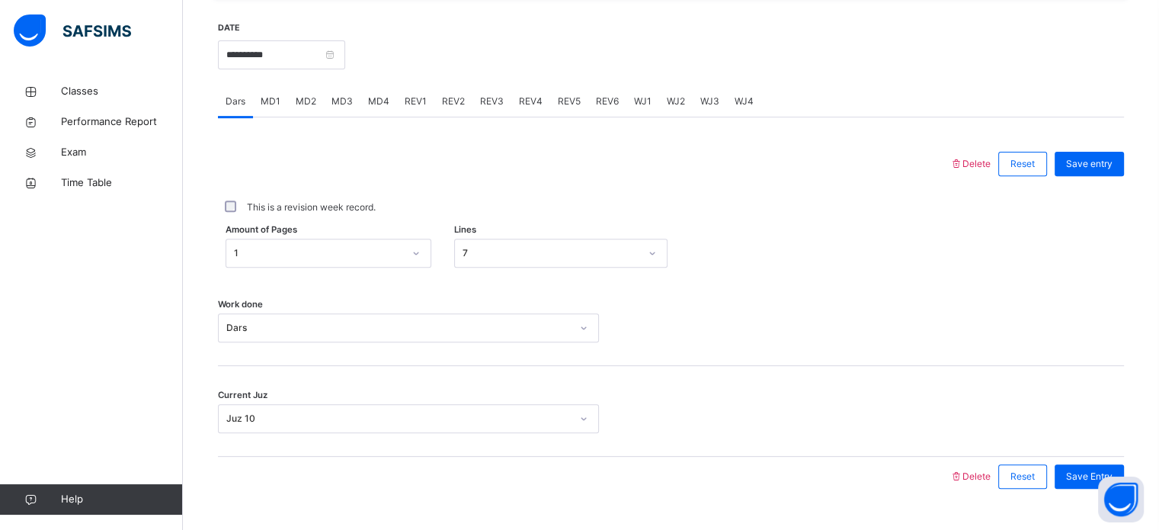
scroll to position [568, 0]
click at [306, 107] on span "MD2" at bounding box center [306, 101] width 21 height 14
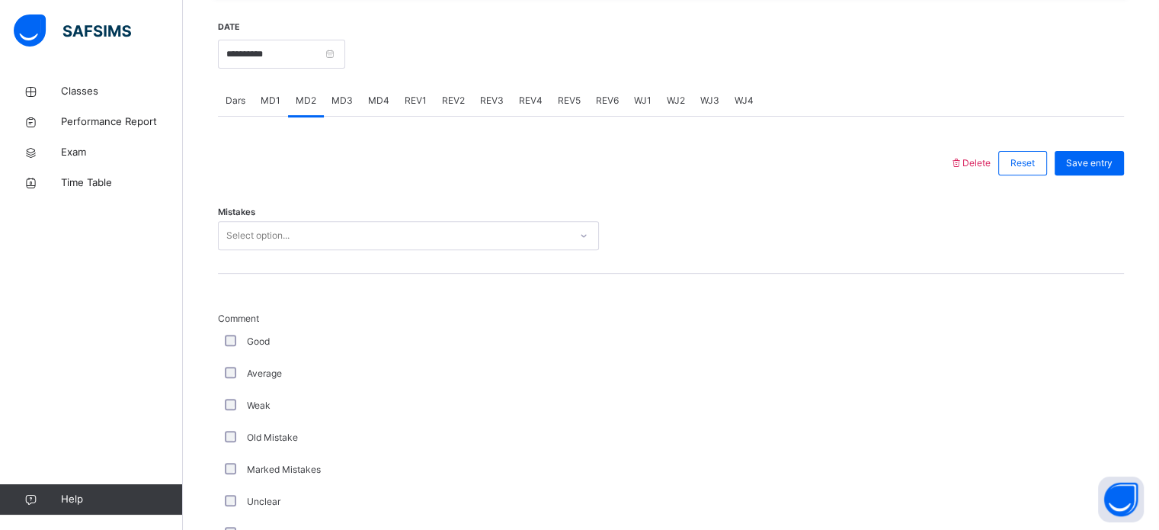
click at [325, 109] on div "MD3" at bounding box center [342, 100] width 37 height 30
click at [242, 248] on div "Select option..." at bounding box center [257, 235] width 63 height 29
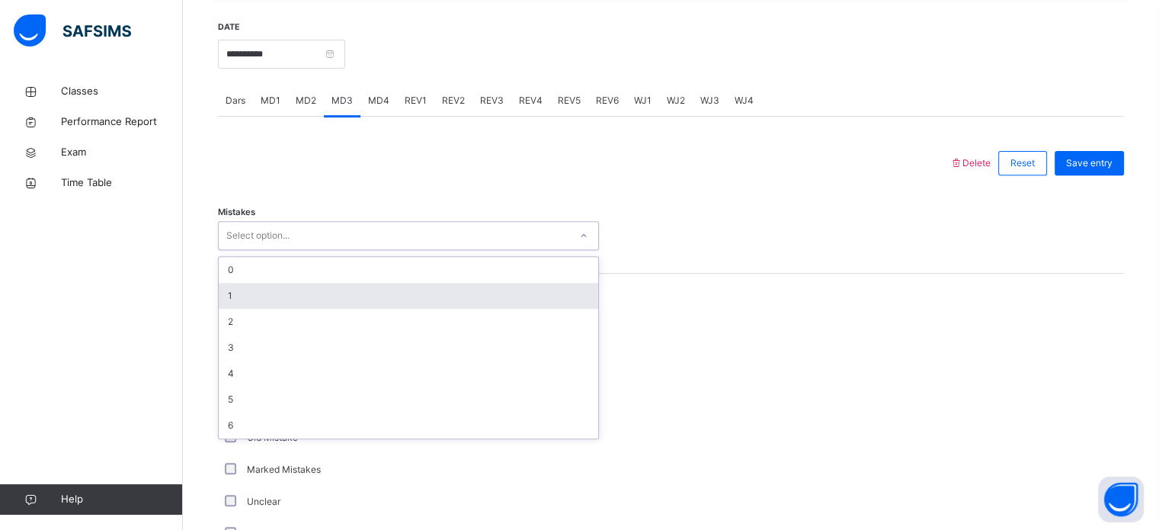
click at [234, 305] on div "1" at bounding box center [408, 296] width 379 height 26
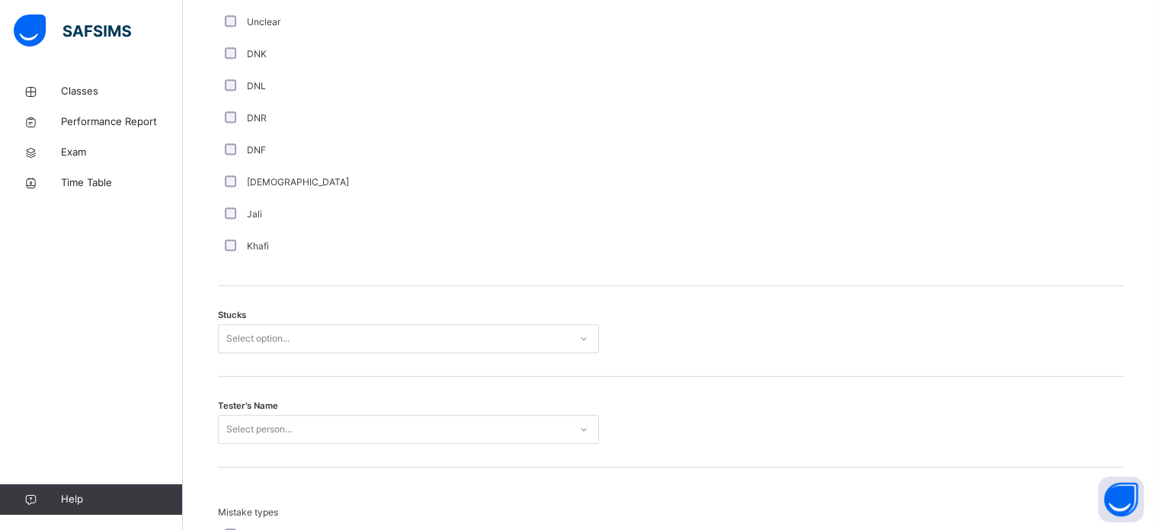
scroll to position [1049, 0]
click at [247, 343] on div "Select option..." at bounding box center [257, 337] width 63 height 29
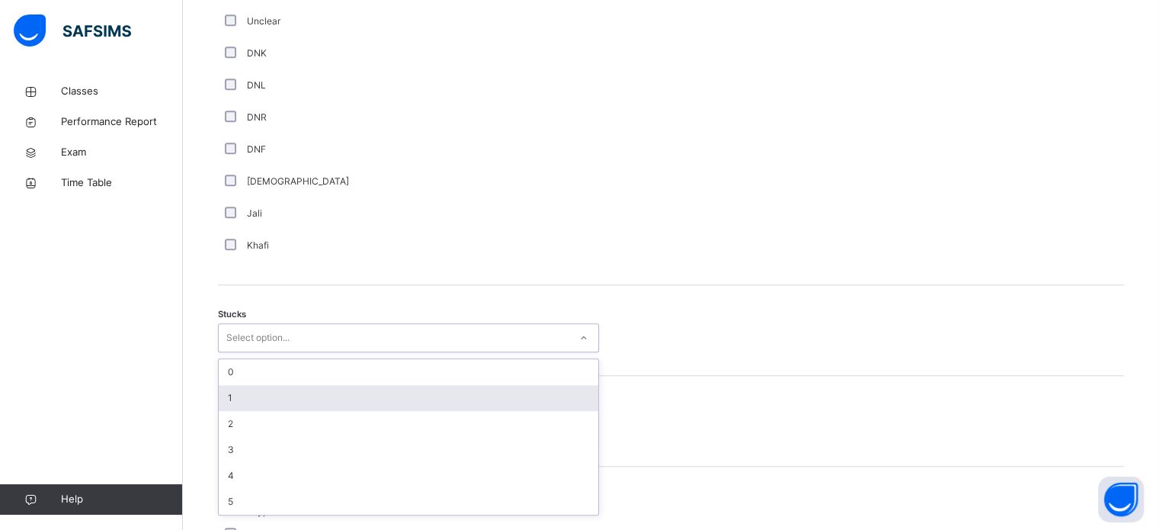
click at [229, 399] on div "1" at bounding box center [408, 398] width 379 height 26
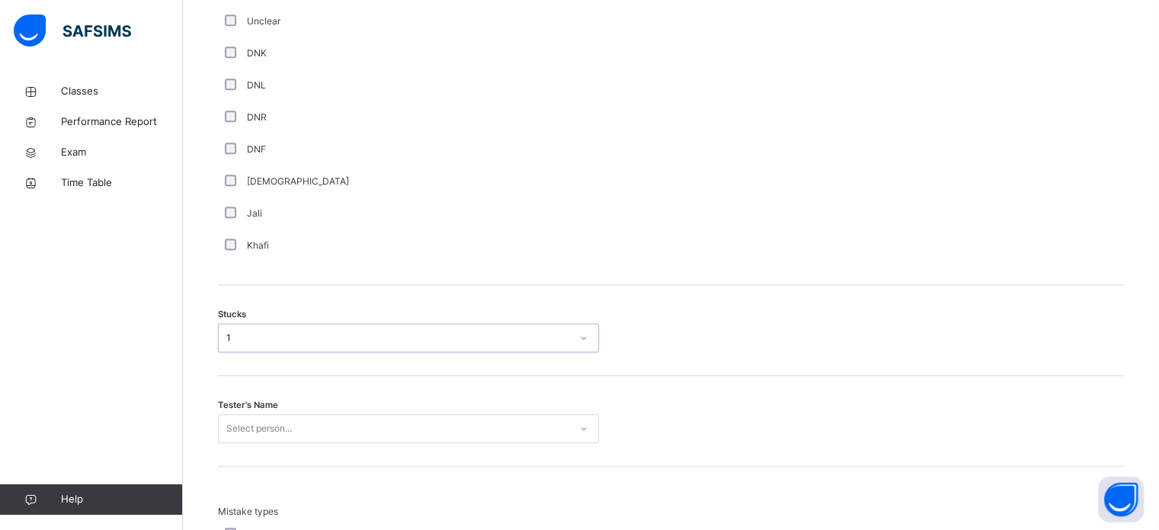
click at [228, 442] on div "Select person..." at bounding box center [408, 428] width 381 height 29
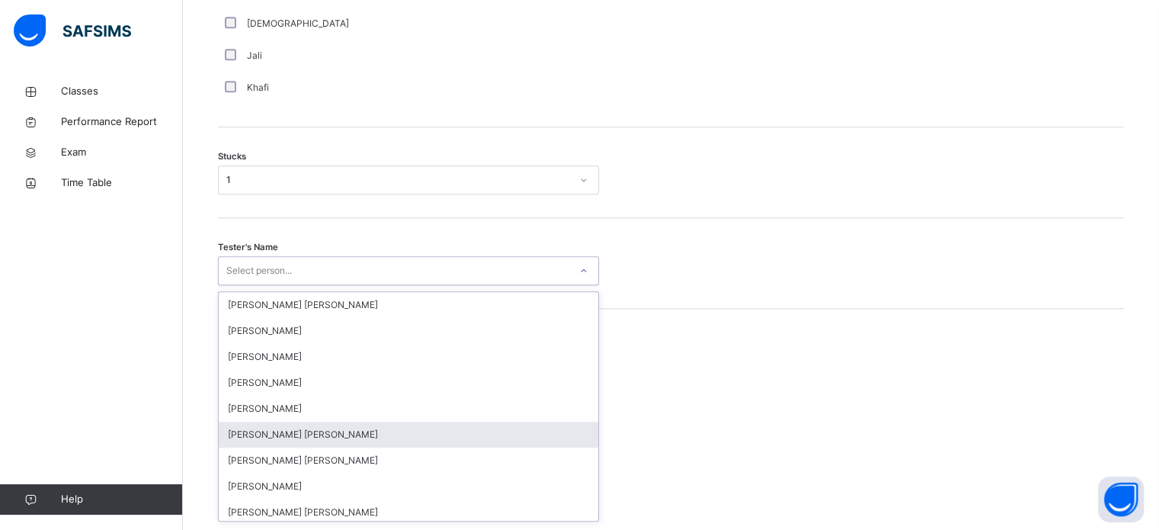
scroll to position [1215, 0]
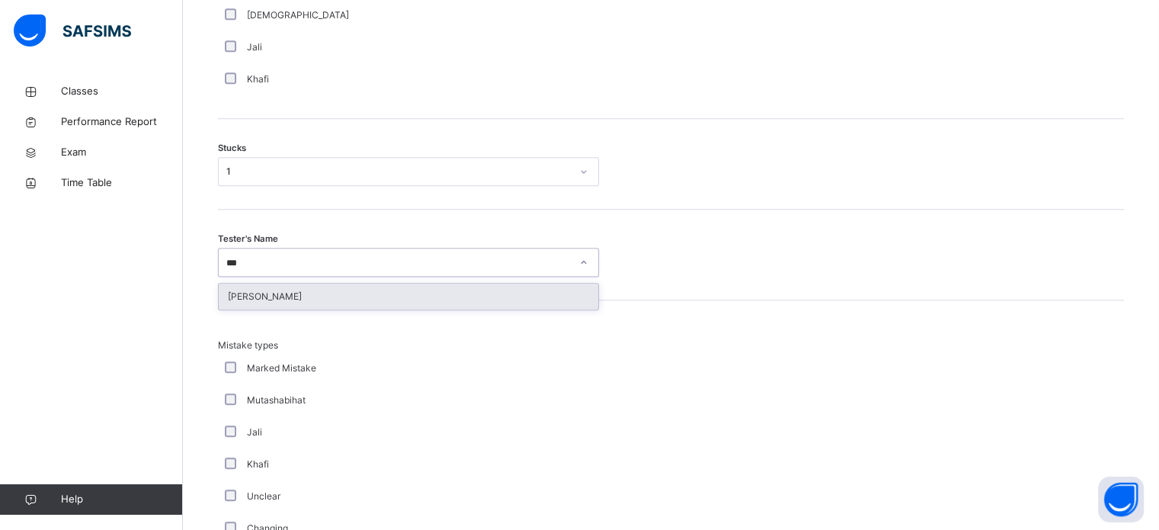
type input "****"
click at [267, 309] on div "[PERSON_NAME]" at bounding box center [408, 296] width 379 height 26
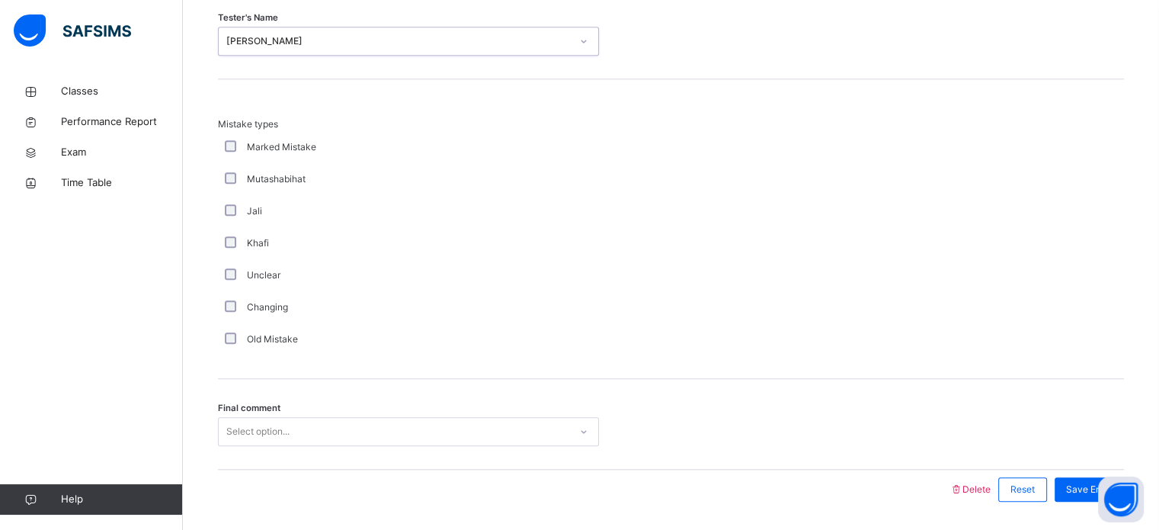
scroll to position [1440, 0]
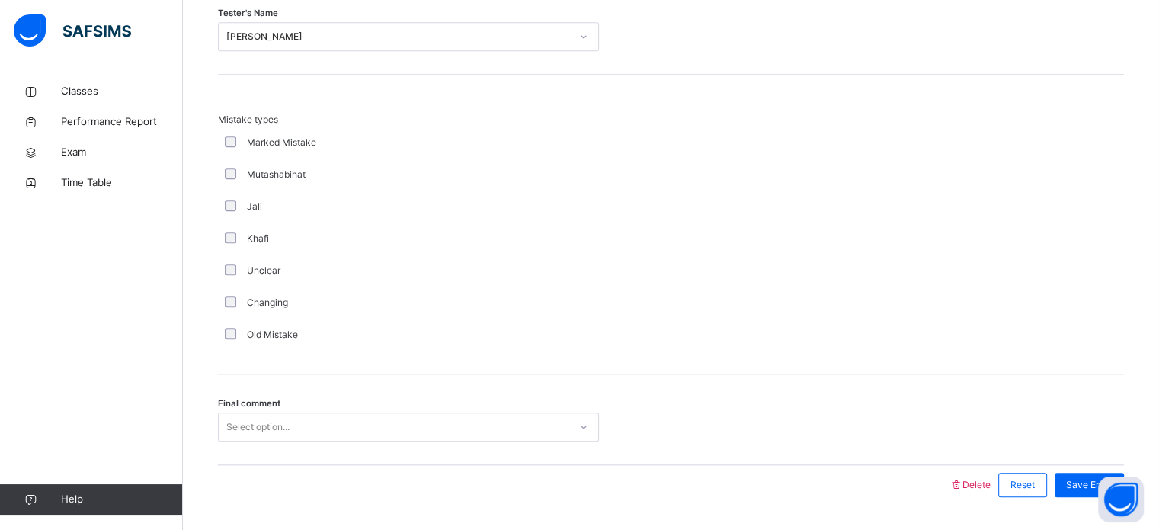
click at [267, 439] on div "Select option..." at bounding box center [408, 426] width 381 height 29
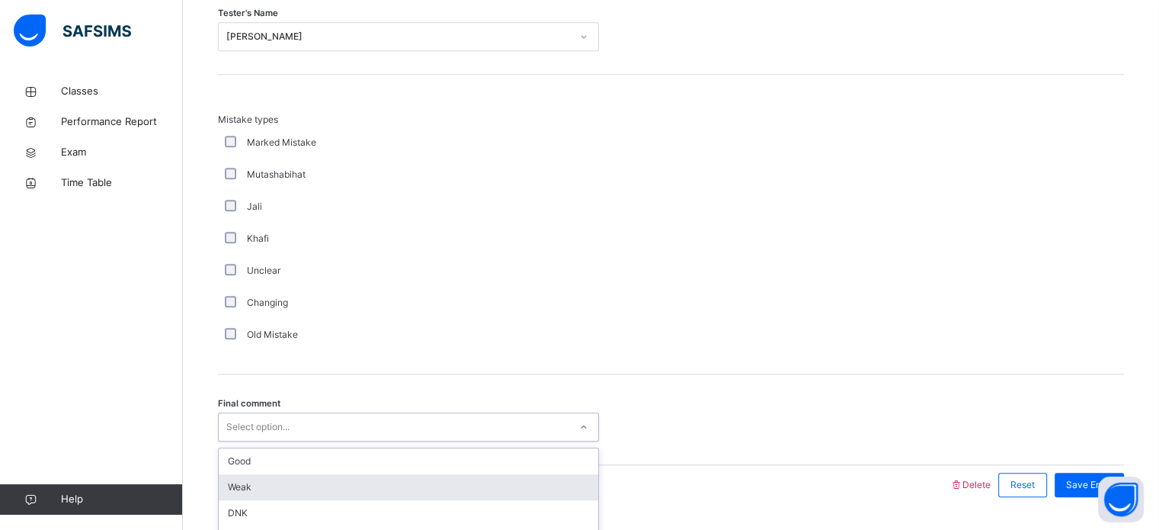
scroll to position [1494, 0]
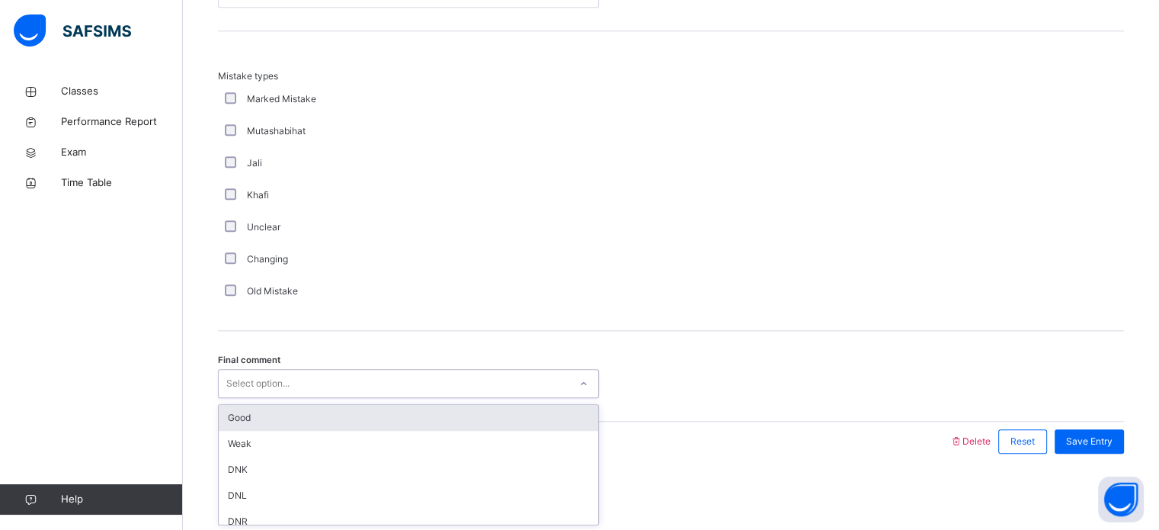
click at [258, 426] on div "Good" at bounding box center [408, 418] width 379 height 26
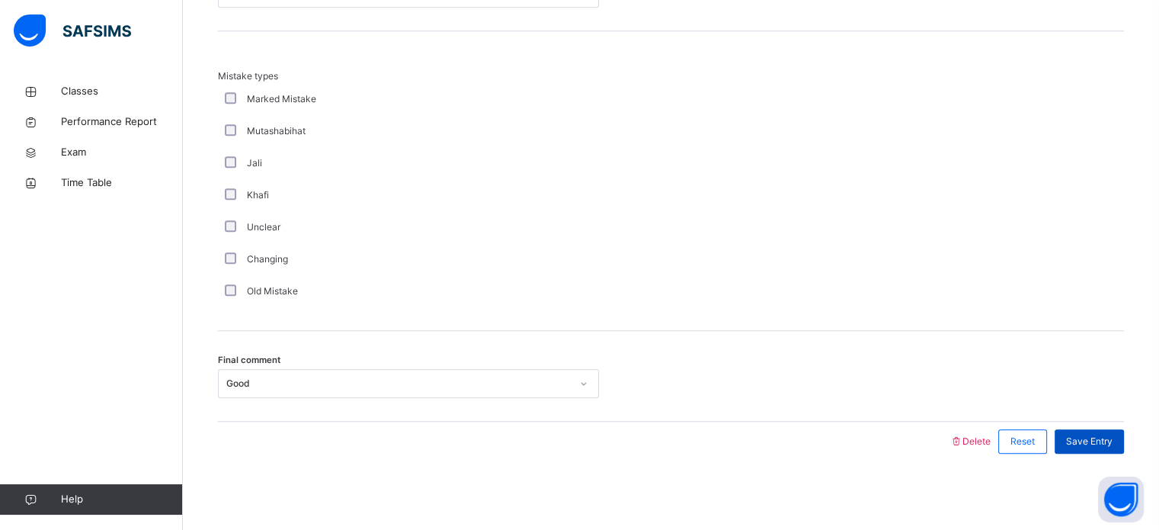
click at [1091, 438] on span "Save Entry" at bounding box center [1089, 441] width 46 height 14
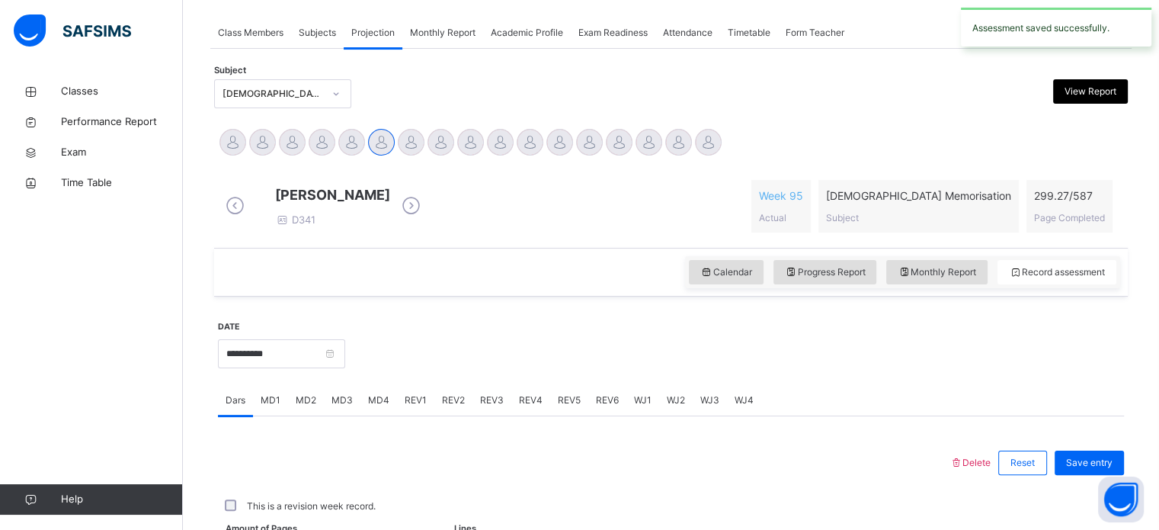
scroll to position [614, 0]
